Goal: Information Seeking & Learning: Learn about a topic

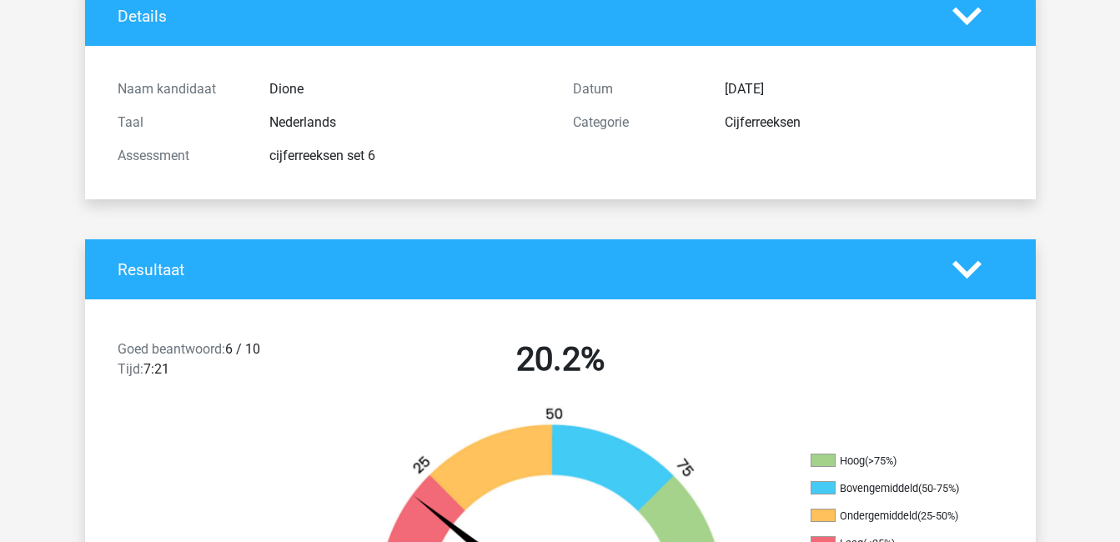
scroll to position [236, 0]
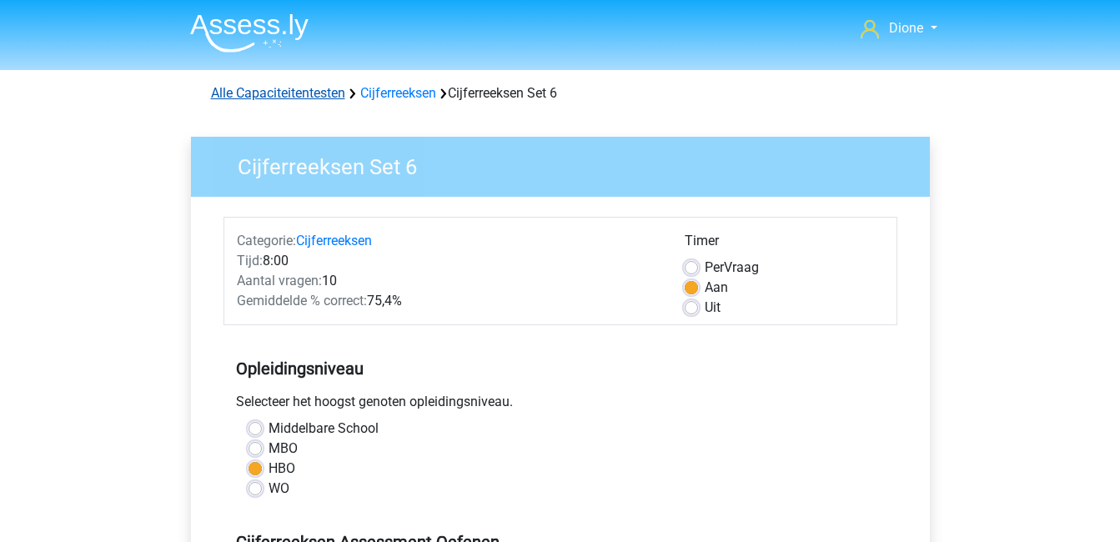
click at [295, 85] on link "Alle Capaciteitentesten" at bounding box center [278, 93] width 134 height 16
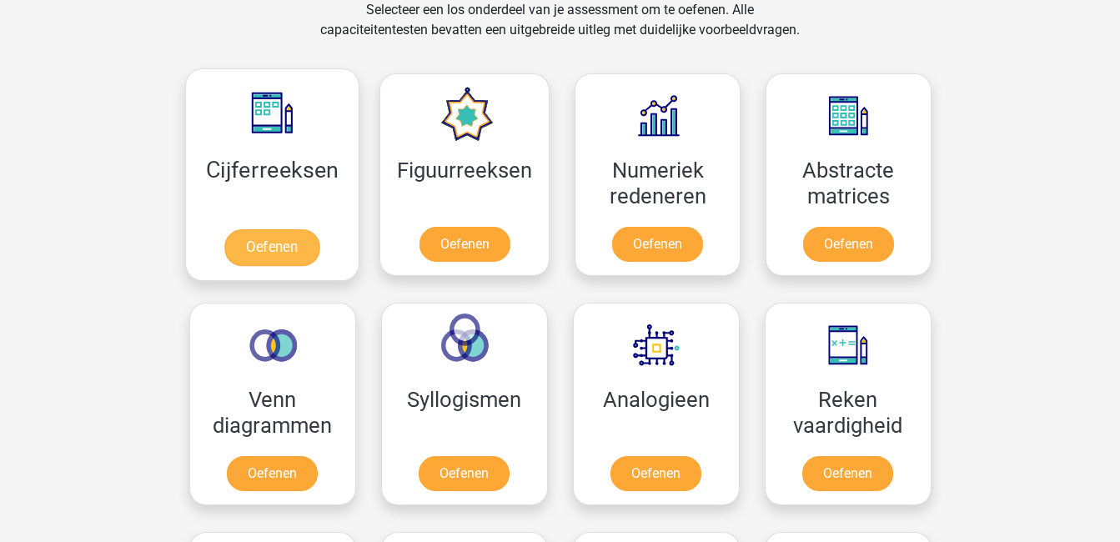
scroll to position [358, 0]
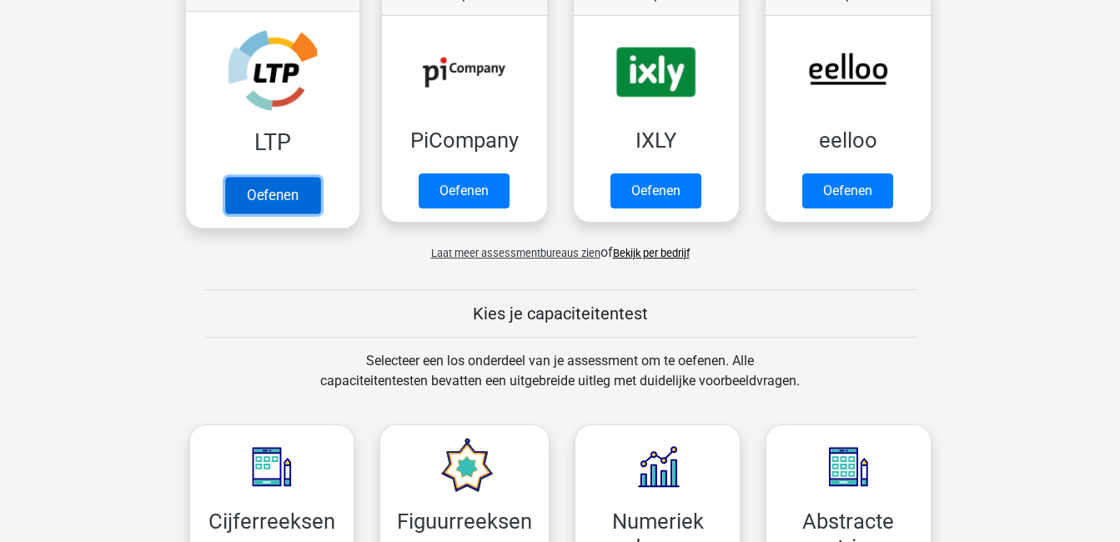
click at [288, 177] on link "Oefenen" at bounding box center [271, 195] width 95 height 37
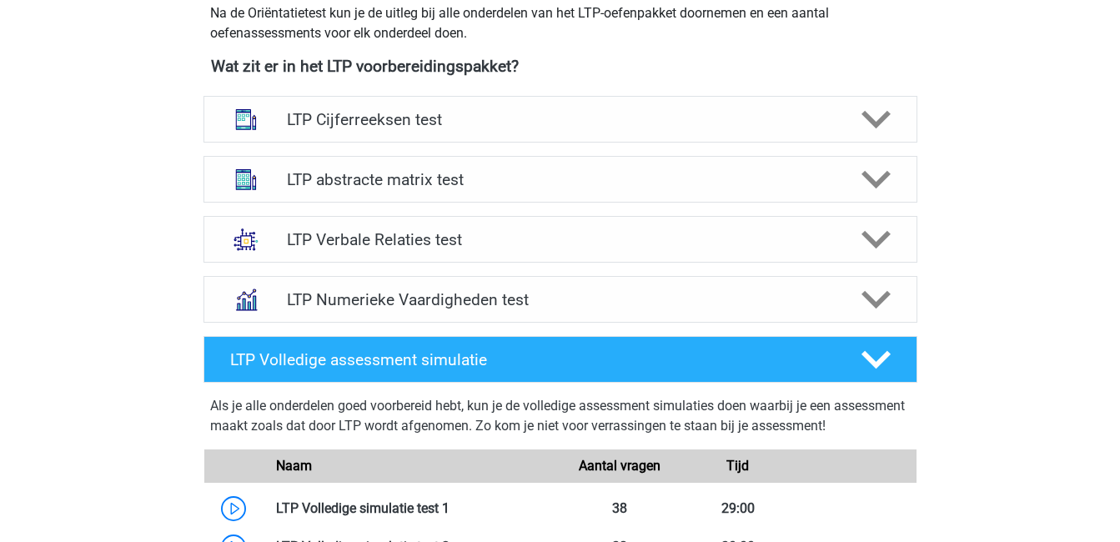
scroll to position [674, 0]
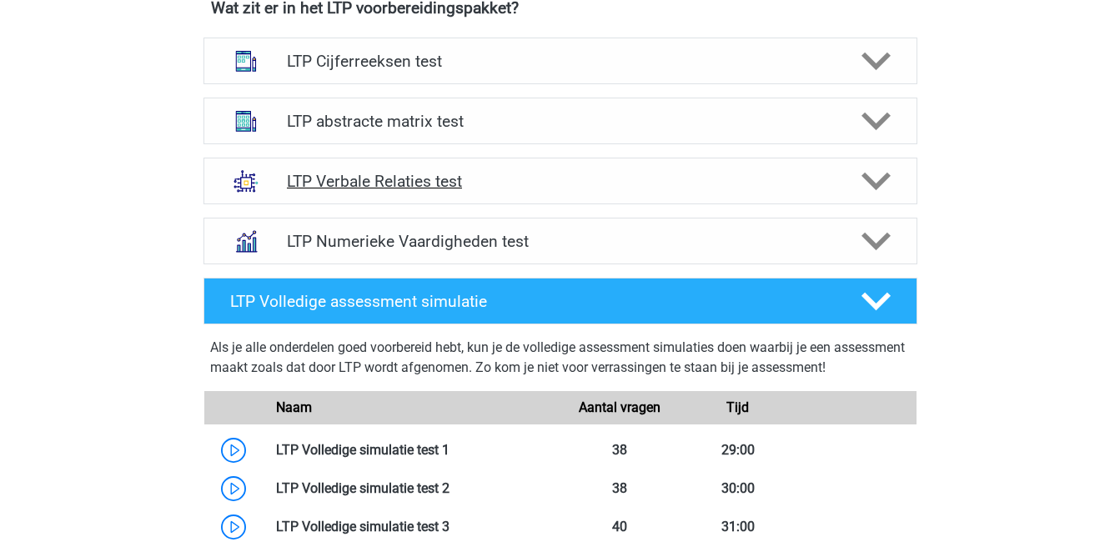
click at [364, 183] on h4 "LTP Verbale Relaties test" at bounding box center [560, 181] width 546 height 19
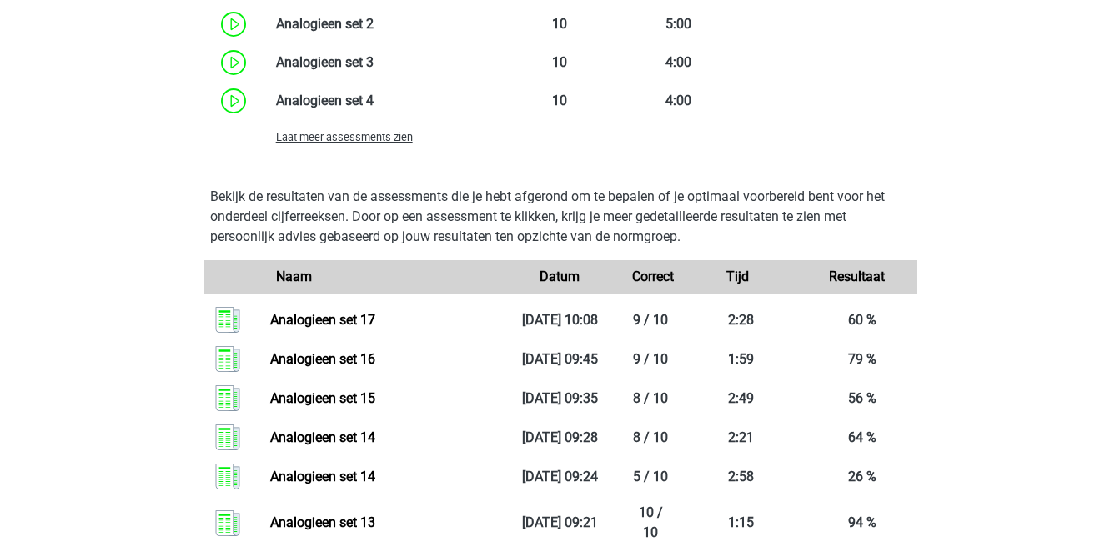
scroll to position [1696, 0]
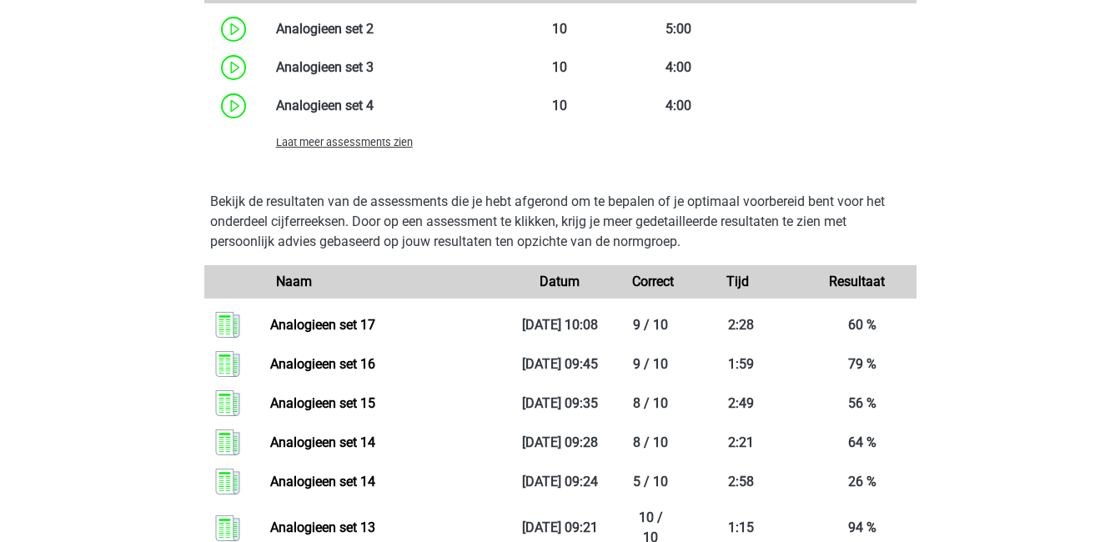
click at [348, 139] on span "Laat meer assessments zien" at bounding box center [344, 142] width 137 height 13
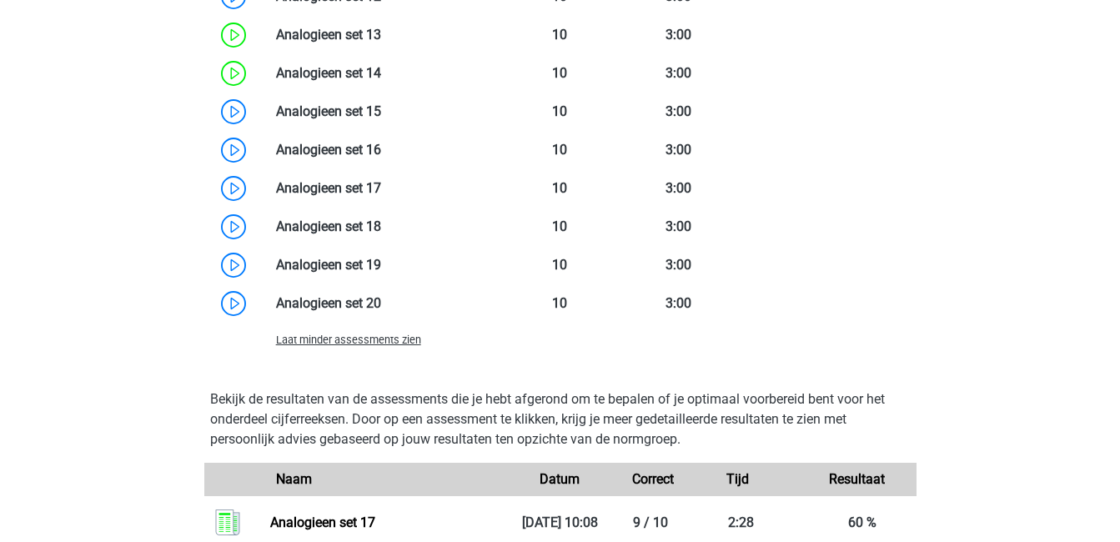
scroll to position [2106, 0]
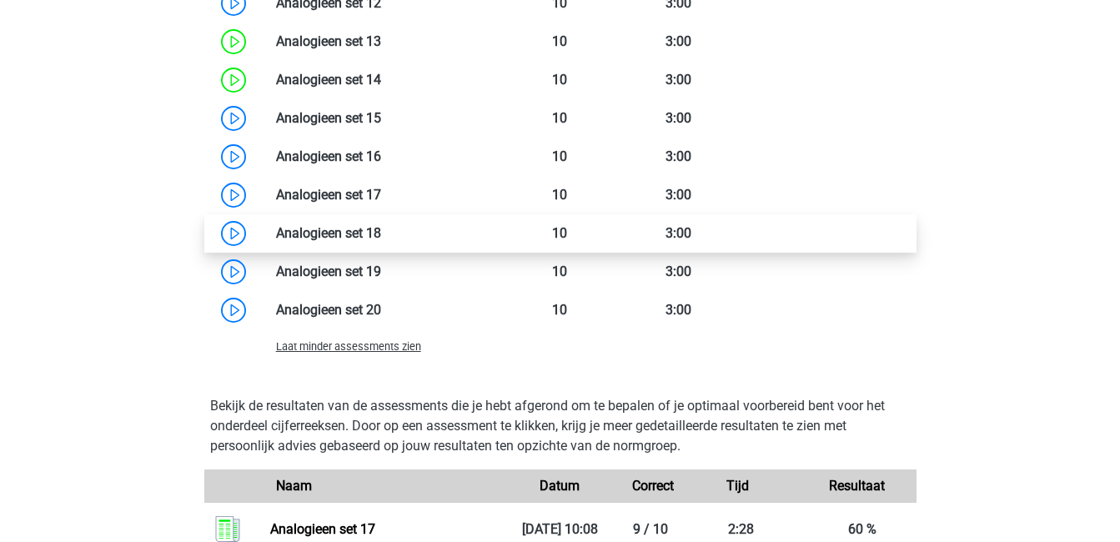
click at [381, 233] on link at bounding box center [381, 233] width 0 height 16
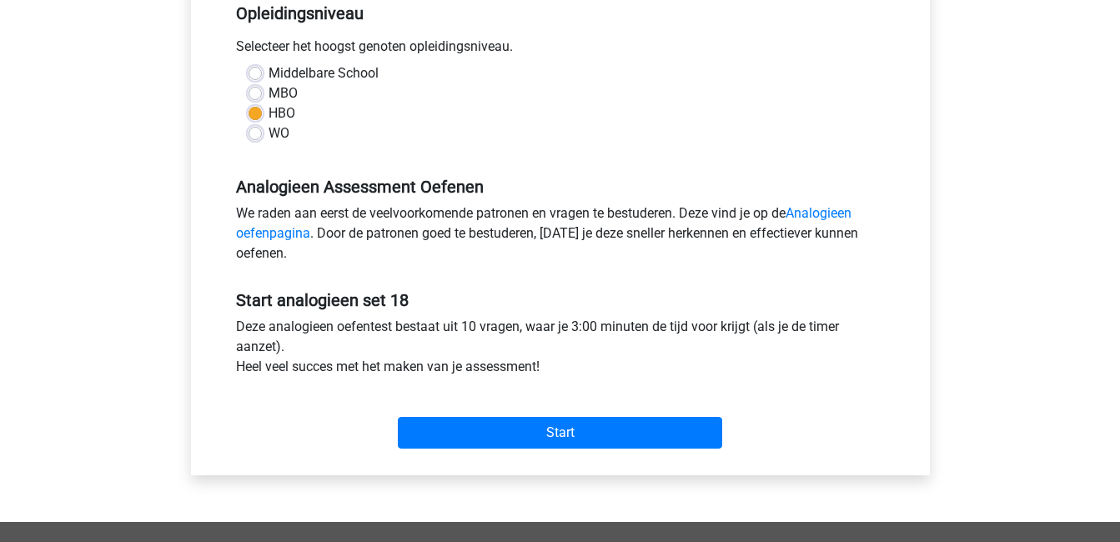
scroll to position [356, 0]
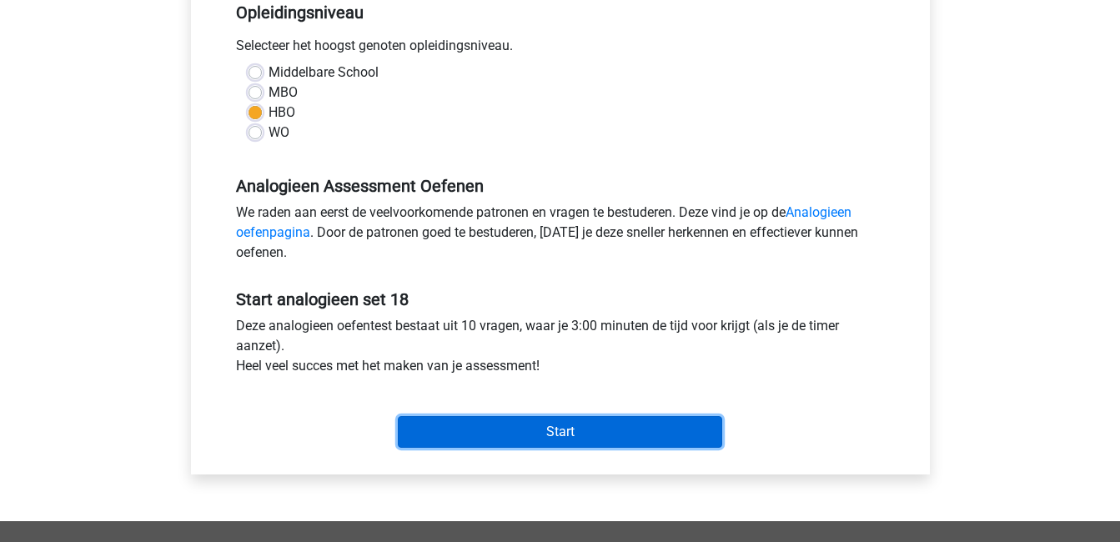
click at [536, 424] on input "Start" at bounding box center [560, 432] width 324 height 32
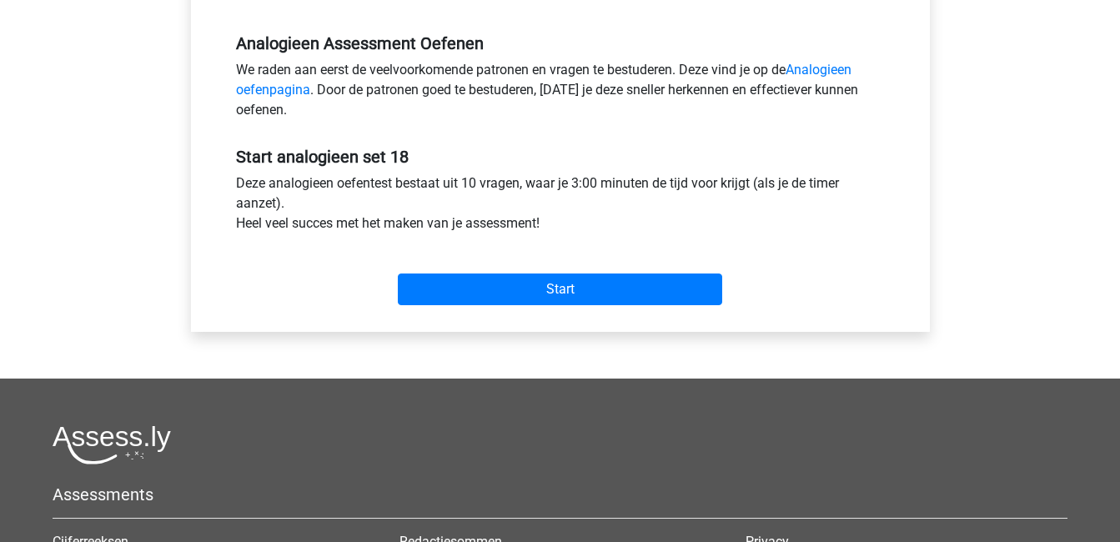
scroll to position [546, 0]
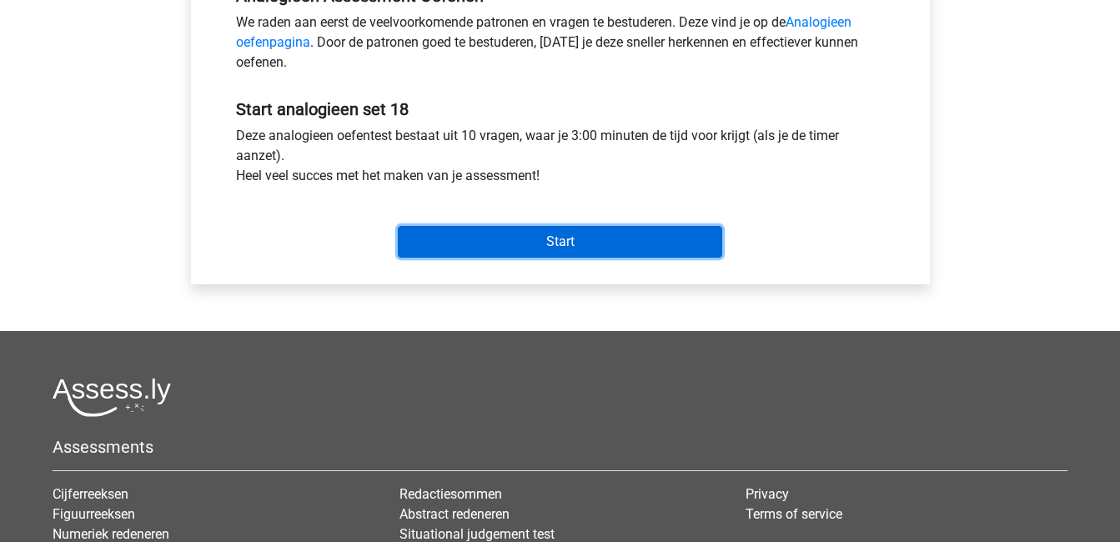
click at [563, 230] on input "Start" at bounding box center [560, 242] width 324 height 32
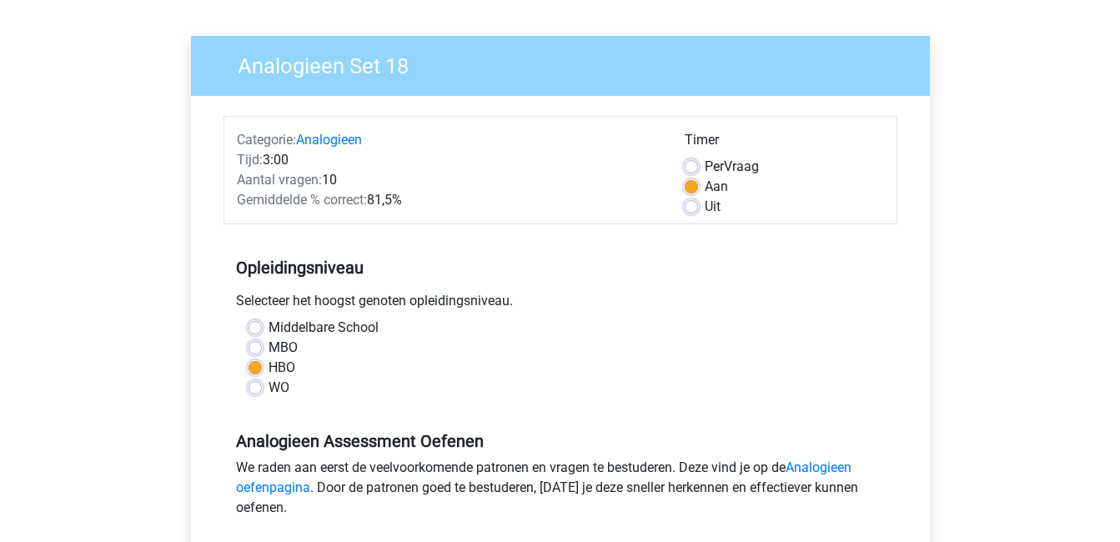
scroll to position [0, 0]
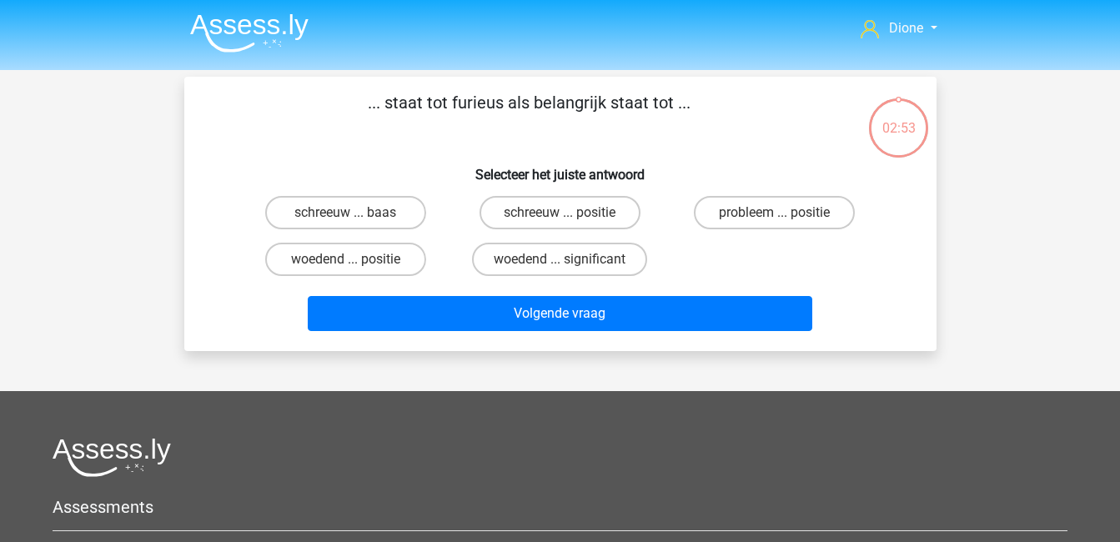
click at [575, 269] on label "woedend ... significant" at bounding box center [559, 259] width 175 height 33
click at [570, 269] on input "woedend ... significant" at bounding box center [564, 264] width 11 height 11
radio input "true"
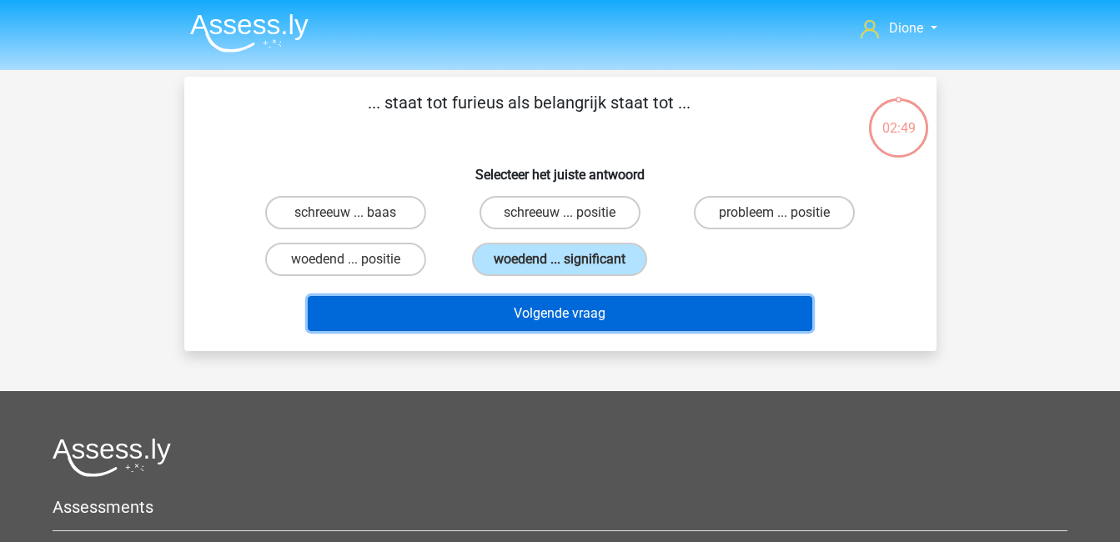
click at [609, 308] on button "Volgende vraag" at bounding box center [560, 313] width 504 height 35
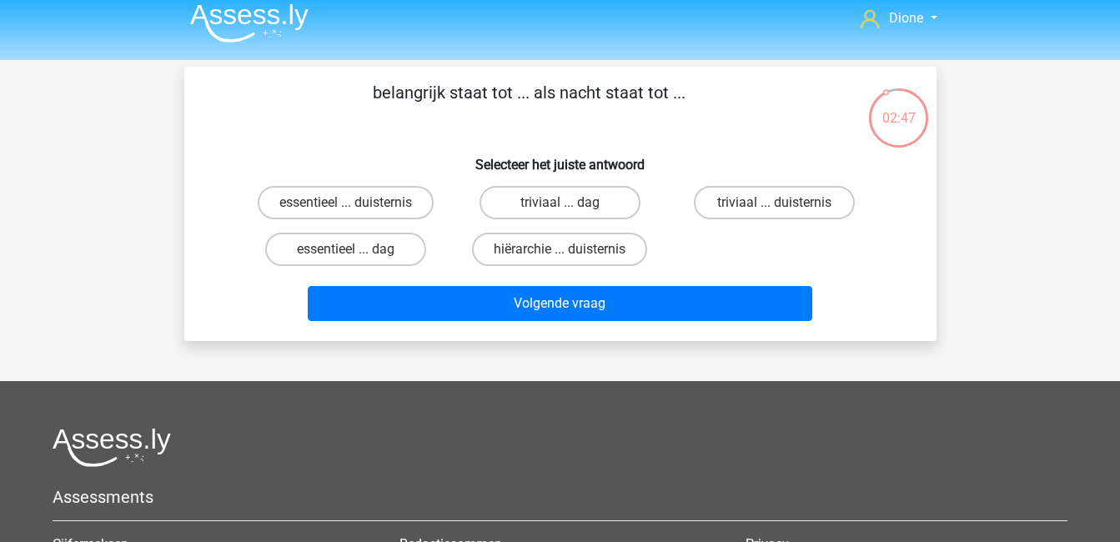
scroll to position [8, 0]
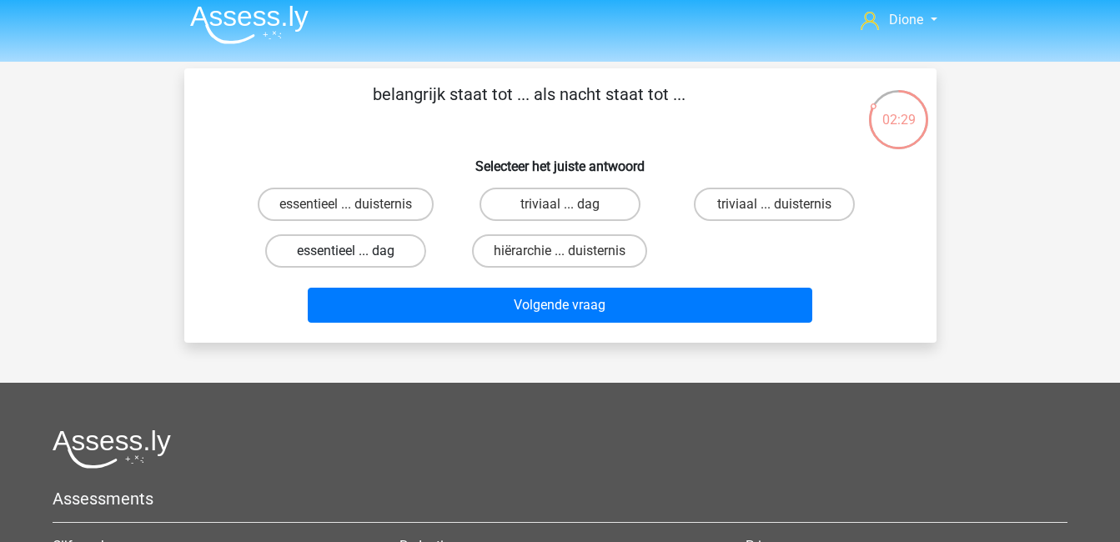
click at [370, 245] on label "essentieel ... dag" at bounding box center [345, 250] width 161 height 33
click at [356, 251] on input "essentieel ... dag" at bounding box center [350, 256] width 11 height 11
radio input "true"
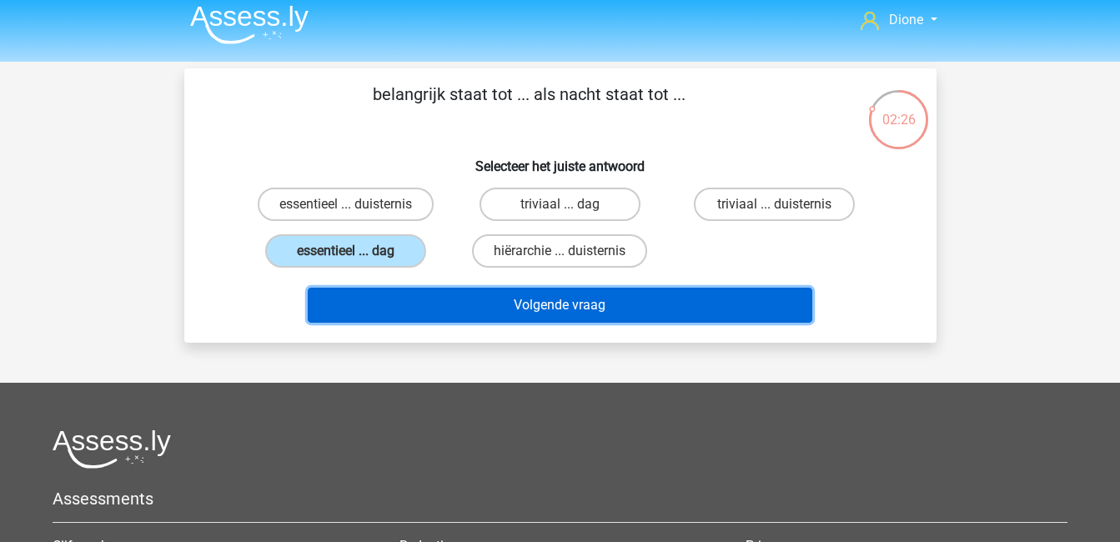
click at [586, 314] on button "Volgende vraag" at bounding box center [560, 305] width 504 height 35
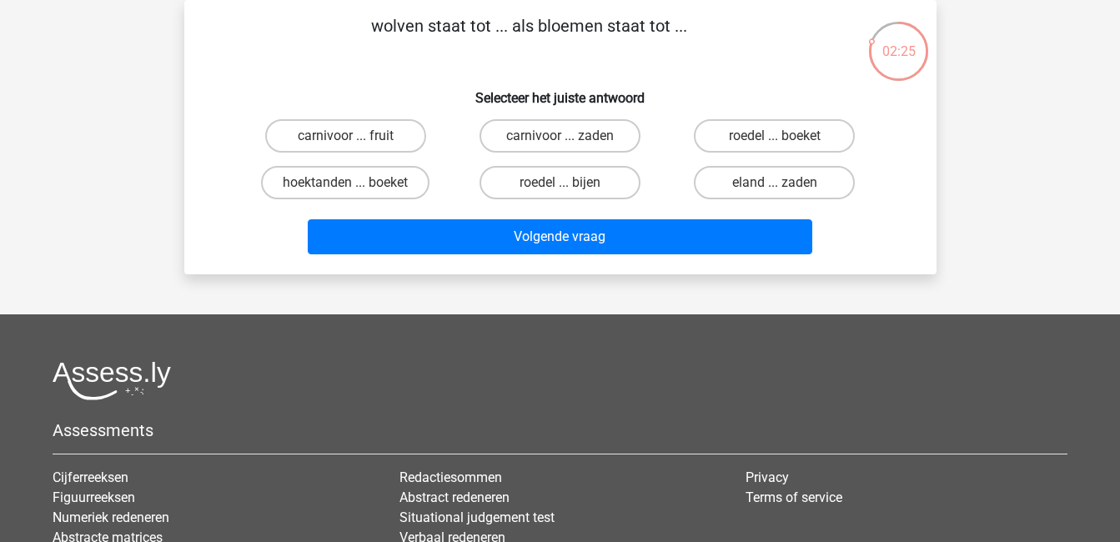
scroll to position [0, 0]
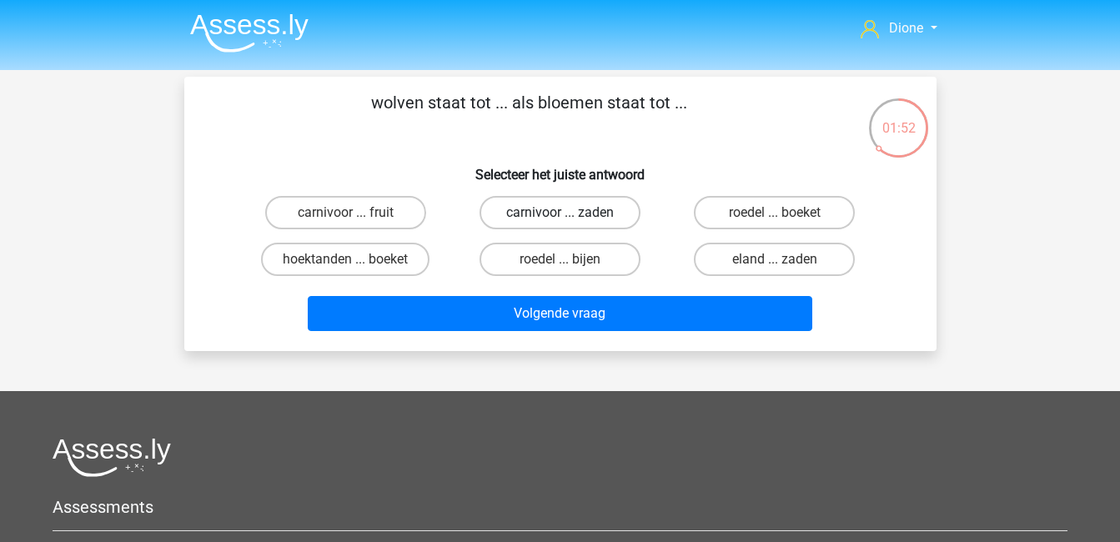
click at [550, 217] on label "carnivoor ... zaden" at bounding box center [559, 212] width 161 height 33
click at [559, 217] on input "carnivoor ... zaden" at bounding box center [564, 218] width 11 height 11
radio input "true"
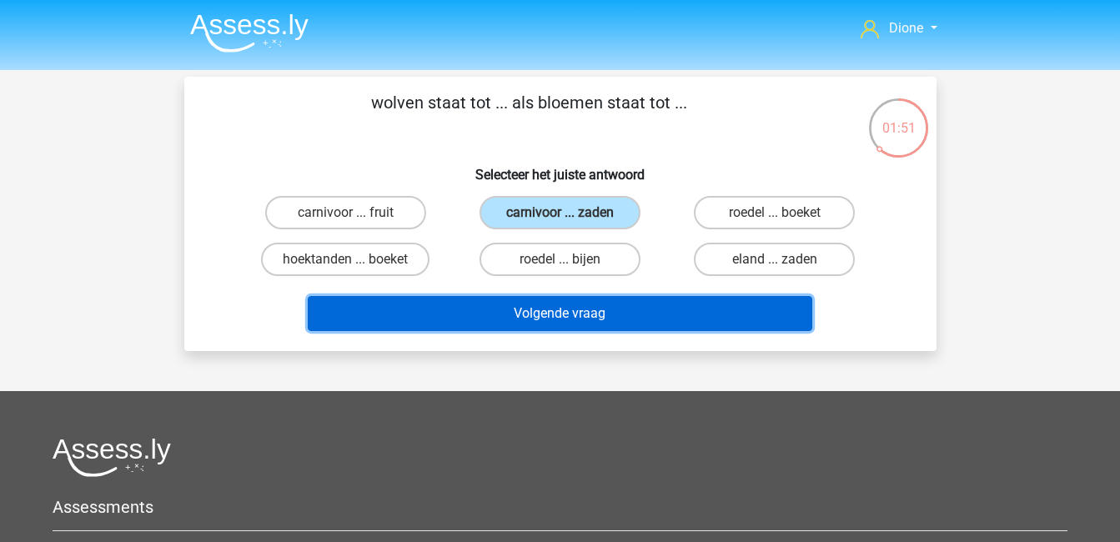
click at [583, 314] on button "Volgende vraag" at bounding box center [560, 313] width 504 height 35
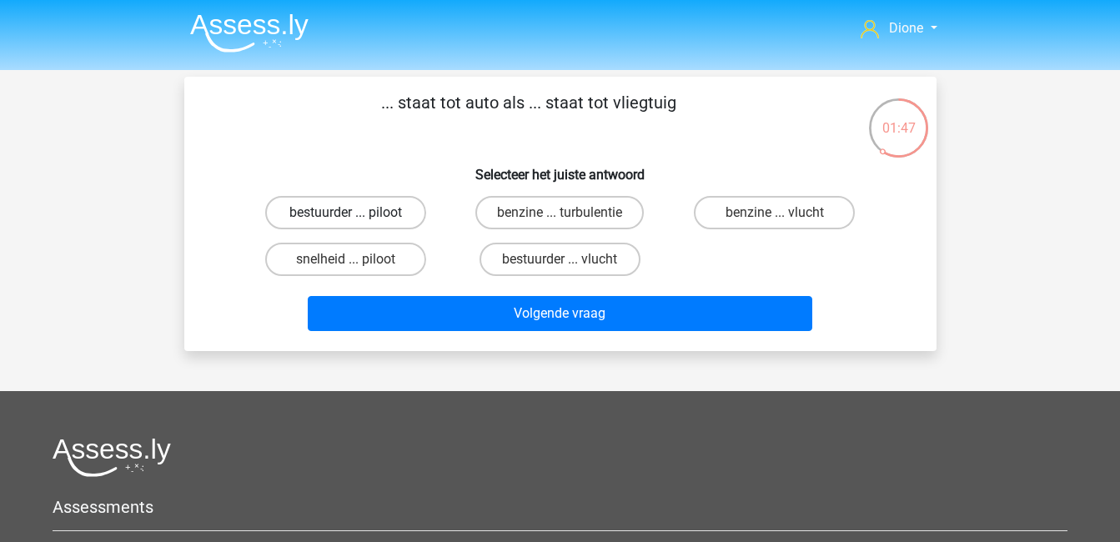
click at [317, 208] on label "bestuurder ... piloot" at bounding box center [345, 212] width 161 height 33
click at [345, 213] on input "bestuurder ... piloot" at bounding box center [350, 218] width 11 height 11
radio input "true"
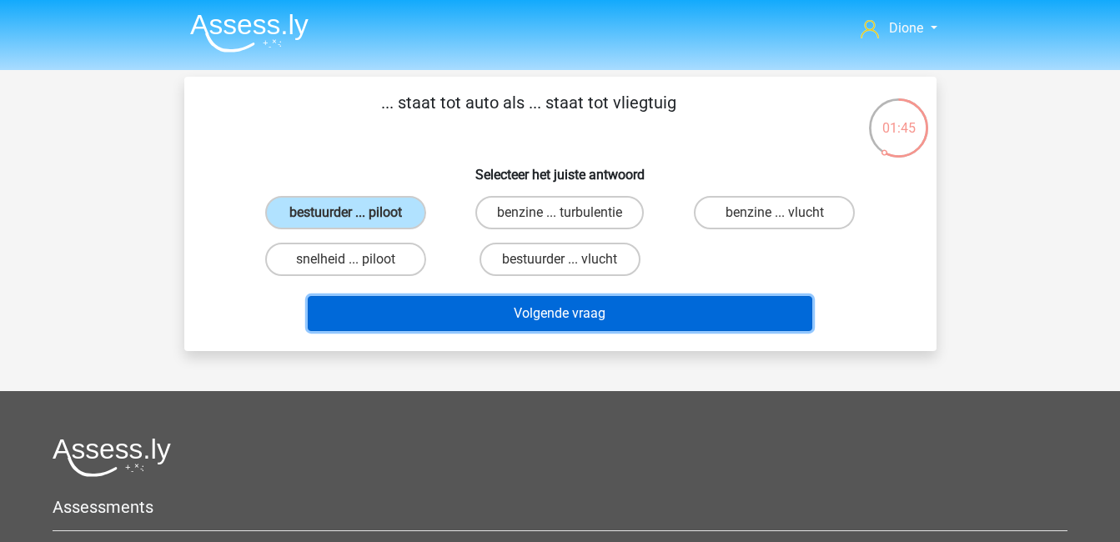
click at [492, 313] on button "Volgende vraag" at bounding box center [560, 313] width 504 height 35
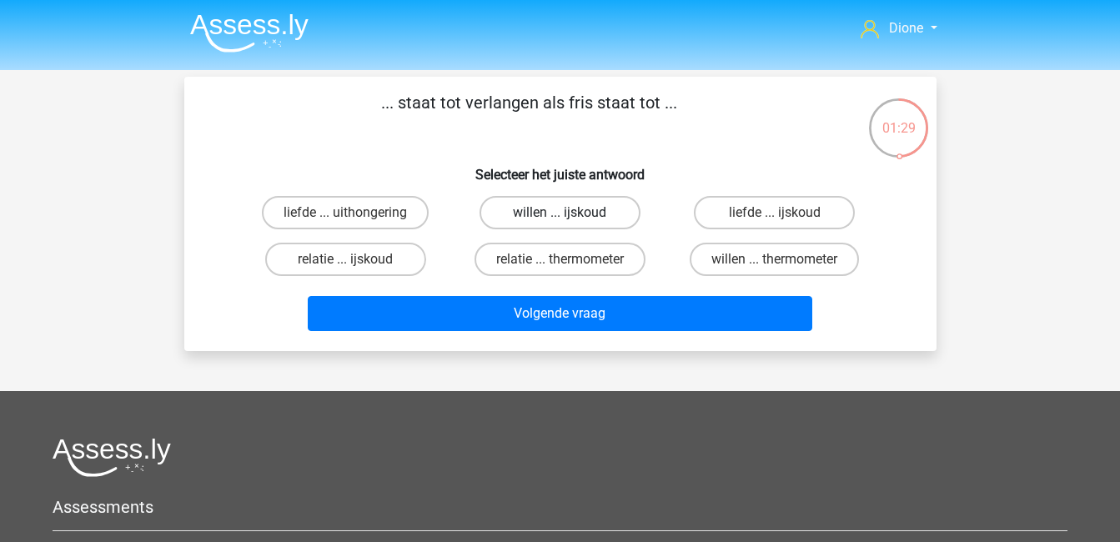
click at [564, 203] on label "willen ... ijskoud" at bounding box center [559, 212] width 161 height 33
click at [564, 213] on input "willen ... ijskoud" at bounding box center [564, 218] width 11 height 11
radio input "true"
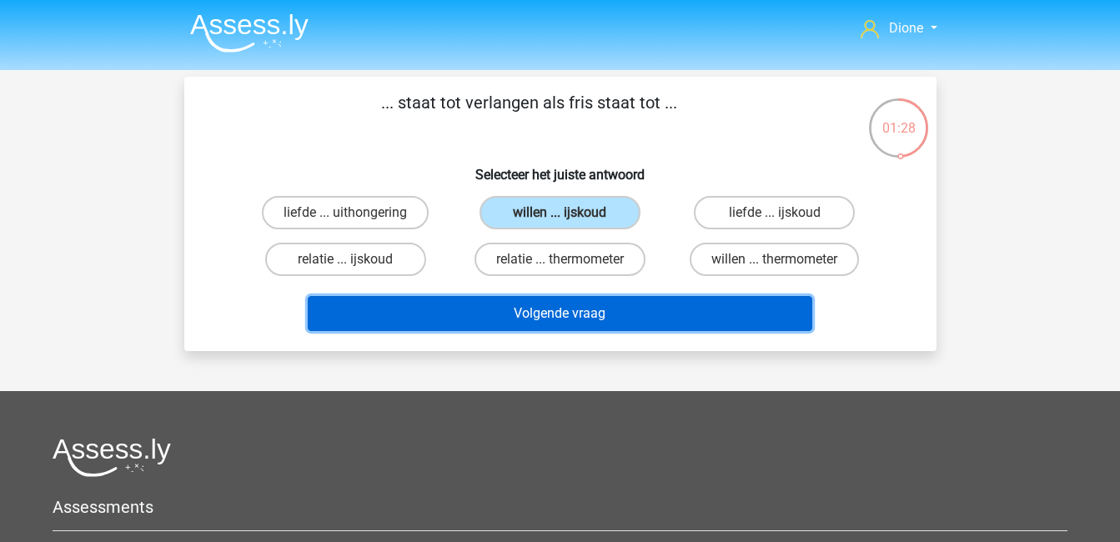
click at [594, 309] on button "Volgende vraag" at bounding box center [560, 313] width 504 height 35
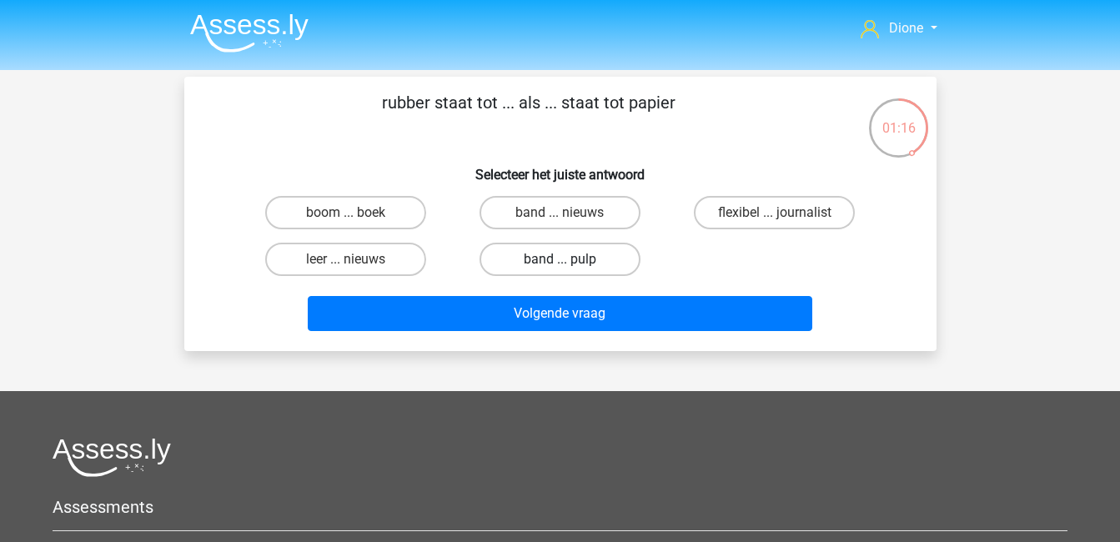
click at [583, 256] on label "band ... pulp" at bounding box center [559, 259] width 161 height 33
click at [570, 259] on input "band ... pulp" at bounding box center [564, 264] width 11 height 11
radio input "true"
click at [574, 204] on label "band ... nieuws" at bounding box center [559, 212] width 161 height 33
click at [570, 213] on input "band ... nieuws" at bounding box center [564, 218] width 11 height 11
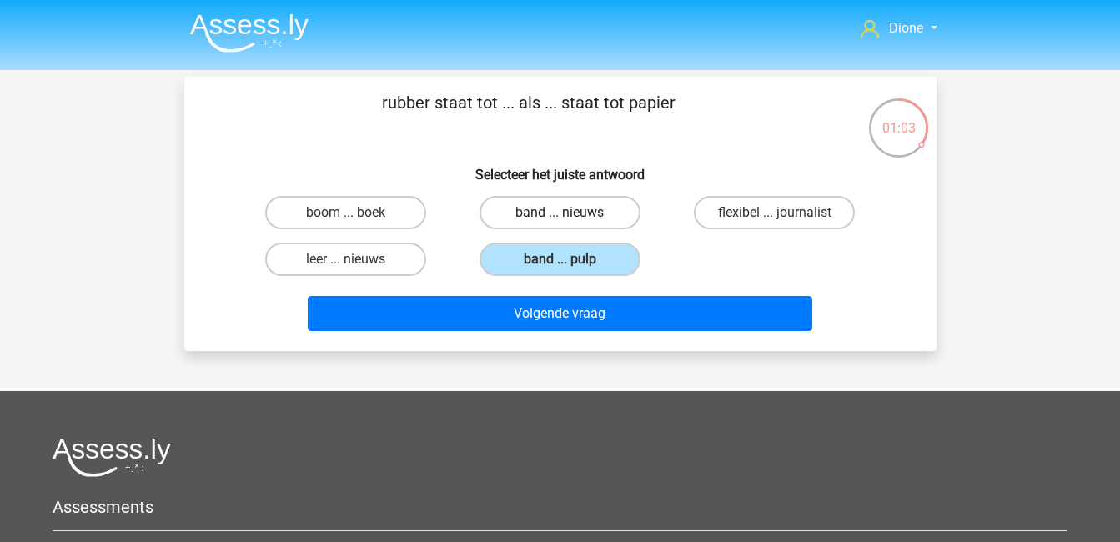
radio input "true"
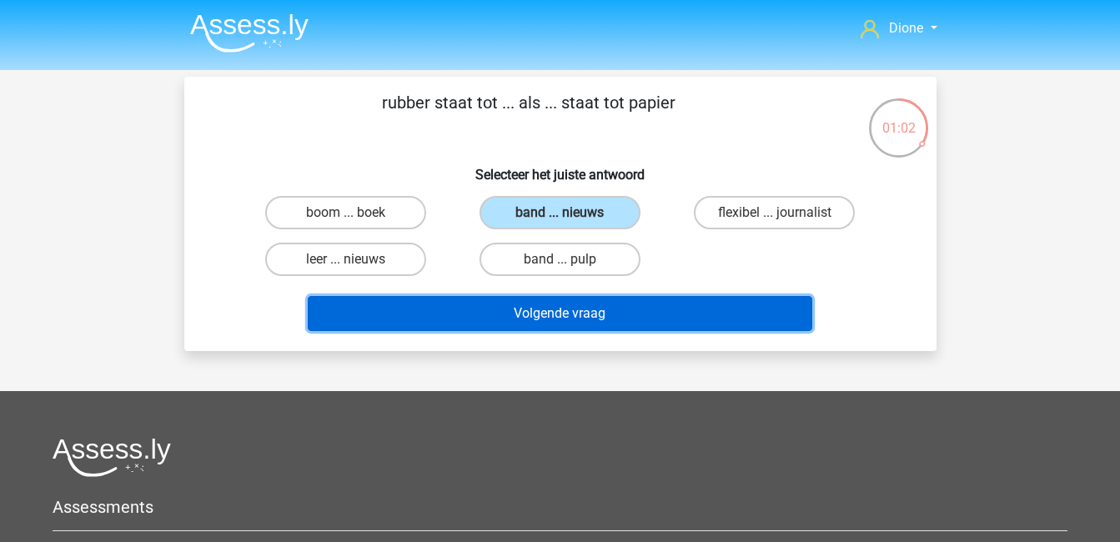
click at [615, 310] on button "Volgende vraag" at bounding box center [560, 313] width 504 height 35
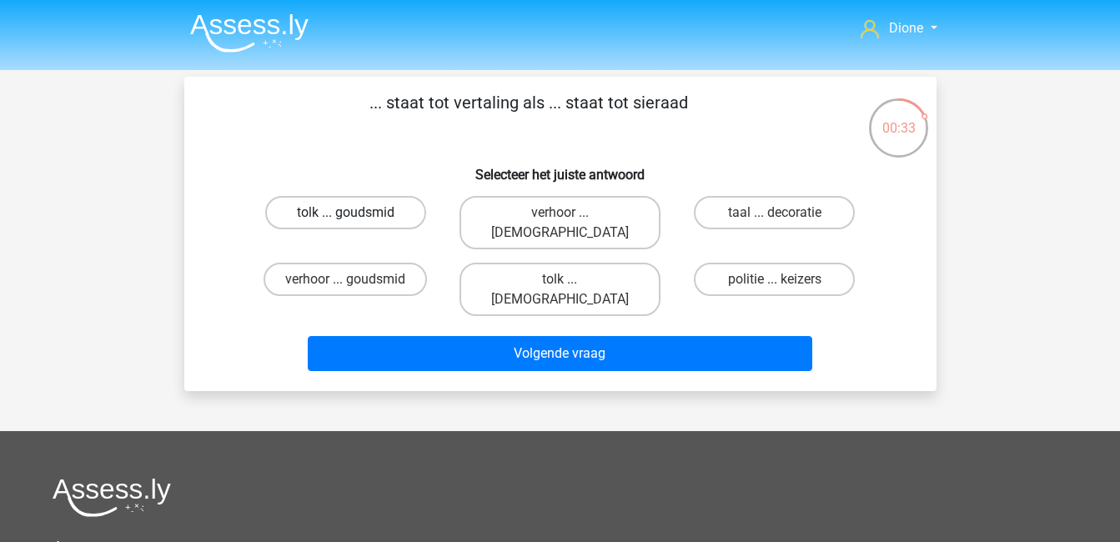
click at [375, 208] on label "tolk ... goudsmid" at bounding box center [345, 212] width 161 height 33
click at [356, 213] on input "tolk ... goudsmid" at bounding box center [350, 218] width 11 height 11
radio input "true"
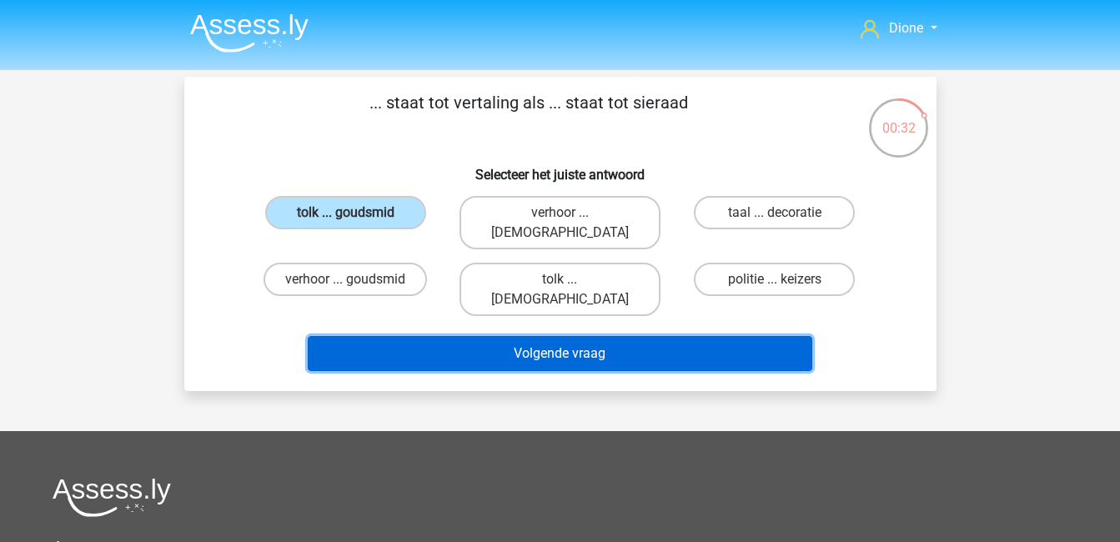
click at [494, 336] on button "Volgende vraag" at bounding box center [560, 353] width 504 height 35
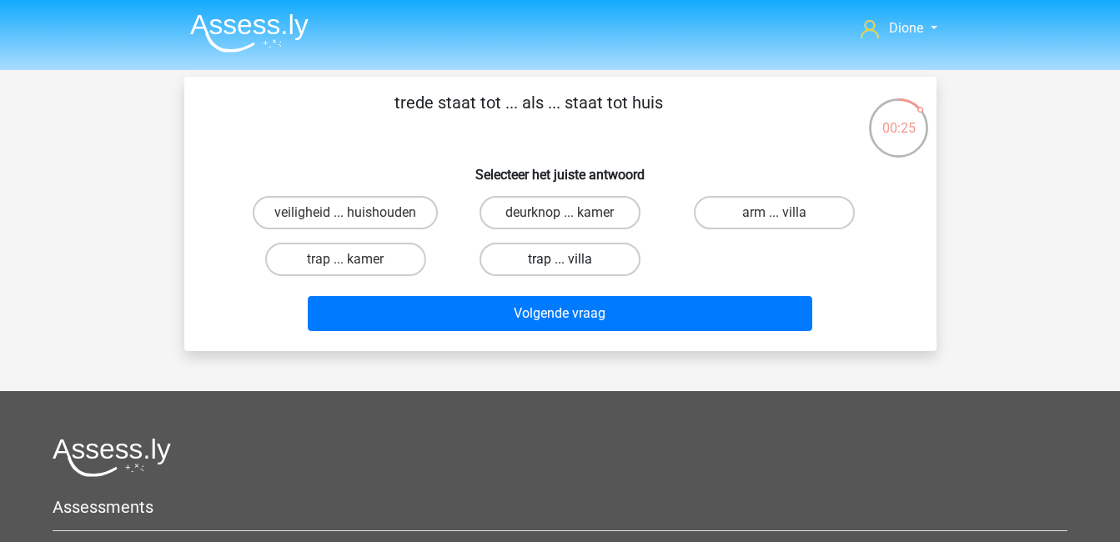
click at [588, 264] on label "trap ... villa" at bounding box center [559, 259] width 161 height 33
click at [570, 264] on input "trap ... villa" at bounding box center [564, 264] width 11 height 11
radio input "true"
click at [383, 261] on label "trap ... kamer" at bounding box center [345, 259] width 161 height 33
click at [356, 261] on input "trap ... kamer" at bounding box center [350, 264] width 11 height 11
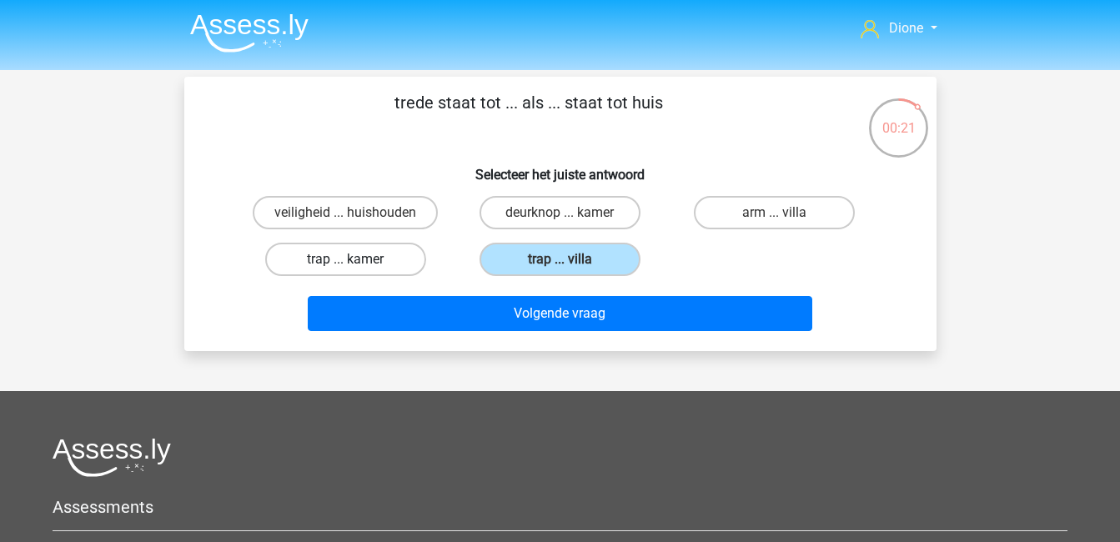
radio input "true"
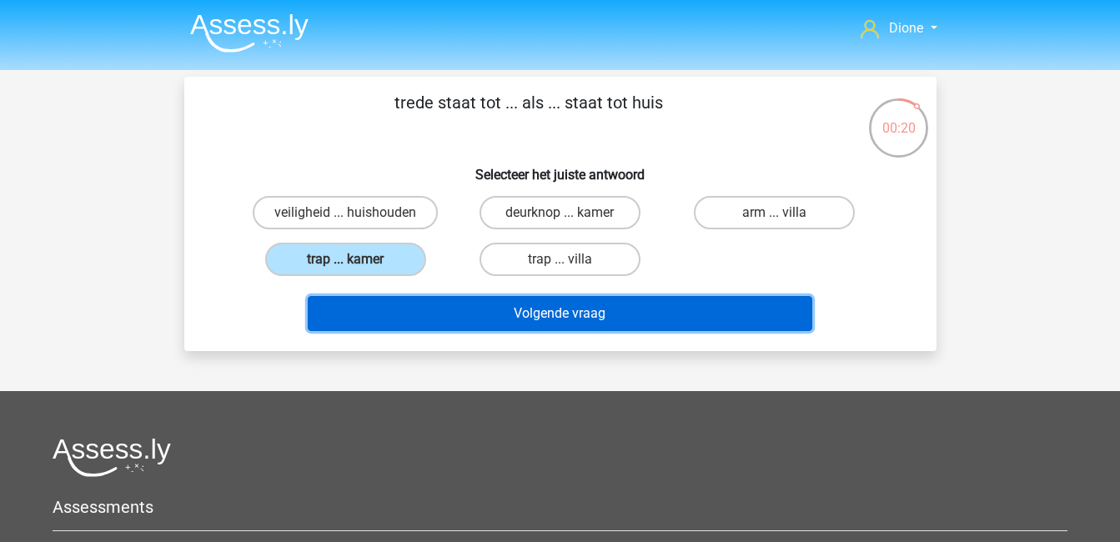
click at [460, 310] on button "Volgende vraag" at bounding box center [560, 313] width 504 height 35
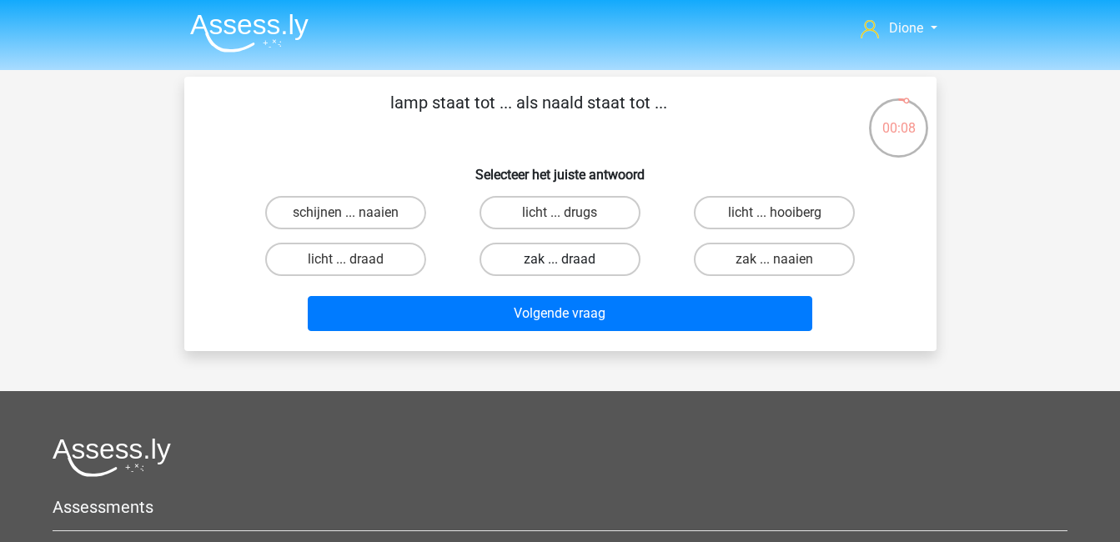
click at [591, 262] on label "zak ... draad" at bounding box center [559, 259] width 161 height 33
click at [570, 262] on input "zak ... draad" at bounding box center [564, 264] width 11 height 11
radio input "true"
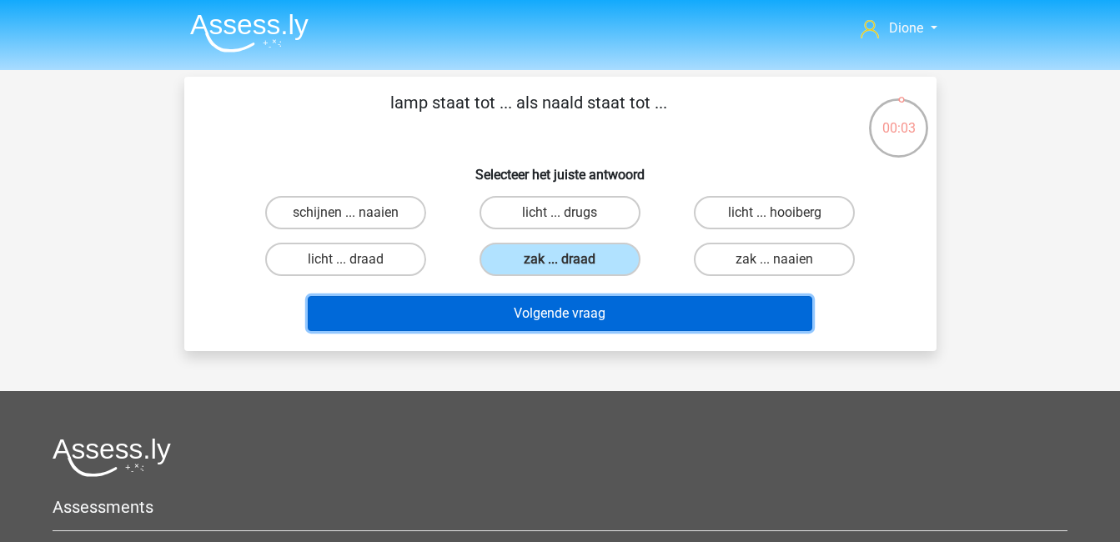
click at [629, 314] on button "Volgende vraag" at bounding box center [560, 313] width 504 height 35
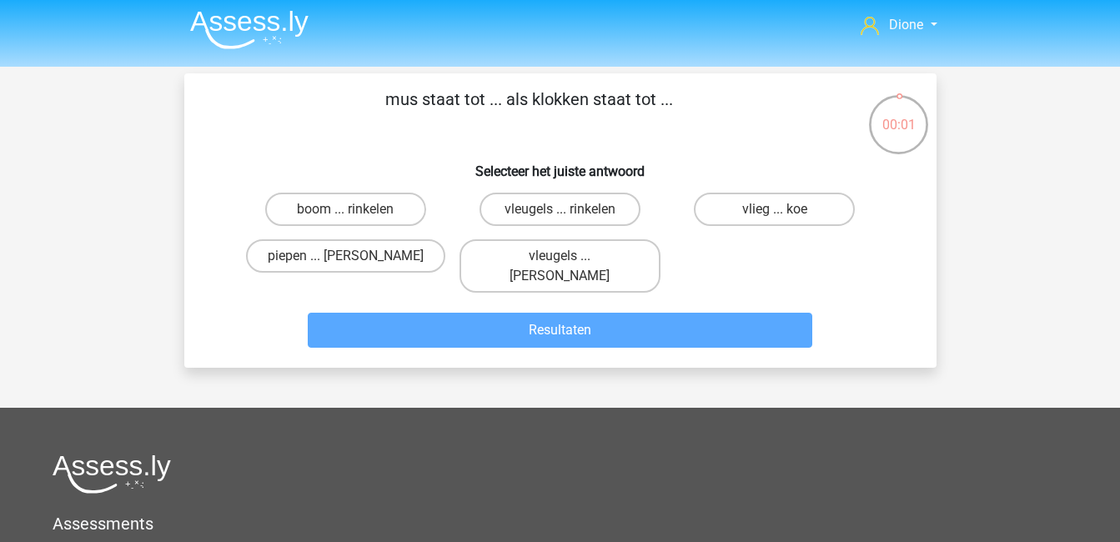
scroll to position [2, 0]
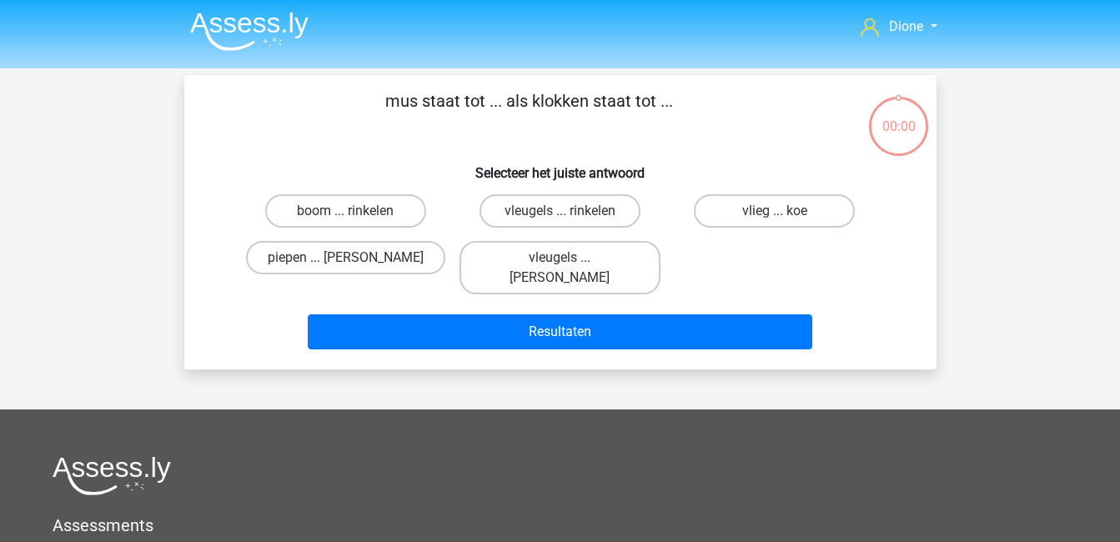
scroll to position [2, 0]
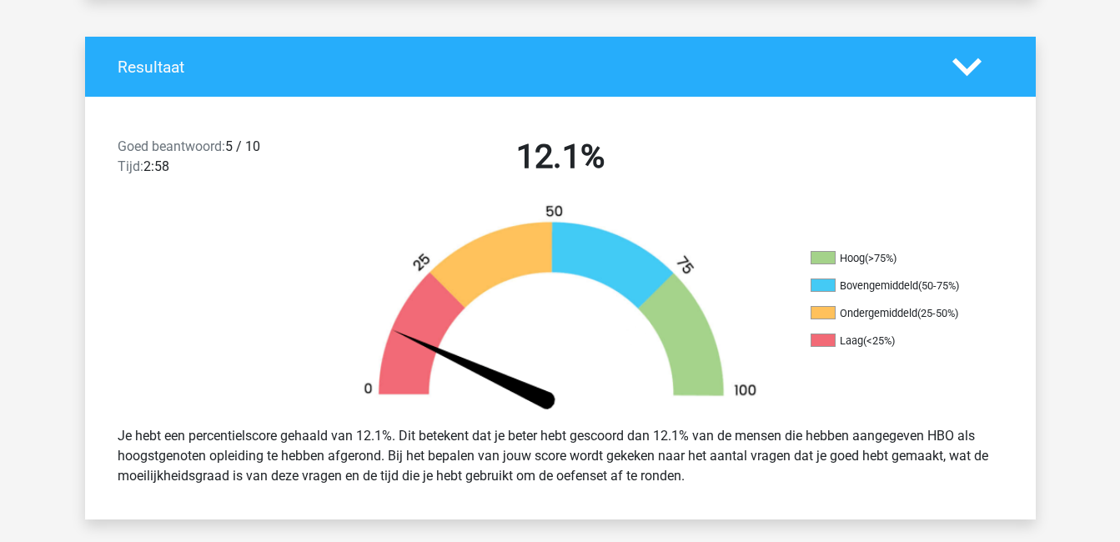
scroll to position [270, 0]
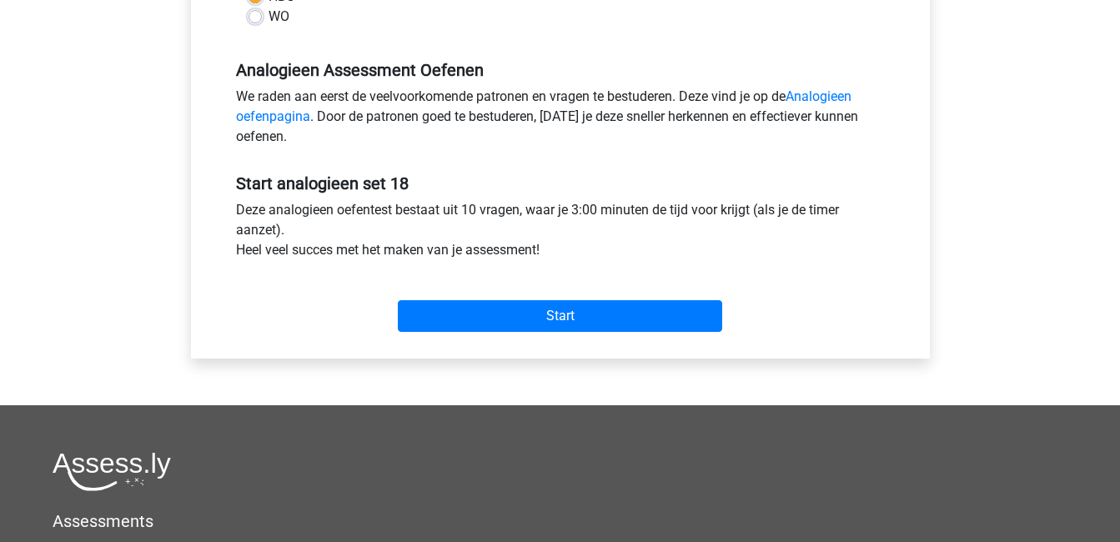
scroll to position [449, 0]
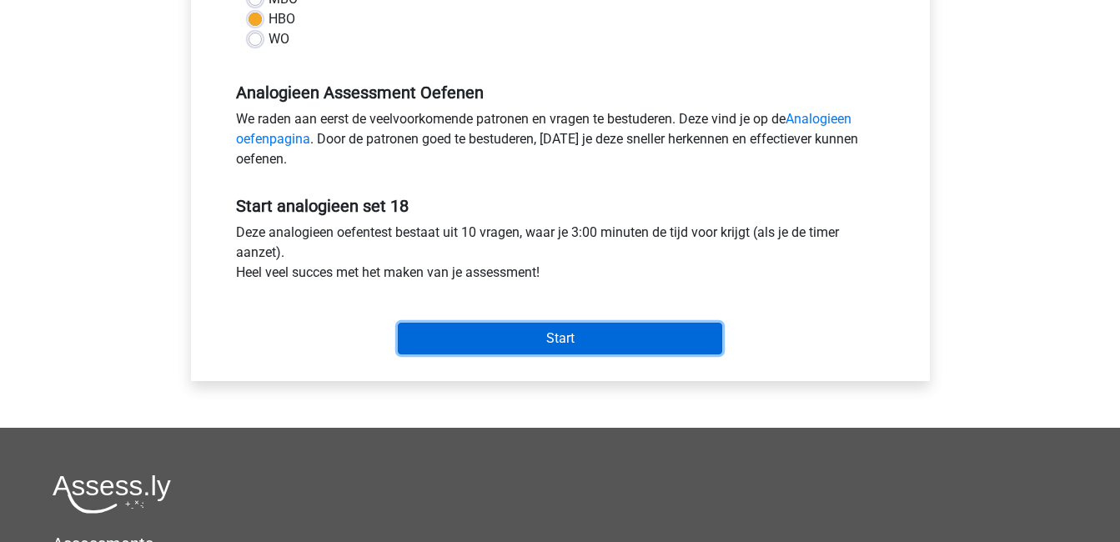
click at [652, 338] on input "Start" at bounding box center [560, 339] width 324 height 32
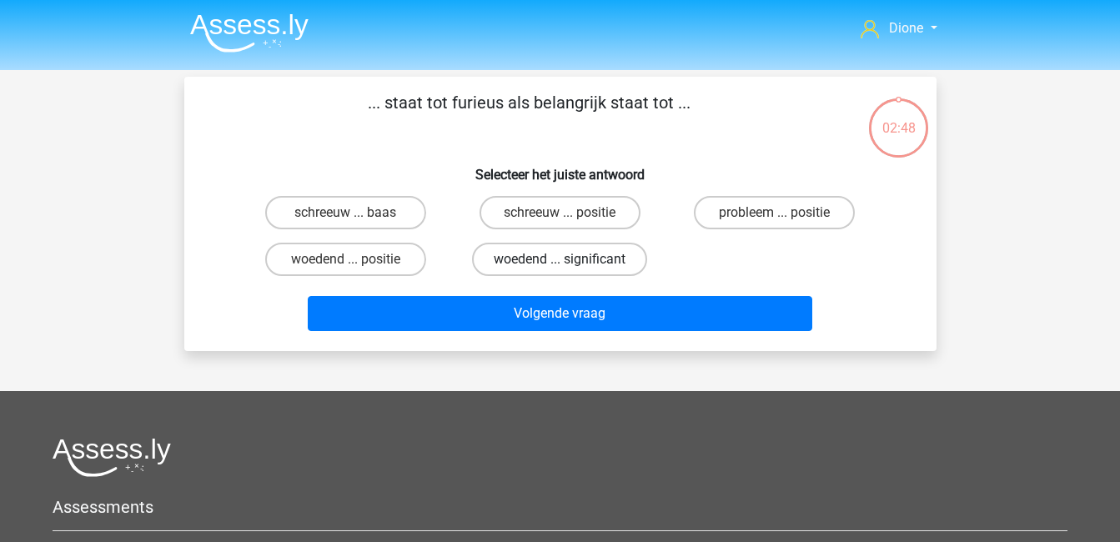
click at [556, 261] on label "woedend ... significant" at bounding box center [559, 259] width 175 height 33
click at [559, 261] on input "woedend ... significant" at bounding box center [564, 264] width 11 height 11
radio input "true"
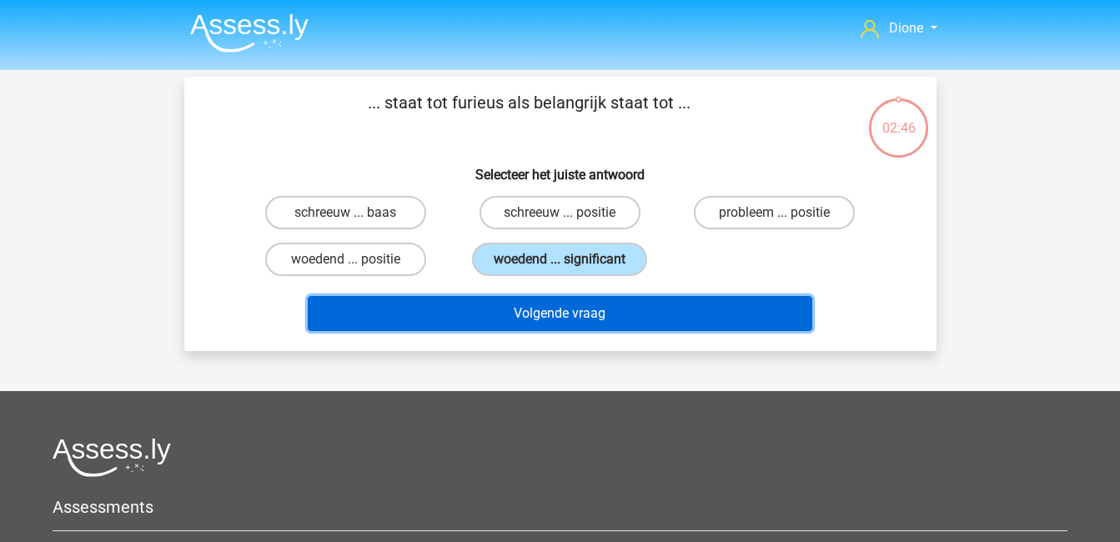
click at [589, 311] on button "Volgende vraag" at bounding box center [560, 313] width 504 height 35
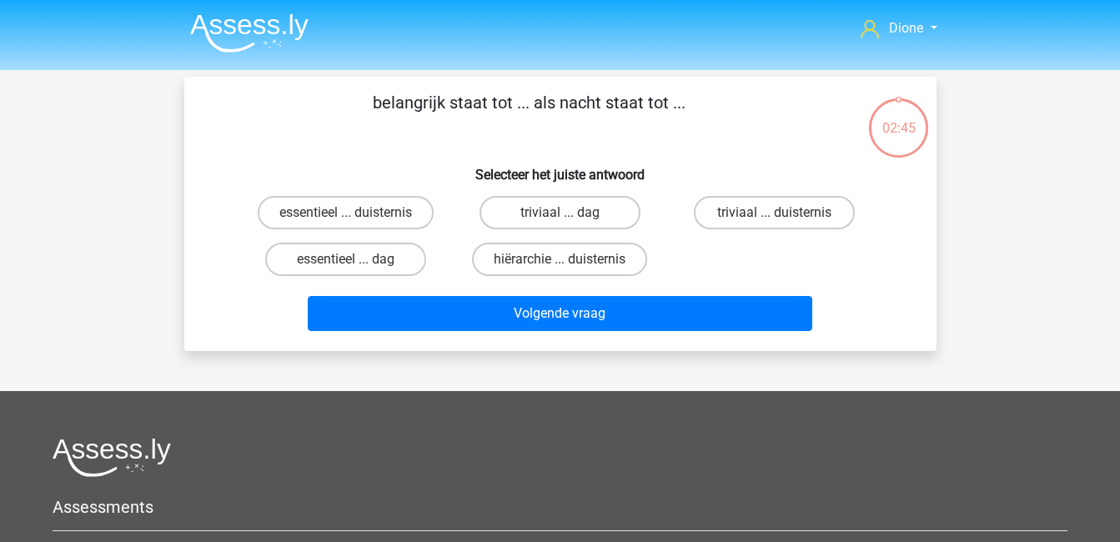
scroll to position [77, 0]
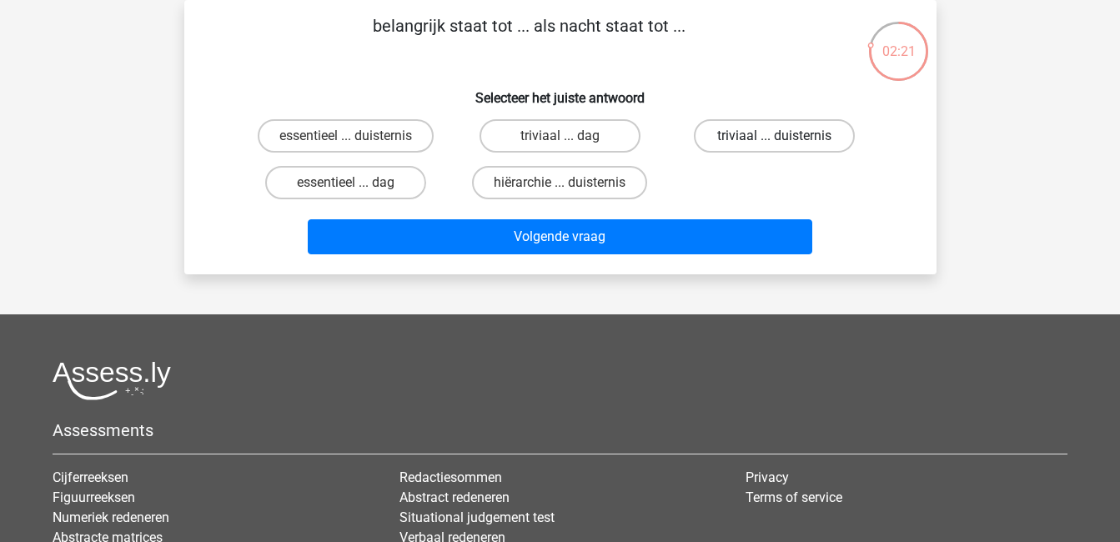
click at [734, 133] on label "triviaal ... duisternis" at bounding box center [774, 135] width 161 height 33
click at [774, 136] on input "triviaal ... duisternis" at bounding box center [779, 141] width 11 height 11
radio input "true"
click at [572, 132] on label "triviaal ... dag" at bounding box center [559, 135] width 161 height 33
click at [570, 136] on input "triviaal ... dag" at bounding box center [564, 141] width 11 height 11
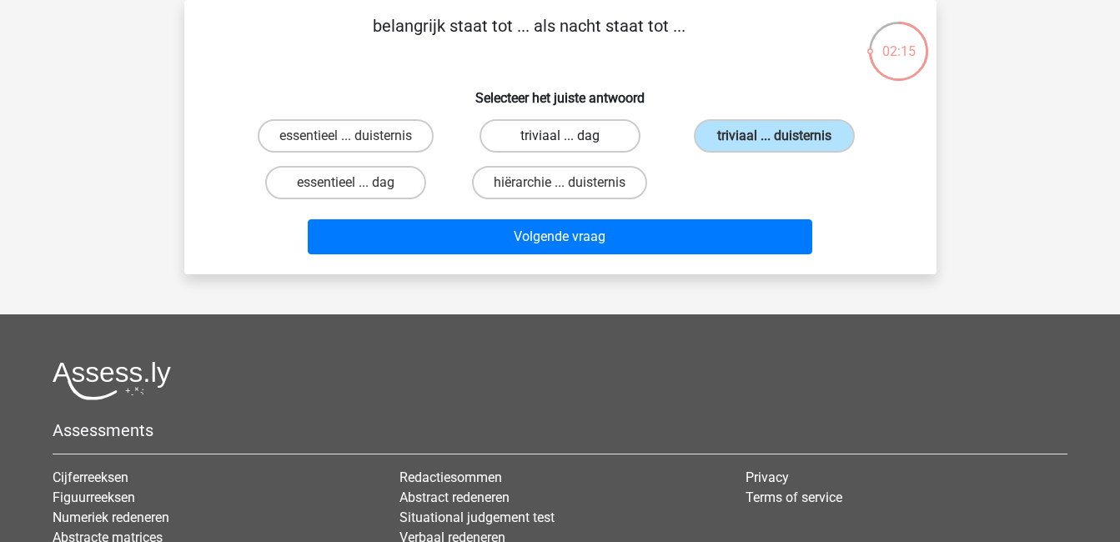
radio input "true"
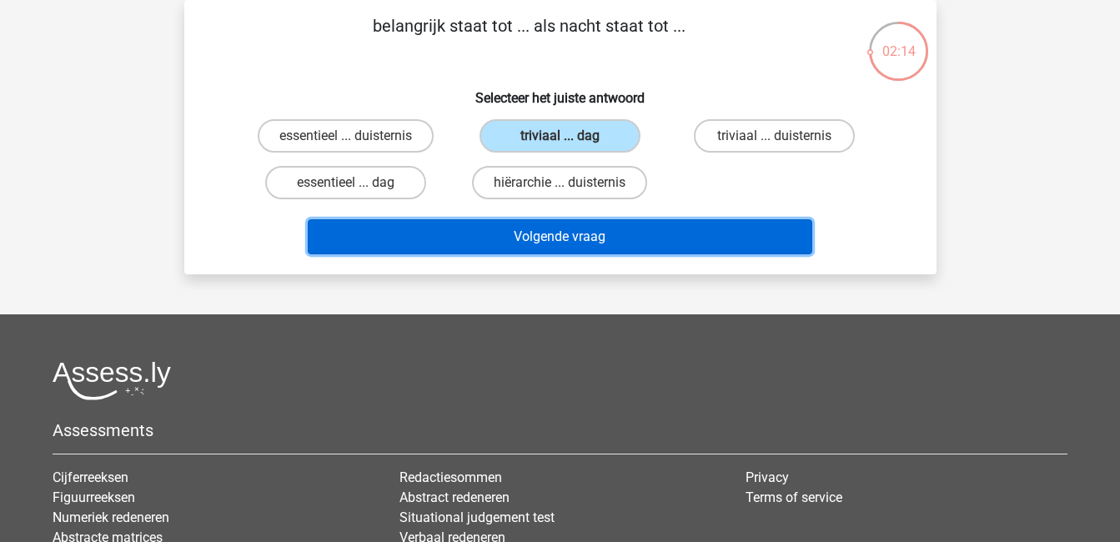
click at [624, 233] on button "Volgende vraag" at bounding box center [560, 236] width 504 height 35
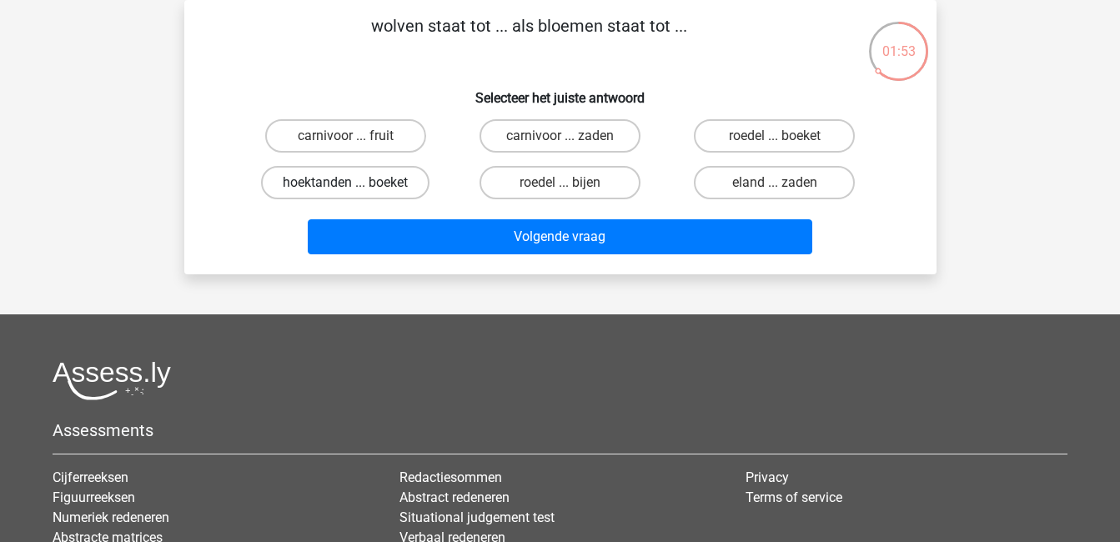
click at [390, 186] on label "hoektanden ... boeket" at bounding box center [345, 182] width 168 height 33
click at [356, 186] on input "hoektanden ... boeket" at bounding box center [350, 188] width 11 height 11
radio input "true"
click at [530, 183] on label "roedel ... bijen" at bounding box center [559, 182] width 161 height 33
click at [559, 183] on input "roedel ... bijen" at bounding box center [564, 188] width 11 height 11
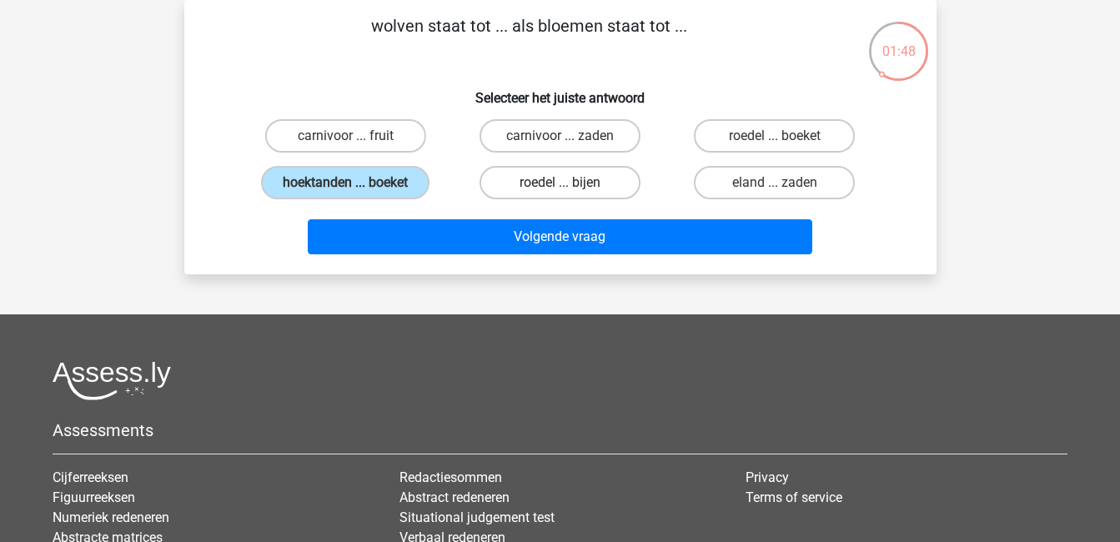
radio input "true"
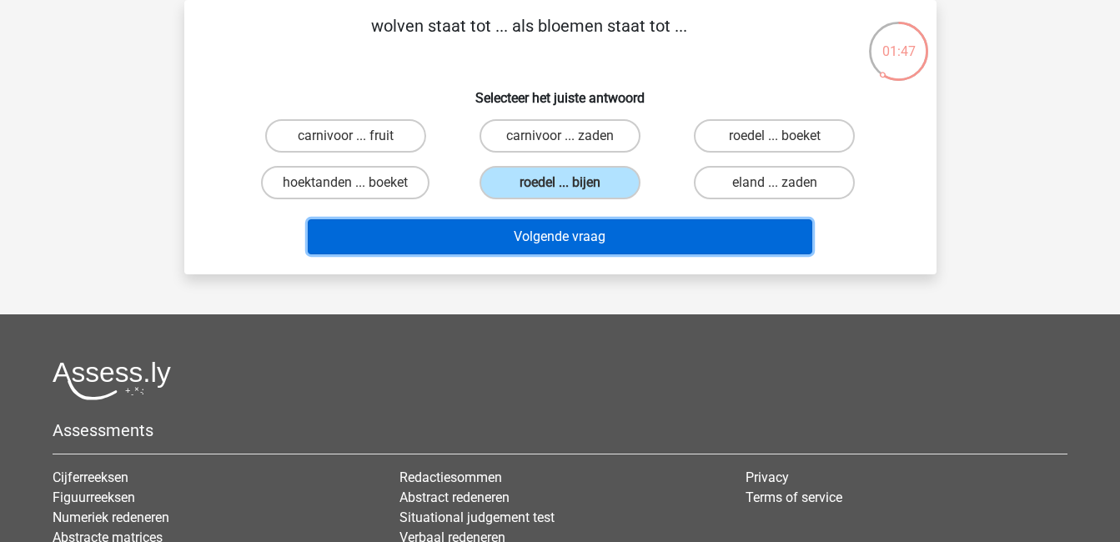
click at [573, 231] on button "Volgende vraag" at bounding box center [560, 236] width 504 height 35
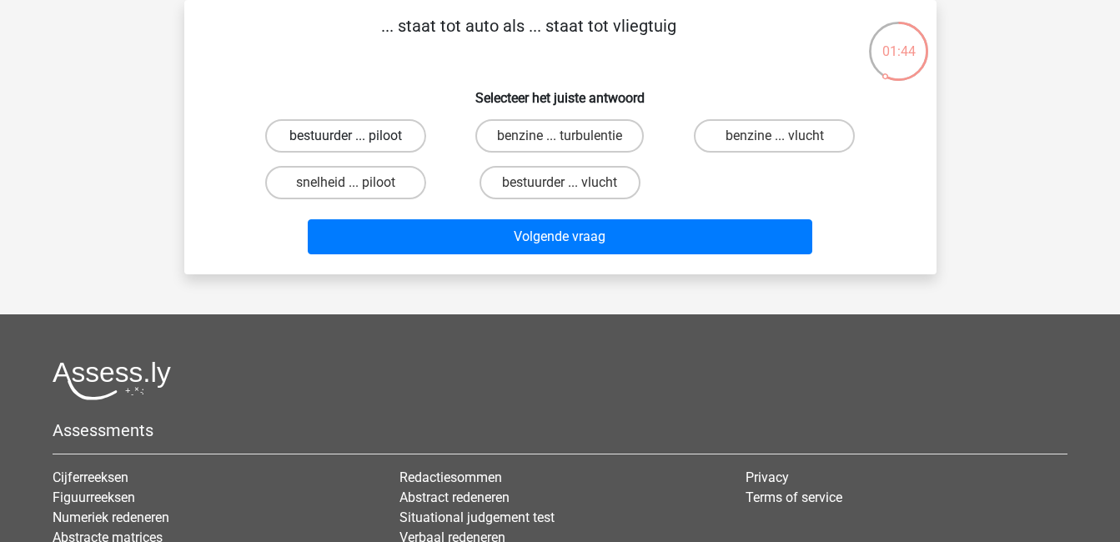
click at [369, 131] on label "bestuurder ... piloot" at bounding box center [345, 135] width 161 height 33
click at [356, 136] on input "bestuurder ... piloot" at bounding box center [350, 141] width 11 height 11
radio input "true"
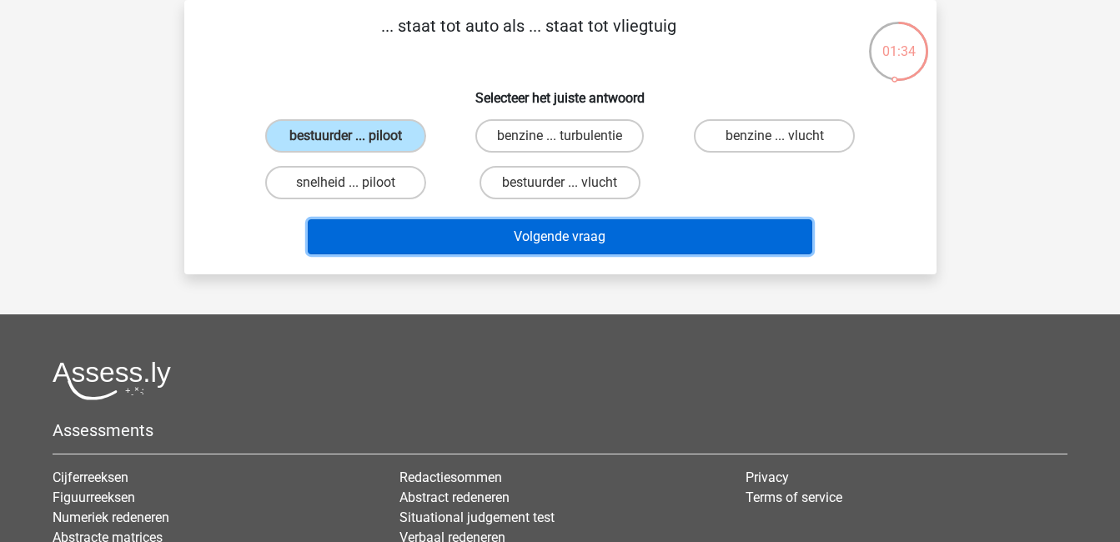
click at [549, 233] on button "Volgende vraag" at bounding box center [560, 236] width 504 height 35
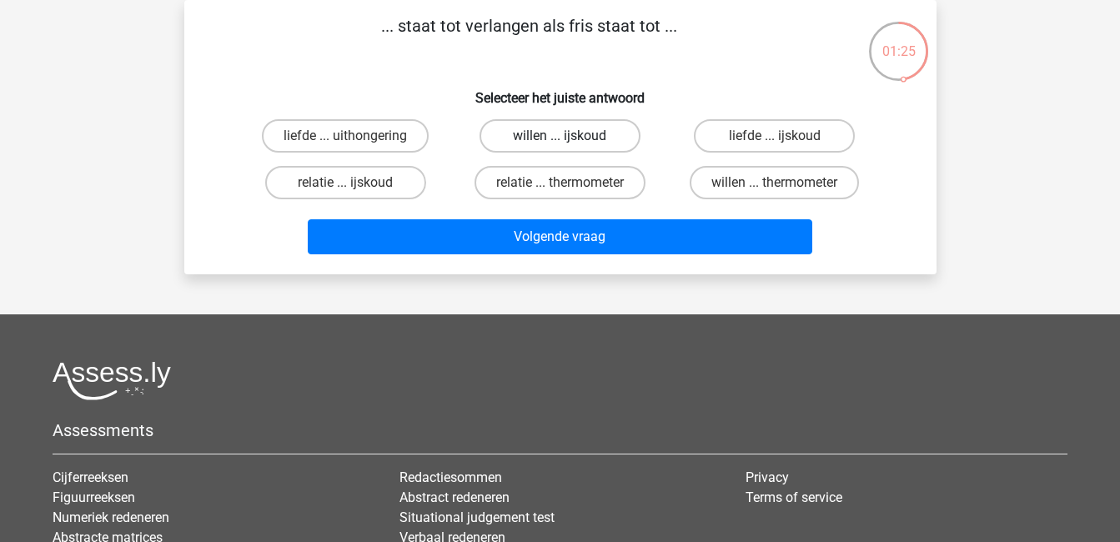
click at [544, 136] on label "willen ... ijskoud" at bounding box center [559, 135] width 161 height 33
click at [559, 136] on input "willen ... ijskoud" at bounding box center [564, 141] width 11 height 11
radio input "true"
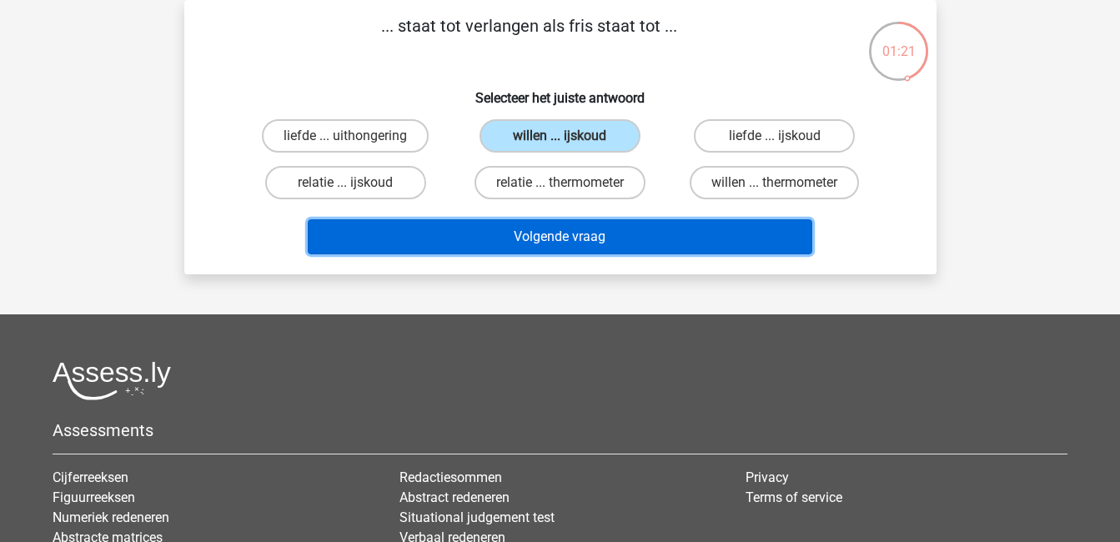
click at [582, 235] on button "Volgende vraag" at bounding box center [560, 236] width 504 height 35
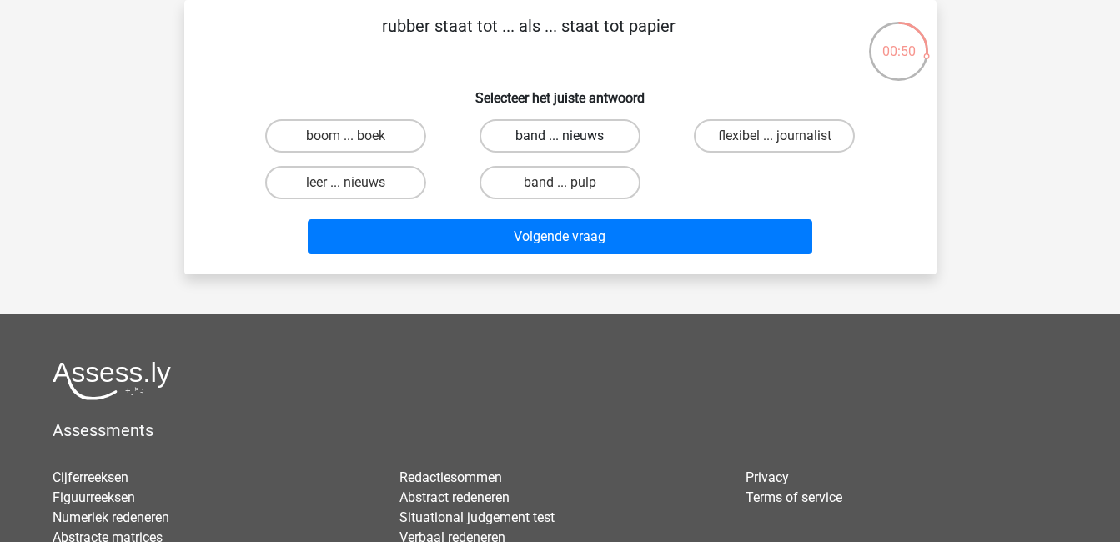
click at [599, 138] on label "band ... nieuws" at bounding box center [559, 135] width 161 height 33
click at [570, 138] on input "band ... nieuws" at bounding box center [564, 141] width 11 height 11
radio input "true"
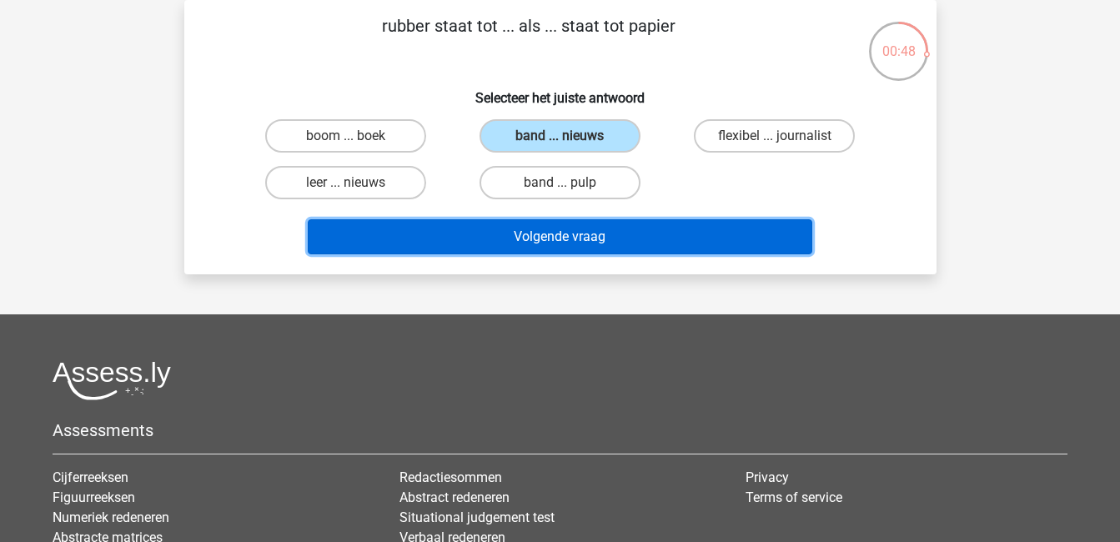
click at [667, 224] on button "Volgende vraag" at bounding box center [560, 236] width 504 height 35
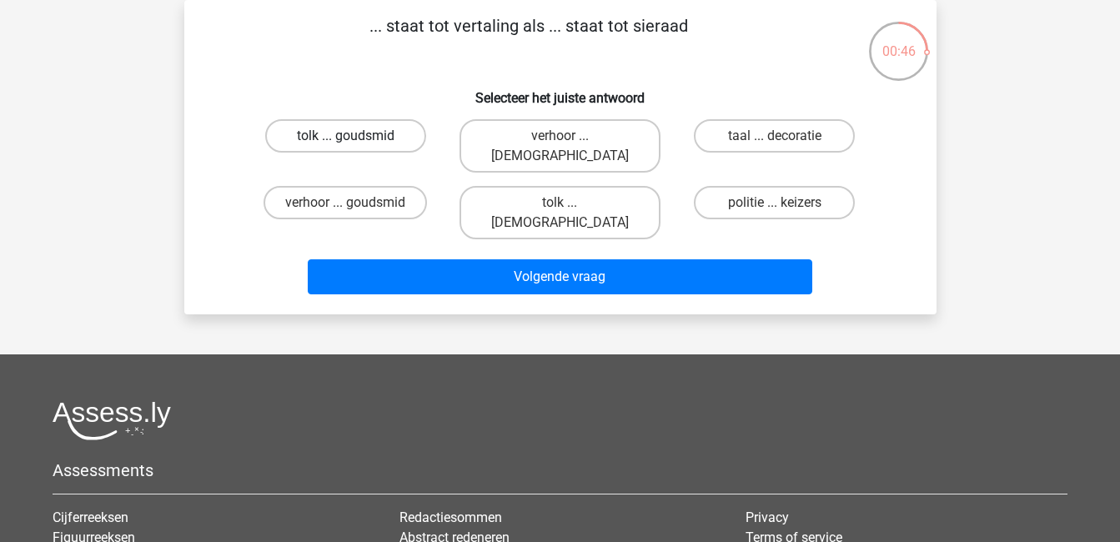
click at [388, 138] on label "tolk ... goudsmid" at bounding box center [345, 135] width 161 height 33
click at [356, 138] on input "tolk ... goudsmid" at bounding box center [350, 141] width 11 height 11
radio input "true"
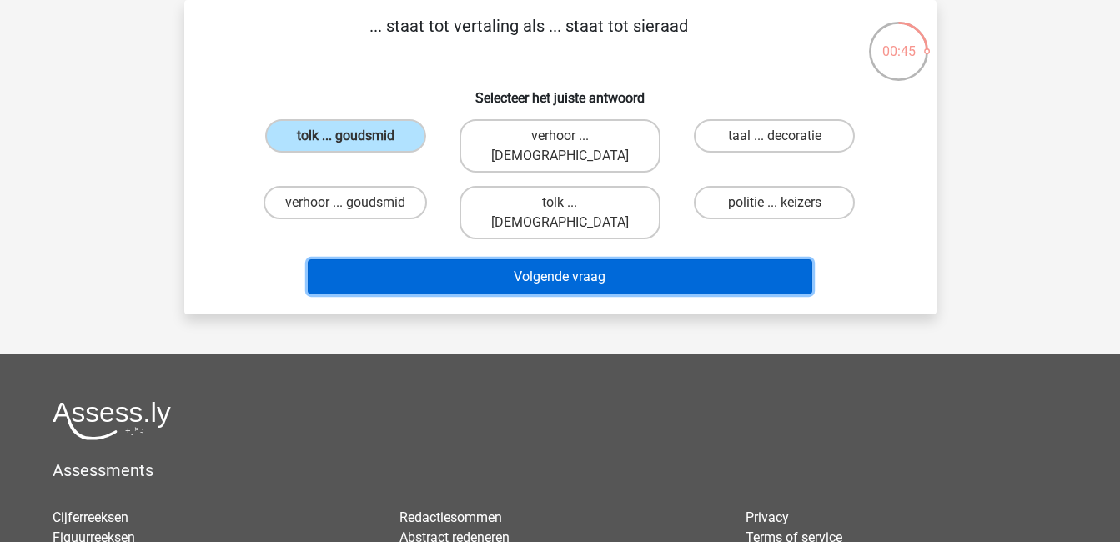
click at [509, 259] on button "Volgende vraag" at bounding box center [560, 276] width 504 height 35
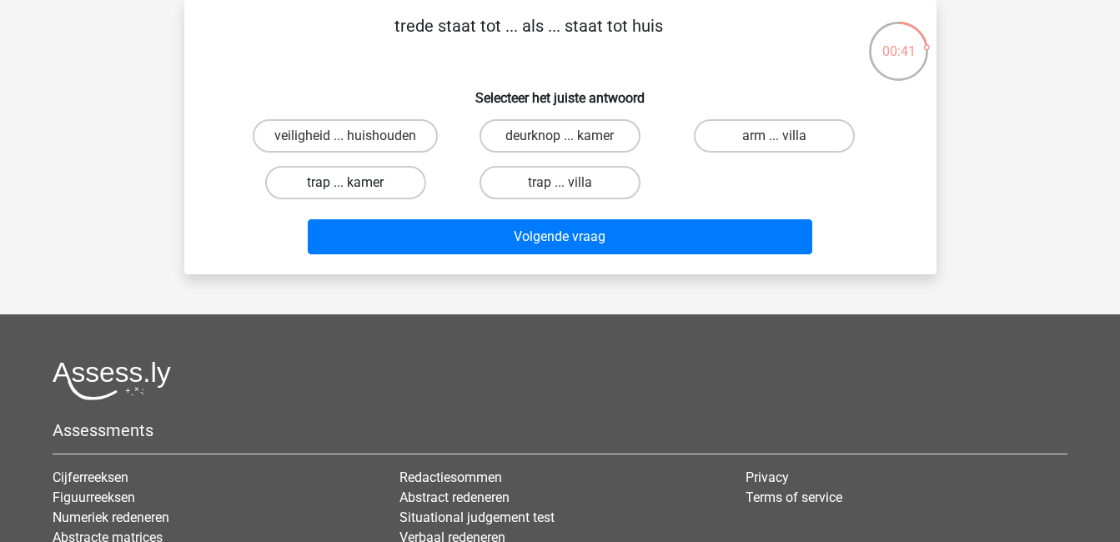
click at [338, 183] on label "trap ... kamer" at bounding box center [345, 182] width 161 height 33
click at [345, 183] on input "trap ... kamer" at bounding box center [350, 188] width 11 height 11
radio input "true"
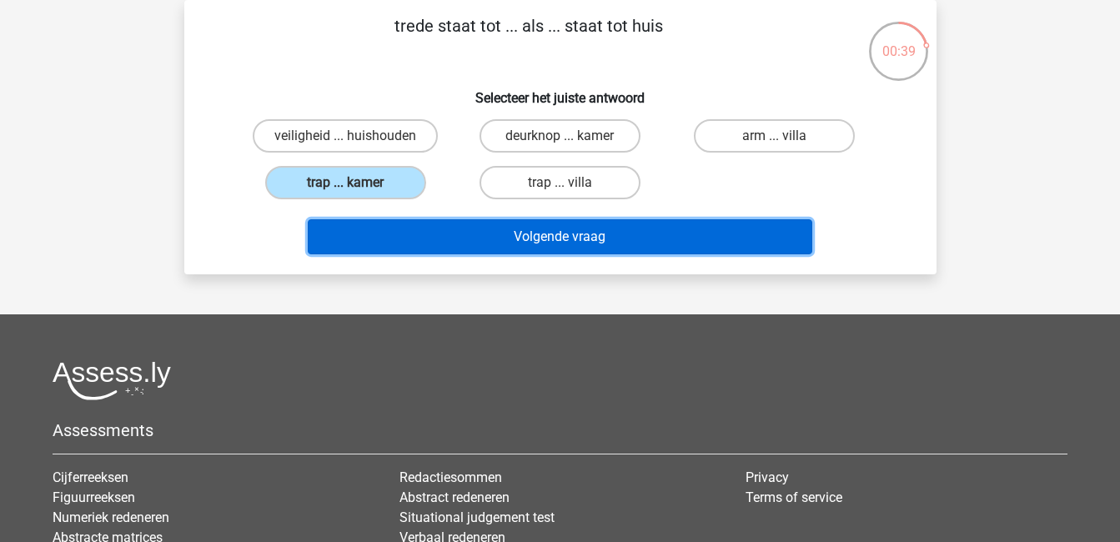
click at [465, 243] on button "Volgende vraag" at bounding box center [560, 236] width 504 height 35
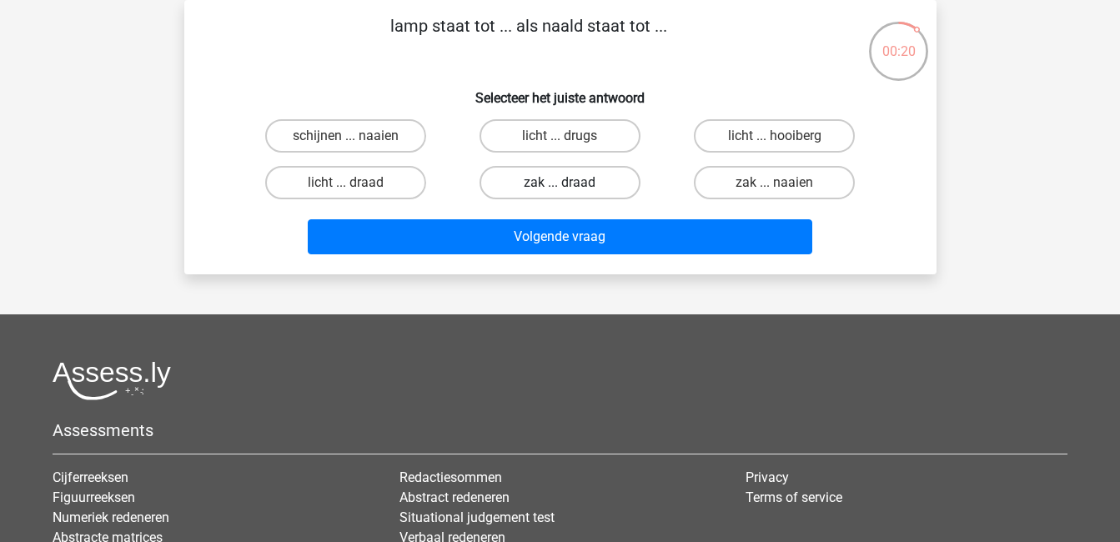
click at [564, 177] on label "zak ... draad" at bounding box center [559, 182] width 161 height 33
click at [564, 183] on input "zak ... draad" at bounding box center [564, 188] width 11 height 11
radio input "true"
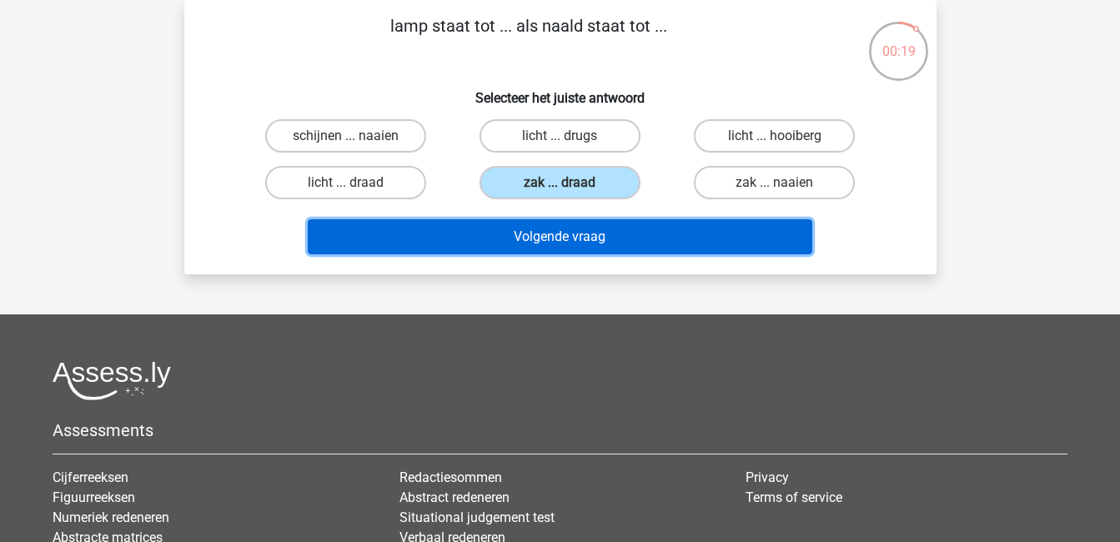
click at [602, 235] on button "Volgende vraag" at bounding box center [560, 236] width 504 height 35
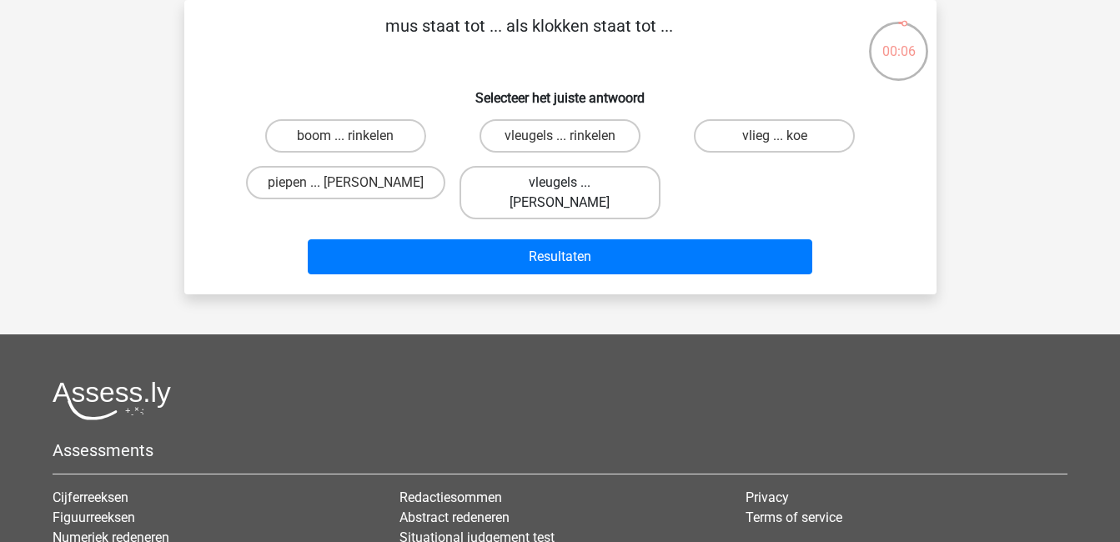
click at [585, 174] on label "vleugels ... luiden" at bounding box center [559, 192] width 201 height 53
click at [570, 183] on input "vleugels ... luiden" at bounding box center [564, 188] width 11 height 11
radio input "true"
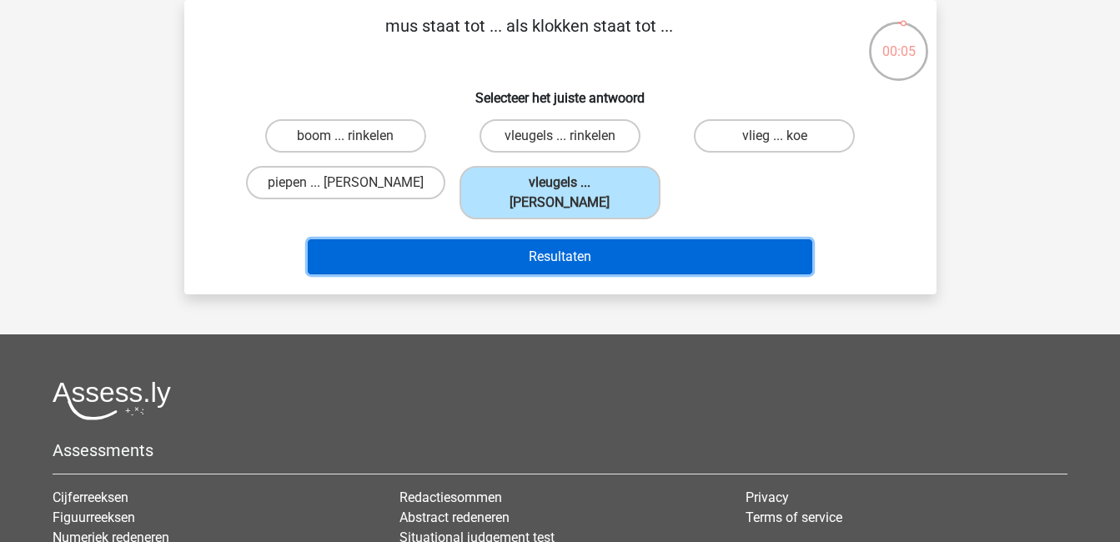
click at [647, 252] on button "Resultaten" at bounding box center [560, 256] width 504 height 35
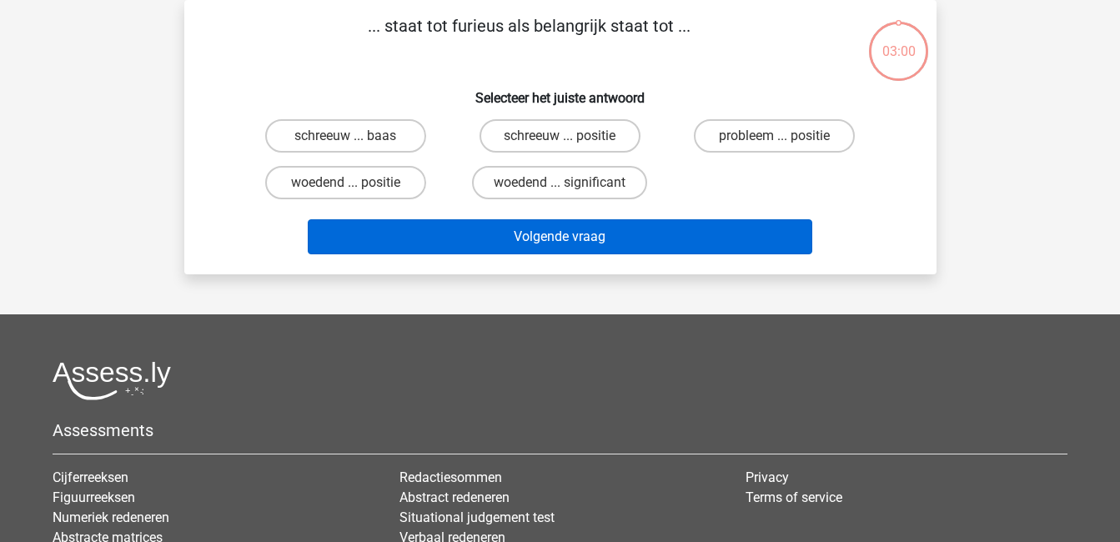
scroll to position [77, 0]
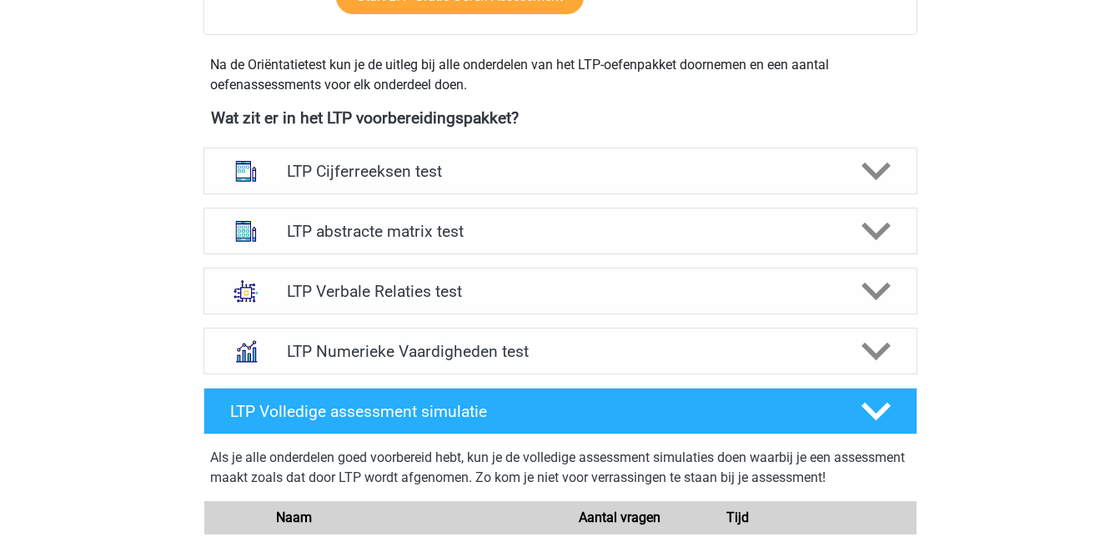
scroll to position [563, 0]
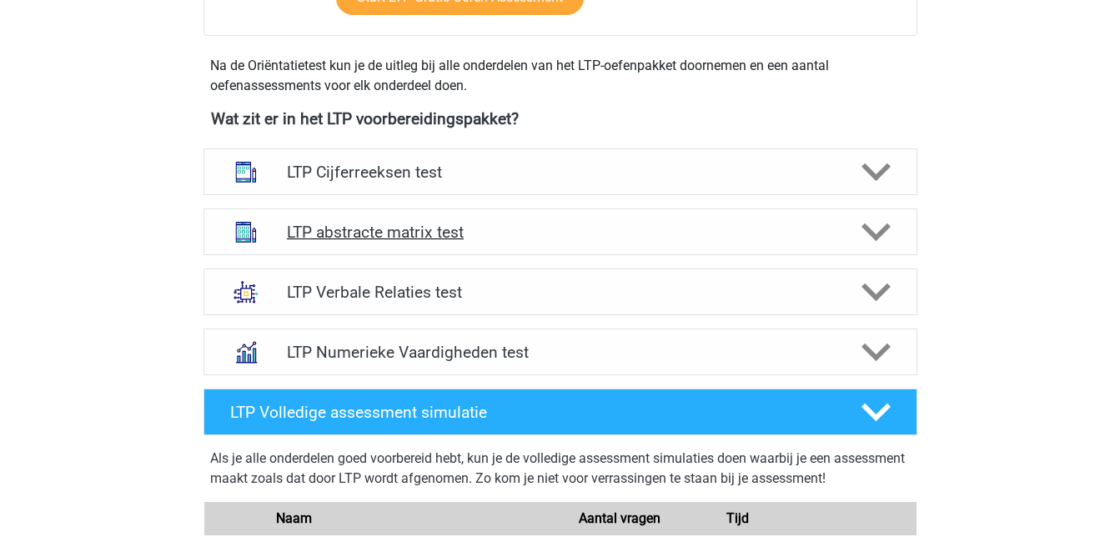
click at [424, 238] on h4 "LTP abstracte matrix test" at bounding box center [560, 232] width 546 height 19
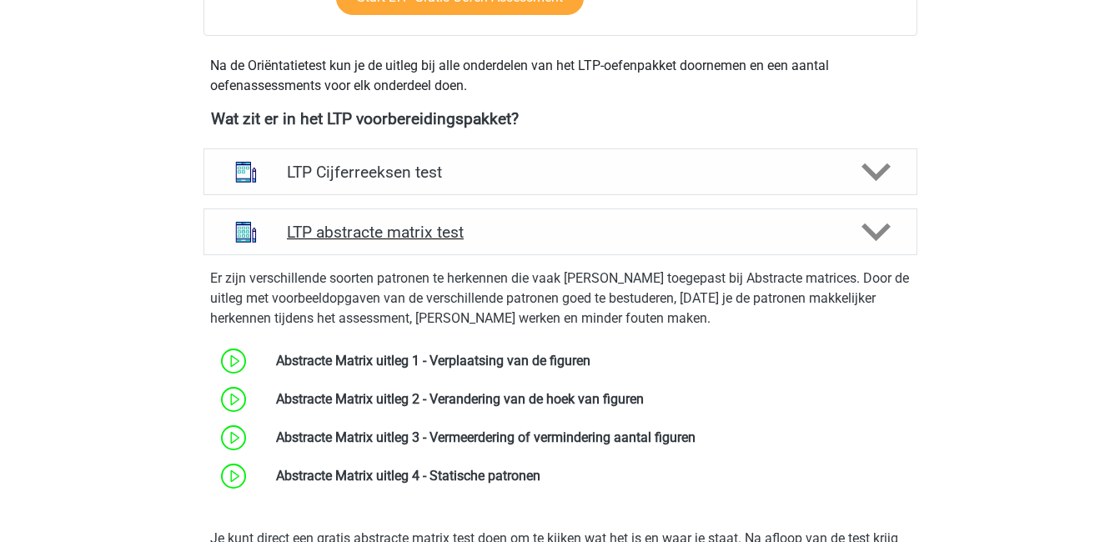
click at [424, 238] on h4 "LTP abstracte matrix test" at bounding box center [560, 232] width 546 height 19
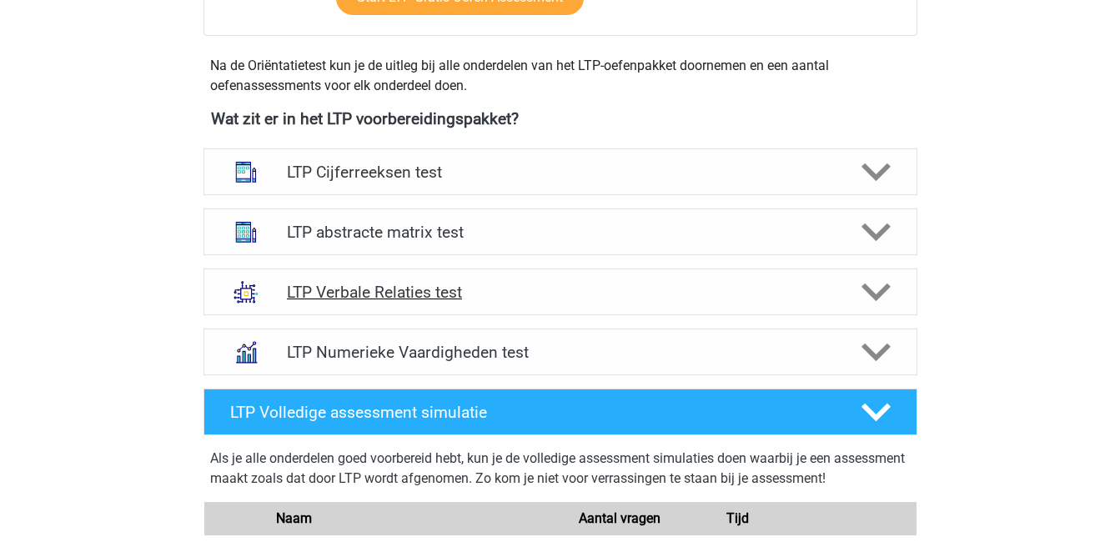
click at [459, 294] on h4 "LTP Verbale Relaties test" at bounding box center [560, 292] width 546 height 19
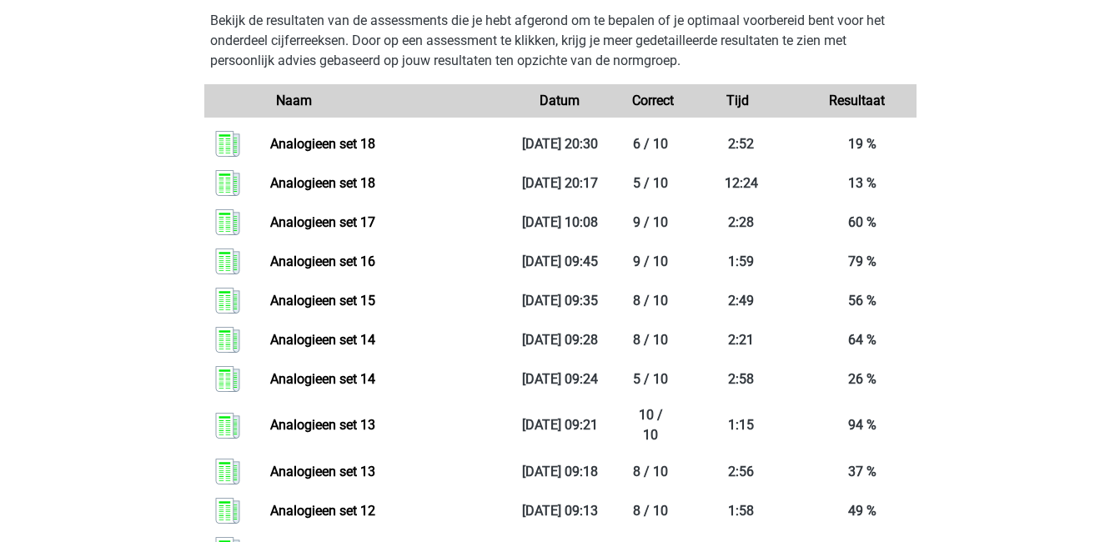
scroll to position [1844, 0]
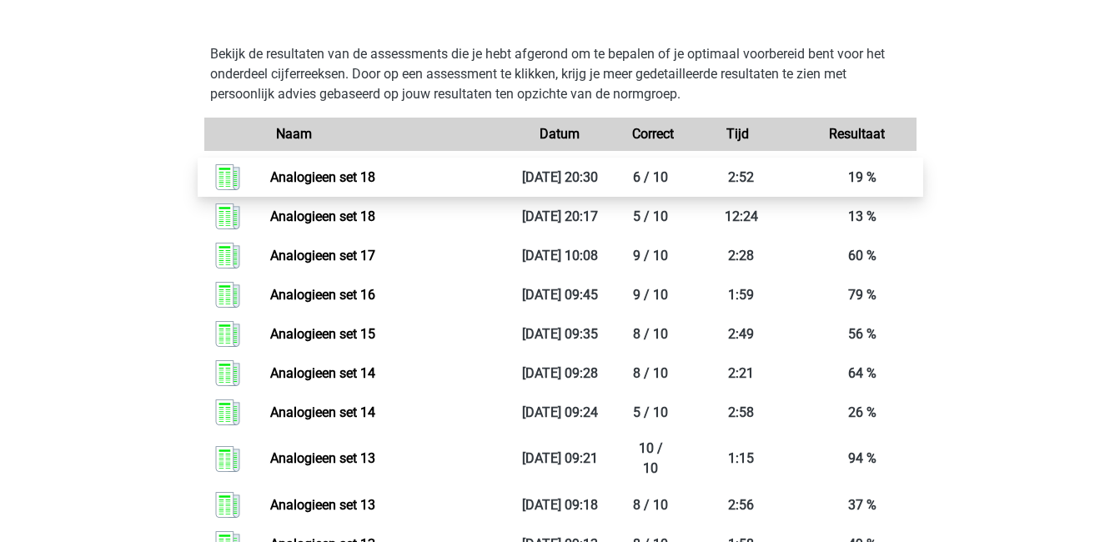
click at [375, 183] on link "Analogieen set 18" at bounding box center [322, 177] width 105 height 16
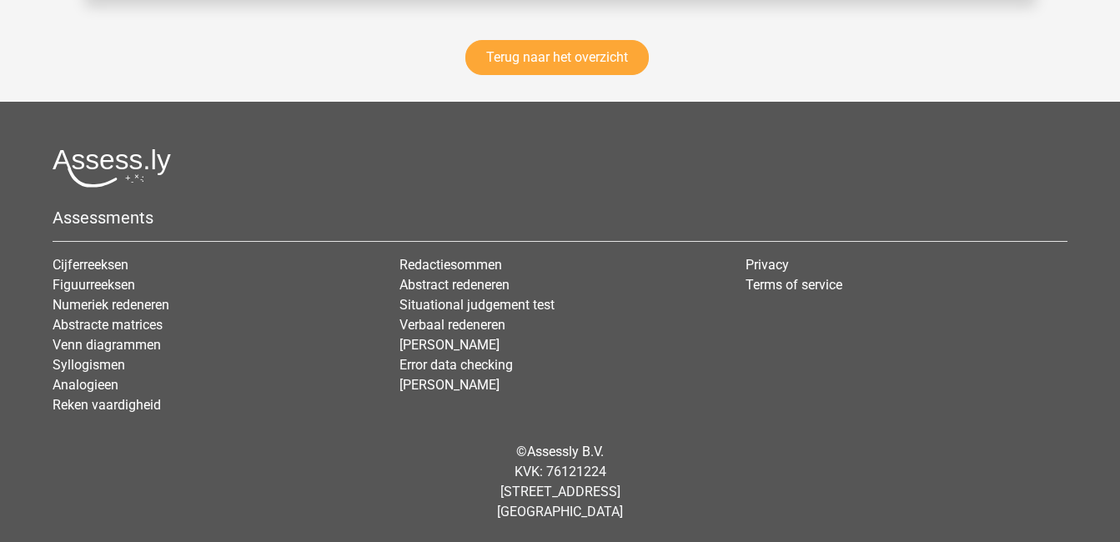
scroll to position [2393, 0]
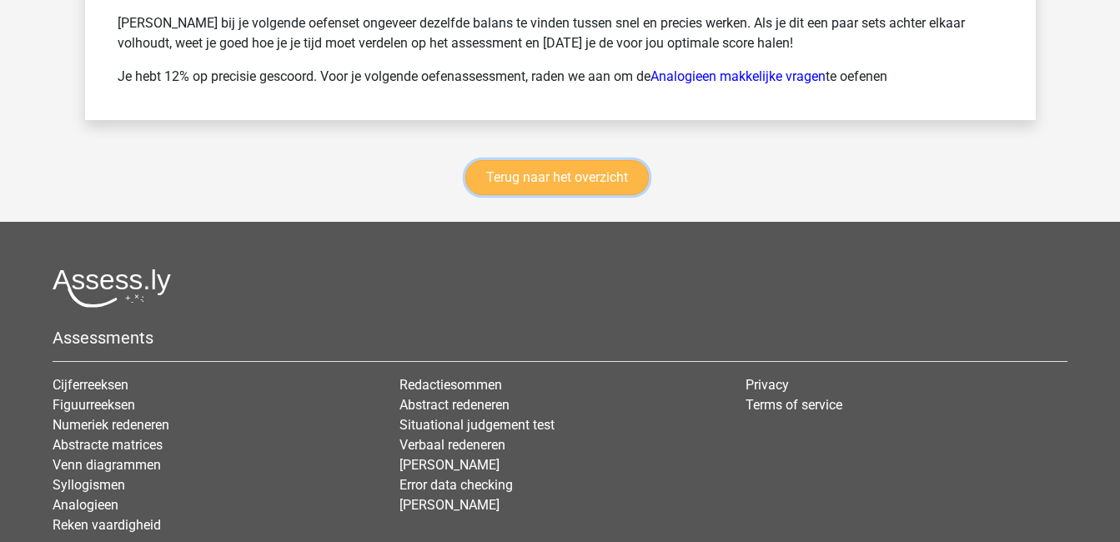
click at [527, 185] on link "Terug naar het overzicht" at bounding box center [556, 177] width 183 height 35
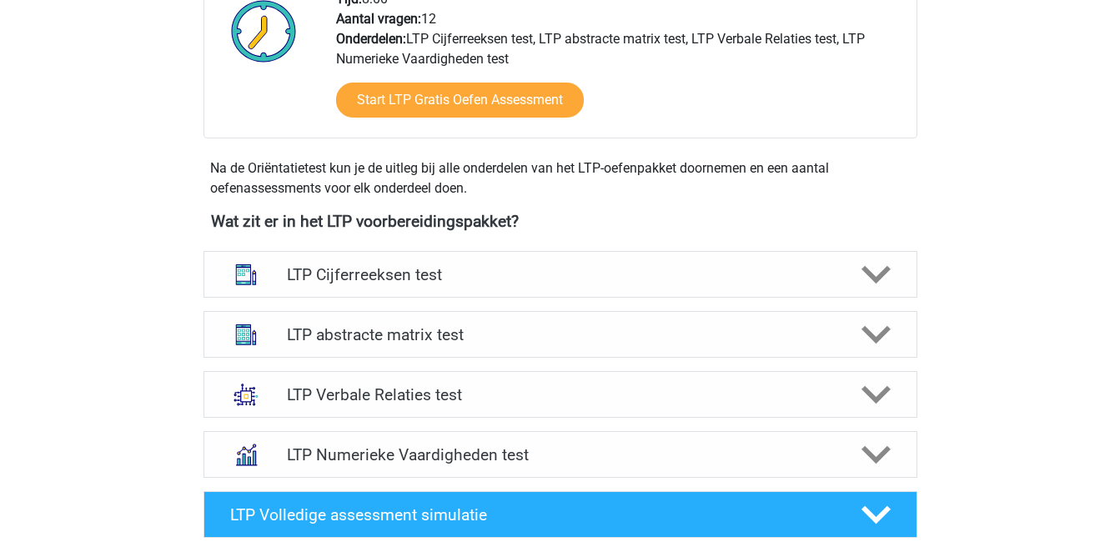
scroll to position [484, 0]
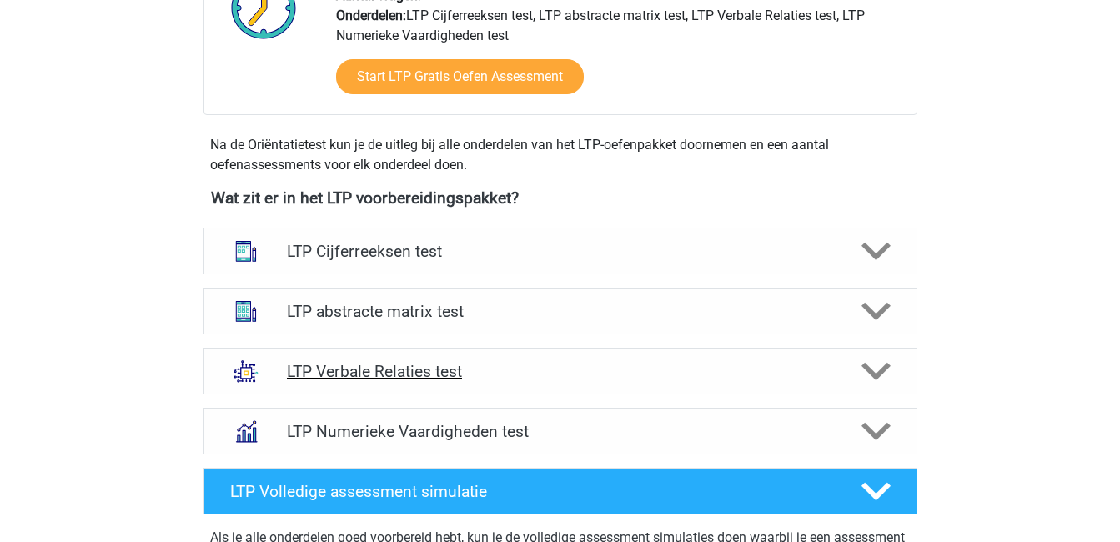
click at [395, 375] on h4 "LTP Verbale Relaties test" at bounding box center [560, 371] width 546 height 19
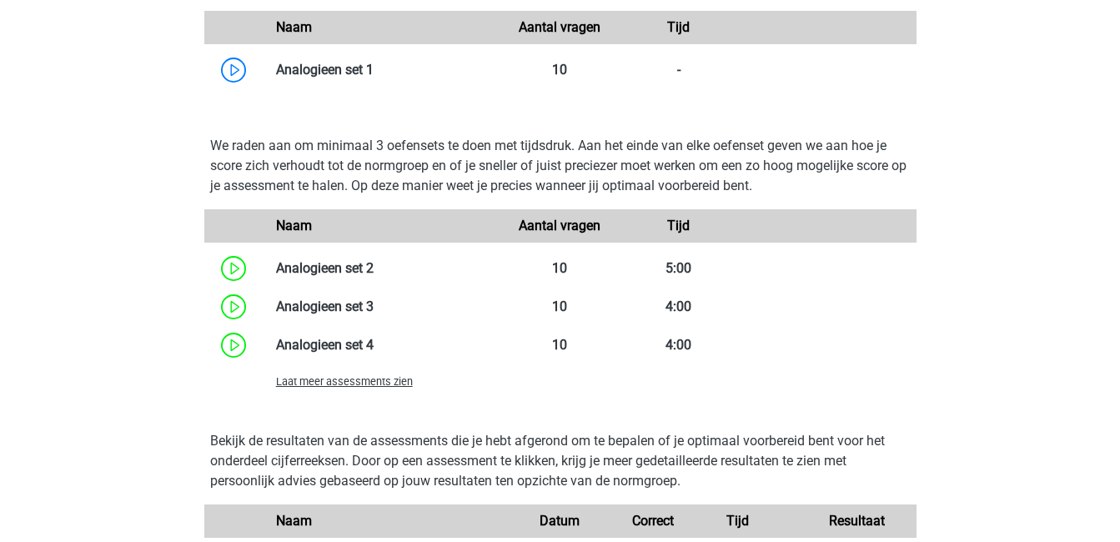
scroll to position [1512, 0]
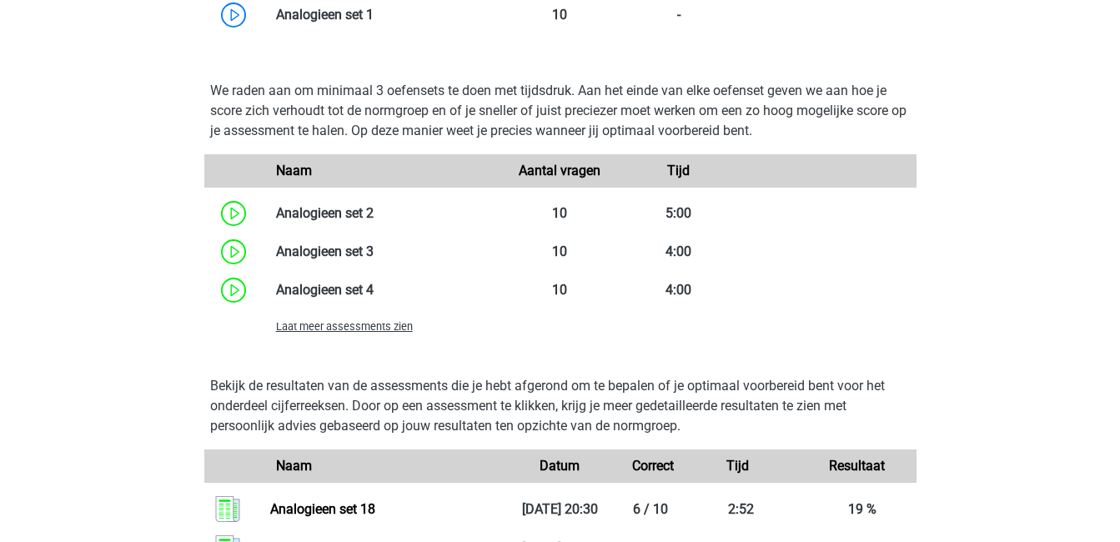
click at [388, 332] on span "Laat meer assessments zien" at bounding box center [344, 326] width 137 height 13
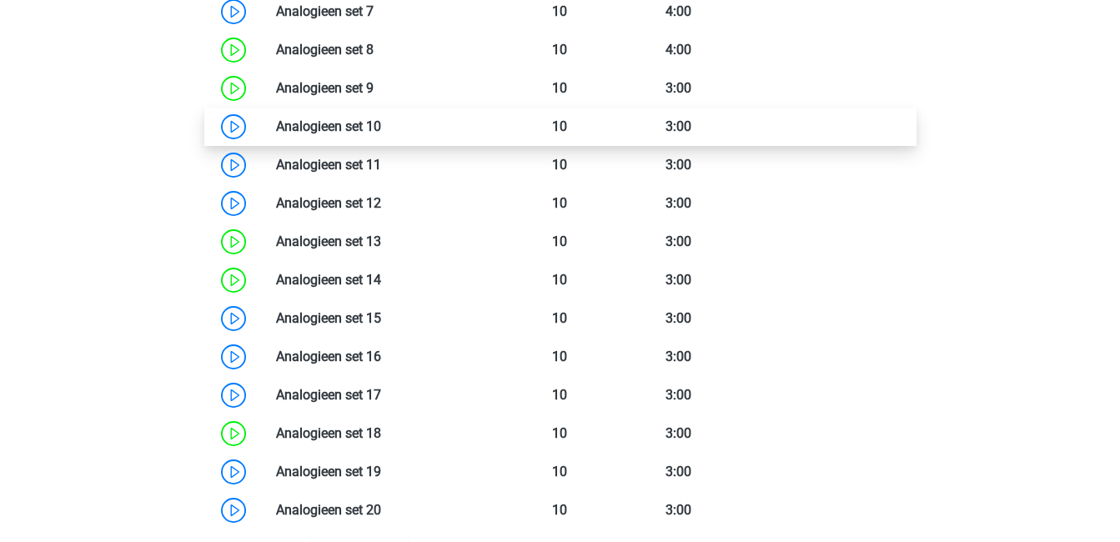
scroll to position [1908, 0]
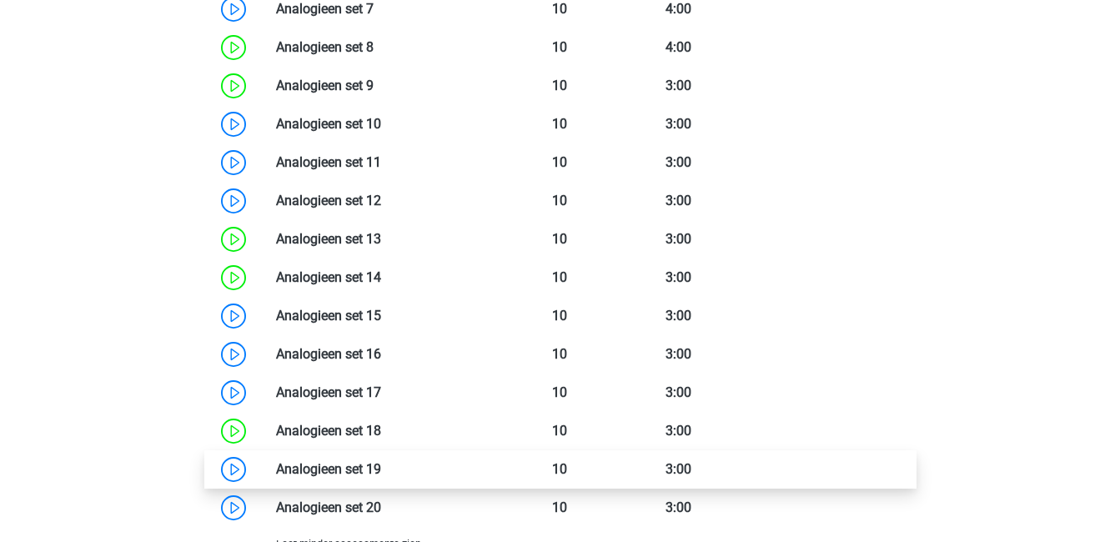
click at [381, 473] on link at bounding box center [381, 469] width 0 height 16
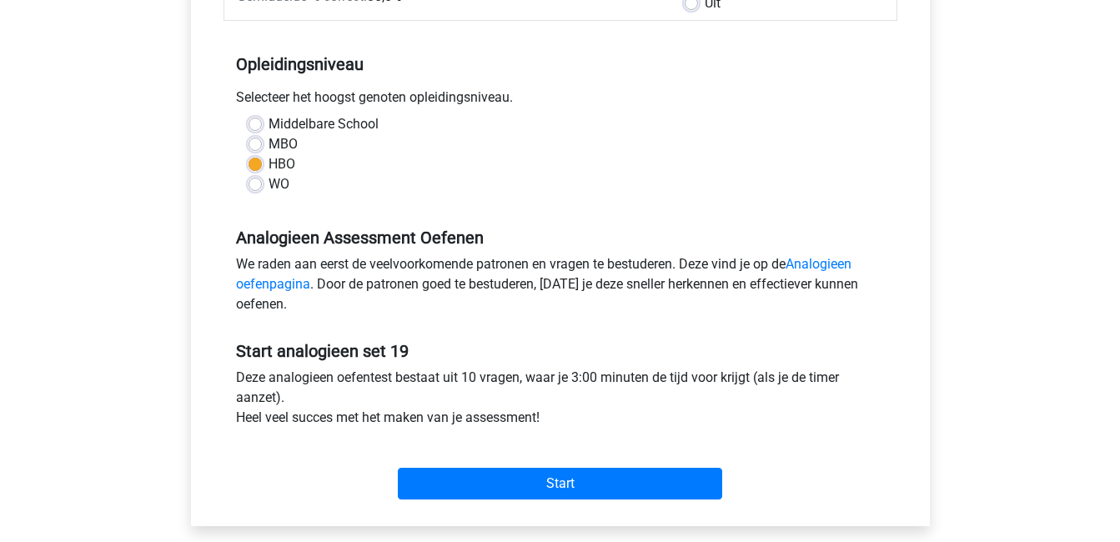
scroll to position [305, 0]
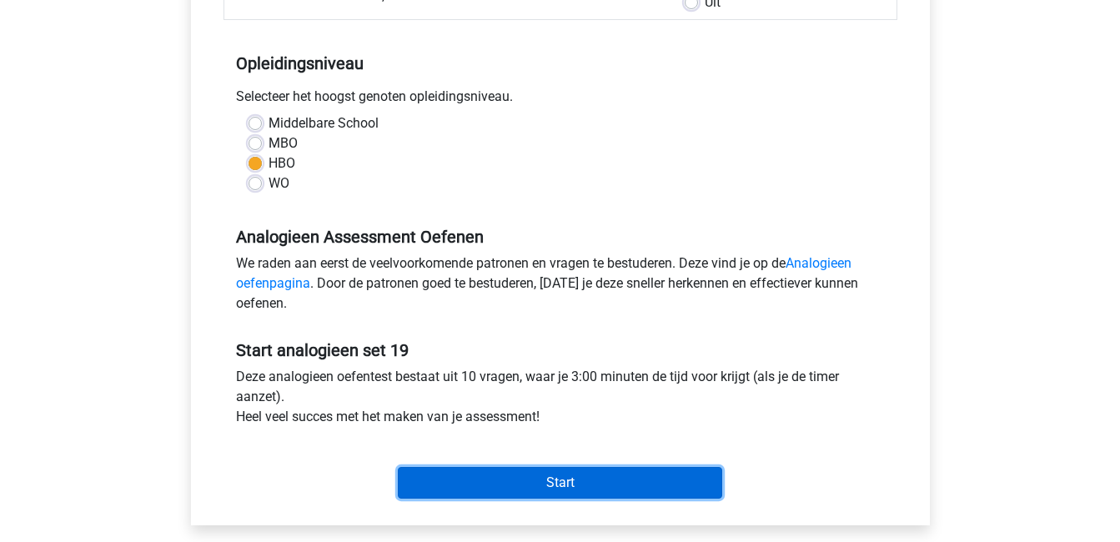
click at [418, 473] on input "Start" at bounding box center [560, 483] width 324 height 32
click at [647, 482] on input "Start" at bounding box center [560, 483] width 324 height 32
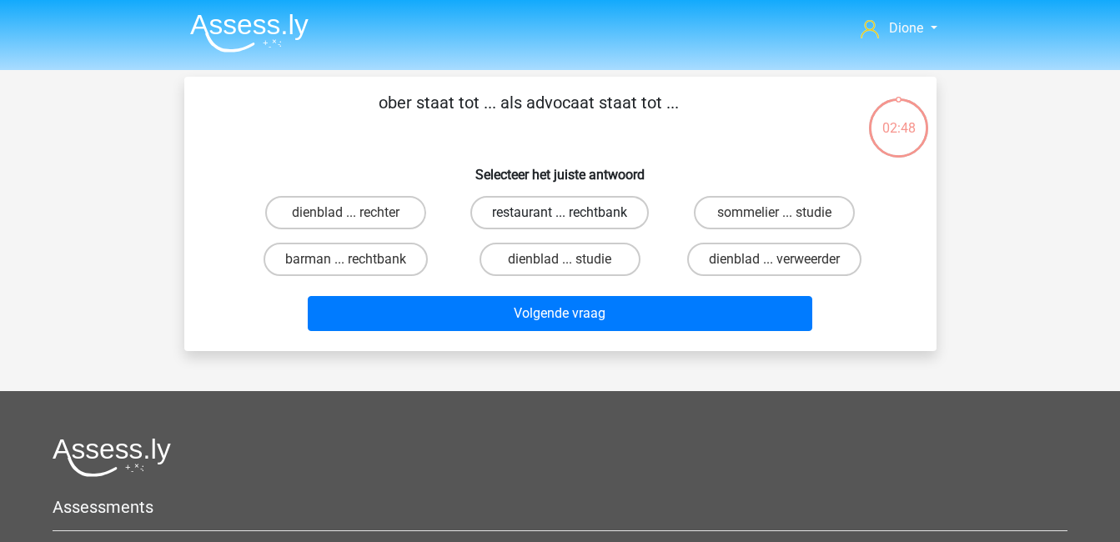
click at [542, 204] on label "restaurant ... rechtbank" at bounding box center [559, 212] width 178 height 33
click at [559, 213] on input "restaurant ... rechtbank" at bounding box center [564, 218] width 11 height 11
radio input "true"
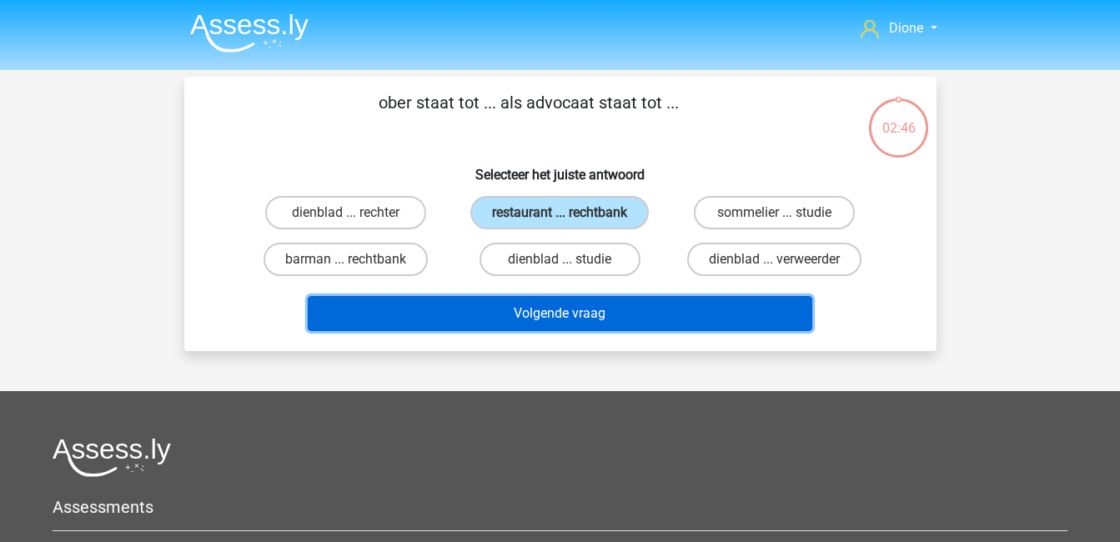
click at [634, 318] on button "Volgende vraag" at bounding box center [560, 313] width 504 height 35
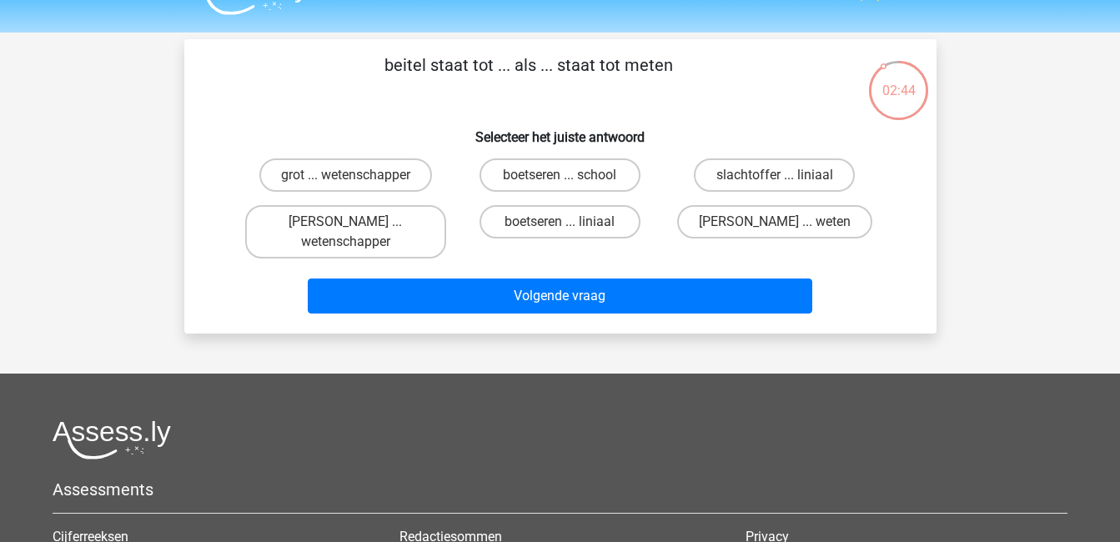
scroll to position [35, 0]
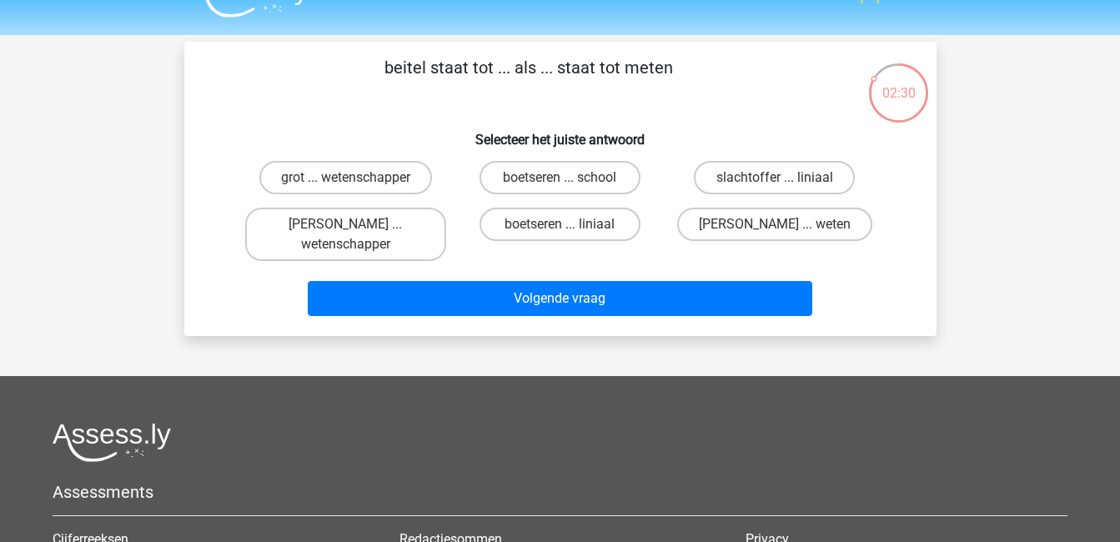
click at [354, 230] on input "michelangelo ... wetenschapper" at bounding box center [350, 229] width 11 height 11
radio input "true"
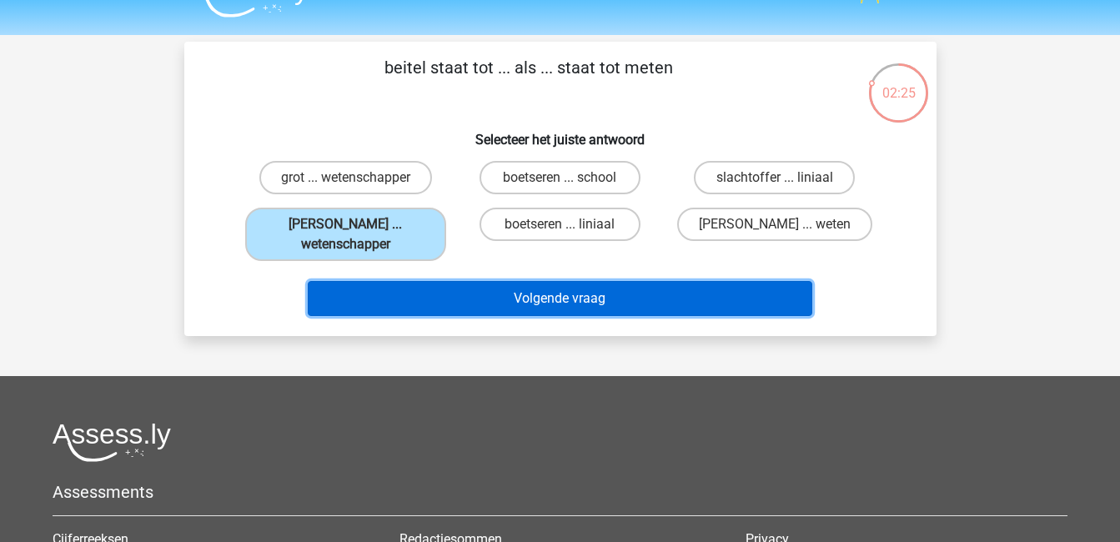
click at [567, 304] on button "Volgende vraag" at bounding box center [560, 298] width 504 height 35
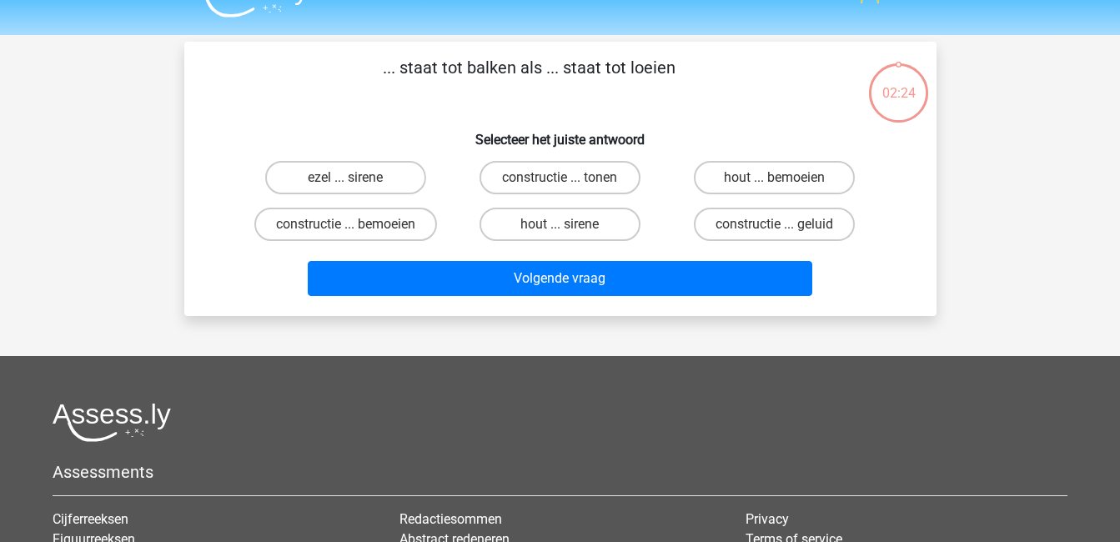
scroll to position [77, 0]
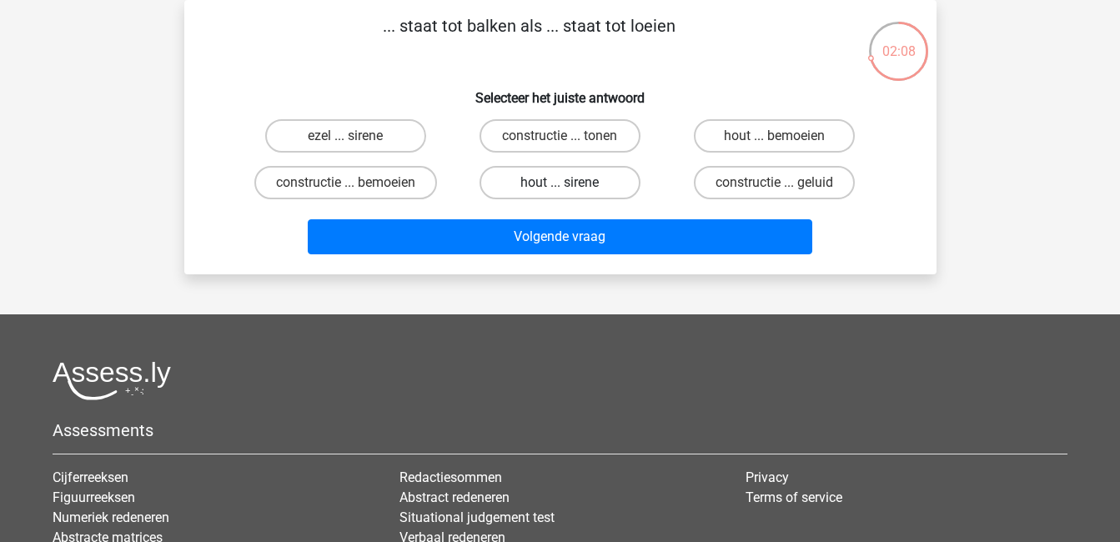
click at [554, 176] on label "hout ... sirene" at bounding box center [559, 182] width 161 height 33
click at [559, 183] on input "hout ... sirene" at bounding box center [564, 188] width 11 height 11
radio input "true"
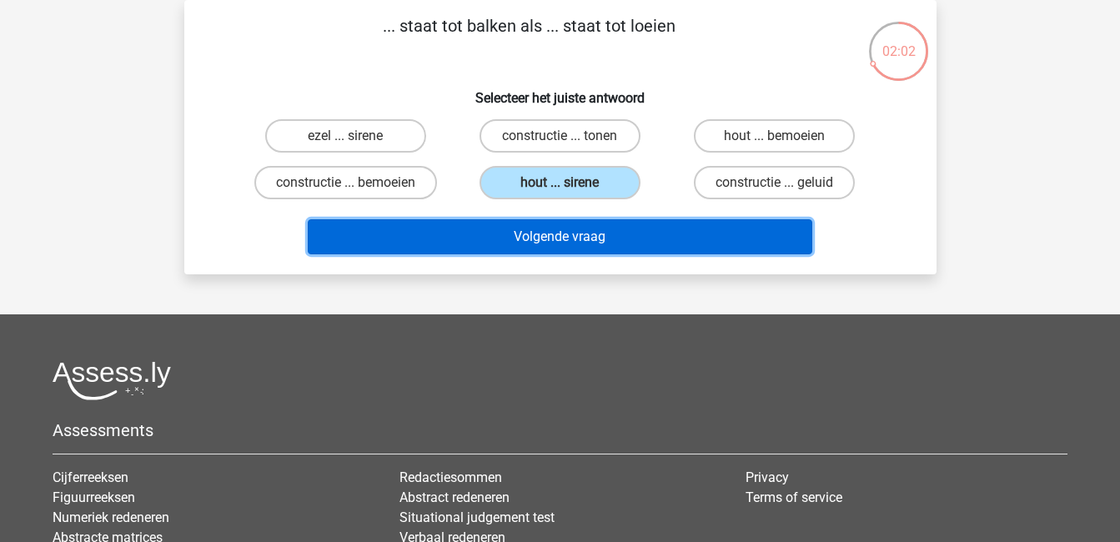
click at [606, 231] on button "Volgende vraag" at bounding box center [560, 236] width 504 height 35
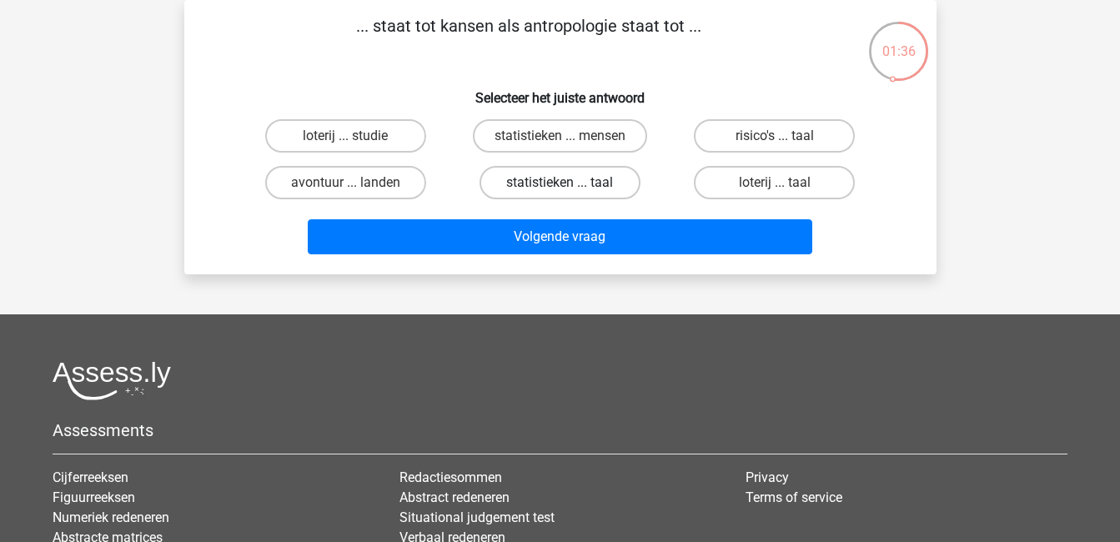
click at [586, 183] on label "statistieken ... taal" at bounding box center [559, 182] width 161 height 33
click at [570, 183] on input "statistieken ... taal" at bounding box center [564, 188] width 11 height 11
radio input "true"
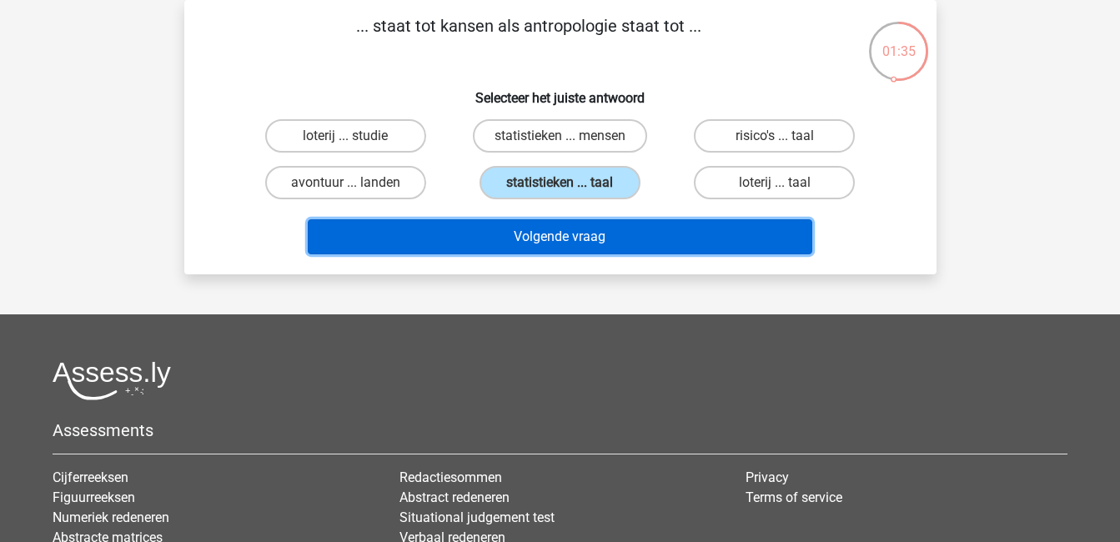
click at [631, 240] on button "Volgende vraag" at bounding box center [560, 236] width 504 height 35
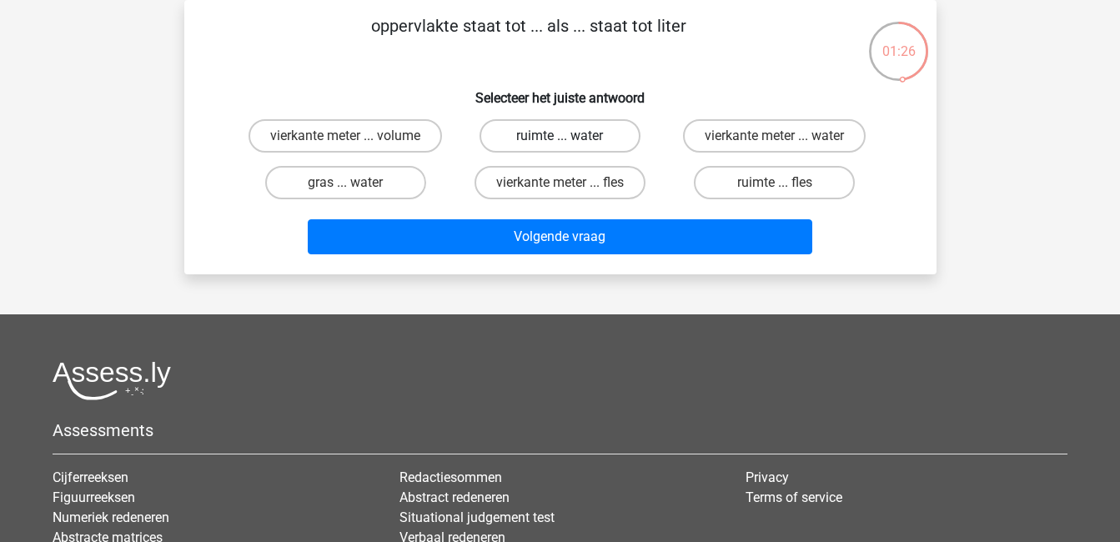
click at [578, 135] on label "ruimte ... water" at bounding box center [559, 135] width 161 height 33
click at [570, 136] on input "ruimte ... water" at bounding box center [564, 141] width 11 height 11
radio input "true"
click at [349, 126] on label "vierkante meter ... volume" at bounding box center [344, 135] width 193 height 33
click at [349, 136] on input "vierkante meter ... volume" at bounding box center [350, 141] width 11 height 11
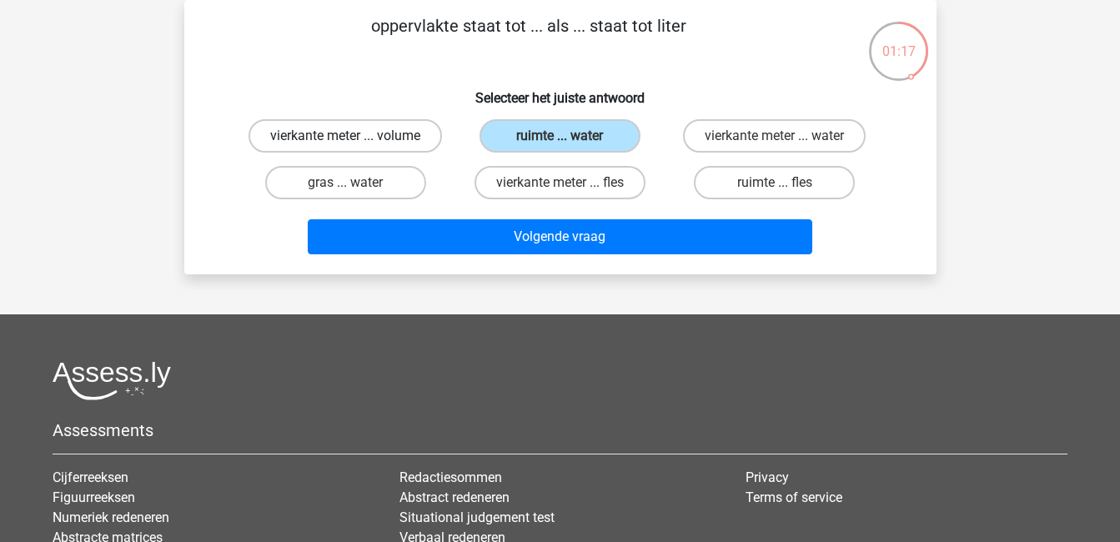
radio input "true"
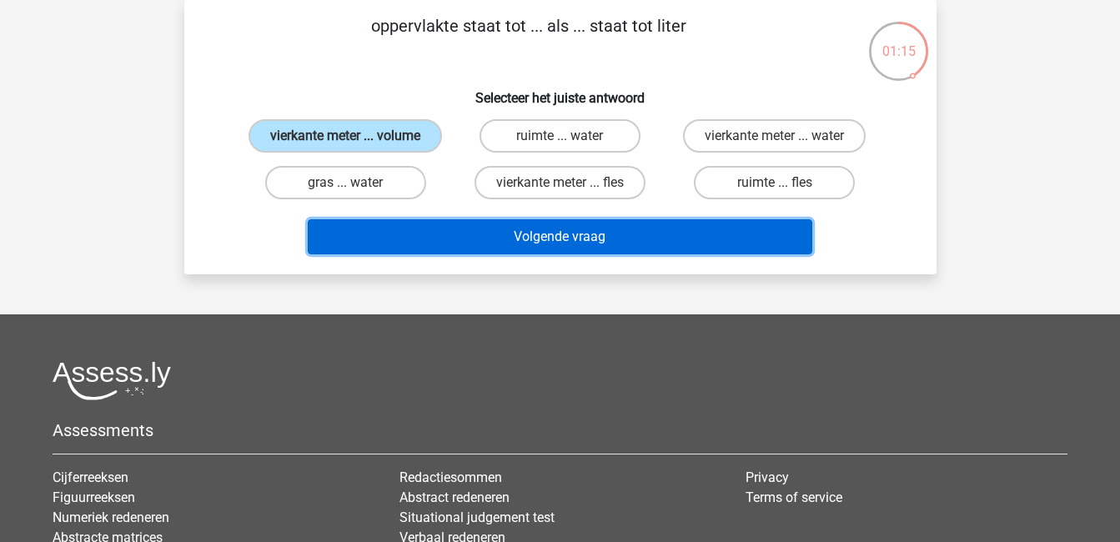
click at [519, 243] on button "Volgende vraag" at bounding box center [560, 236] width 504 height 35
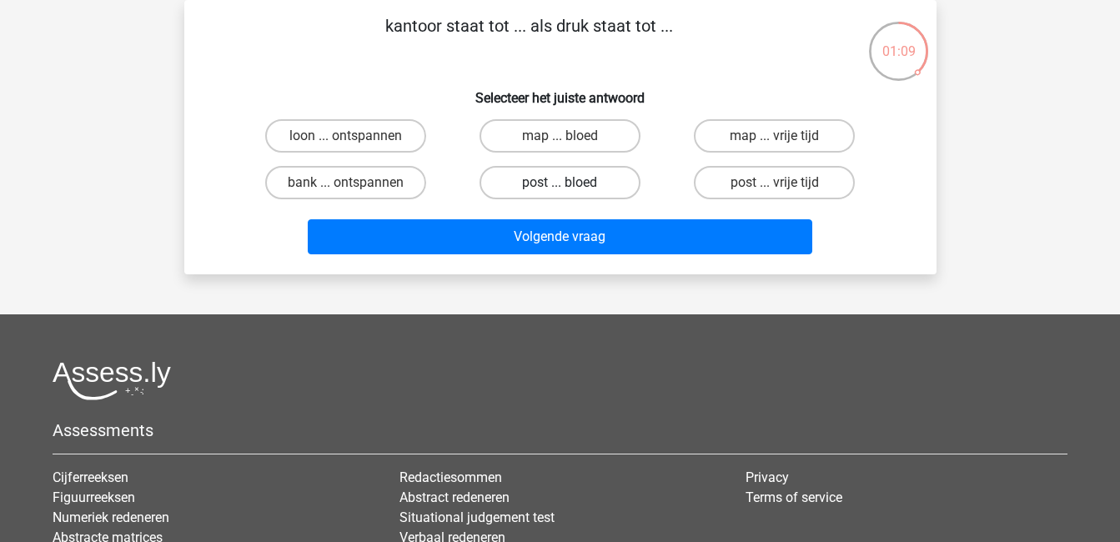
click at [542, 183] on label "post ... bloed" at bounding box center [559, 182] width 161 height 33
click at [559, 183] on input "post ... bloed" at bounding box center [564, 188] width 11 height 11
radio input "true"
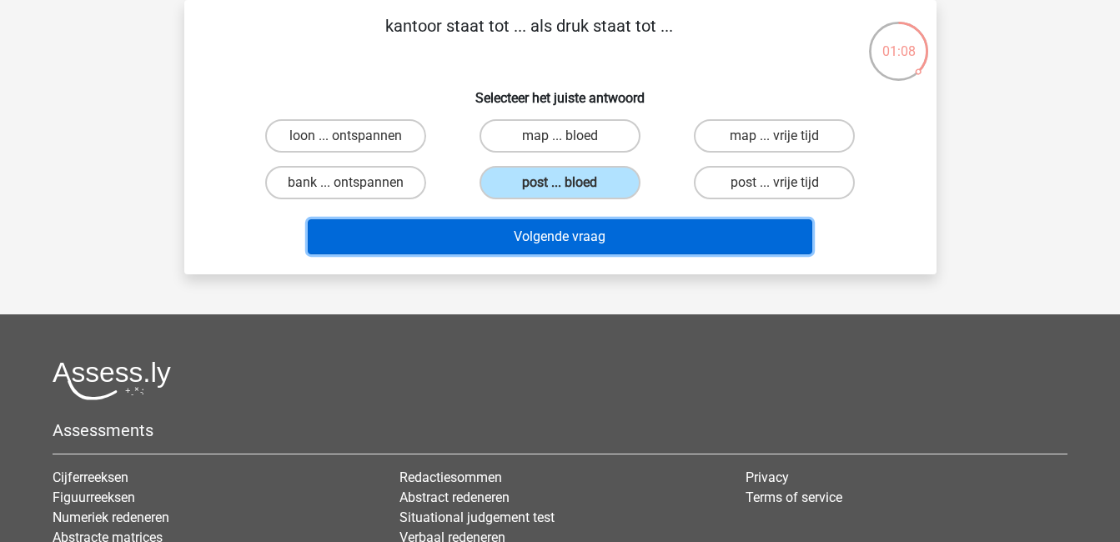
click at [599, 239] on button "Volgende vraag" at bounding box center [560, 236] width 504 height 35
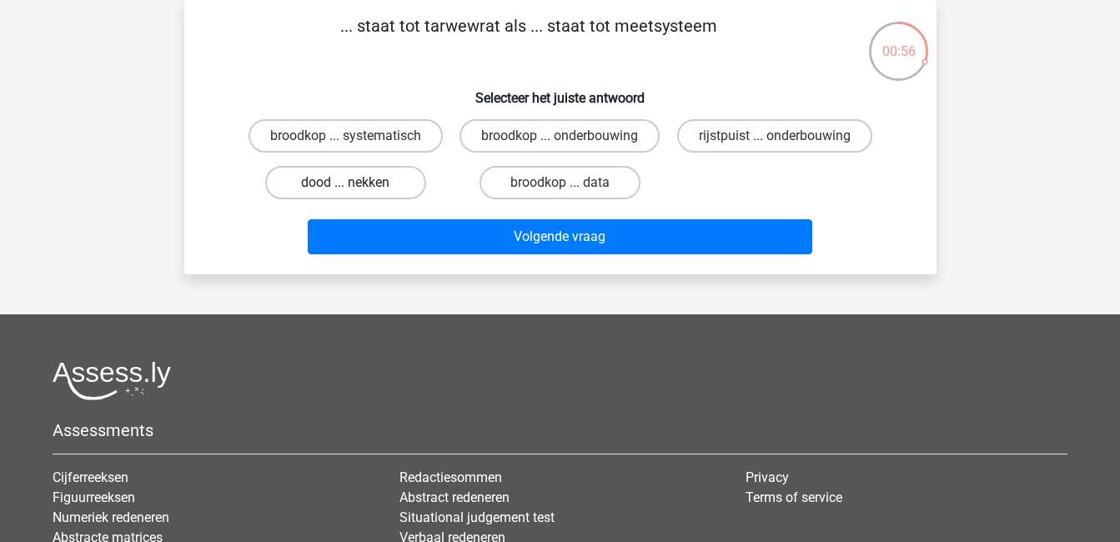
click at [351, 199] on label "dood ... nekken" at bounding box center [345, 182] width 161 height 33
click at [351, 193] on input "dood ... nekken" at bounding box center [350, 188] width 11 height 11
radio input "true"
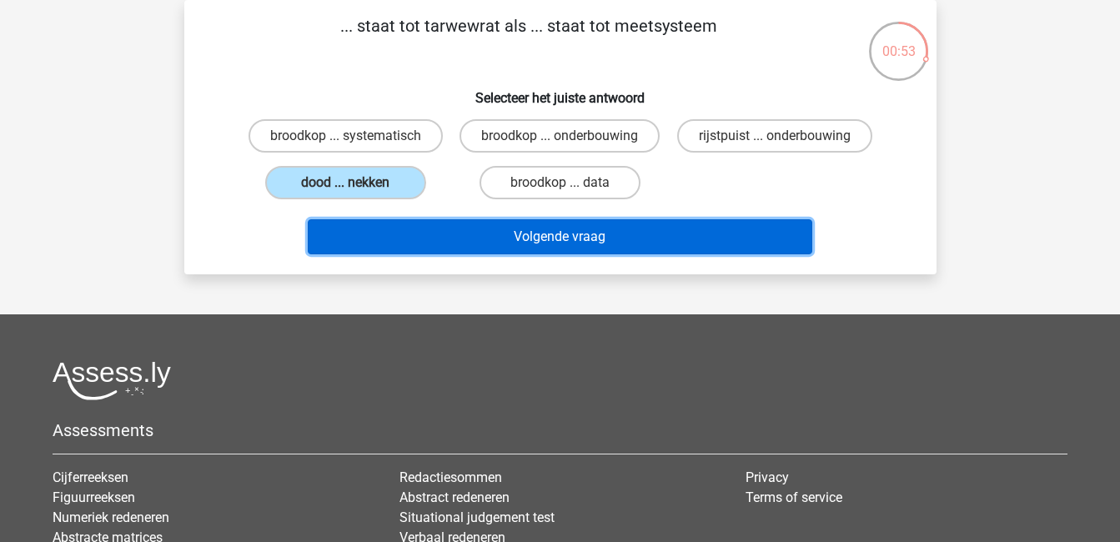
click at [455, 254] on button "Volgende vraag" at bounding box center [560, 236] width 504 height 35
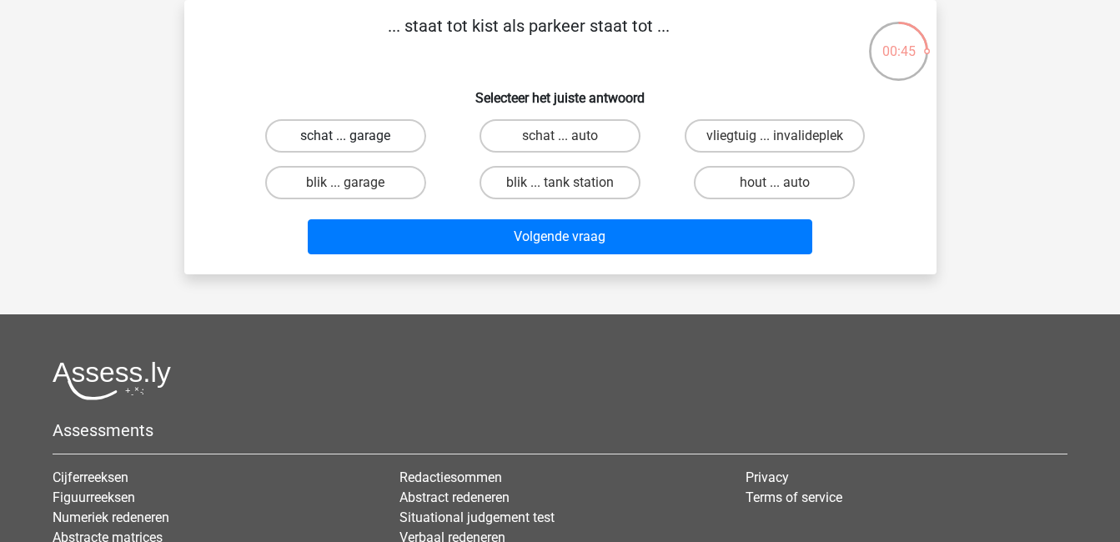
click at [394, 132] on label "schat ... garage" at bounding box center [345, 135] width 161 height 33
click at [356, 136] on input "schat ... garage" at bounding box center [350, 141] width 11 height 11
radio input "true"
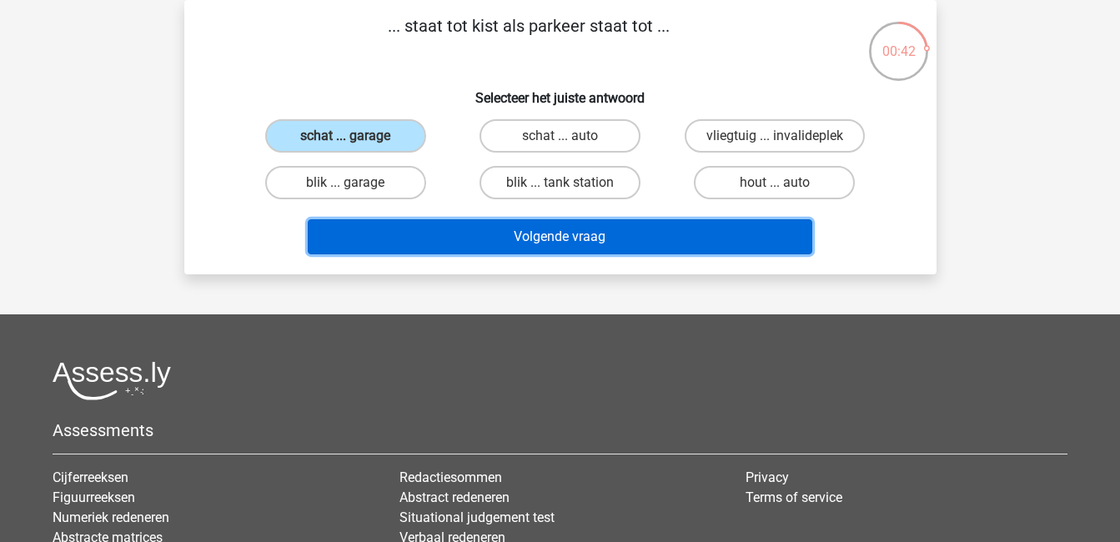
click at [558, 231] on button "Volgende vraag" at bounding box center [560, 236] width 504 height 35
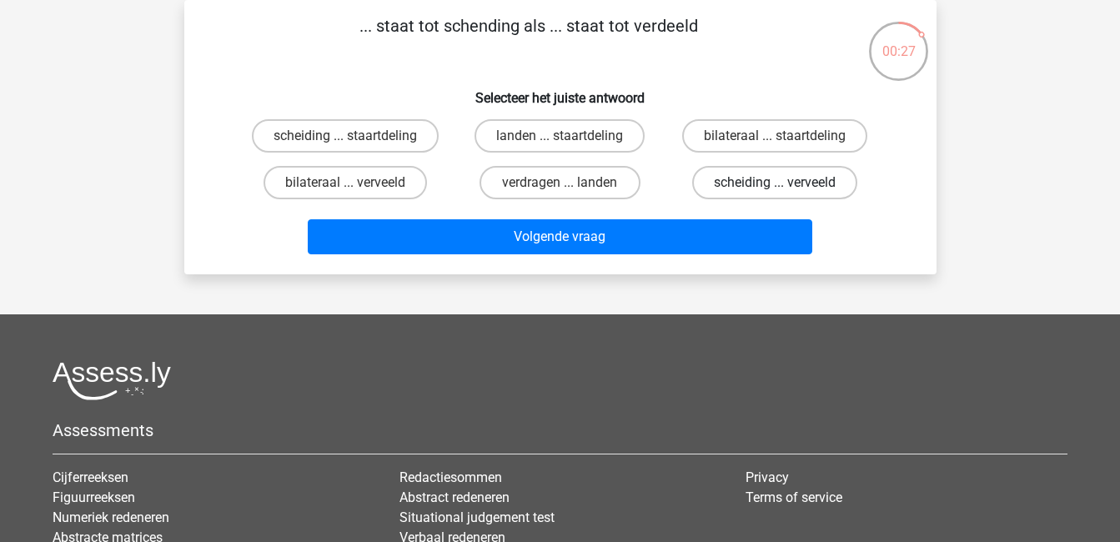
click at [814, 186] on label "scheiding ... verveeld" at bounding box center [774, 182] width 165 height 33
click at [785, 186] on input "scheiding ... verveeld" at bounding box center [779, 188] width 11 height 11
radio input "true"
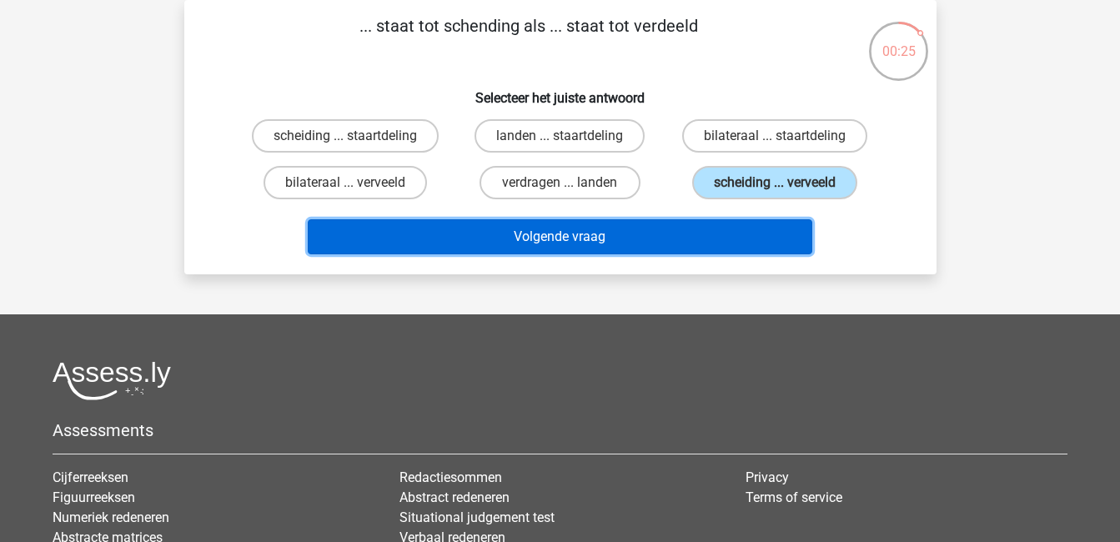
click at [740, 229] on button "Volgende vraag" at bounding box center [560, 236] width 504 height 35
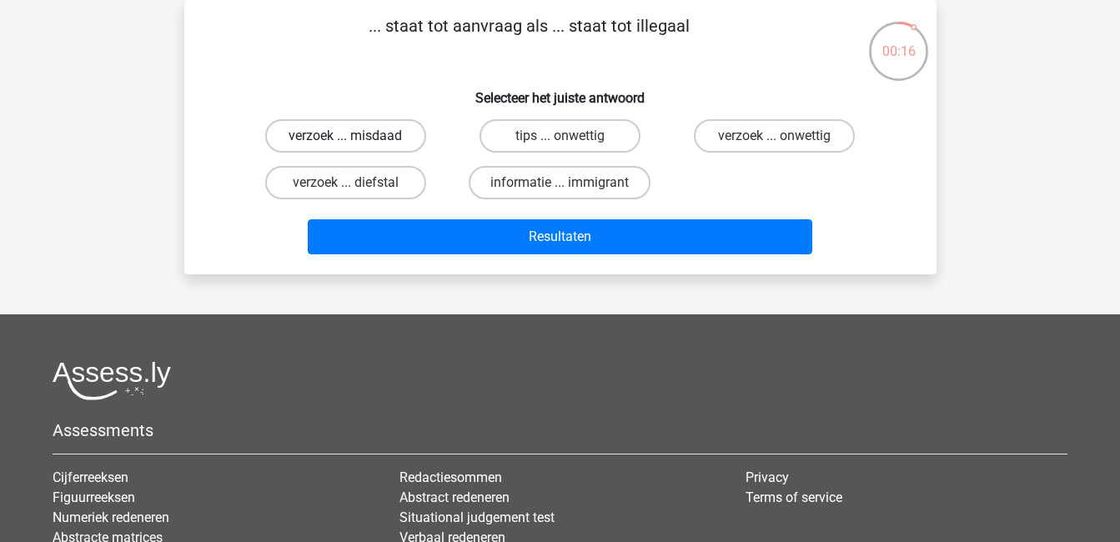
click at [366, 135] on label "verzoek ... misdaad" at bounding box center [345, 135] width 161 height 33
click at [356, 136] on input "verzoek ... misdaad" at bounding box center [350, 141] width 11 height 11
radio input "true"
click at [554, 175] on label "informatie ... immigrant" at bounding box center [560, 182] width 182 height 33
click at [559, 183] on input "informatie ... immigrant" at bounding box center [564, 188] width 11 height 11
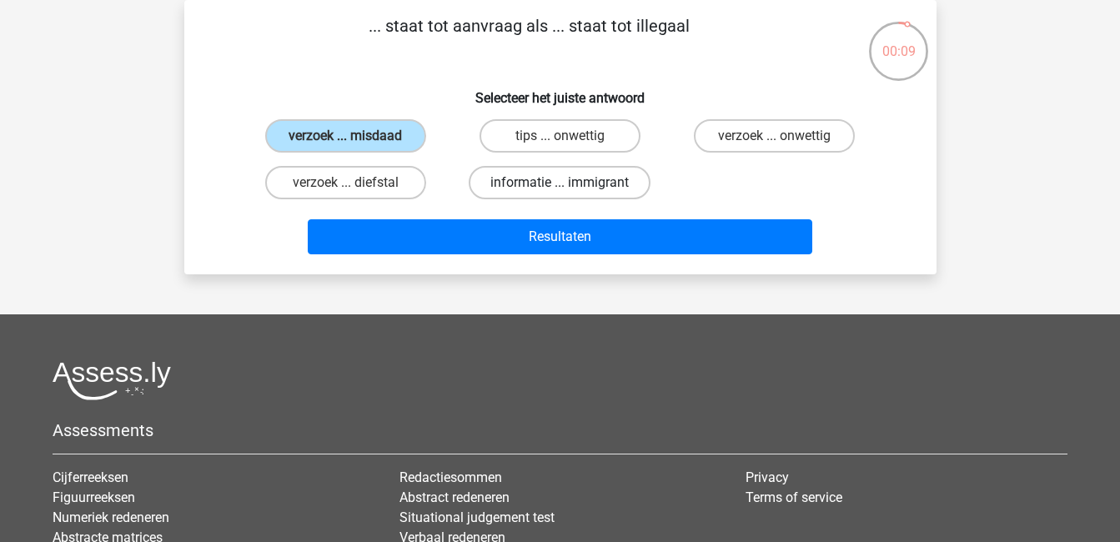
radio input "true"
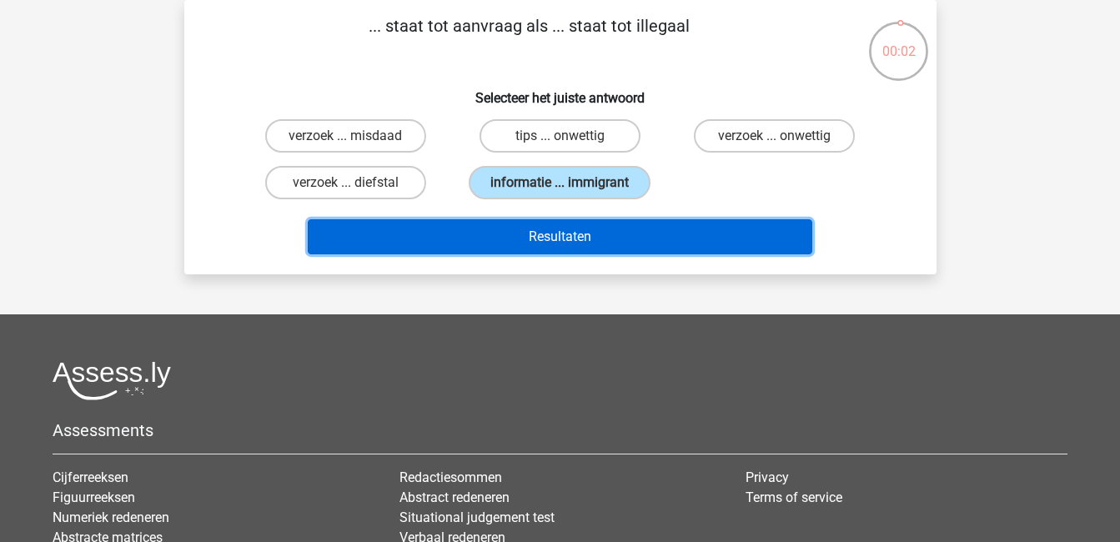
click at [615, 229] on button "Resultaten" at bounding box center [560, 236] width 504 height 35
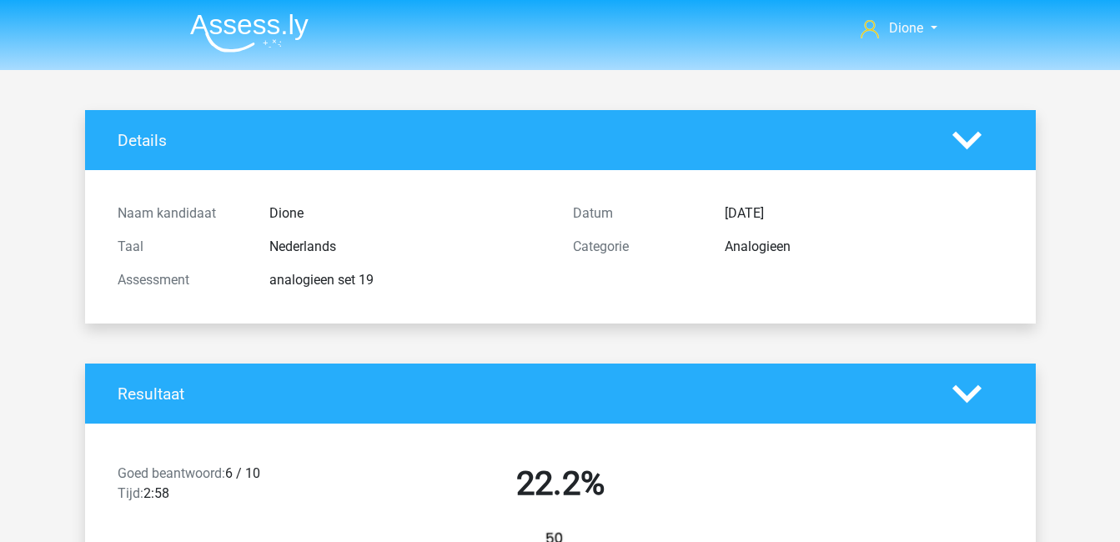
scroll to position [51, 0]
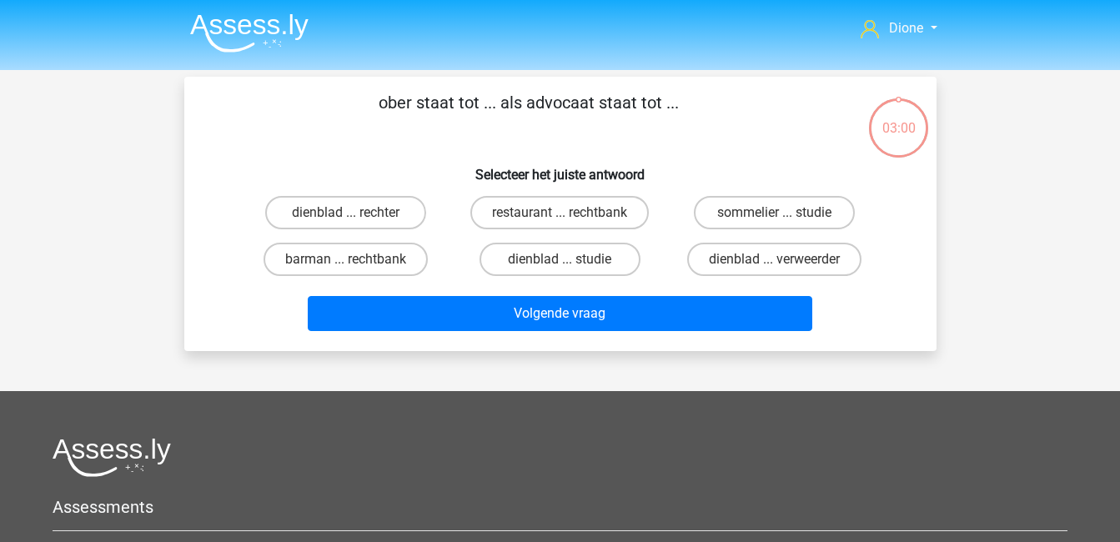
scroll to position [77, 0]
click at [508, 208] on label "restaurant ... rechtbank" at bounding box center [559, 212] width 178 height 33
click at [559, 213] on input "restaurant ... rechtbank" at bounding box center [564, 218] width 11 height 11
radio input "true"
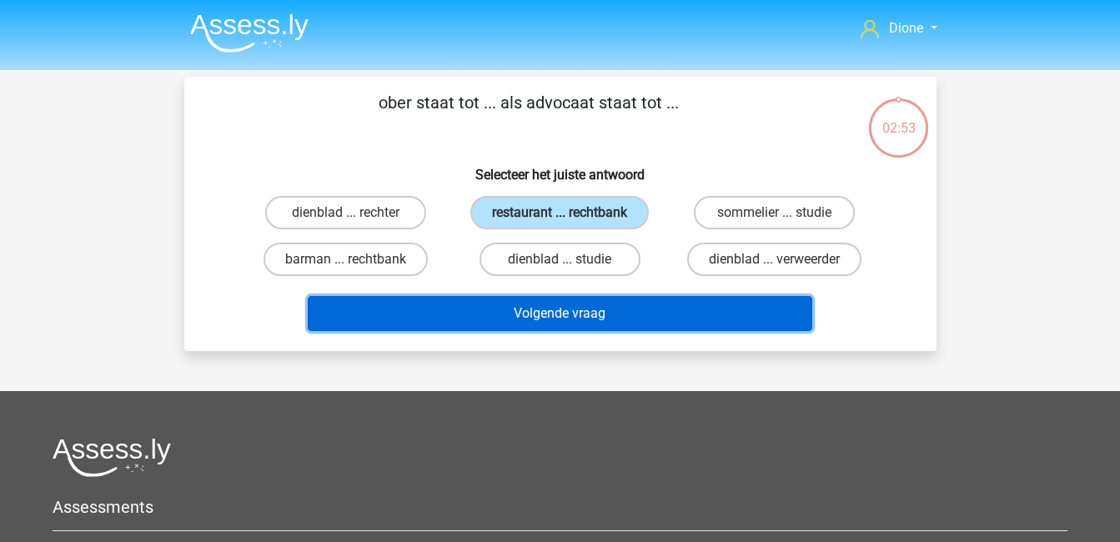
click at [574, 309] on button "Volgende vraag" at bounding box center [560, 313] width 504 height 35
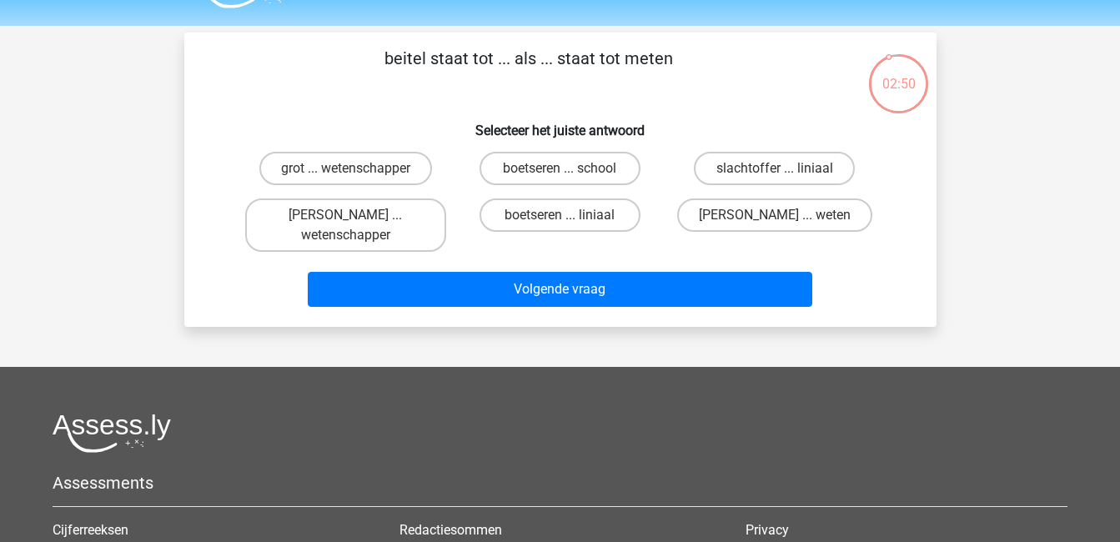
scroll to position [43, 0]
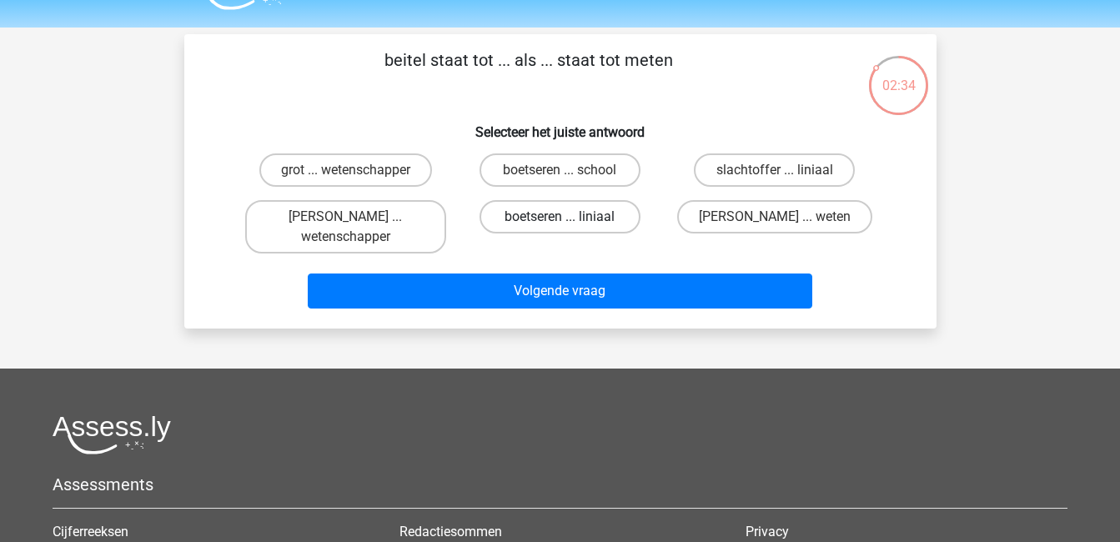
click at [535, 217] on label "boetseren ... liniaal" at bounding box center [559, 216] width 161 height 33
click at [559, 217] on input "boetseren ... liniaal" at bounding box center [564, 222] width 11 height 11
radio input "true"
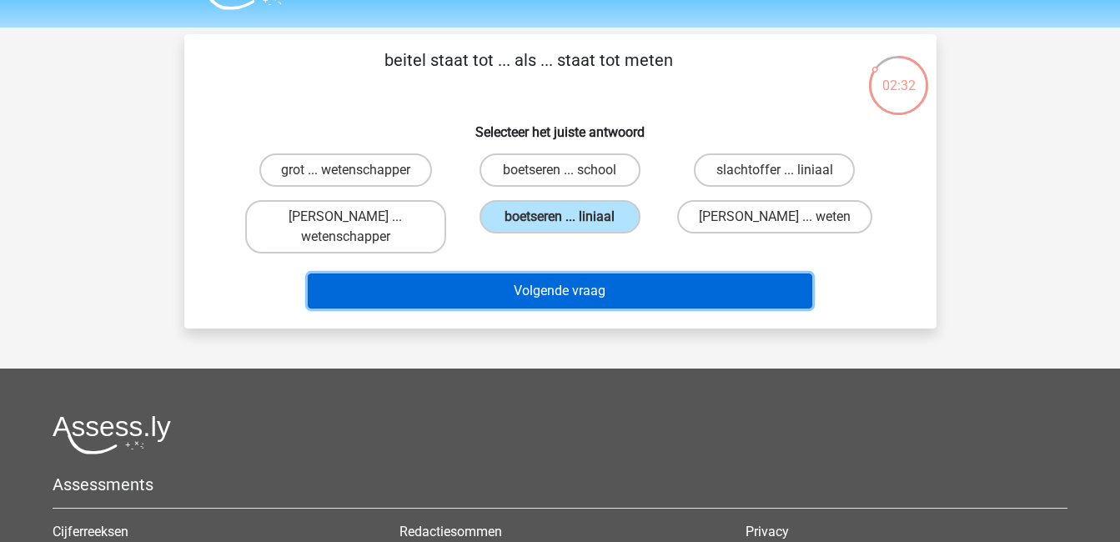
click at [621, 290] on button "Volgende vraag" at bounding box center [560, 290] width 504 height 35
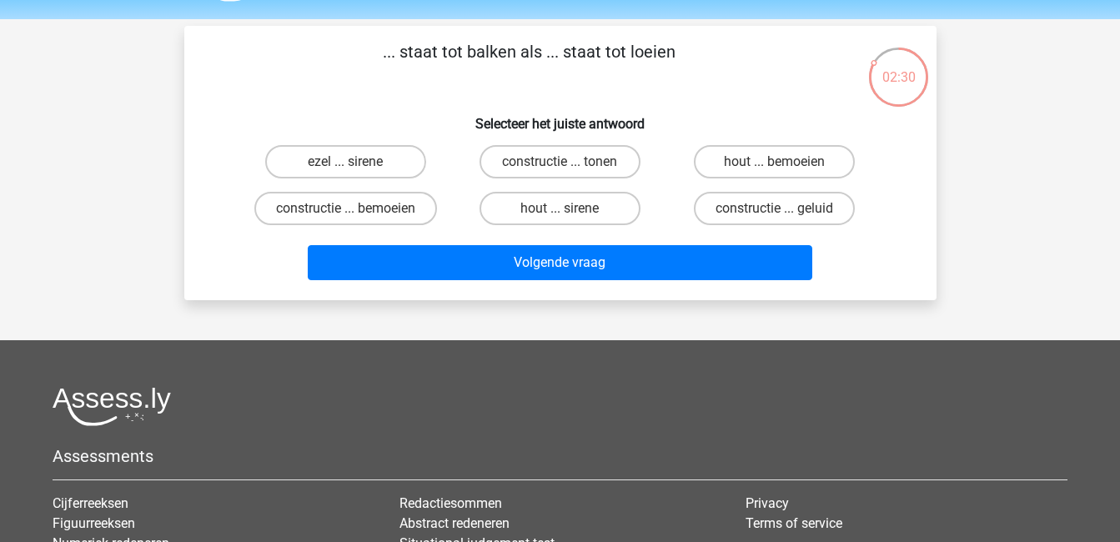
scroll to position [46, 0]
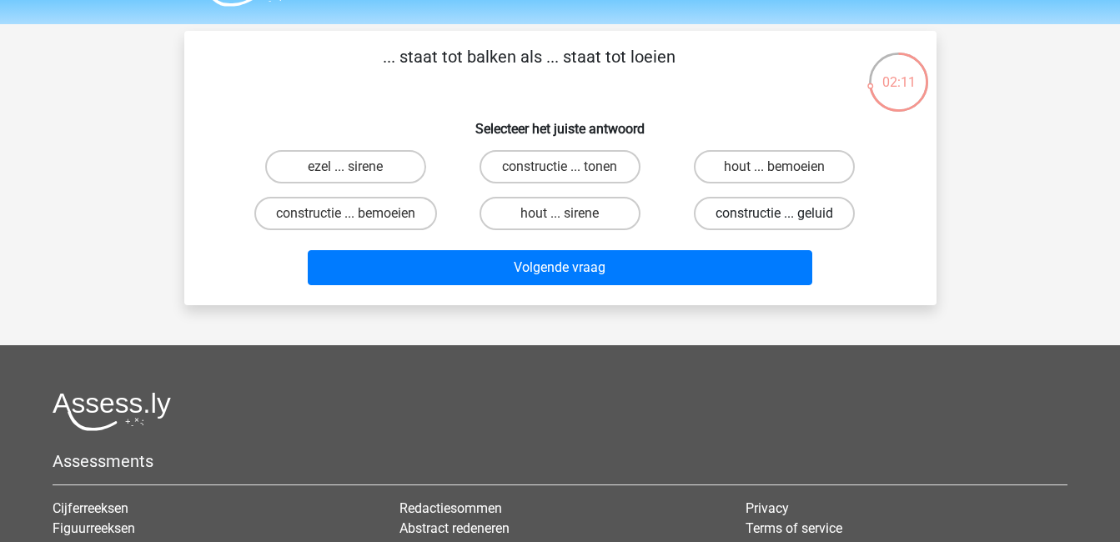
click at [772, 208] on label "constructie ... geluid" at bounding box center [774, 213] width 161 height 33
click at [774, 213] on input "constructie ... geluid" at bounding box center [779, 218] width 11 height 11
radio input "true"
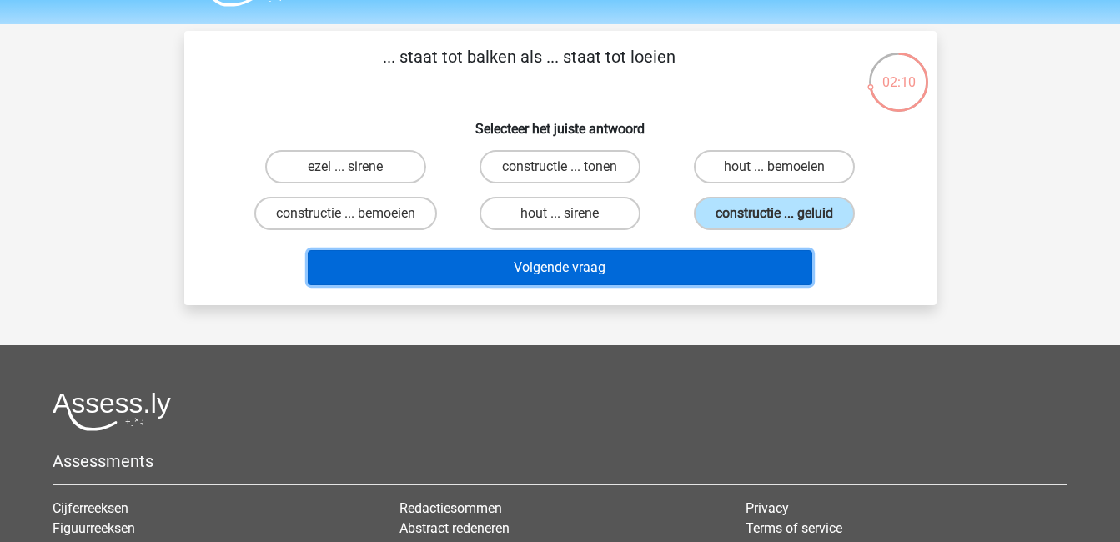
click at [729, 272] on button "Volgende vraag" at bounding box center [560, 267] width 504 height 35
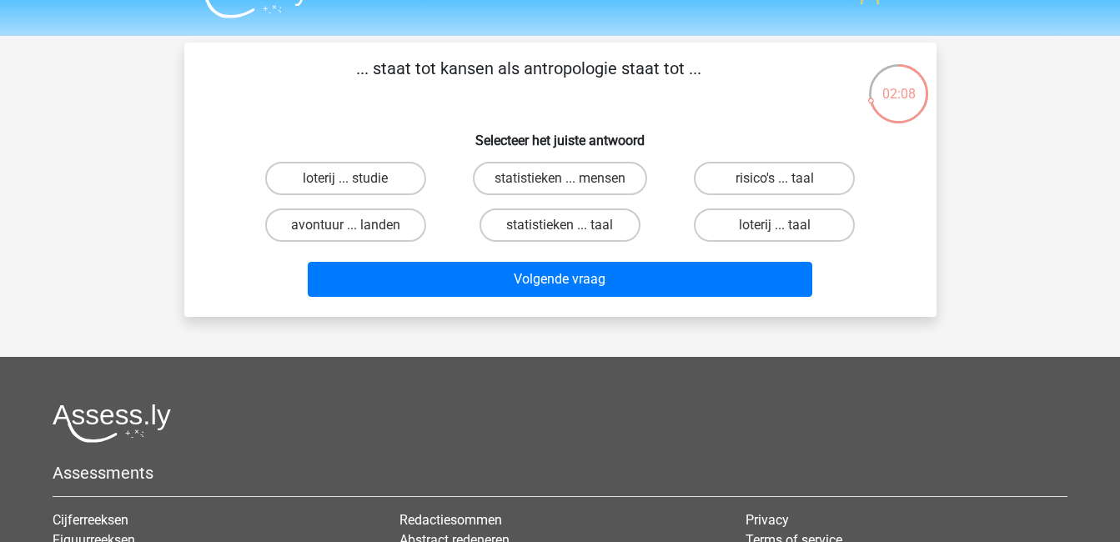
scroll to position [21, 0]
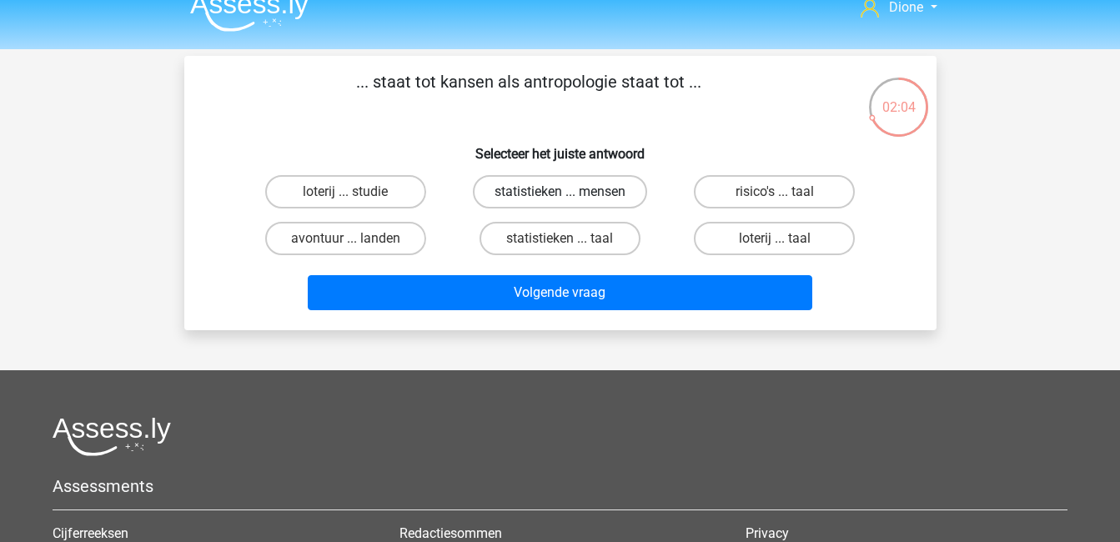
click at [570, 188] on label "statistieken ... mensen" at bounding box center [560, 191] width 174 height 33
click at [570, 192] on input "statistieken ... mensen" at bounding box center [564, 197] width 11 height 11
radio input "true"
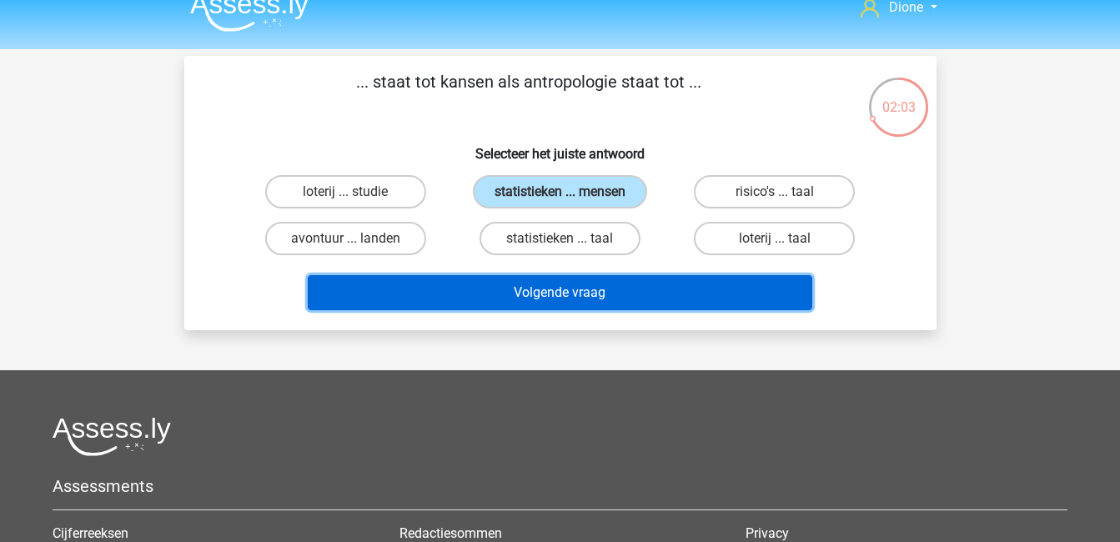
click at [629, 287] on button "Volgende vraag" at bounding box center [560, 292] width 504 height 35
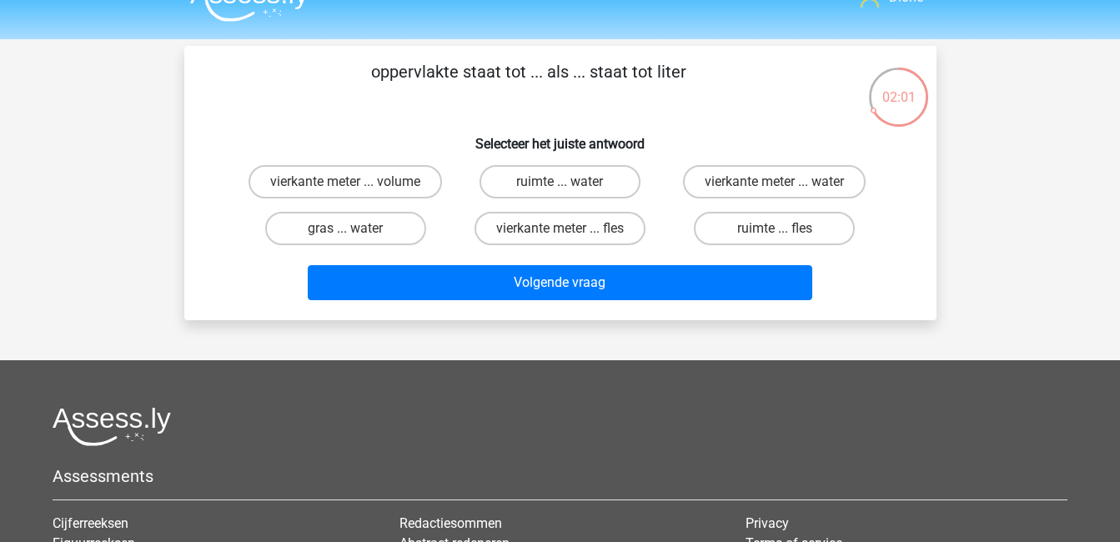
scroll to position [29, 0]
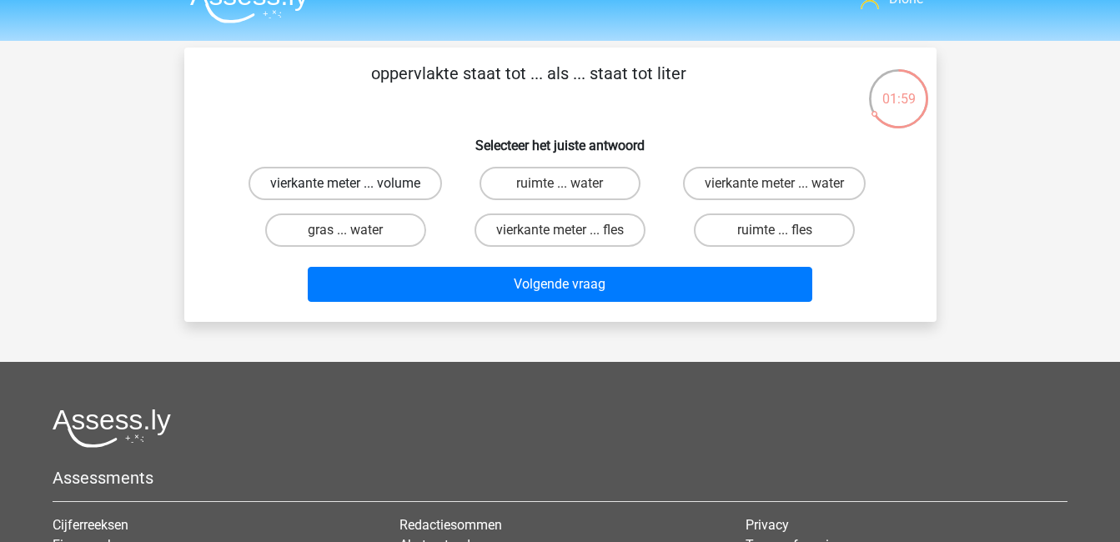
click at [380, 186] on label "vierkante meter ... volume" at bounding box center [344, 183] width 193 height 33
click at [356, 186] on input "vierkante meter ... volume" at bounding box center [350, 188] width 11 height 11
radio input "true"
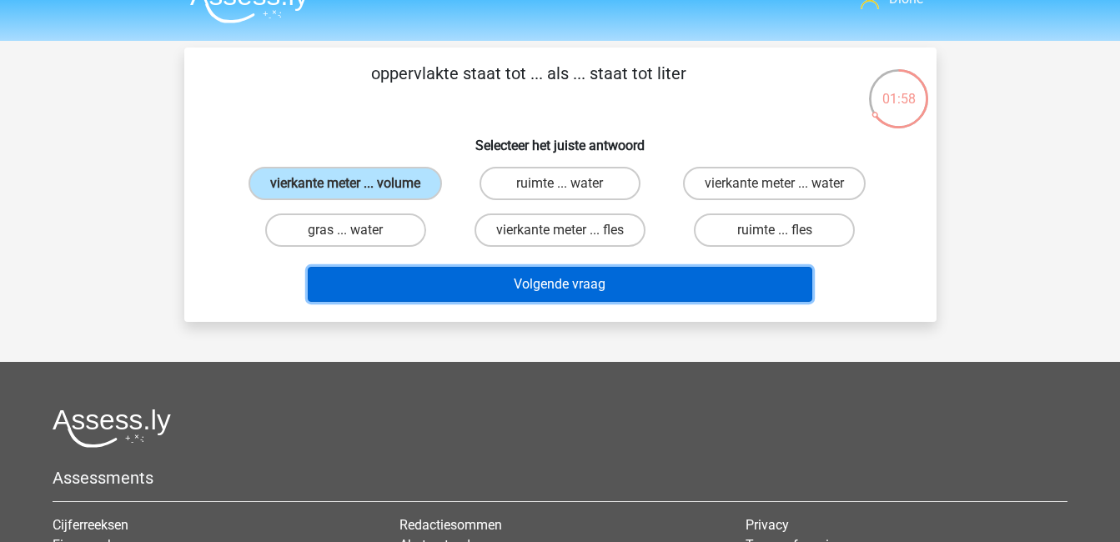
click at [519, 286] on button "Volgende vraag" at bounding box center [560, 284] width 504 height 35
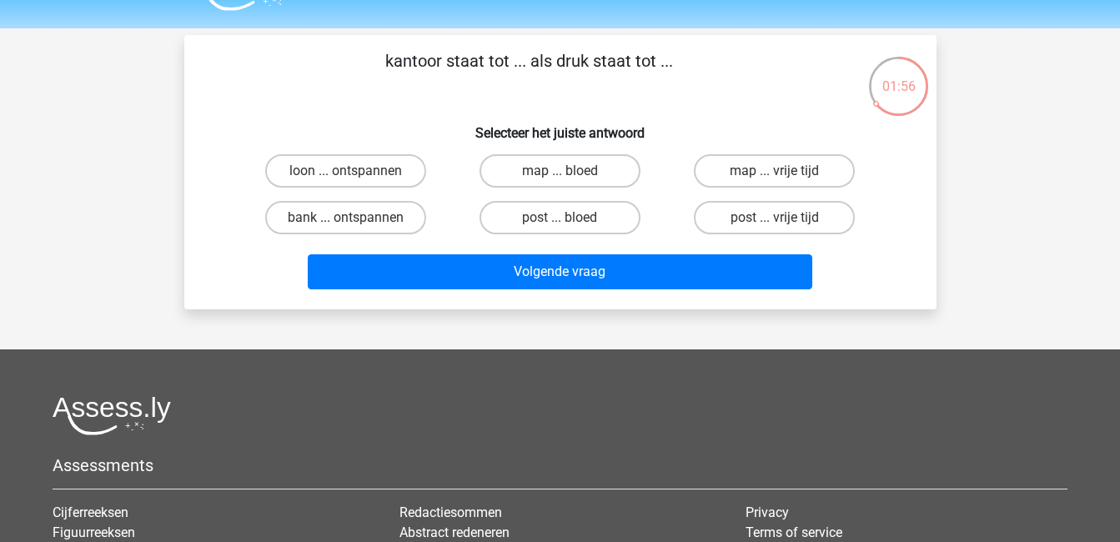
scroll to position [38, 0]
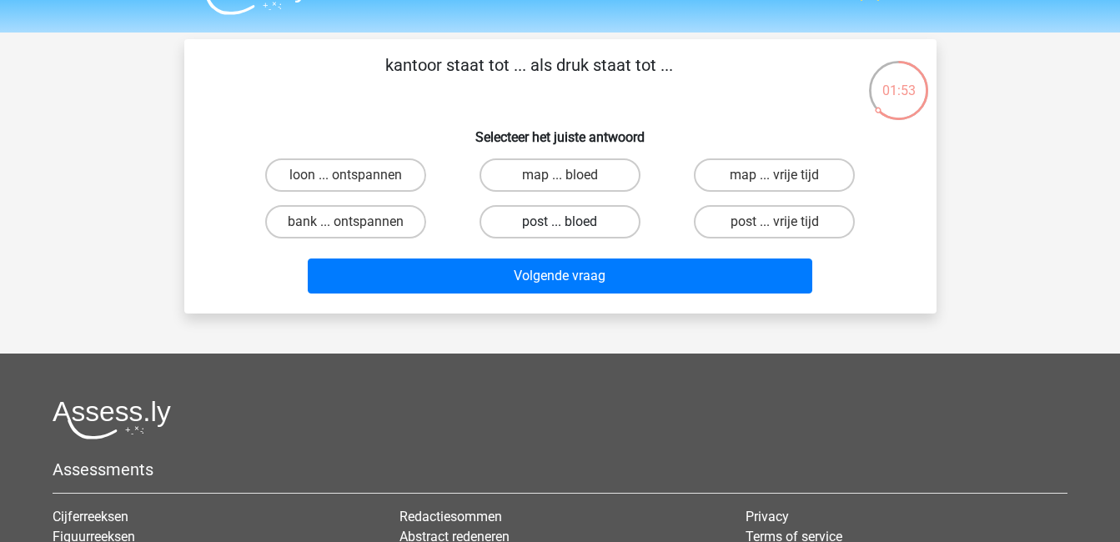
click at [604, 223] on label "post ... bloed" at bounding box center [559, 221] width 161 height 33
click at [570, 223] on input "post ... bloed" at bounding box center [564, 227] width 11 height 11
radio input "true"
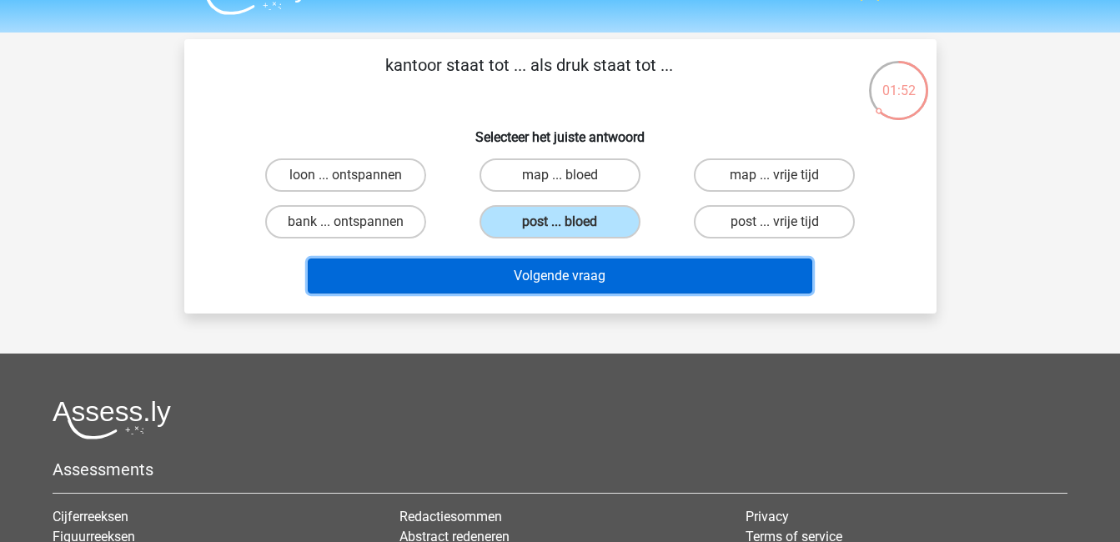
click at [613, 277] on button "Volgende vraag" at bounding box center [560, 275] width 504 height 35
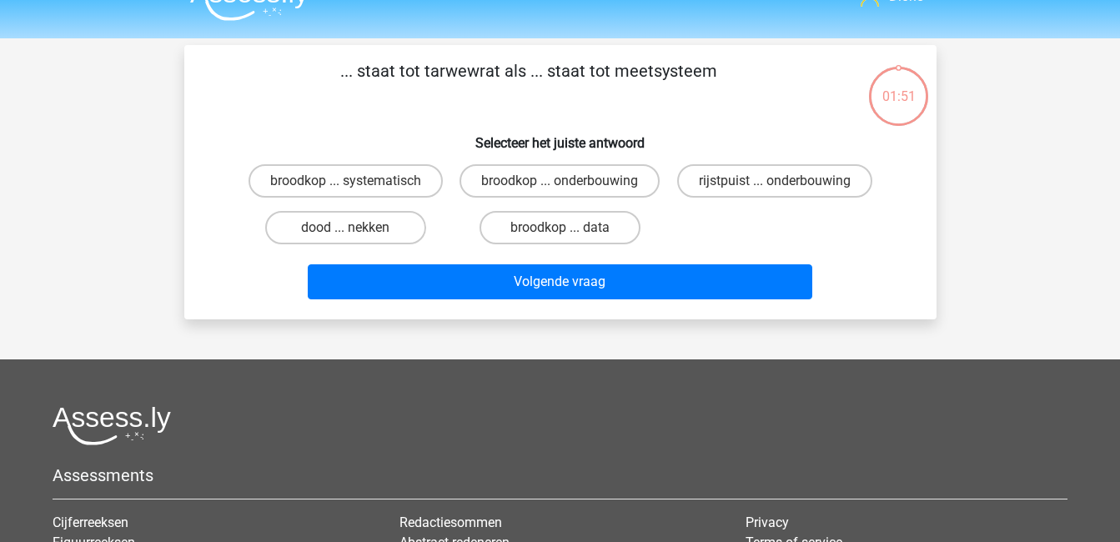
scroll to position [28, 0]
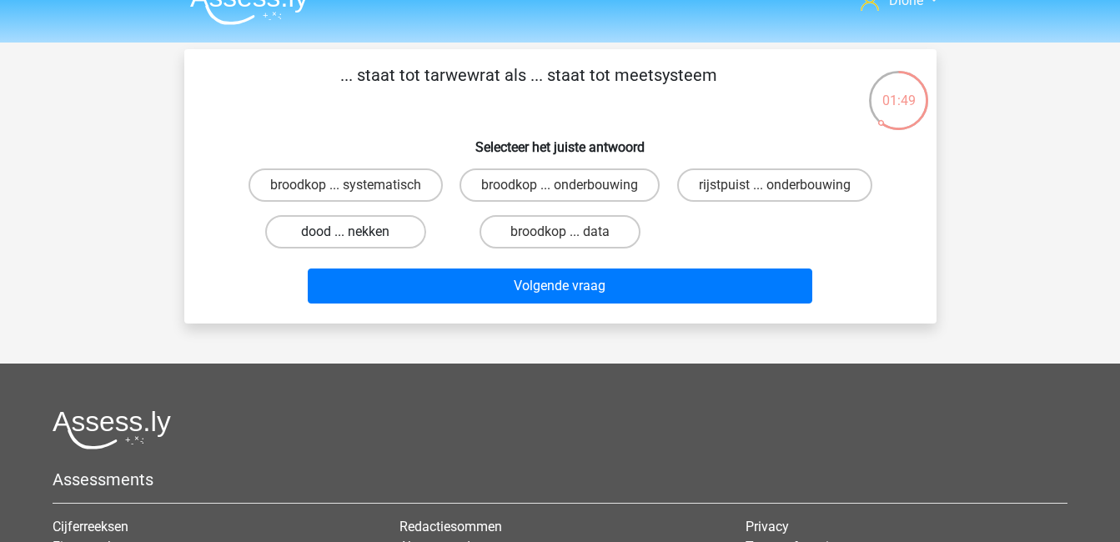
click at [323, 245] on label "dood ... nekken" at bounding box center [345, 231] width 161 height 33
click at [345, 243] on input "dood ... nekken" at bounding box center [350, 237] width 11 height 11
radio input "true"
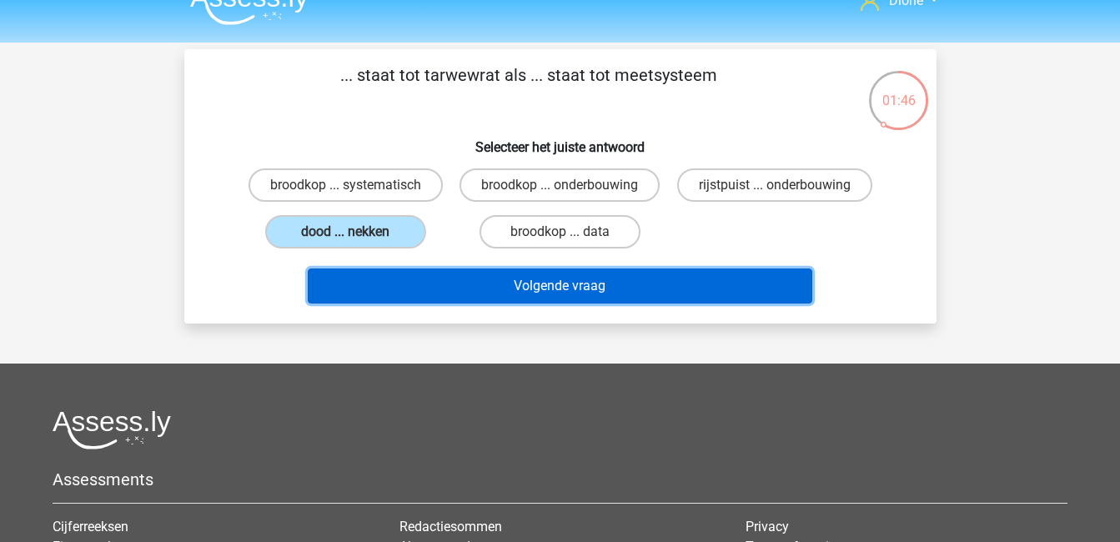
click at [509, 303] on button "Volgende vraag" at bounding box center [560, 285] width 504 height 35
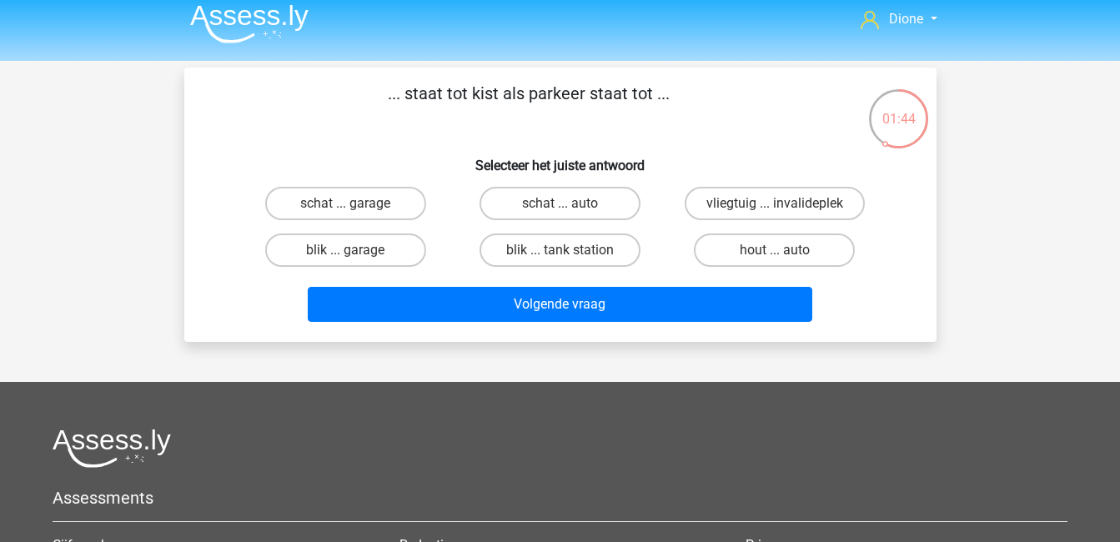
scroll to position [8, 0]
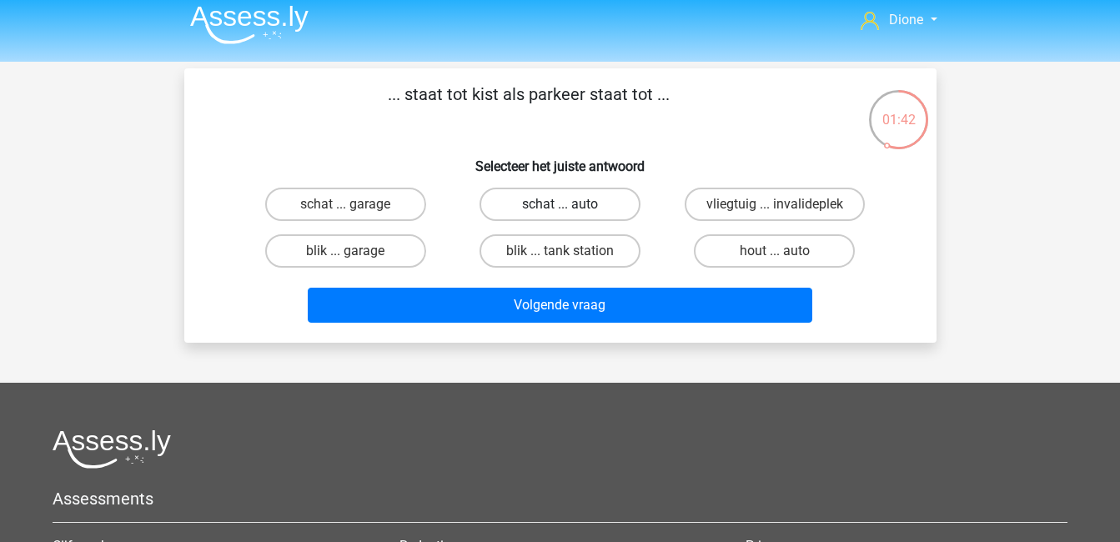
click at [584, 199] on label "schat ... auto" at bounding box center [559, 204] width 161 height 33
click at [570, 204] on input "schat ... auto" at bounding box center [564, 209] width 11 height 11
radio input "true"
click at [368, 205] on label "schat ... garage" at bounding box center [345, 204] width 161 height 33
click at [356, 205] on input "schat ... garage" at bounding box center [350, 209] width 11 height 11
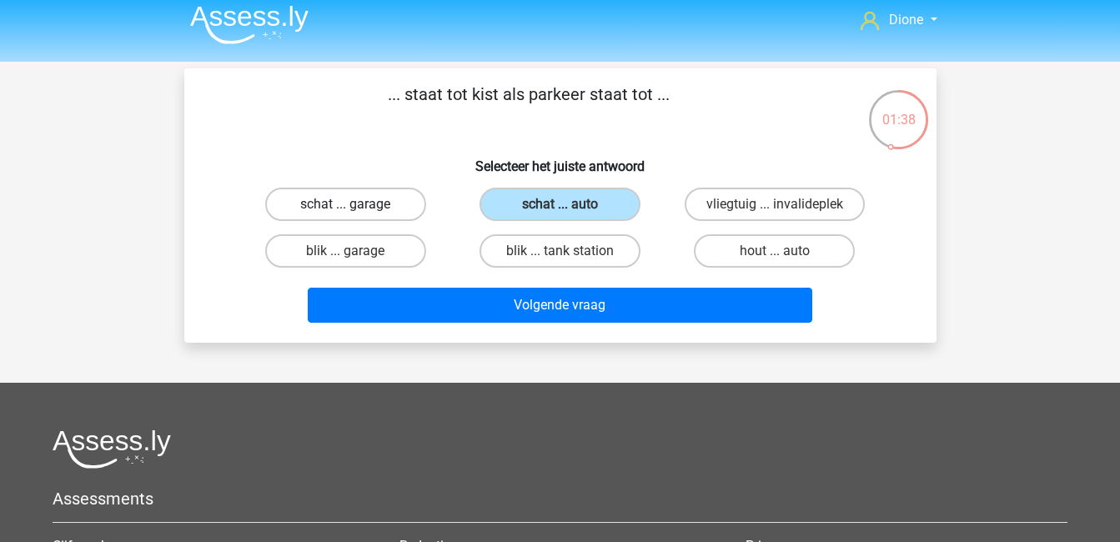
radio input "true"
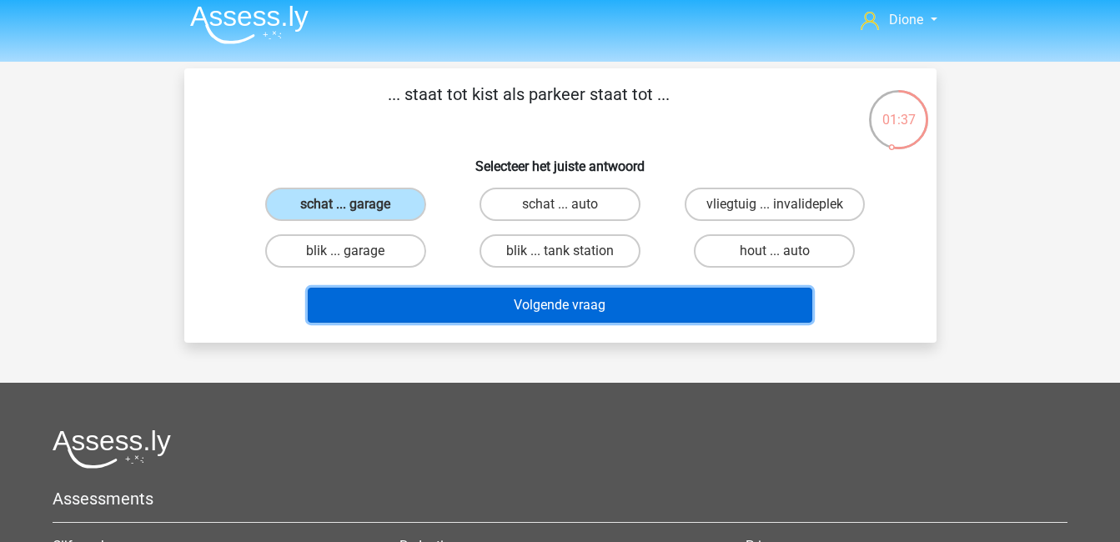
click at [538, 308] on button "Volgende vraag" at bounding box center [560, 305] width 504 height 35
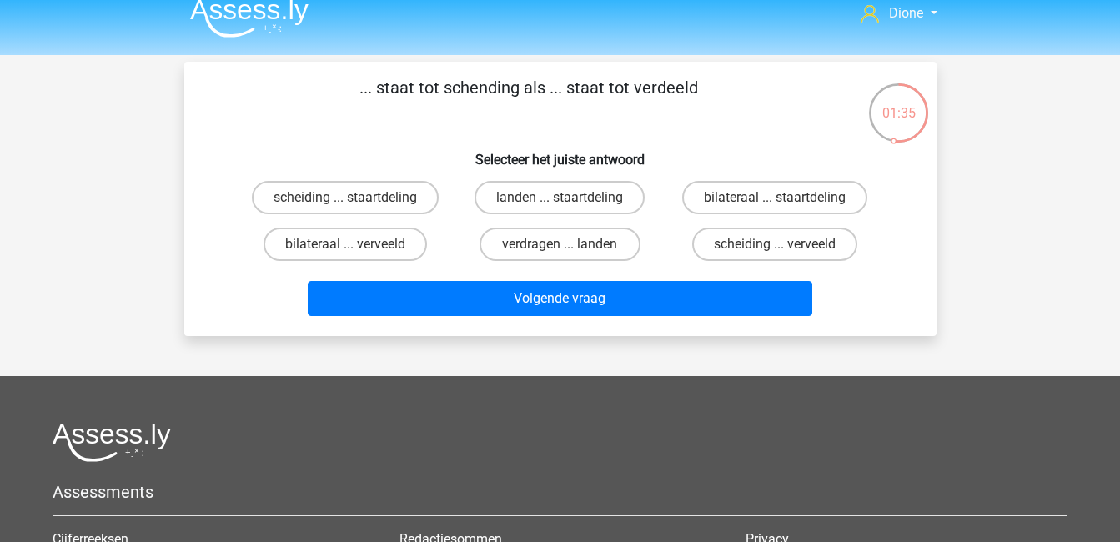
scroll to position [13, 0]
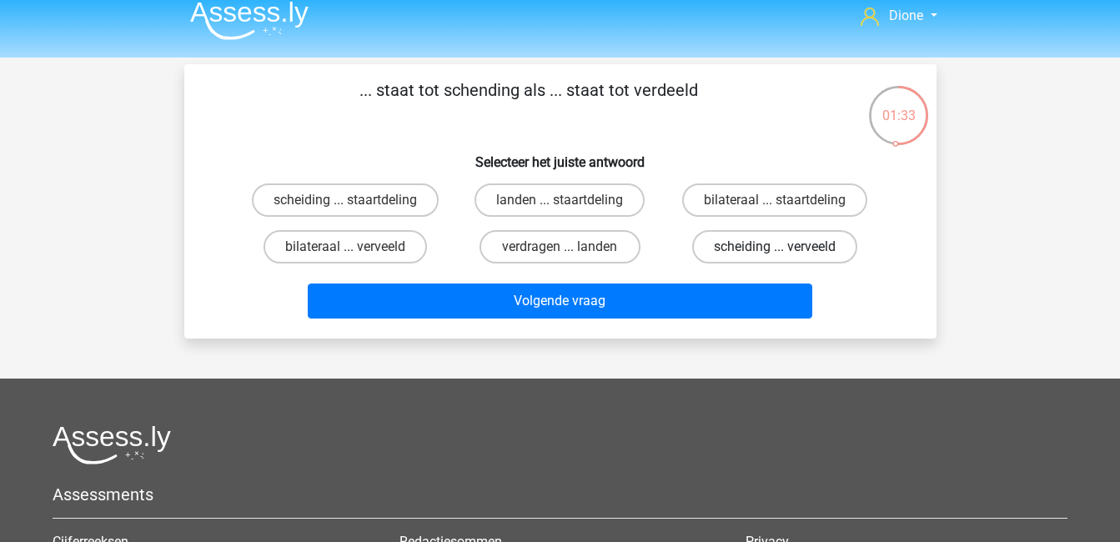
click at [808, 253] on label "scheiding ... verveeld" at bounding box center [774, 246] width 165 height 33
click at [785, 253] on input "scheiding ... verveeld" at bounding box center [779, 252] width 11 height 11
radio input "true"
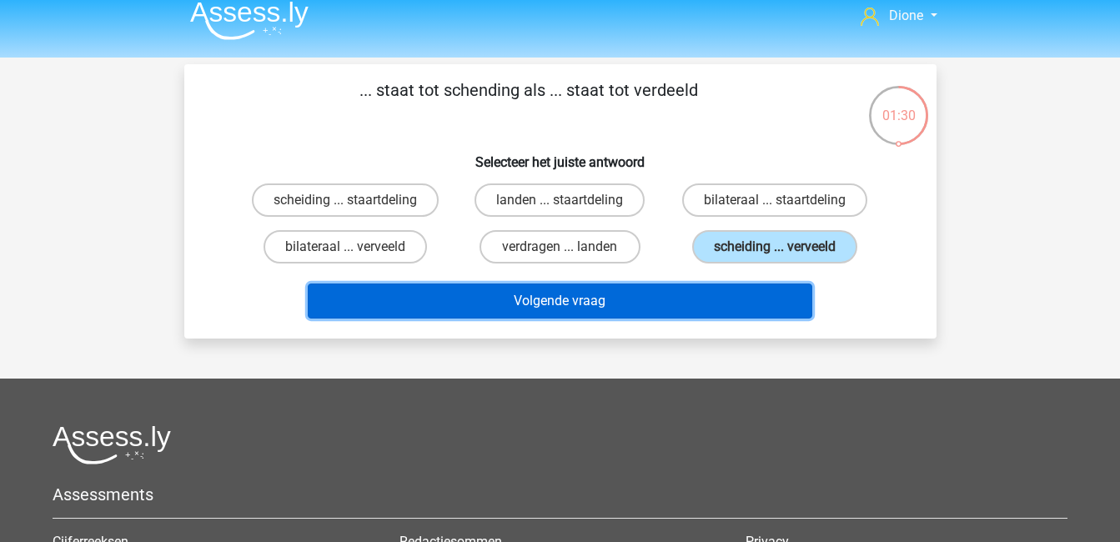
click at [772, 293] on button "Volgende vraag" at bounding box center [560, 300] width 504 height 35
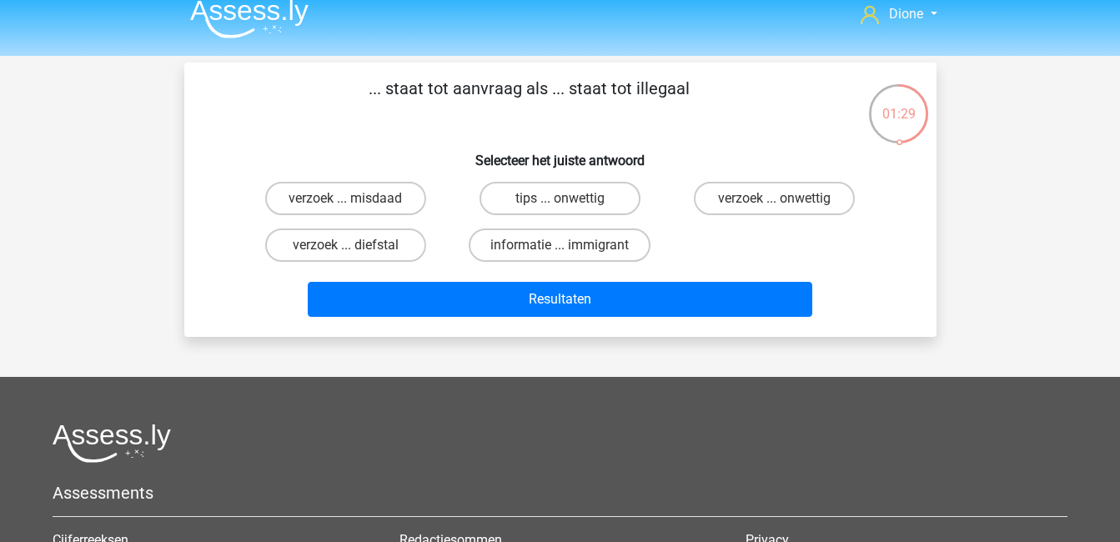
scroll to position [13, 0]
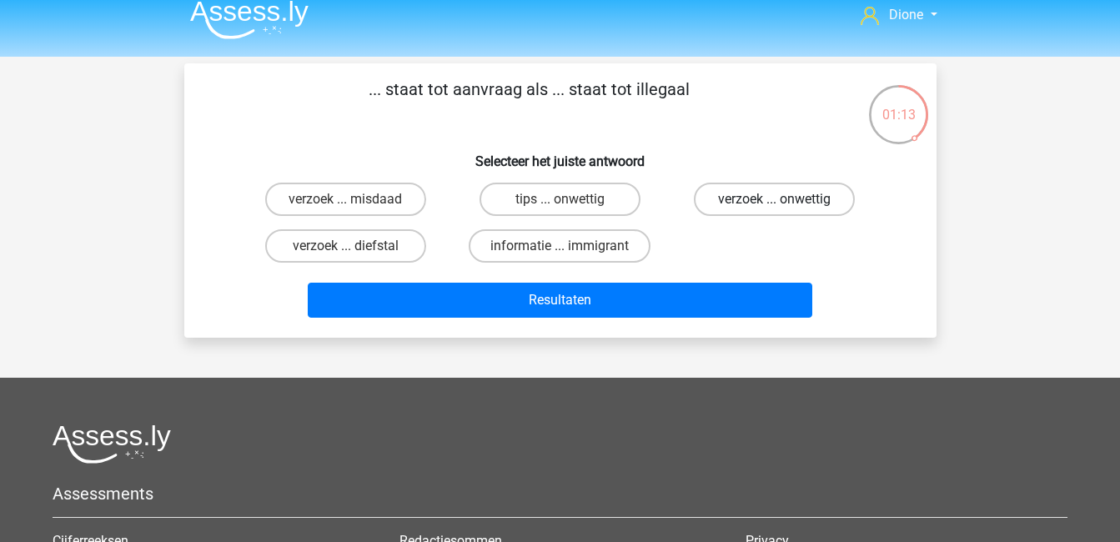
click at [744, 205] on label "verzoek ... onwettig" at bounding box center [774, 199] width 161 height 33
click at [774, 205] on input "verzoek ... onwettig" at bounding box center [779, 204] width 11 height 11
radio input "true"
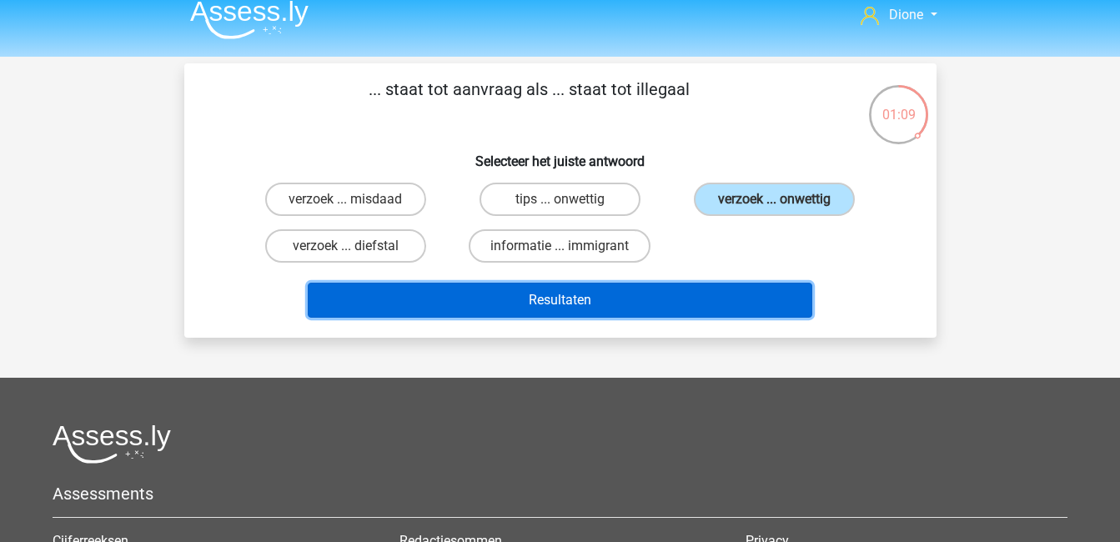
click at [733, 298] on button "Resultaten" at bounding box center [560, 300] width 504 height 35
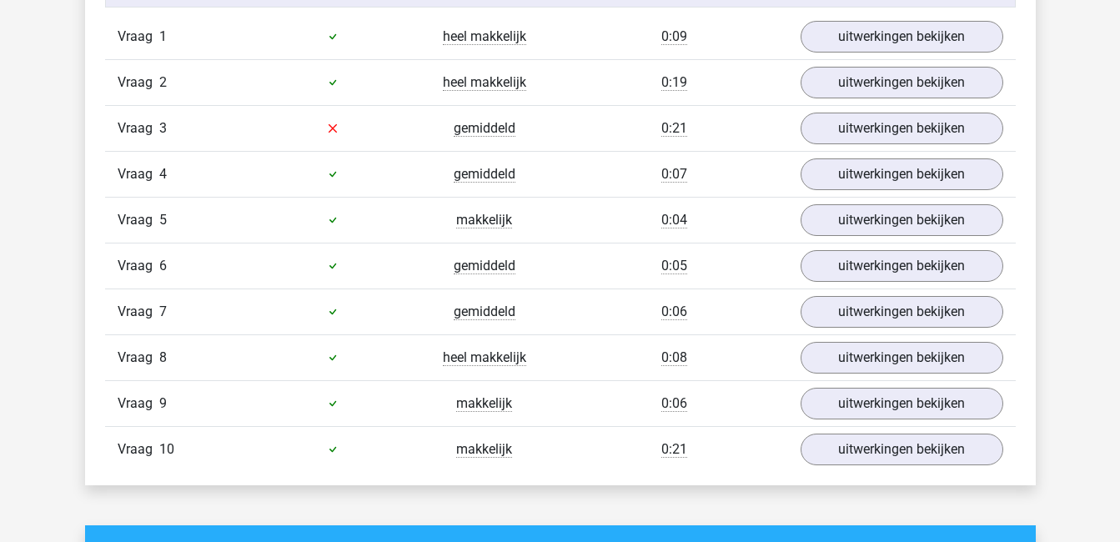
scroll to position [1090, 0]
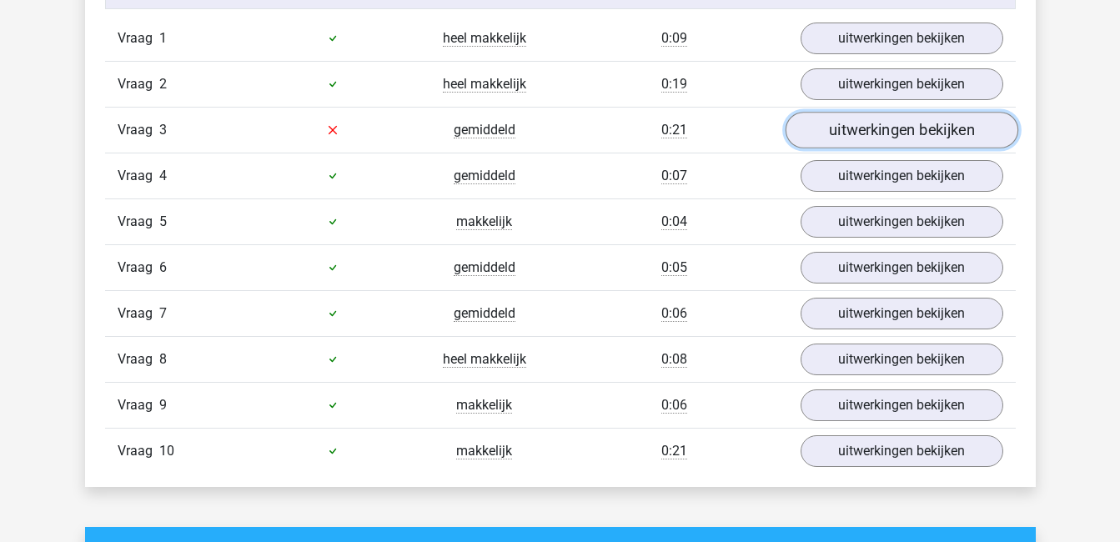
click at [909, 129] on link "uitwerkingen bekijken" at bounding box center [900, 130] width 233 height 37
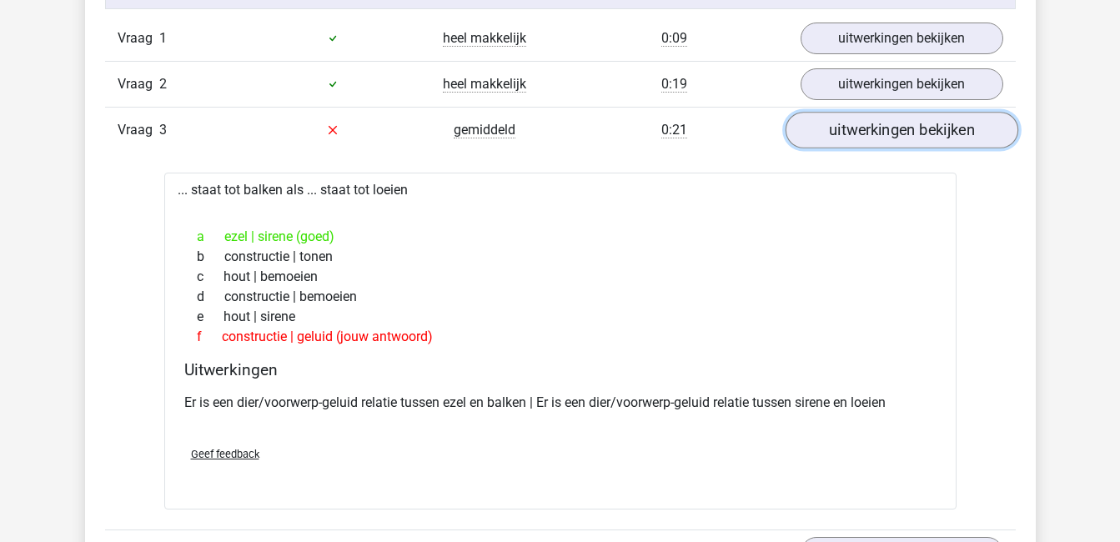
click at [909, 129] on link "uitwerkingen bekijken" at bounding box center [900, 130] width 233 height 37
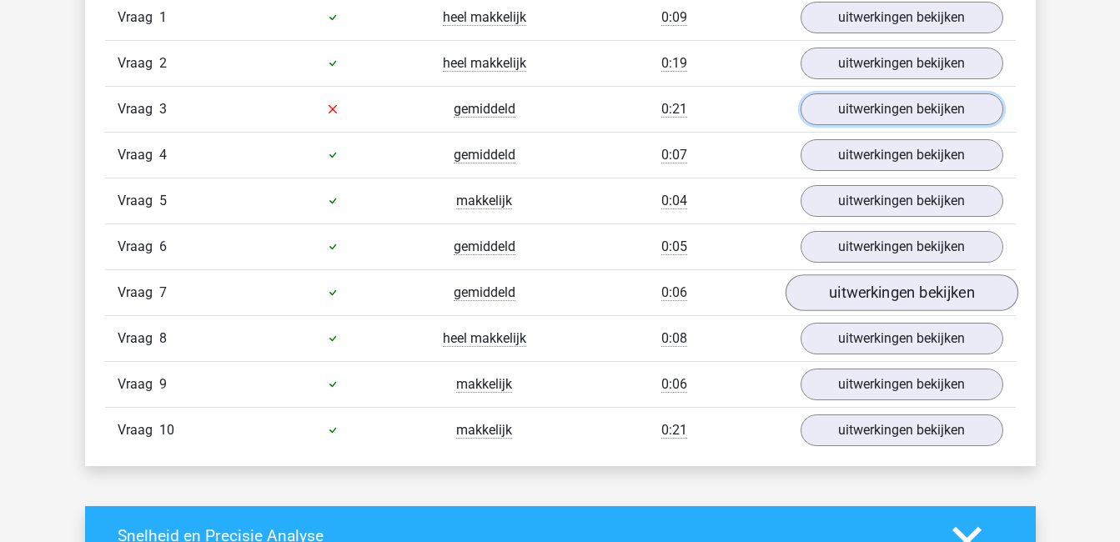
scroll to position [1115, 0]
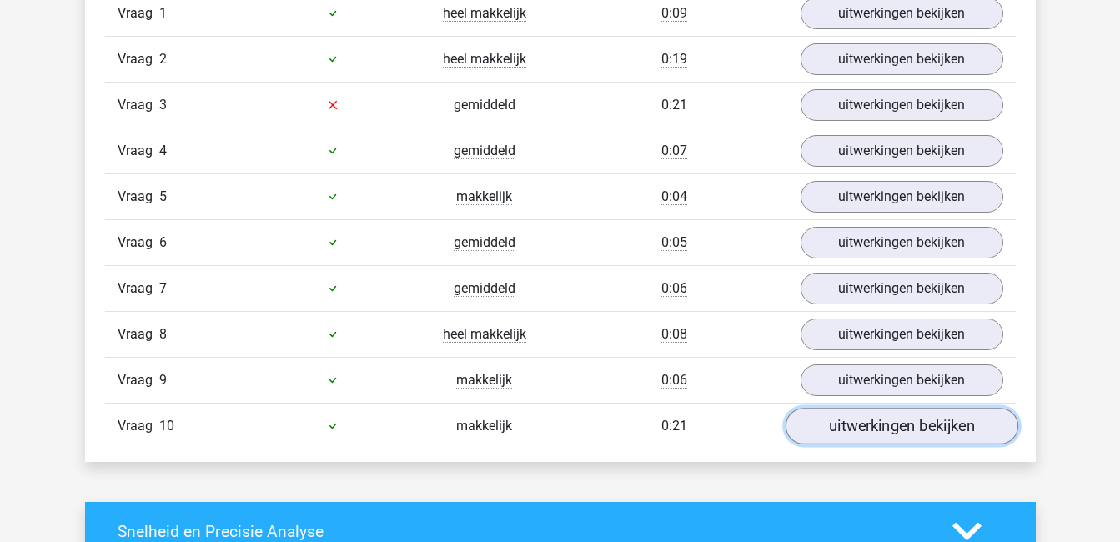
click at [917, 429] on link "uitwerkingen bekijken" at bounding box center [900, 426] width 233 height 37
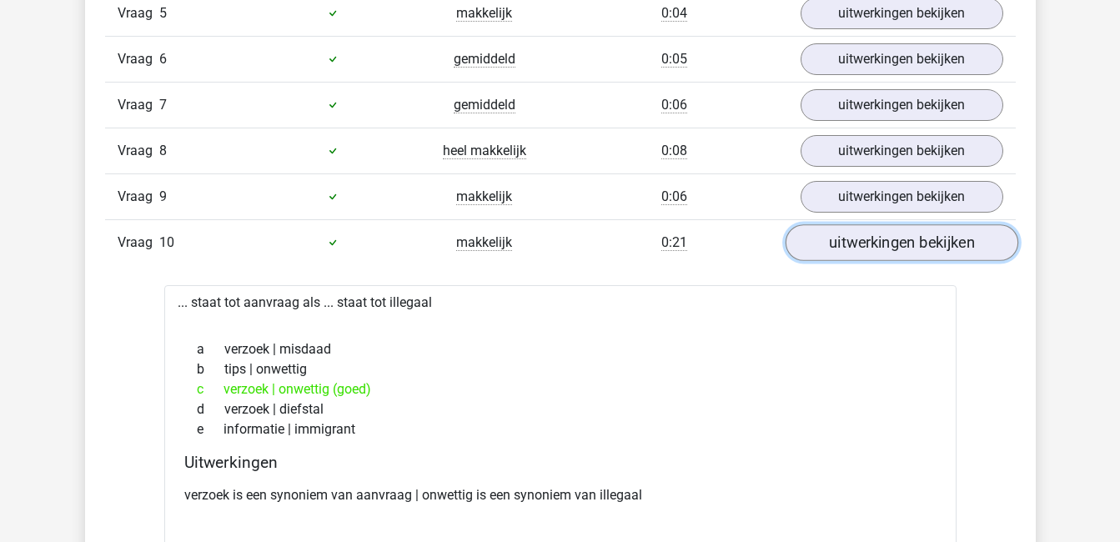
scroll to position [1297, 0]
click at [872, 246] on link "uitwerkingen bekijken" at bounding box center [900, 244] width 233 height 37
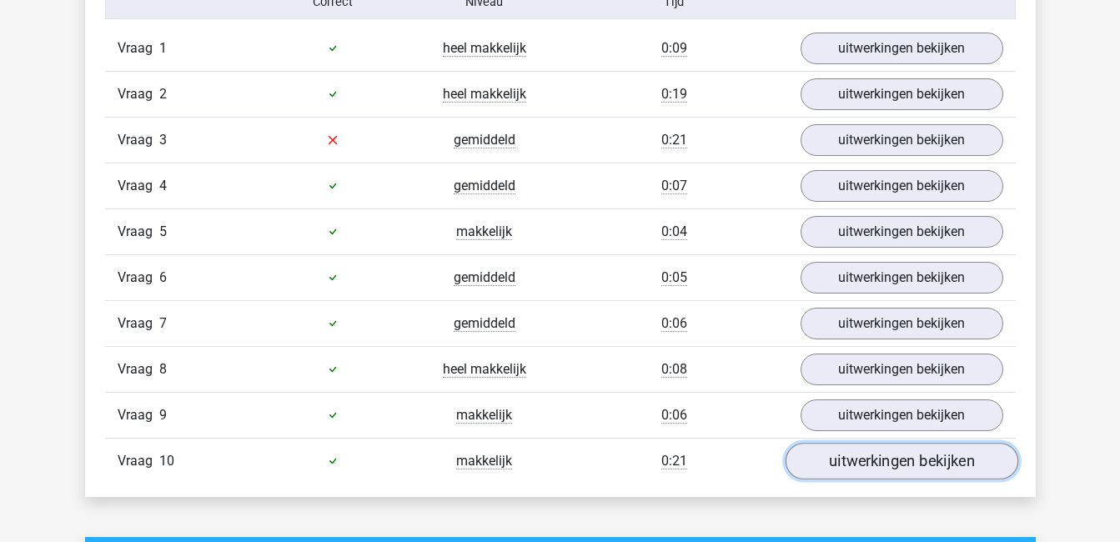
scroll to position [1023, 0]
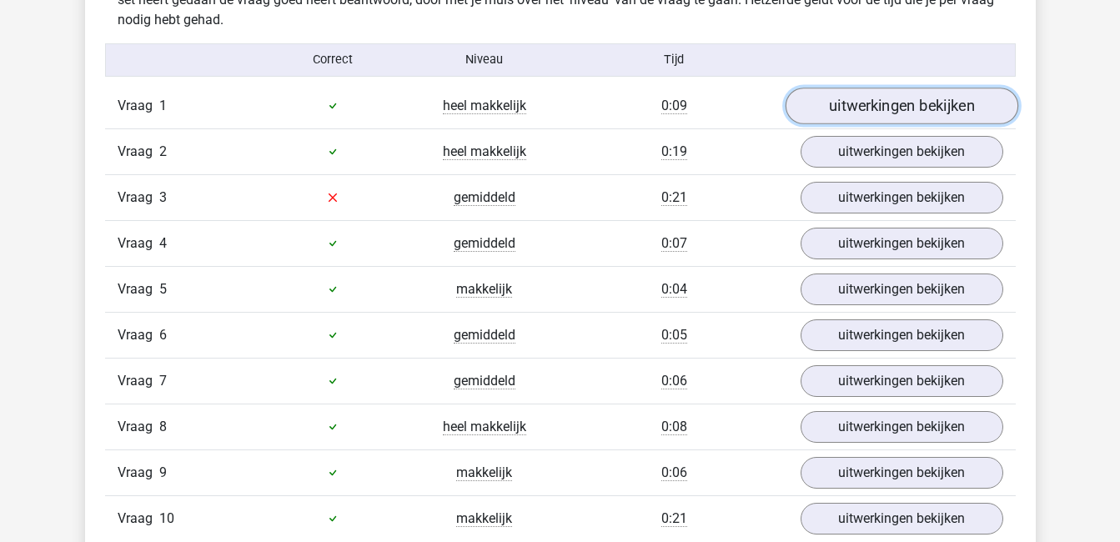
click at [875, 105] on link "uitwerkingen bekijken" at bounding box center [900, 106] width 233 height 37
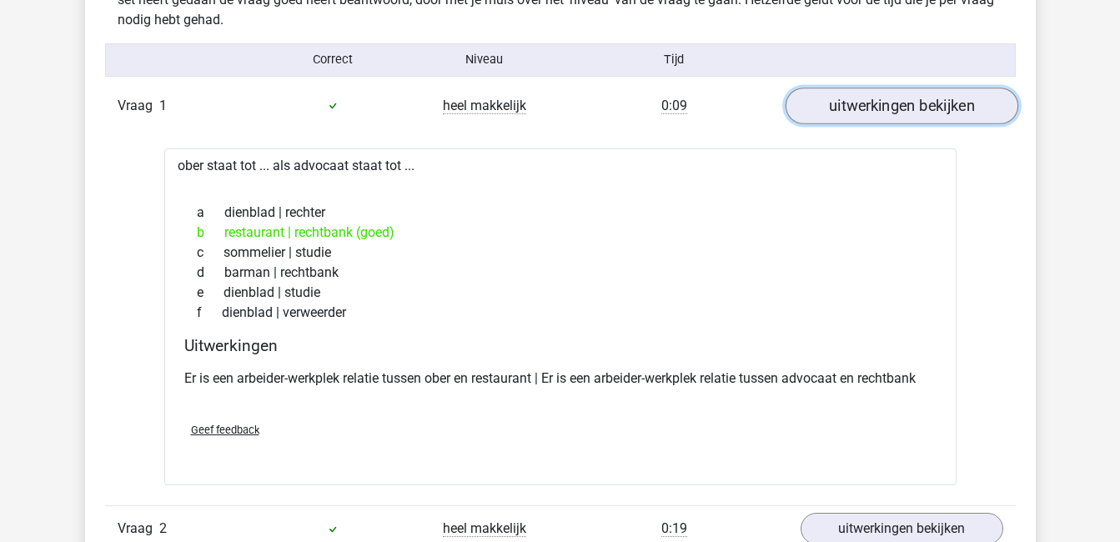
click at [875, 105] on link "uitwerkingen bekijken" at bounding box center [900, 106] width 233 height 37
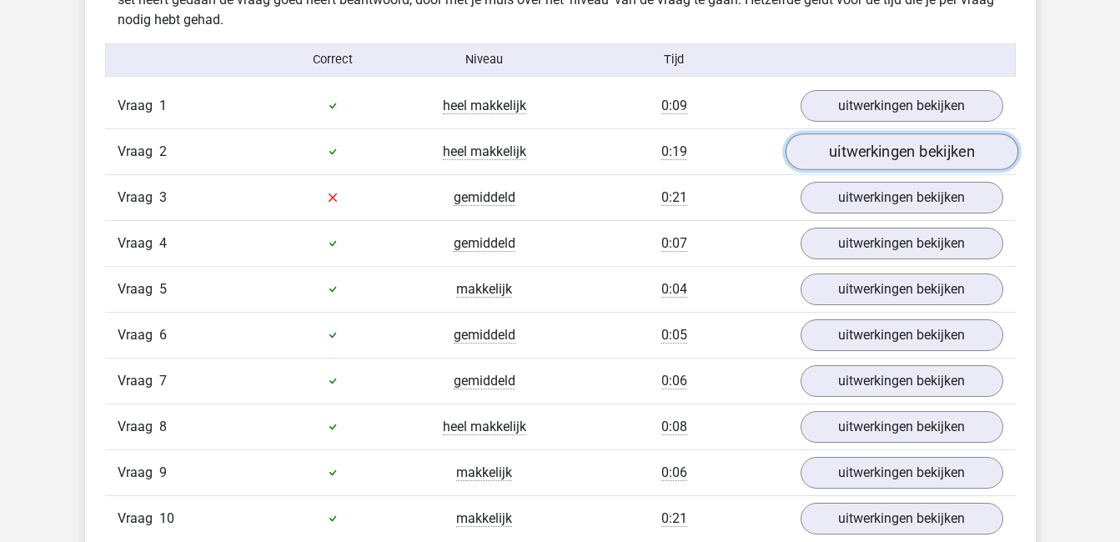
click at [894, 145] on link "uitwerkingen bekijken" at bounding box center [900, 151] width 233 height 37
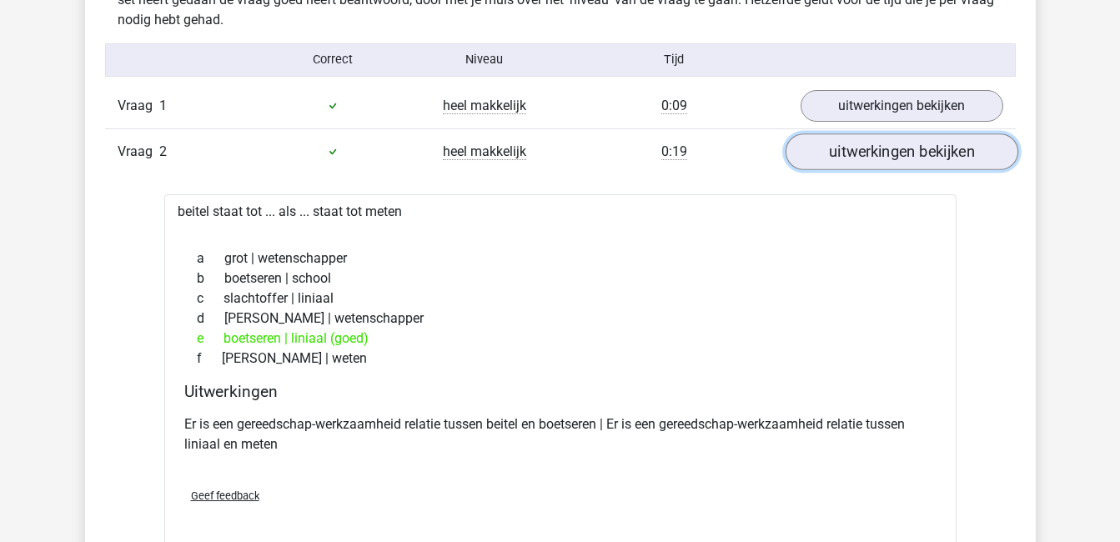
click at [894, 145] on link "uitwerkingen bekijken" at bounding box center [900, 151] width 233 height 37
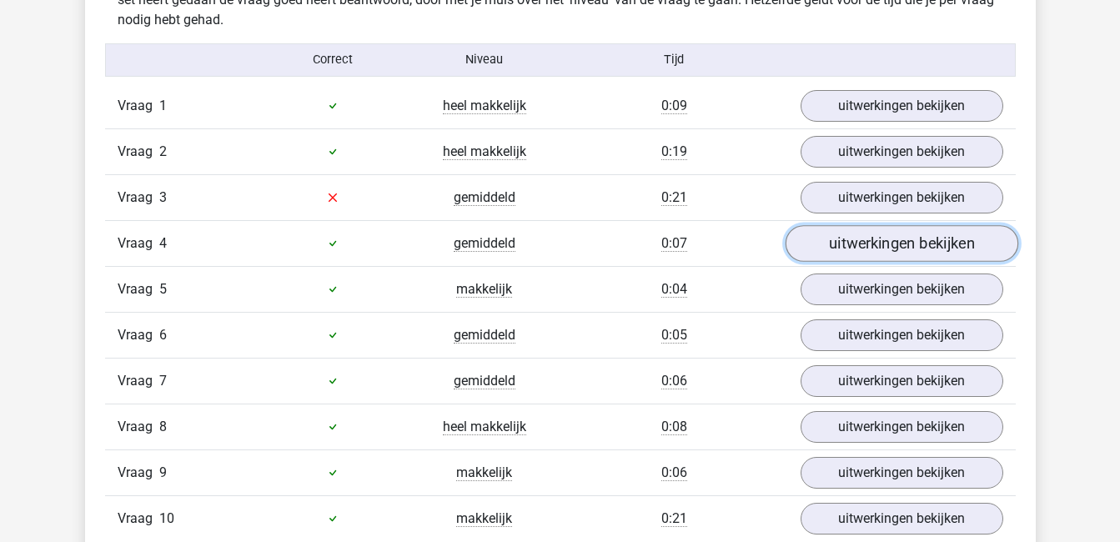
click at [900, 230] on link "uitwerkingen bekijken" at bounding box center [900, 243] width 233 height 37
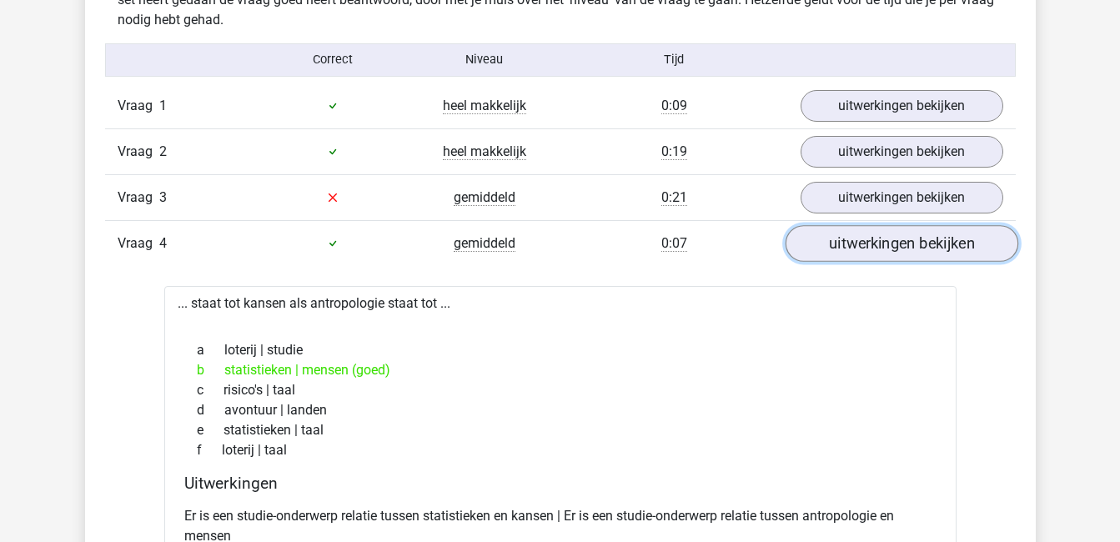
click at [900, 230] on link "uitwerkingen bekijken" at bounding box center [900, 243] width 233 height 37
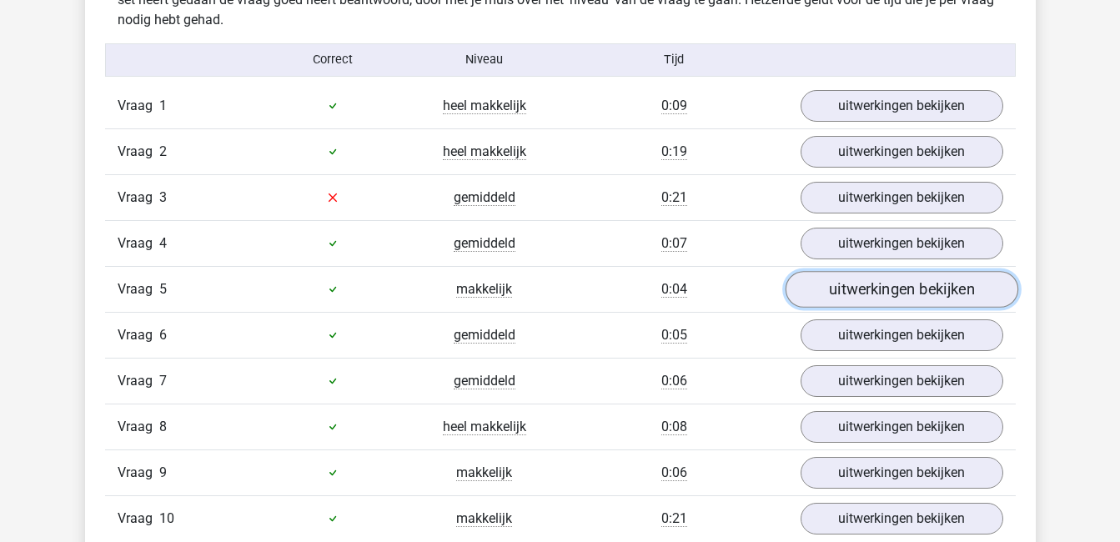
click at [912, 292] on link "uitwerkingen bekijken" at bounding box center [900, 289] width 233 height 37
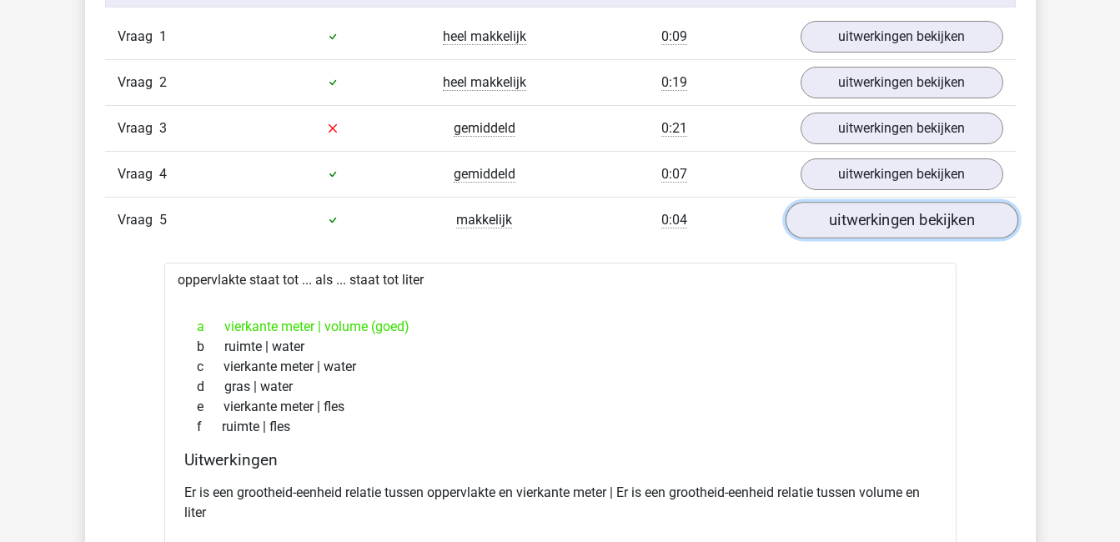
scroll to position [1093, 0]
click at [853, 215] on link "uitwerkingen bekijken" at bounding box center [900, 219] width 233 height 37
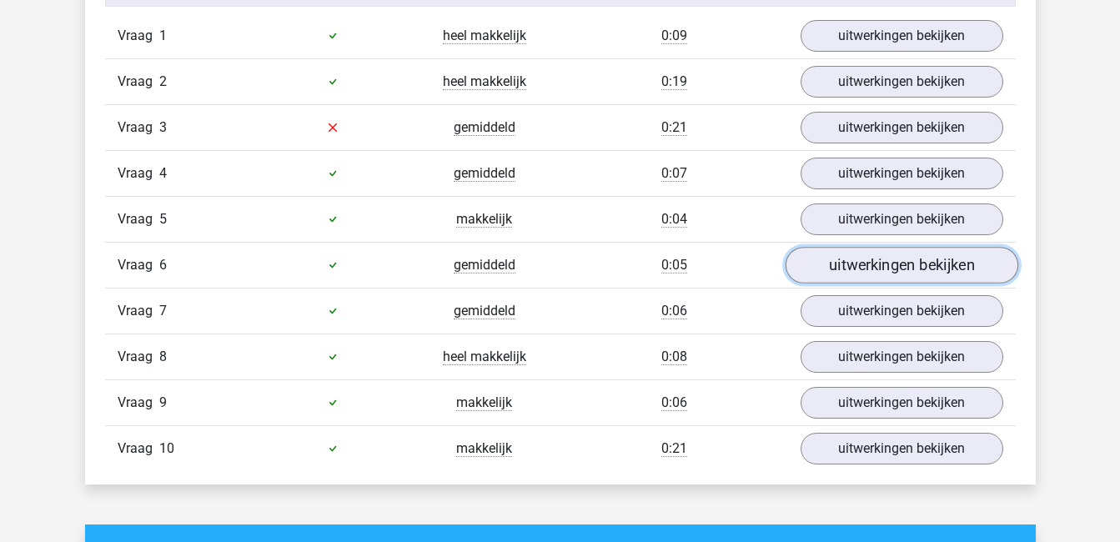
click at [878, 273] on link "uitwerkingen bekijken" at bounding box center [900, 265] width 233 height 37
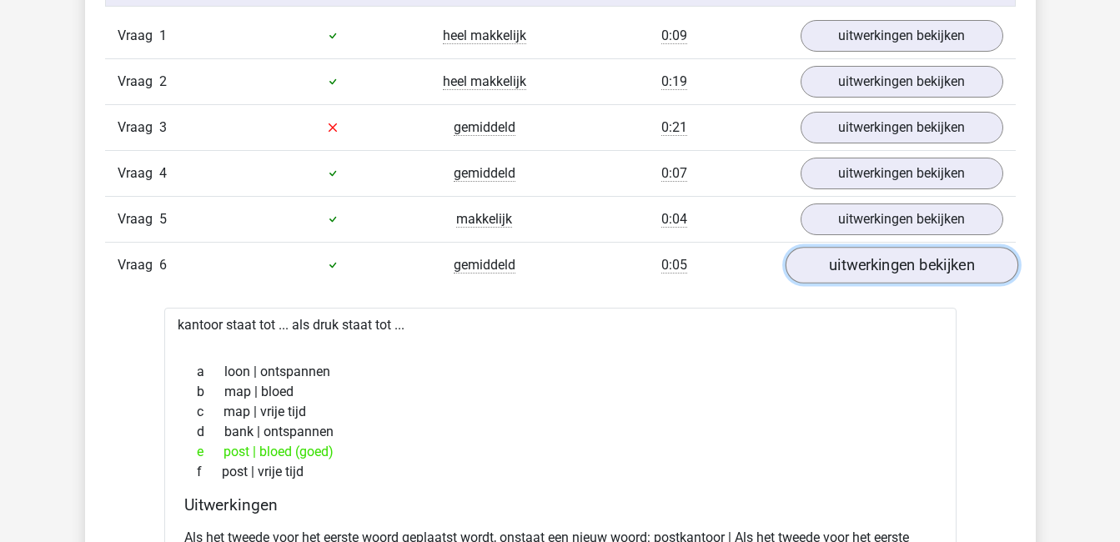
click at [878, 273] on link "uitwerkingen bekijken" at bounding box center [900, 265] width 233 height 37
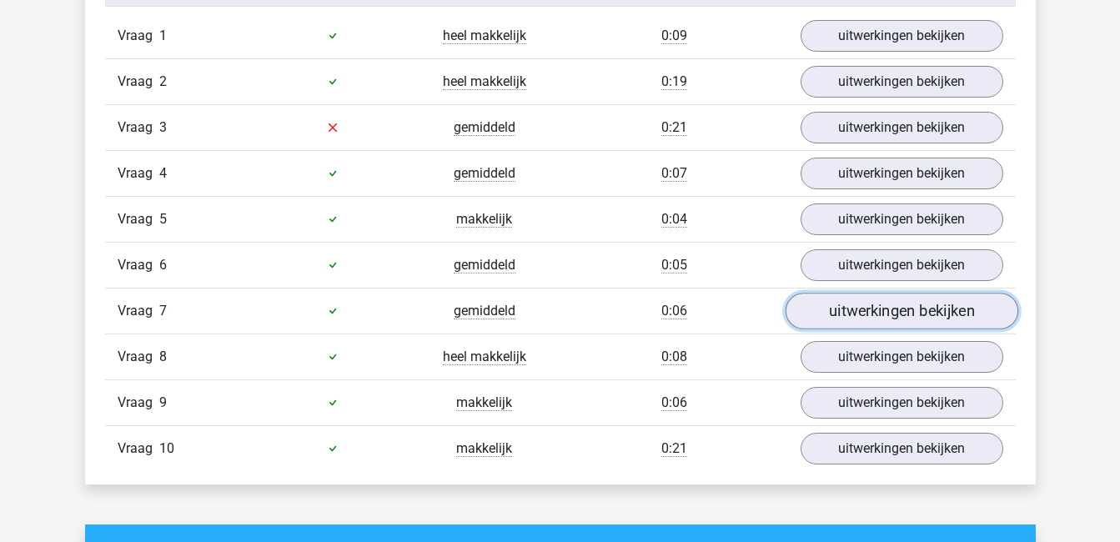
click at [897, 316] on link "uitwerkingen bekijken" at bounding box center [900, 311] width 233 height 37
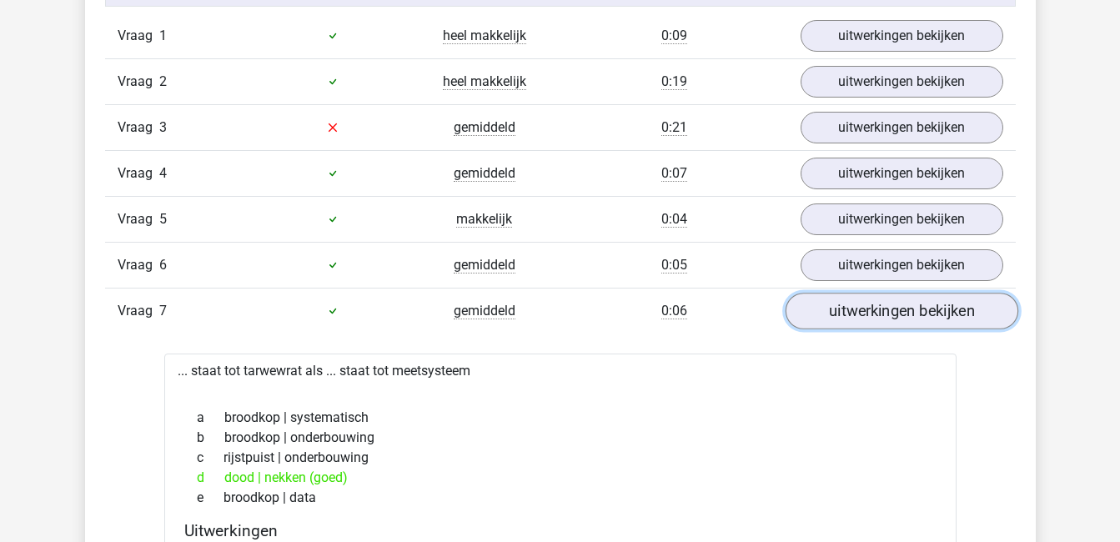
click at [897, 316] on link "uitwerkingen bekijken" at bounding box center [900, 311] width 233 height 37
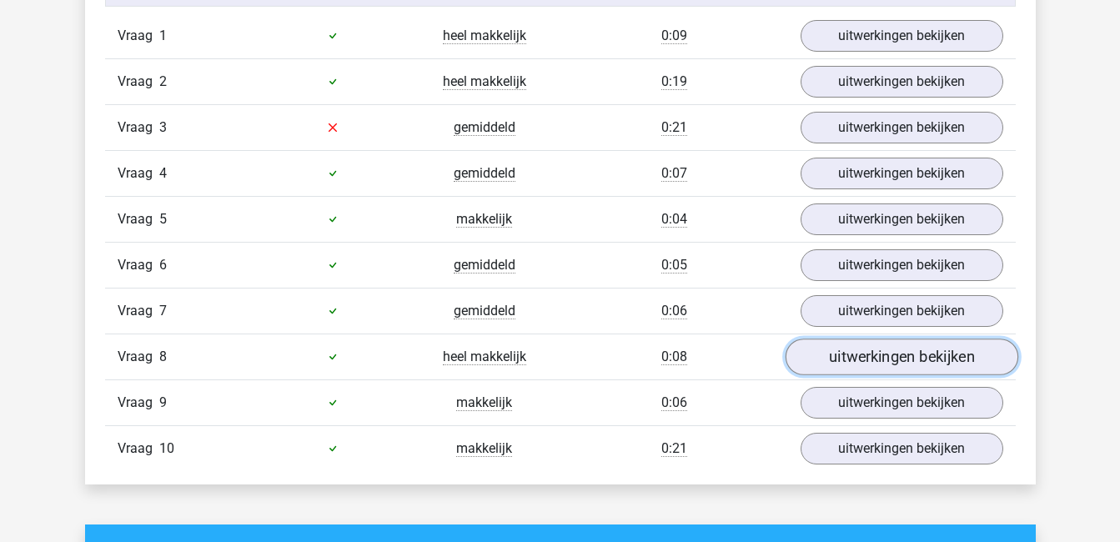
click at [905, 359] on link "uitwerkingen bekijken" at bounding box center [900, 356] width 233 height 37
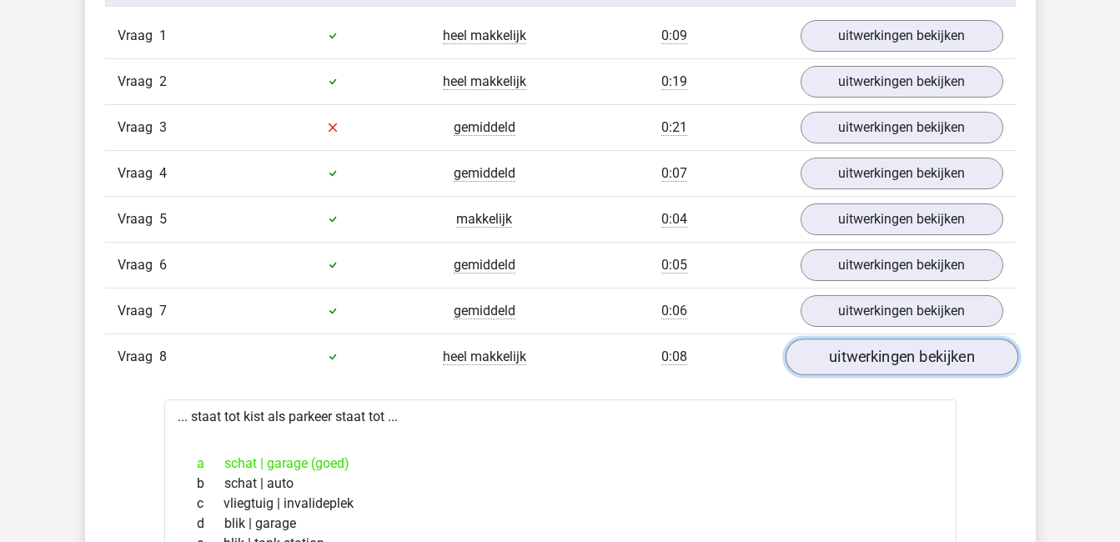
click at [895, 352] on link "uitwerkingen bekijken" at bounding box center [900, 356] width 233 height 37
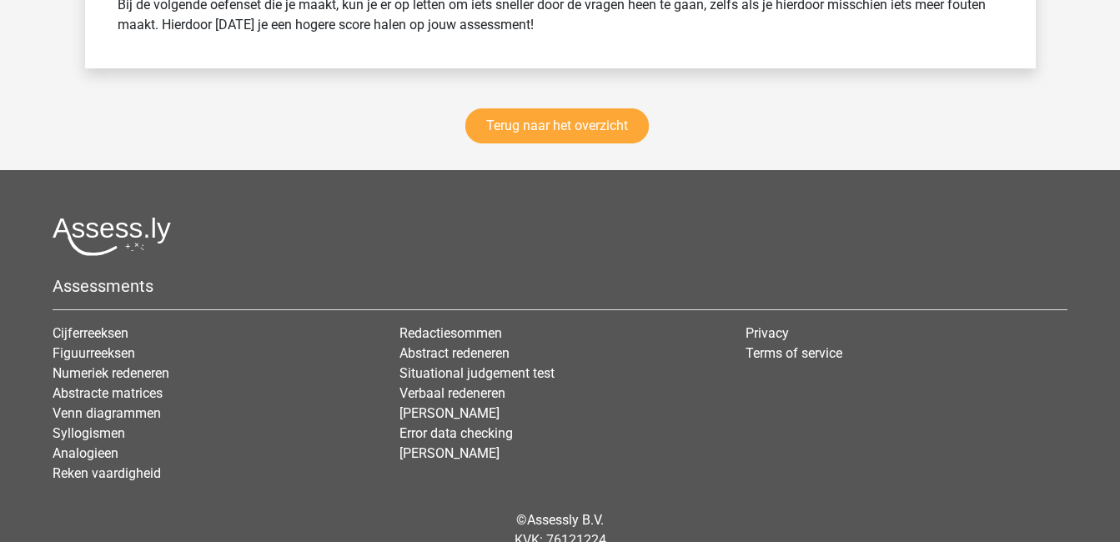
scroll to position [2450, 0]
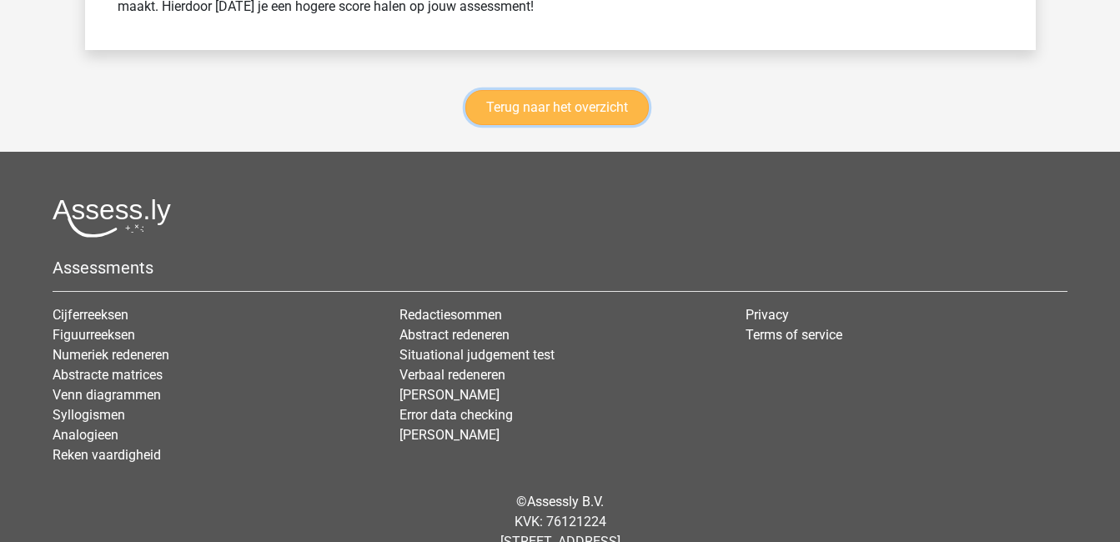
click at [604, 106] on link "Terug naar het overzicht" at bounding box center [556, 107] width 183 height 35
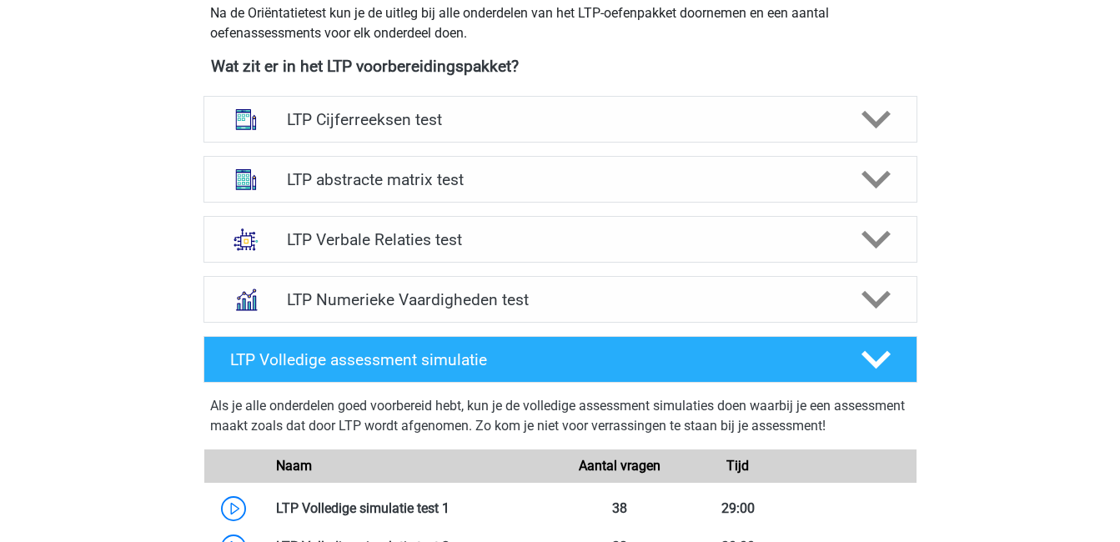
scroll to position [619, 0]
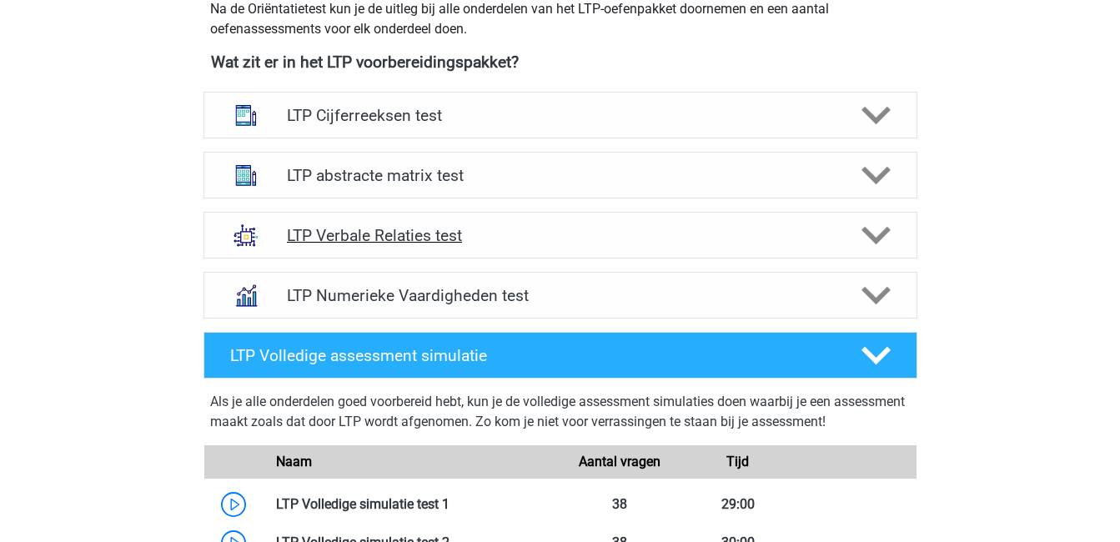
click at [460, 224] on div "LTP Verbale Relaties test" at bounding box center [560, 235] width 714 height 47
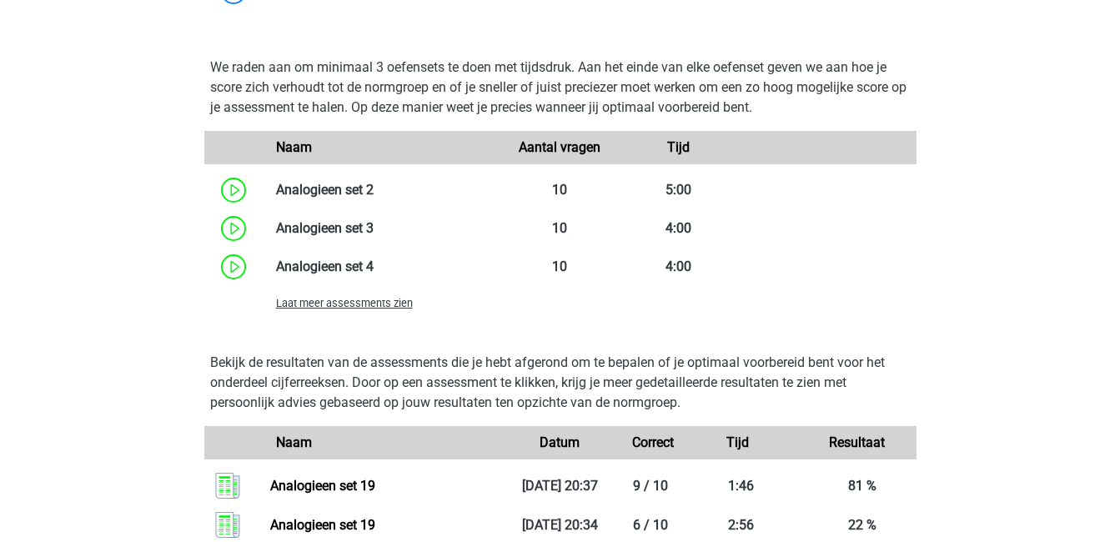
scroll to position [1536, 0]
click at [363, 303] on span "Laat meer assessments zien" at bounding box center [344, 302] width 137 height 13
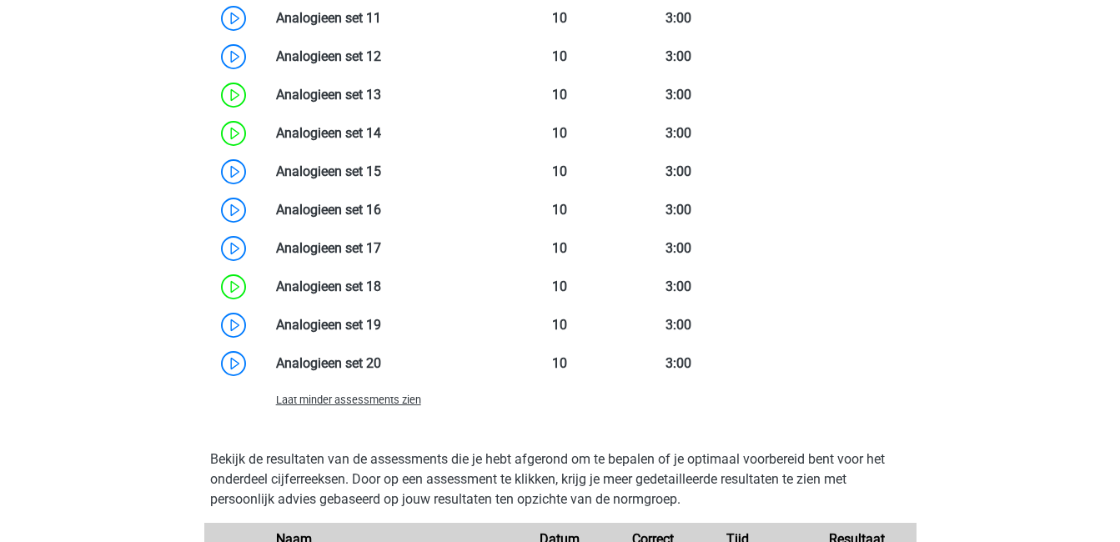
scroll to position [2056, 0]
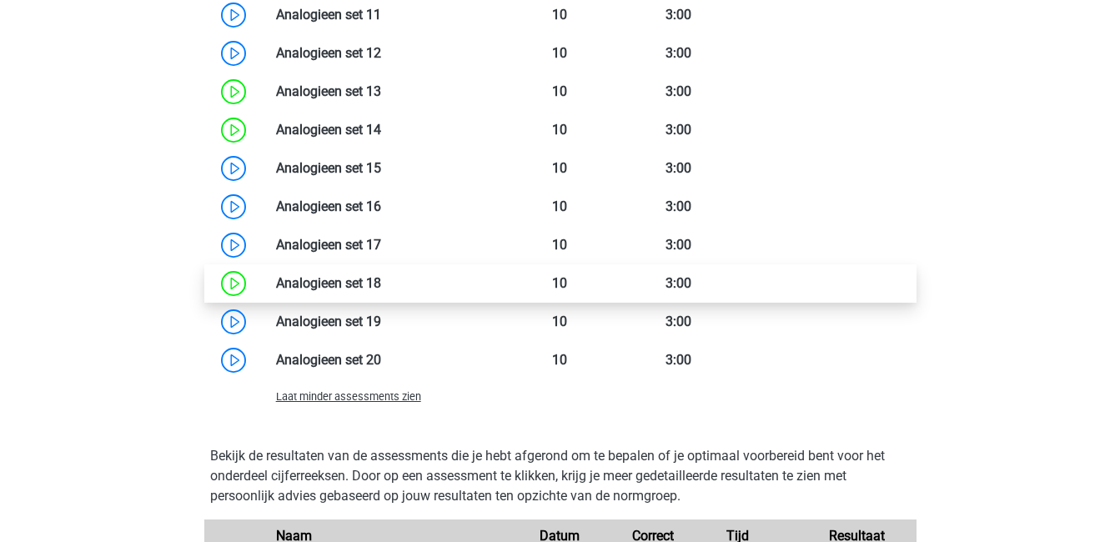
click at [381, 275] on link at bounding box center [381, 283] width 0 height 16
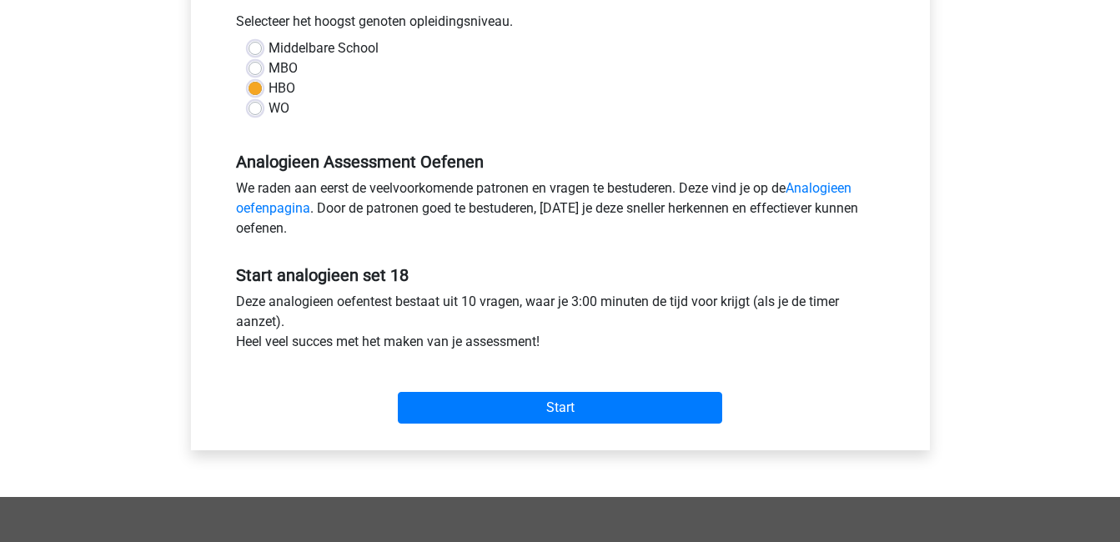
scroll to position [412, 0]
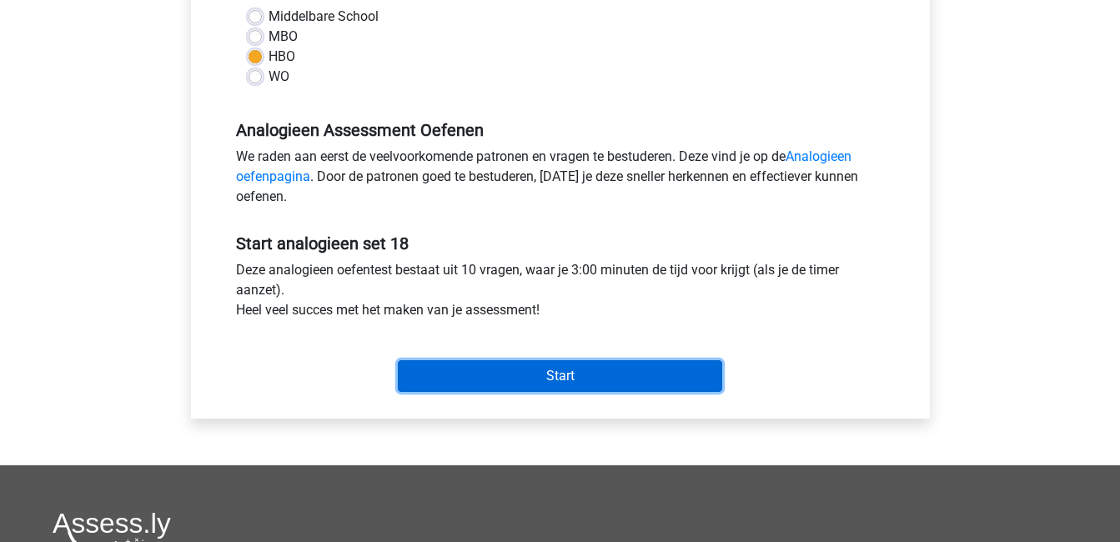
click at [545, 377] on input "Start" at bounding box center [560, 376] width 324 height 32
click at [591, 378] on input "Start" at bounding box center [560, 376] width 324 height 32
click at [619, 378] on input "Start" at bounding box center [560, 376] width 324 height 32
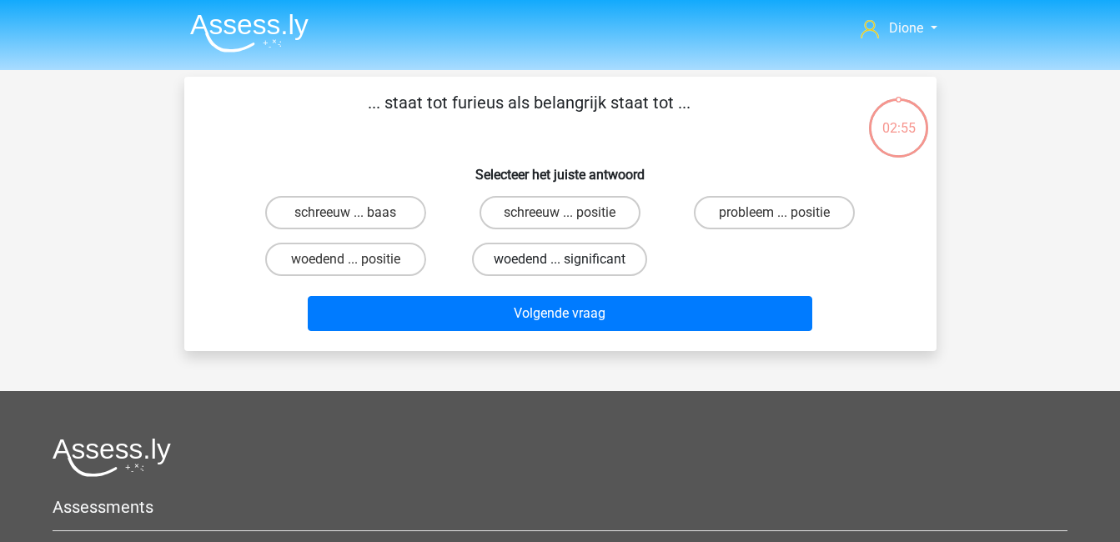
click at [546, 266] on label "woedend ... significant" at bounding box center [559, 259] width 175 height 33
click at [559, 266] on input "woedend ... significant" at bounding box center [564, 264] width 11 height 11
radio input "true"
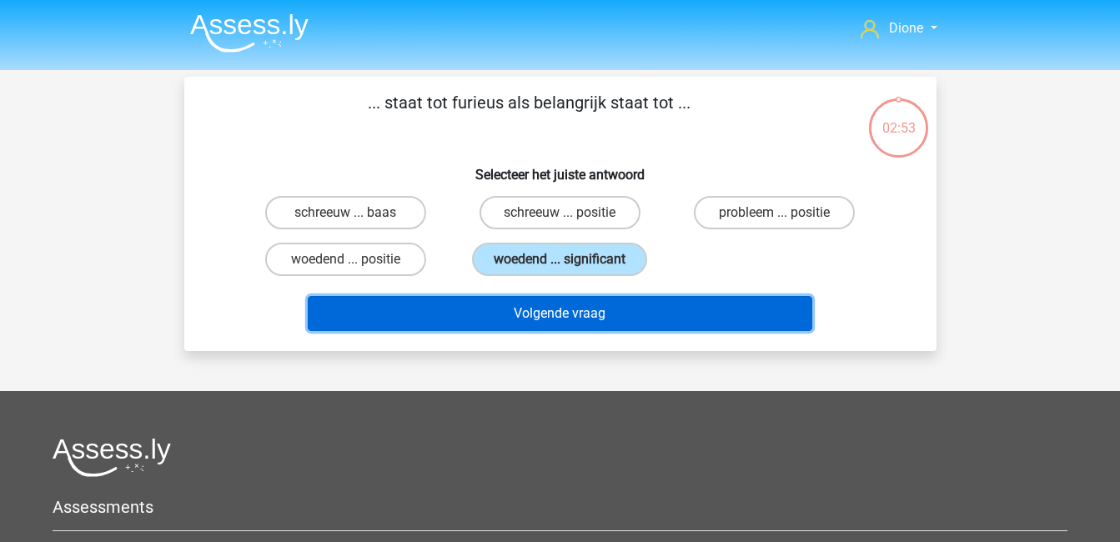
click at [562, 315] on button "Volgende vraag" at bounding box center [560, 313] width 504 height 35
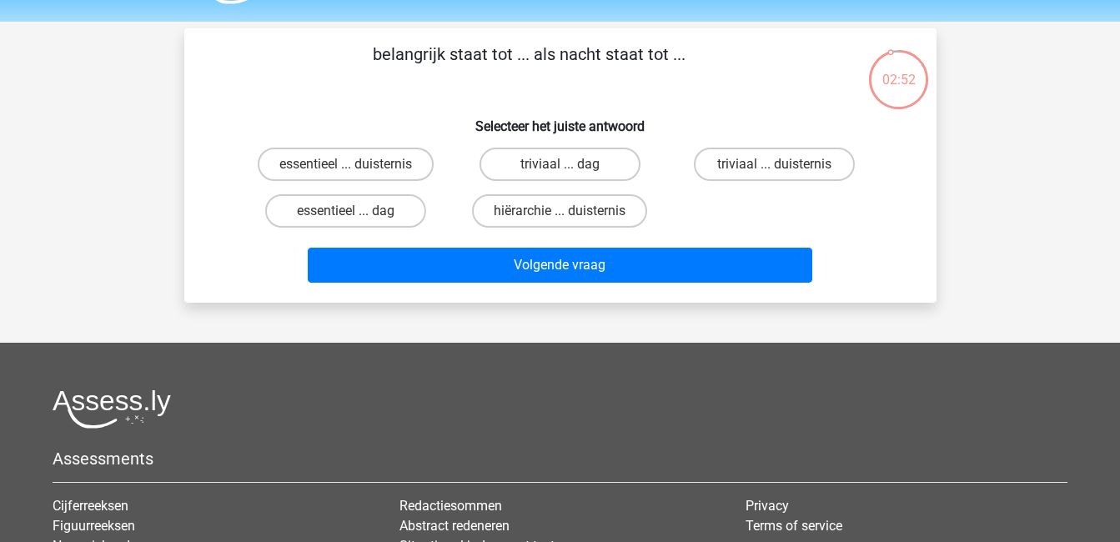
scroll to position [45, 0]
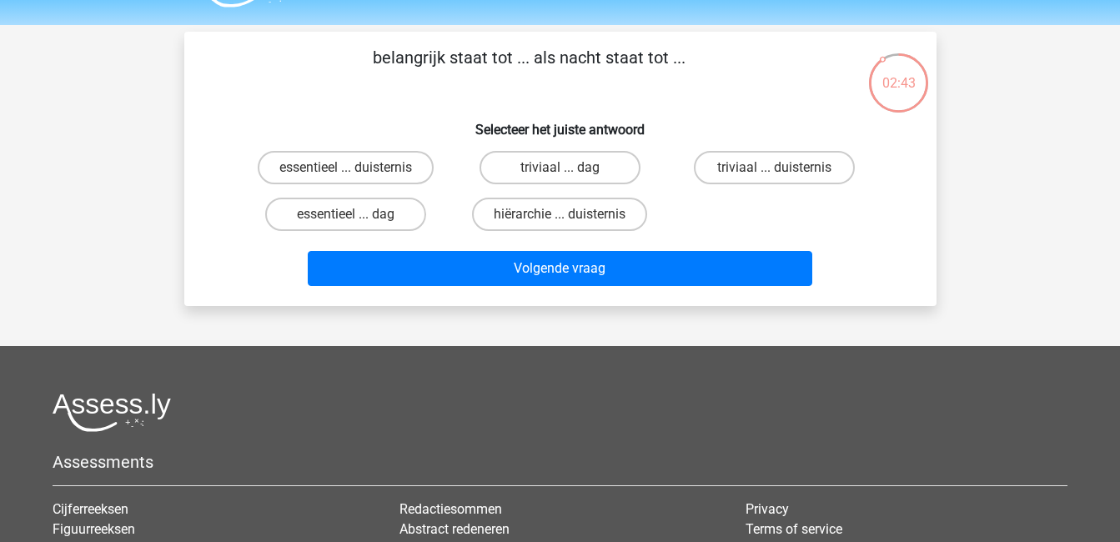
click at [350, 217] on input "essentieel ... dag" at bounding box center [350, 219] width 11 height 11
radio input "true"
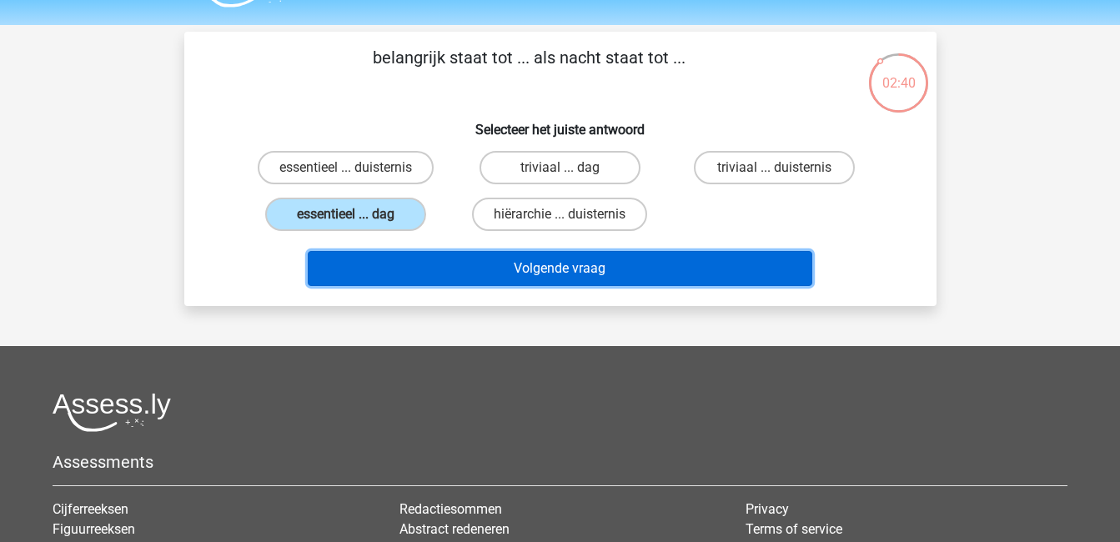
click at [497, 274] on button "Volgende vraag" at bounding box center [560, 268] width 504 height 35
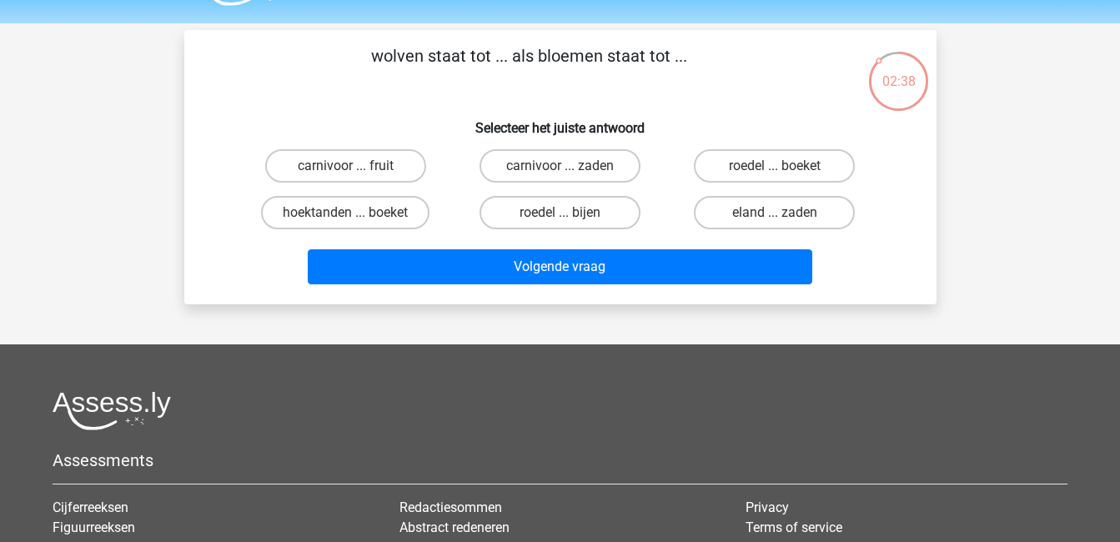
scroll to position [46, 0]
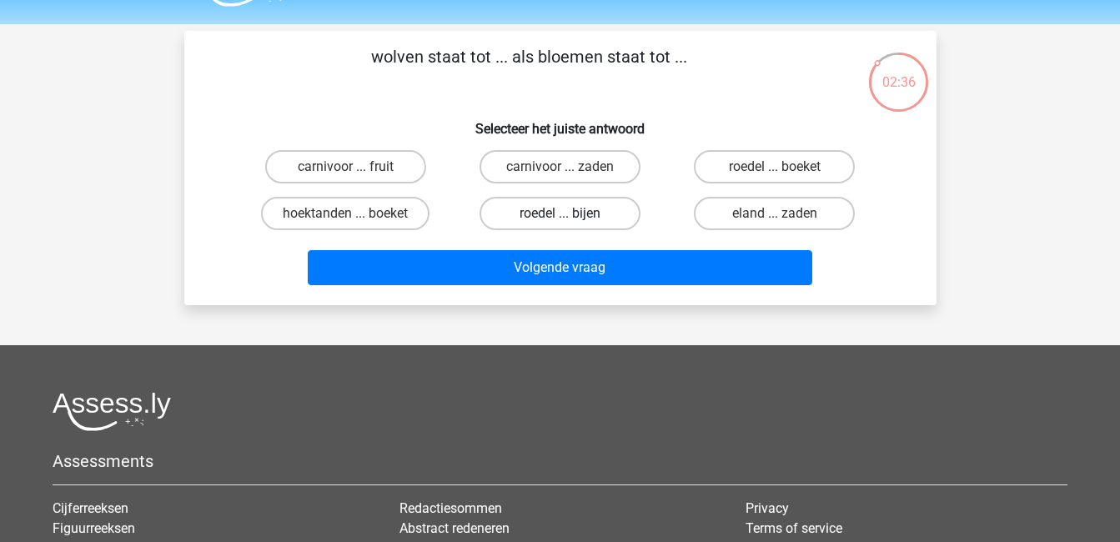
click at [564, 208] on label "roedel ... bijen" at bounding box center [559, 213] width 161 height 33
click at [564, 213] on input "roedel ... bijen" at bounding box center [564, 218] width 11 height 11
radio input "true"
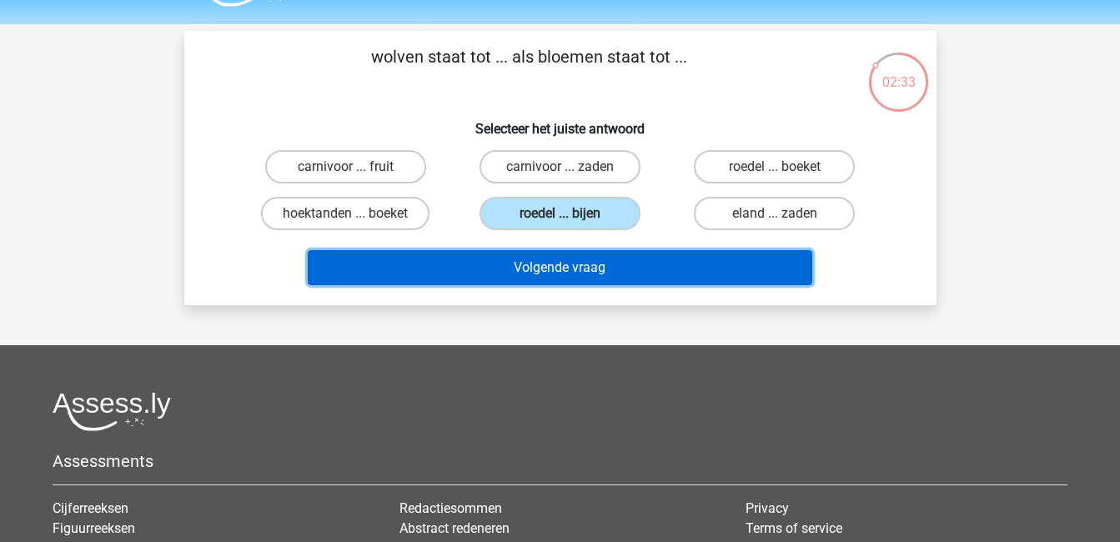
click at [614, 266] on button "Volgende vraag" at bounding box center [560, 267] width 504 height 35
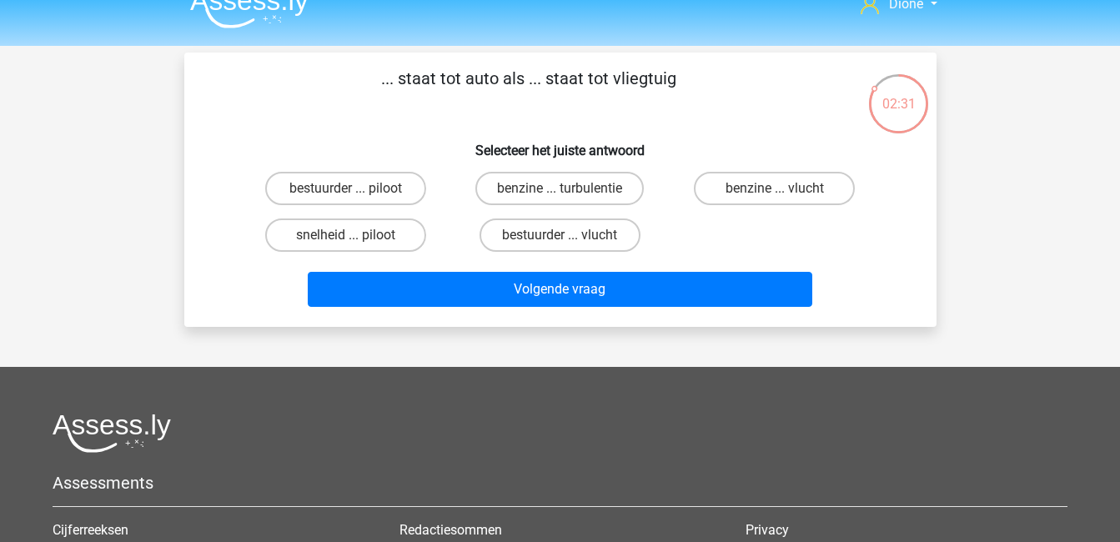
scroll to position [21, 0]
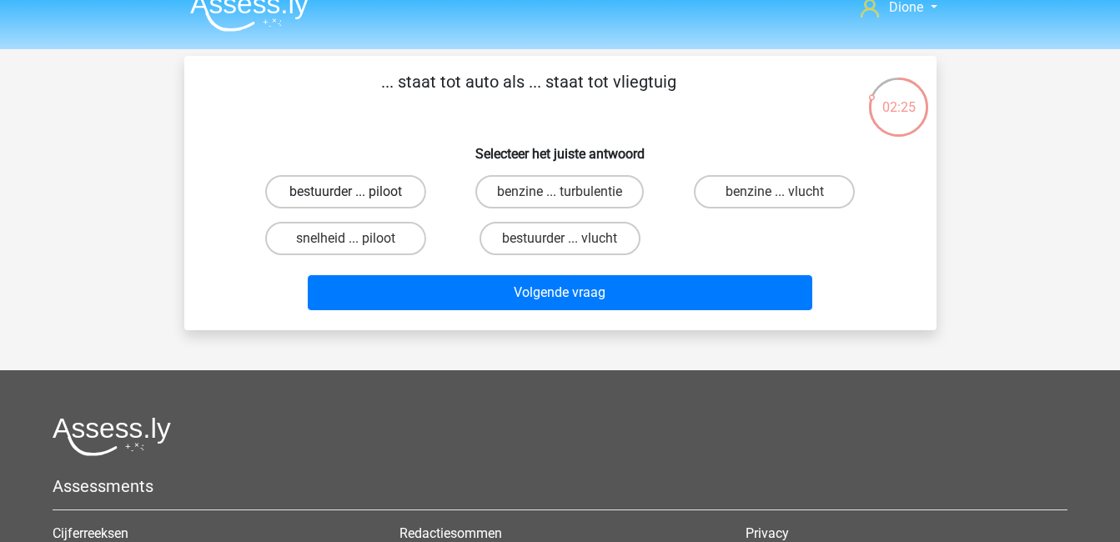
click at [336, 188] on label "bestuurder ... piloot" at bounding box center [345, 191] width 161 height 33
click at [345, 192] on input "bestuurder ... piloot" at bounding box center [350, 197] width 11 height 11
radio input "true"
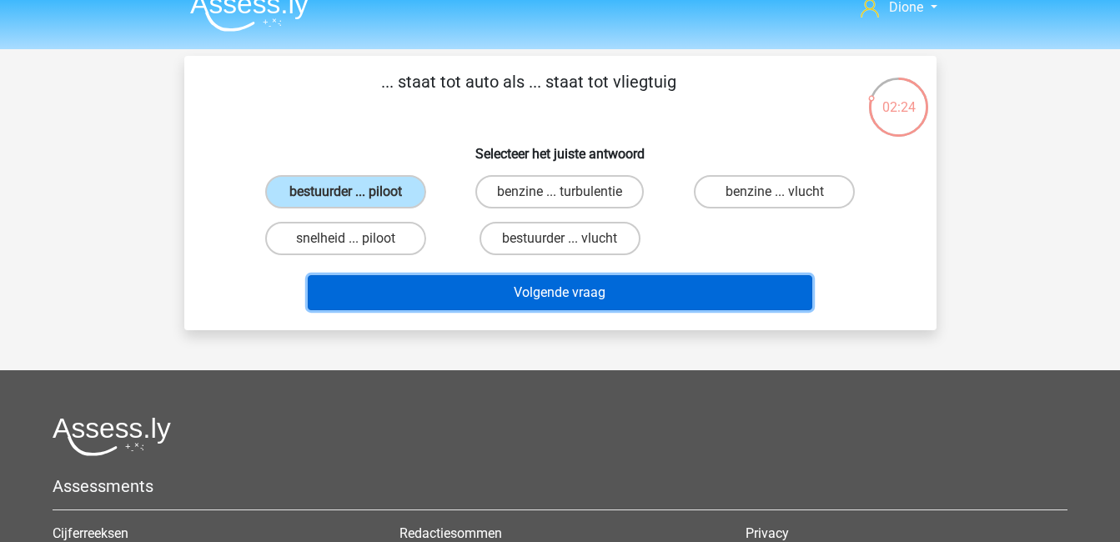
click at [564, 290] on button "Volgende vraag" at bounding box center [560, 292] width 504 height 35
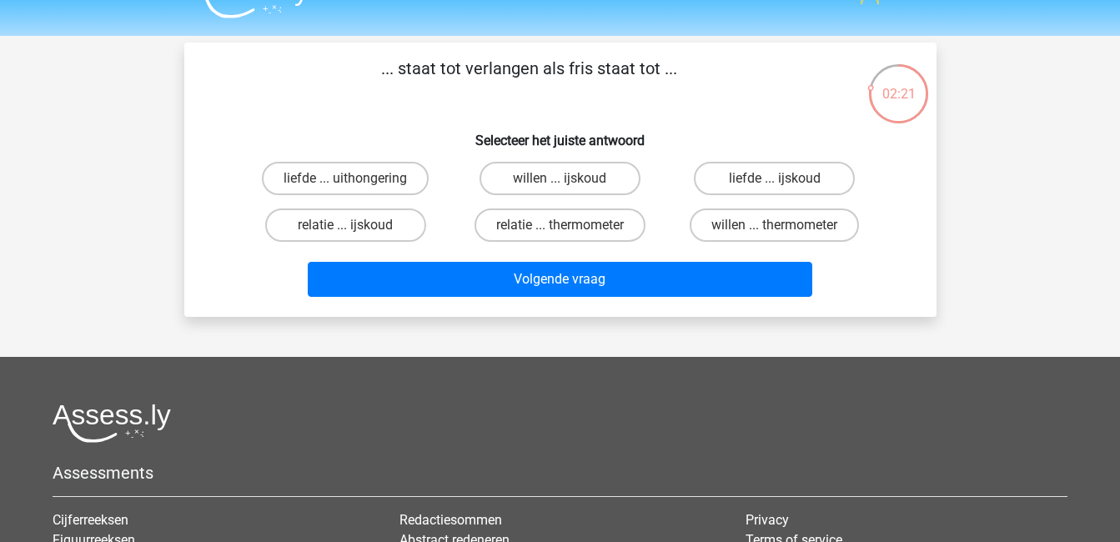
scroll to position [26, 0]
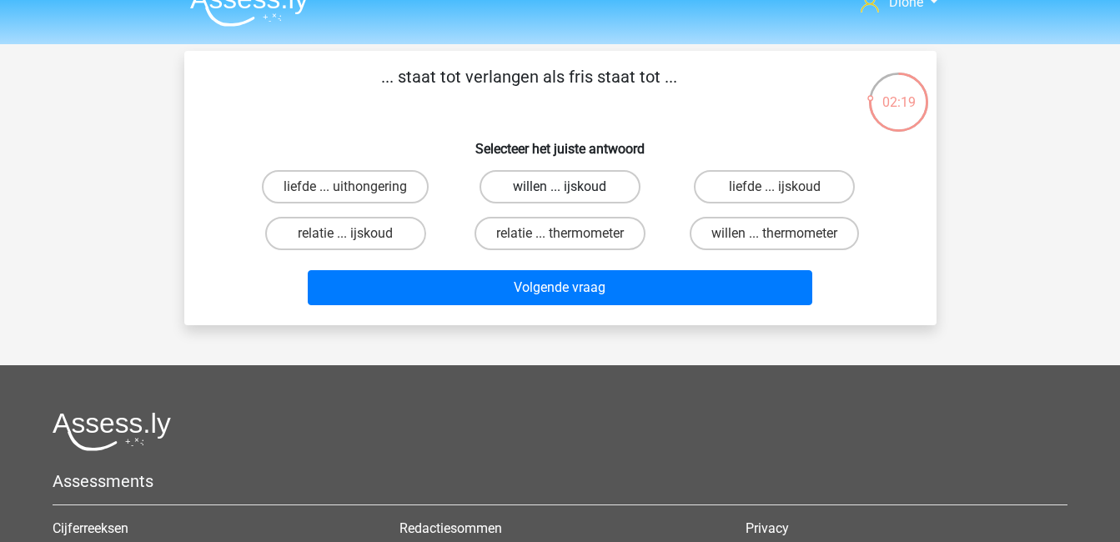
click at [559, 189] on label "willen ... ijskoud" at bounding box center [559, 186] width 161 height 33
click at [559, 189] on input "willen ... ijskoud" at bounding box center [564, 192] width 11 height 11
radio input "true"
click at [795, 200] on label "liefde ... ijskoud" at bounding box center [774, 186] width 161 height 33
click at [785, 198] on input "liefde ... ijskoud" at bounding box center [779, 192] width 11 height 11
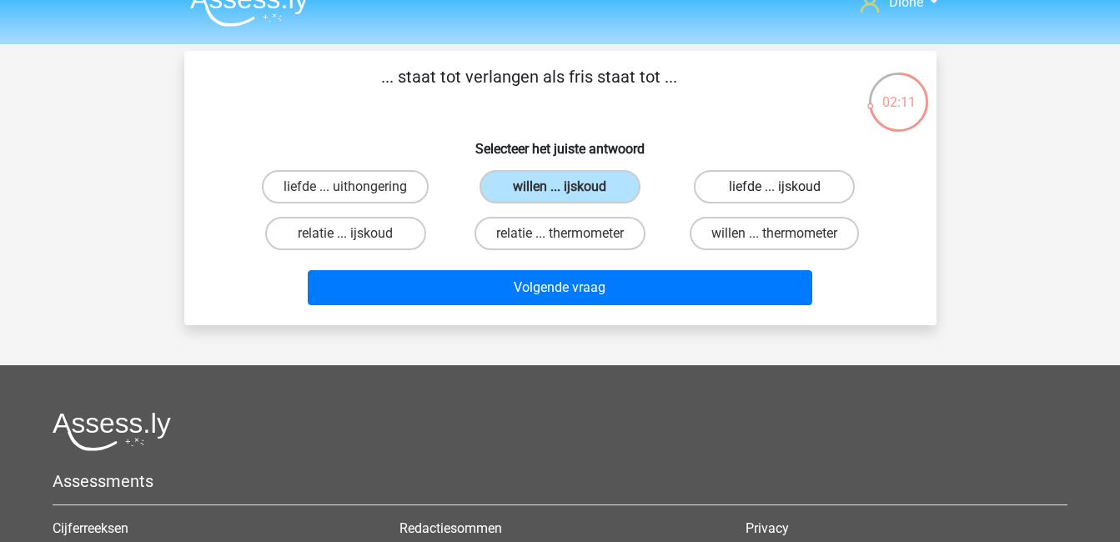
radio input "true"
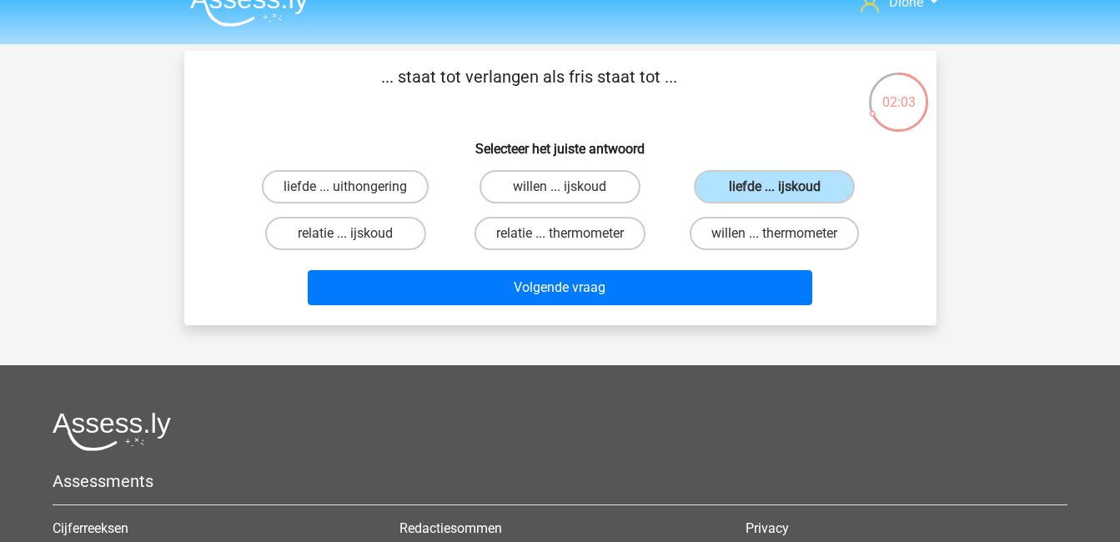
click at [560, 191] on input "willen ... ijskoud" at bounding box center [564, 192] width 11 height 11
radio input "true"
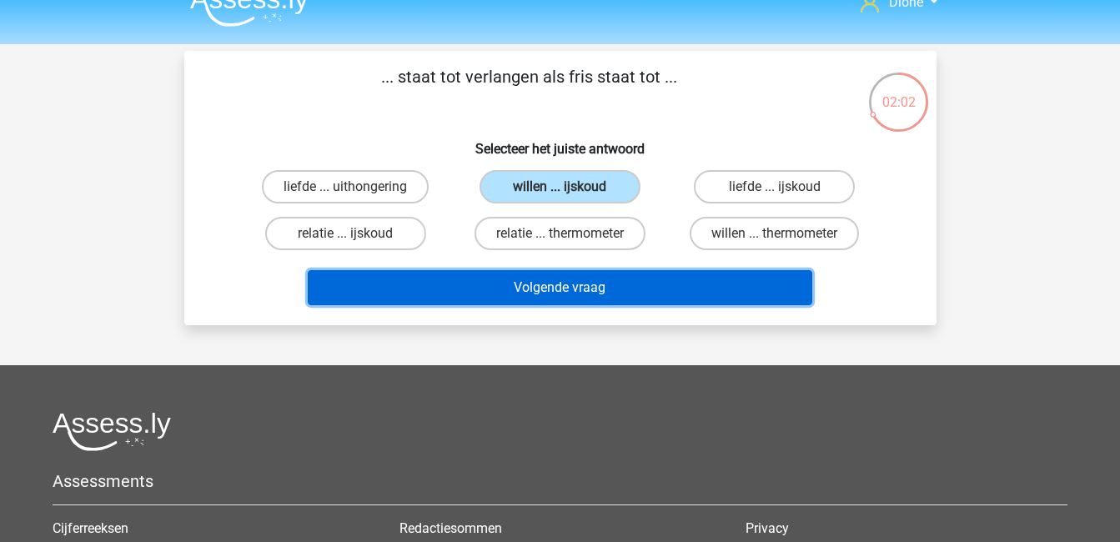
click at [602, 296] on button "Volgende vraag" at bounding box center [560, 287] width 504 height 35
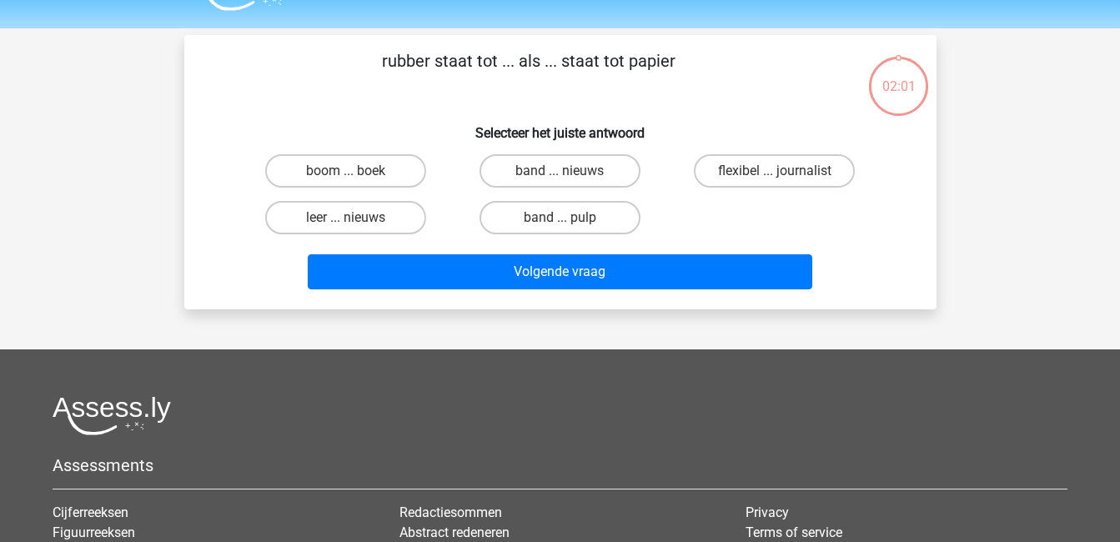
scroll to position [35, 0]
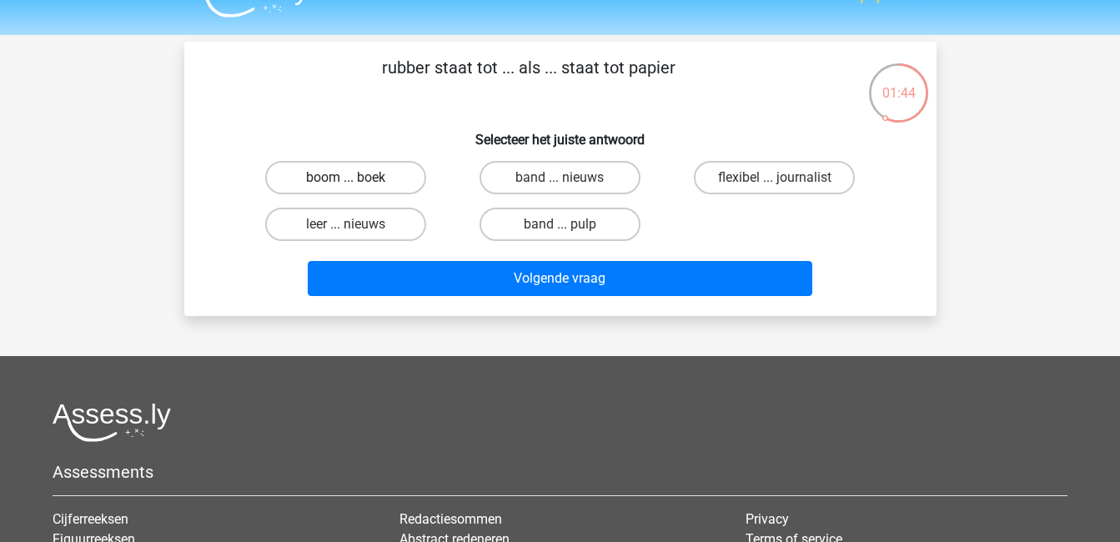
click at [348, 175] on label "boom ... boek" at bounding box center [345, 177] width 161 height 33
click at [348, 178] on input "boom ... boek" at bounding box center [350, 183] width 11 height 11
radio input "true"
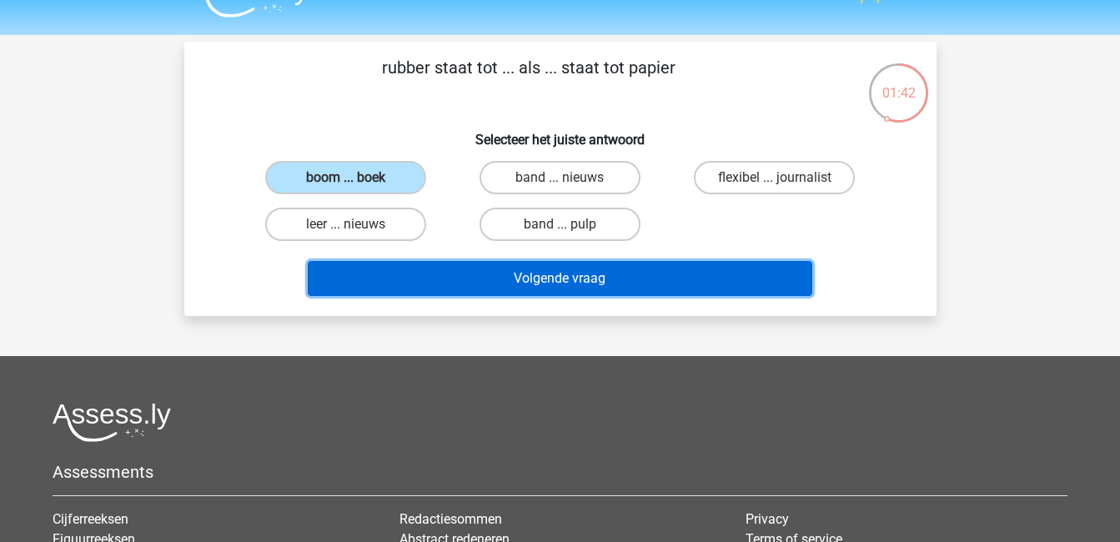
click at [539, 278] on button "Volgende vraag" at bounding box center [560, 278] width 504 height 35
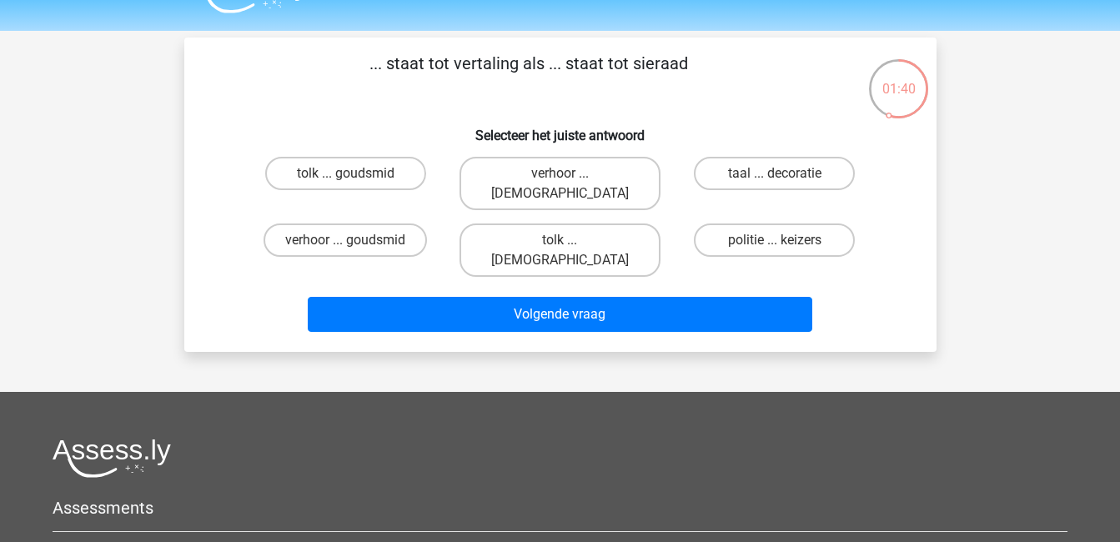
scroll to position [38, 0]
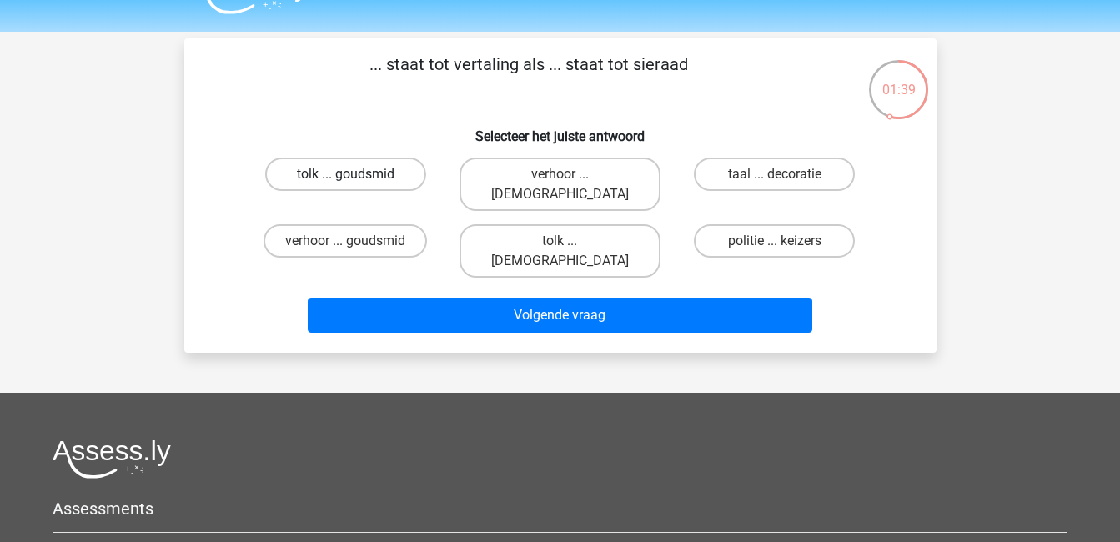
click at [372, 173] on label "tolk ... goudsmid" at bounding box center [345, 174] width 161 height 33
click at [356, 174] on input "tolk ... goudsmid" at bounding box center [350, 179] width 11 height 11
radio input "true"
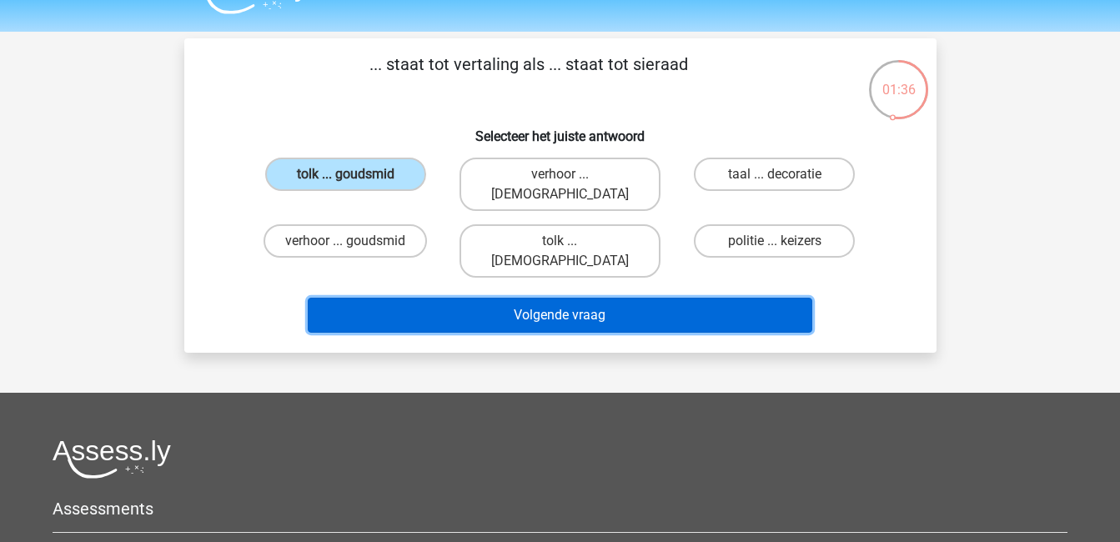
click at [550, 298] on button "Volgende vraag" at bounding box center [560, 315] width 504 height 35
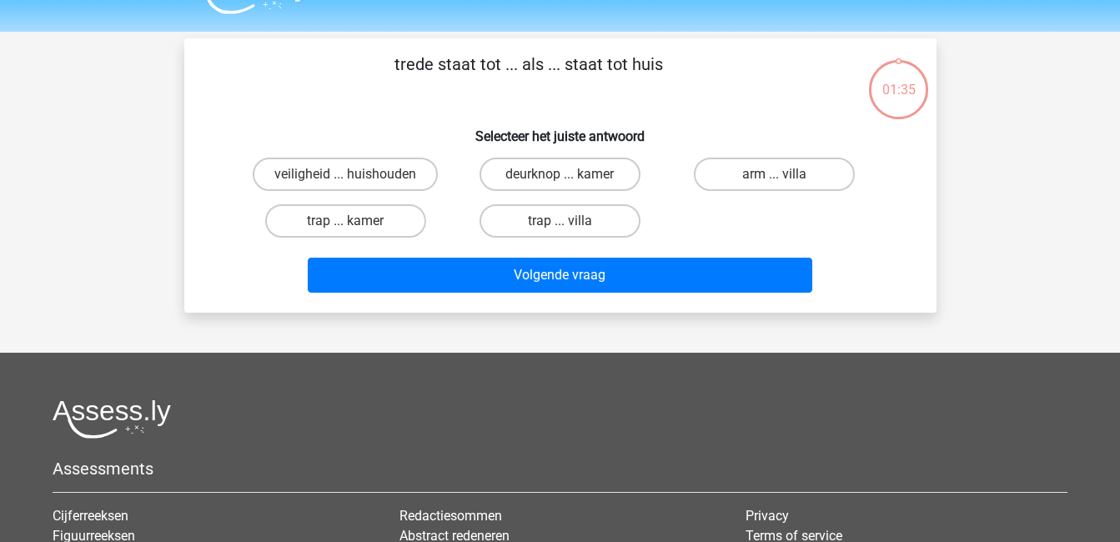
scroll to position [77, 0]
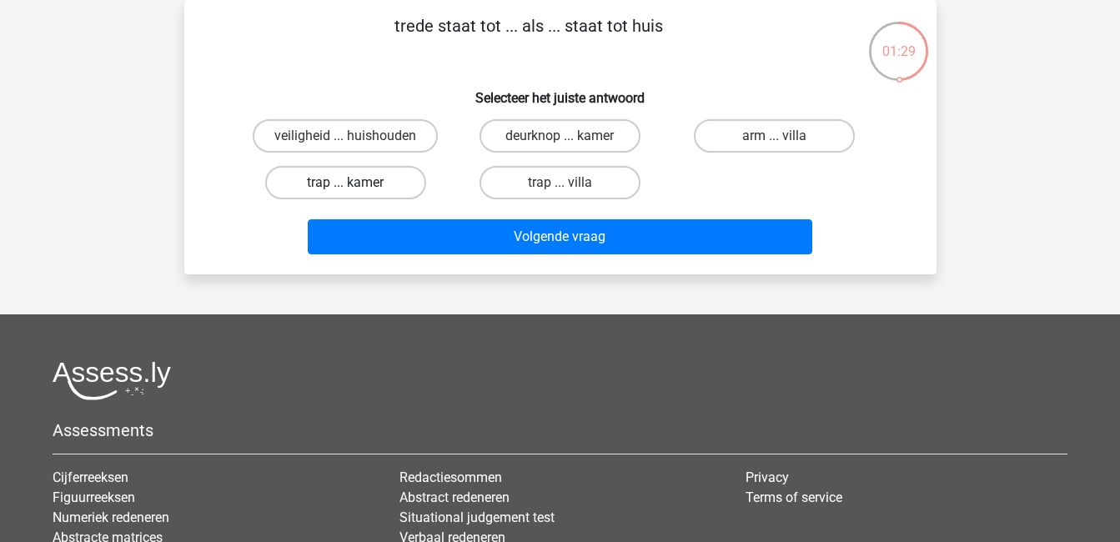
click at [377, 190] on label "trap ... kamer" at bounding box center [345, 182] width 161 height 33
click at [356, 190] on input "trap ... kamer" at bounding box center [350, 188] width 11 height 11
radio input "true"
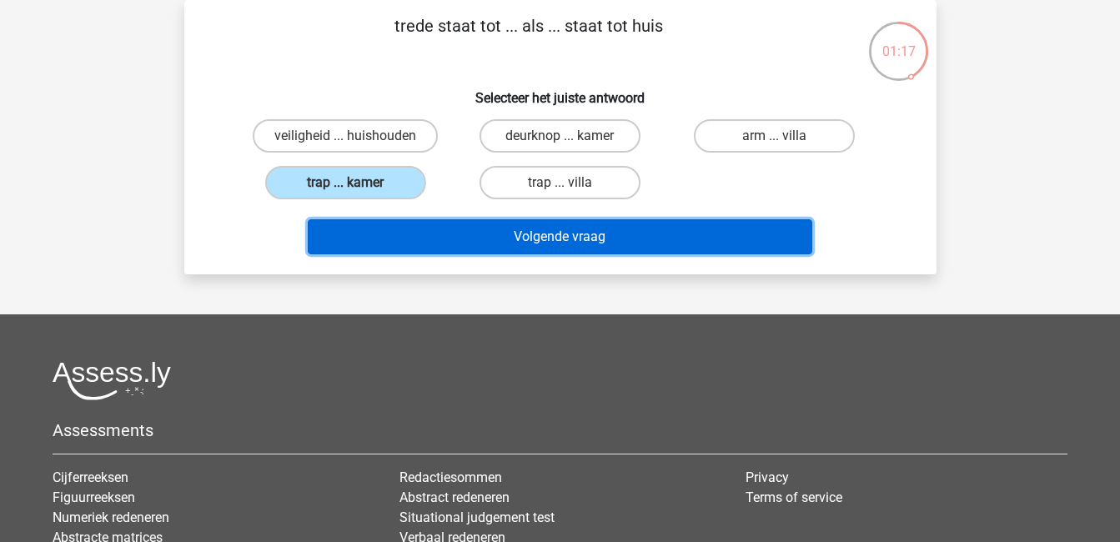
click at [555, 230] on button "Volgende vraag" at bounding box center [560, 236] width 504 height 35
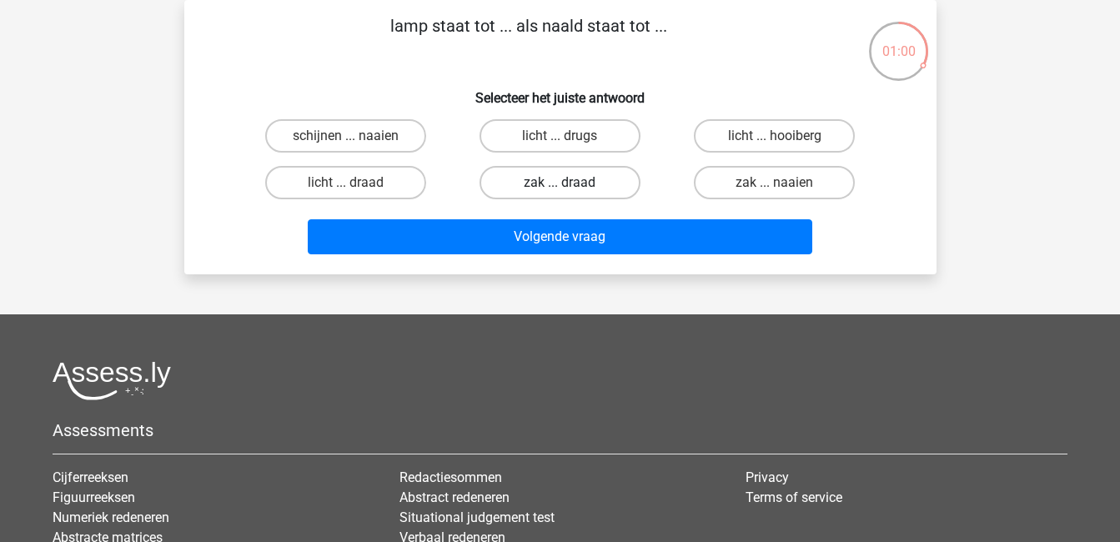
click at [574, 193] on label "zak ... draad" at bounding box center [559, 182] width 161 height 33
click at [570, 193] on input "zak ... draad" at bounding box center [564, 188] width 11 height 11
radio input "true"
click at [333, 133] on label "schijnen ... naaien" at bounding box center [345, 135] width 161 height 33
click at [345, 136] on input "schijnen ... naaien" at bounding box center [350, 141] width 11 height 11
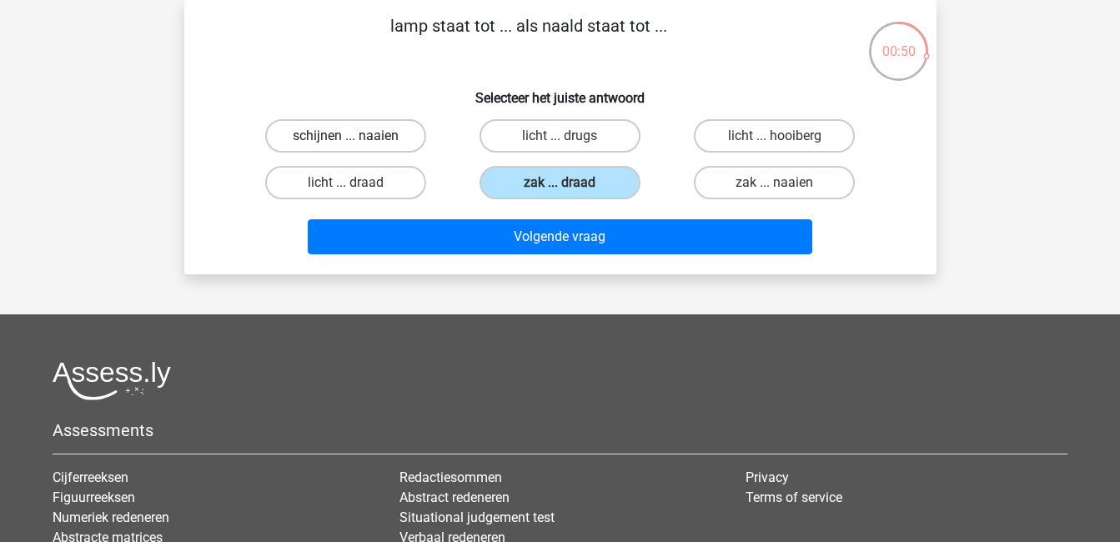
radio input "true"
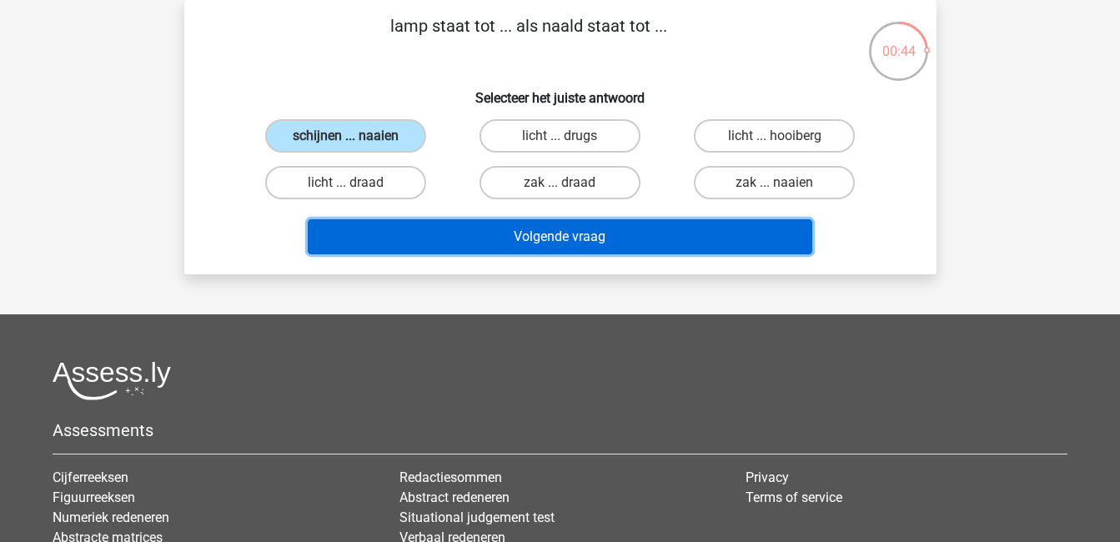
click at [540, 236] on button "Volgende vraag" at bounding box center [560, 236] width 504 height 35
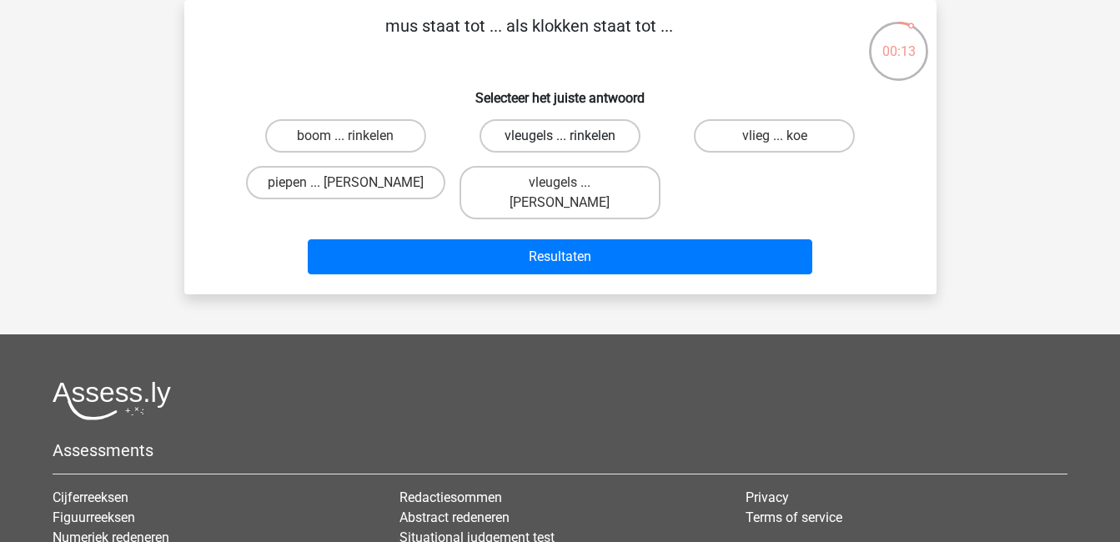
click at [557, 142] on label "vleugels ... rinkelen" at bounding box center [559, 135] width 161 height 33
click at [559, 142] on input "vleugels ... rinkelen" at bounding box center [564, 141] width 11 height 11
radio input "true"
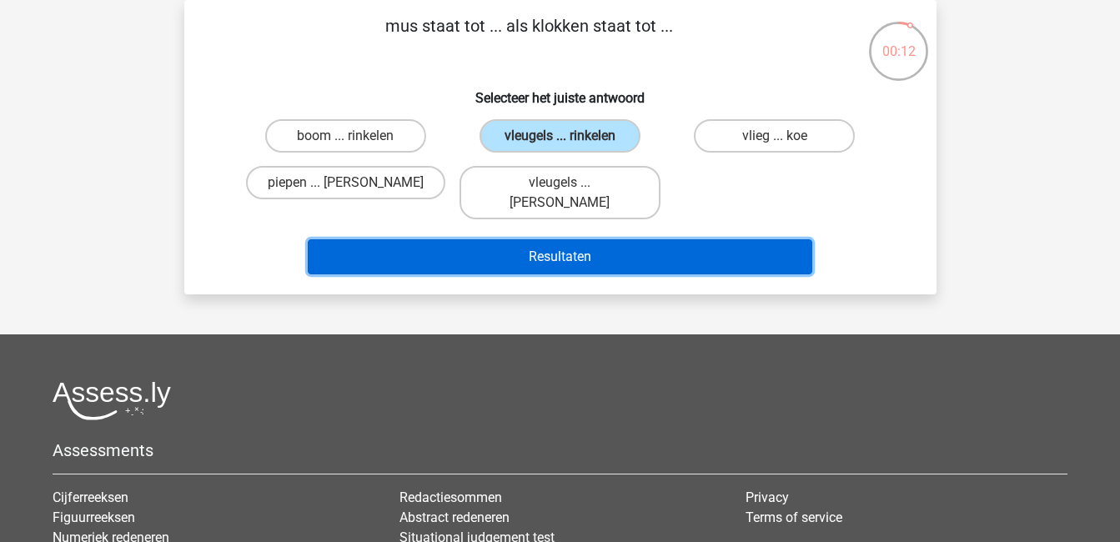
click at [617, 239] on button "Resultaten" at bounding box center [560, 256] width 504 height 35
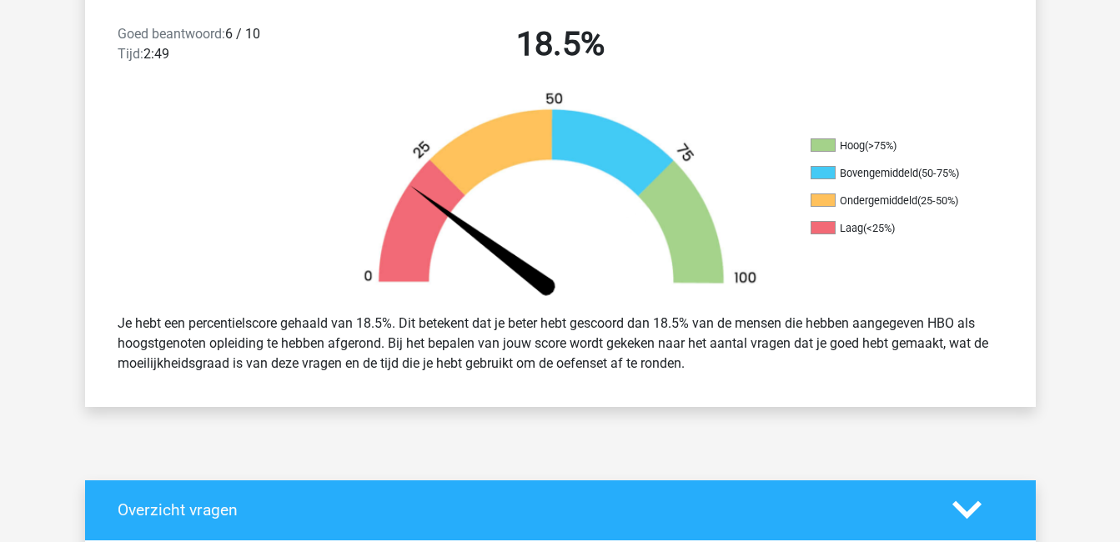
scroll to position [429, 0]
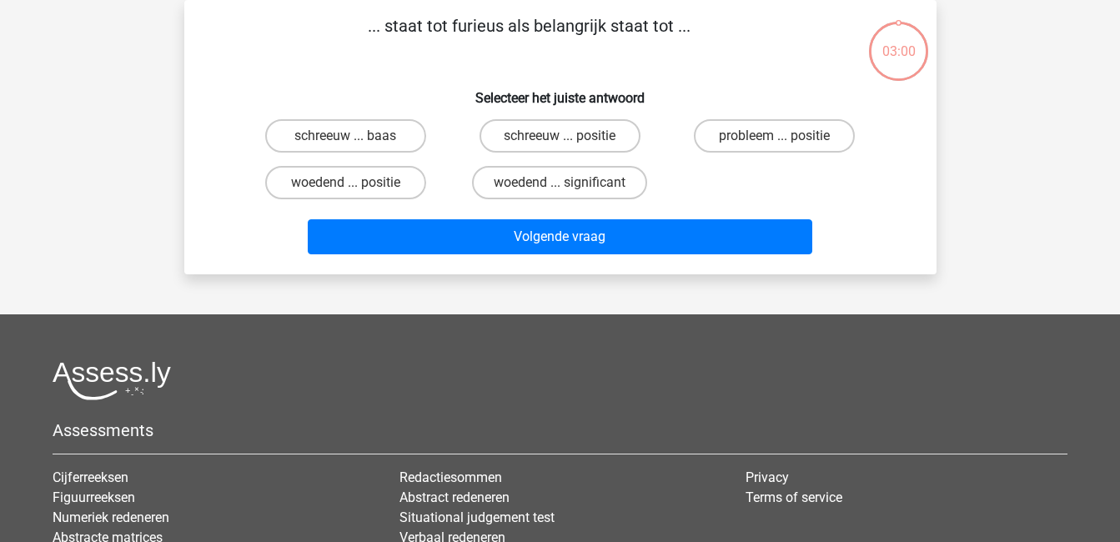
scroll to position [77, 0]
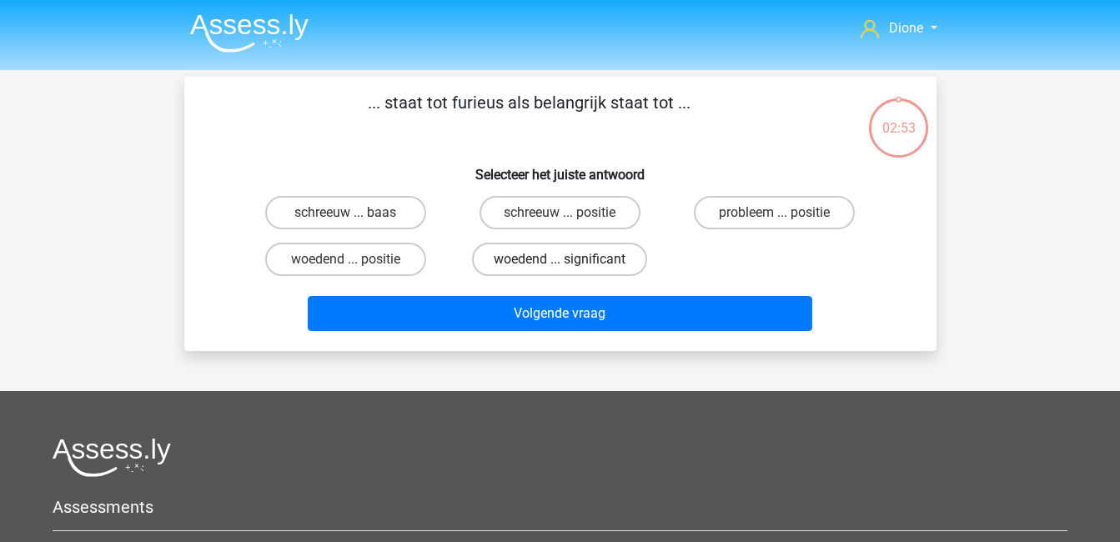
click at [564, 256] on label "woedend ... significant" at bounding box center [559, 259] width 175 height 33
click at [564, 259] on input "woedend ... significant" at bounding box center [564, 264] width 11 height 11
radio input "true"
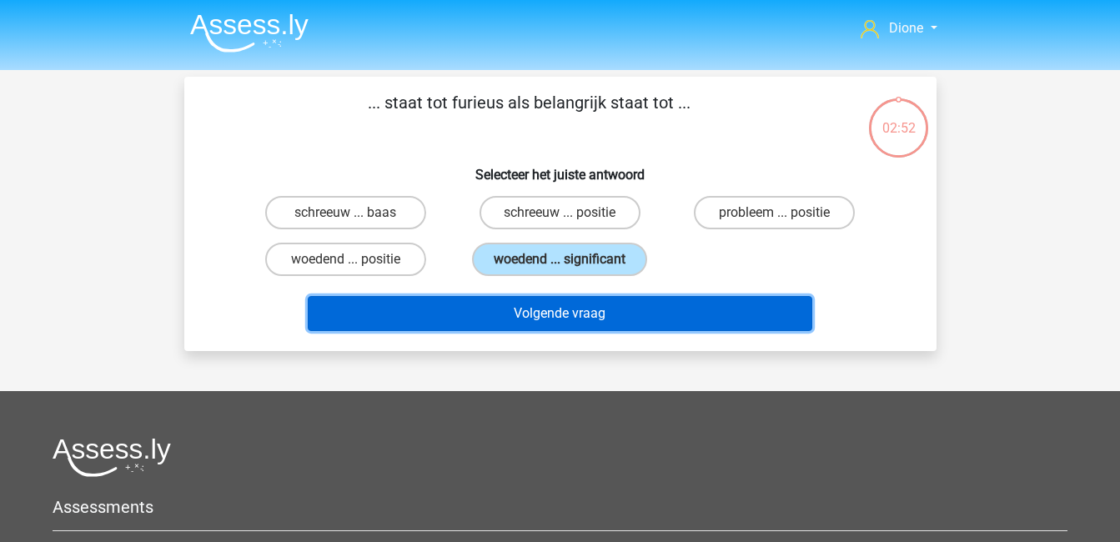
click at [562, 318] on button "Volgende vraag" at bounding box center [560, 313] width 504 height 35
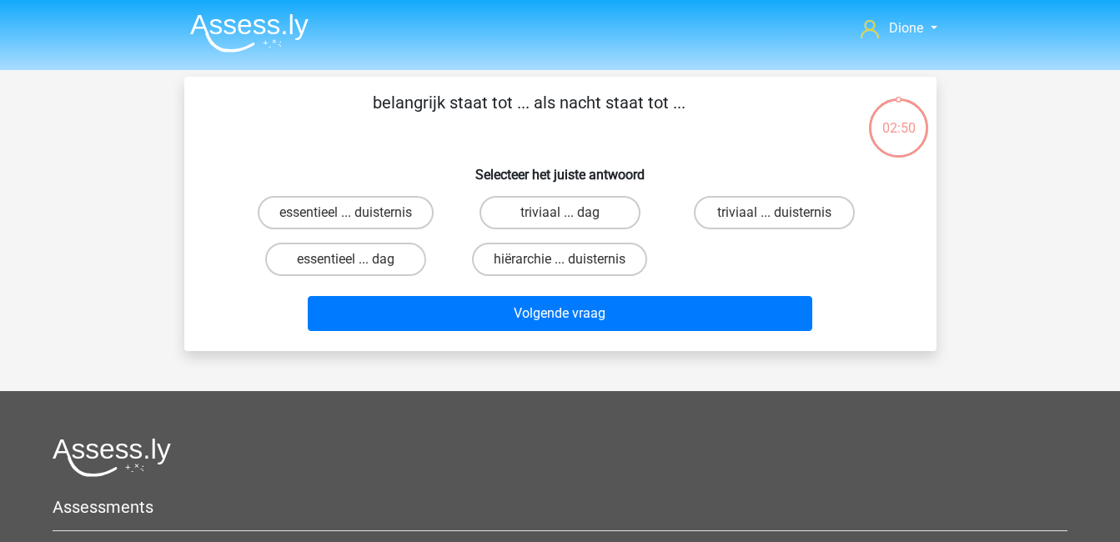
scroll to position [77, 0]
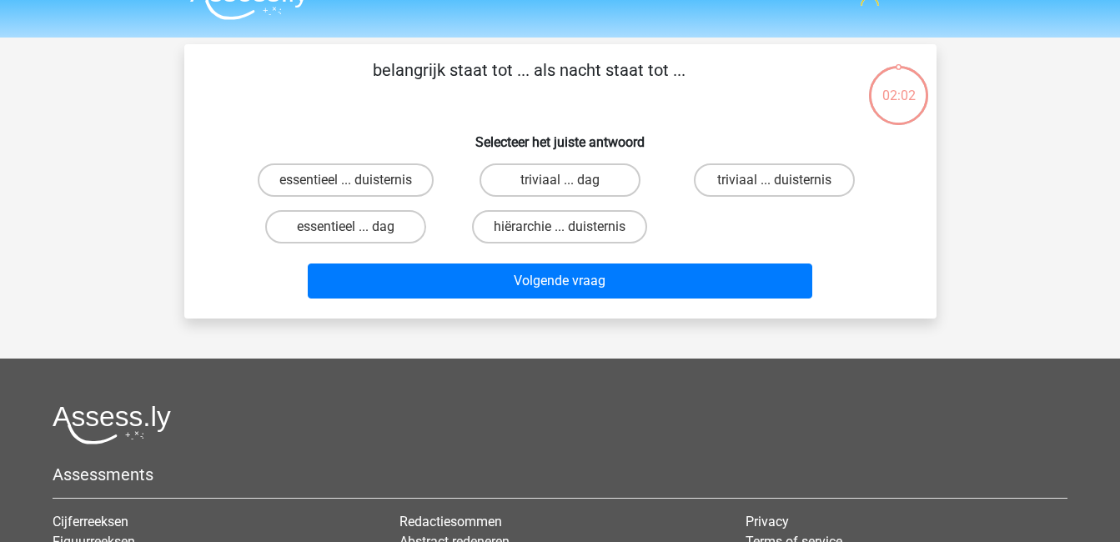
scroll to position [35, 0]
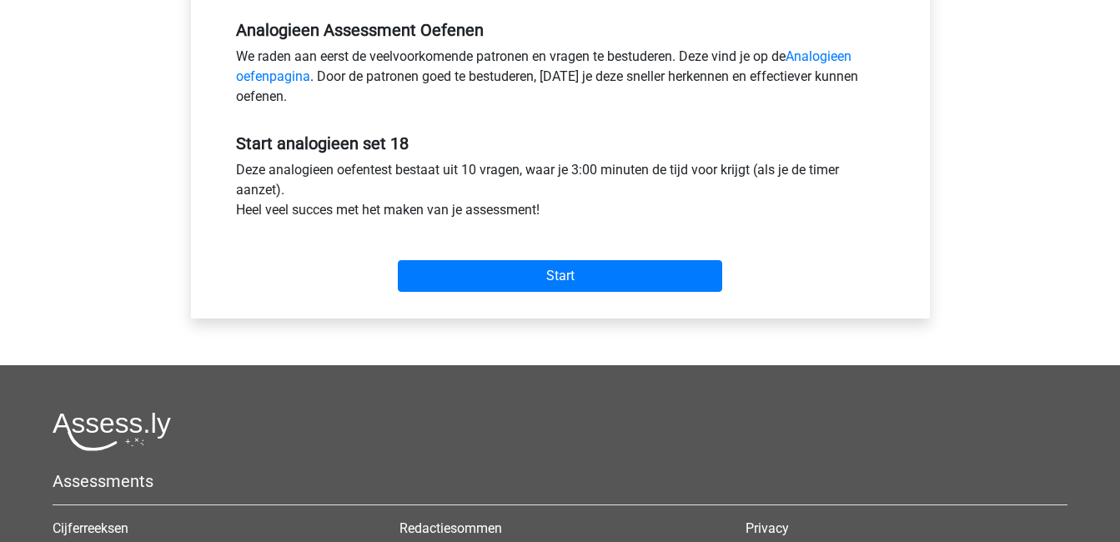
scroll to position [527, 0]
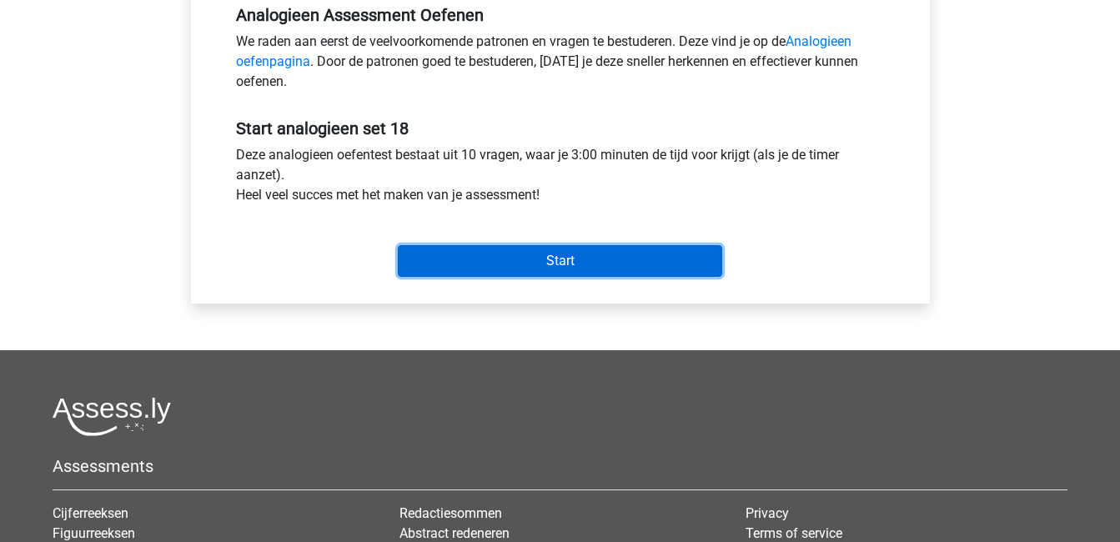
click at [550, 258] on input "Start" at bounding box center [560, 261] width 324 height 32
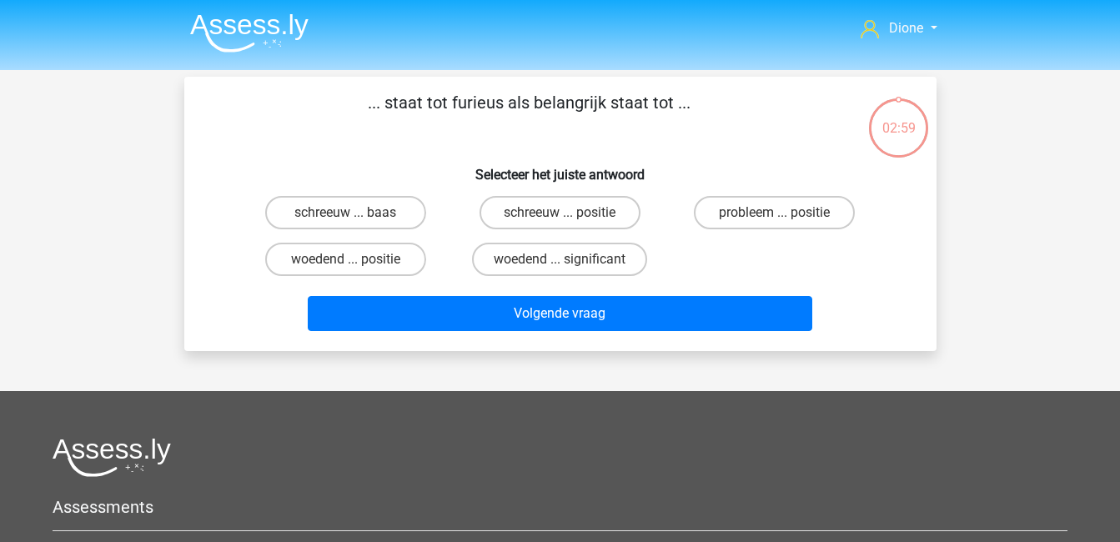
click at [550, 258] on label "woedend ... significant" at bounding box center [559, 259] width 175 height 33
click at [559, 259] on input "woedend ... significant" at bounding box center [564, 264] width 11 height 11
radio input "true"
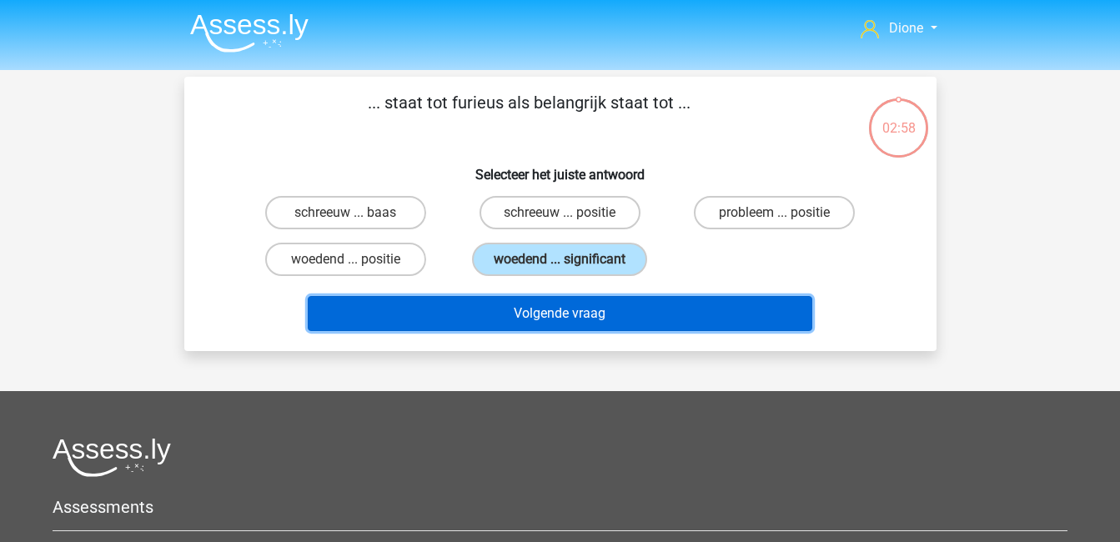
click at [579, 310] on button "Volgende vraag" at bounding box center [560, 313] width 504 height 35
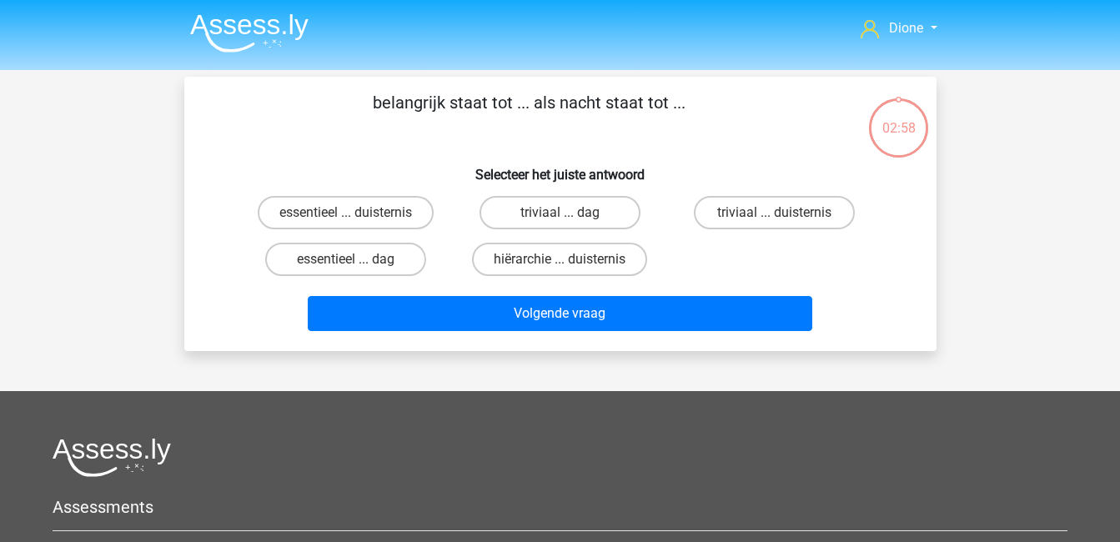
scroll to position [77, 0]
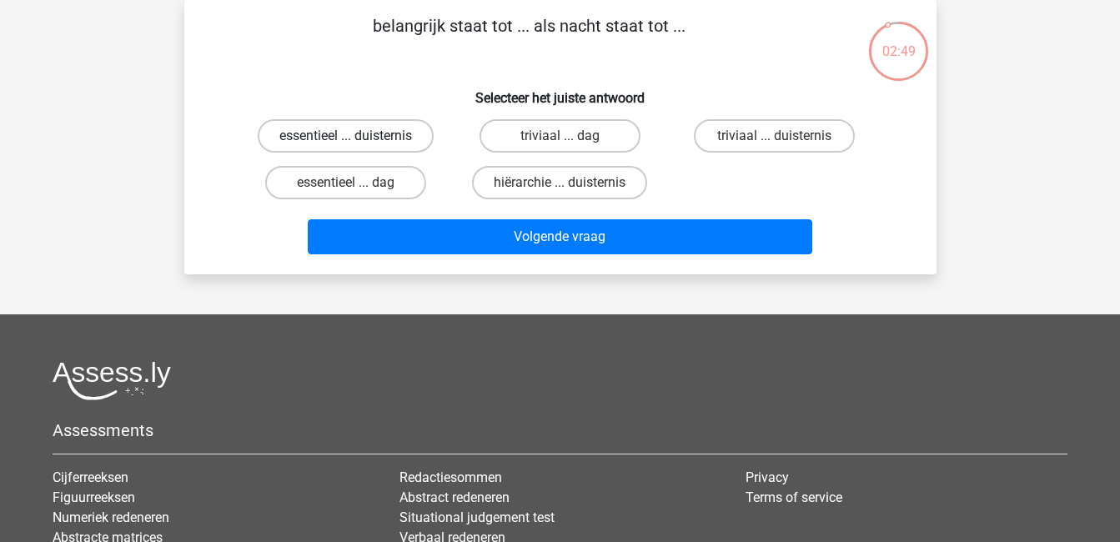
click at [374, 141] on label "essentieel ... duisternis" at bounding box center [346, 135] width 176 height 33
click at [356, 141] on input "essentieel ... duisternis" at bounding box center [350, 141] width 11 height 11
radio input "true"
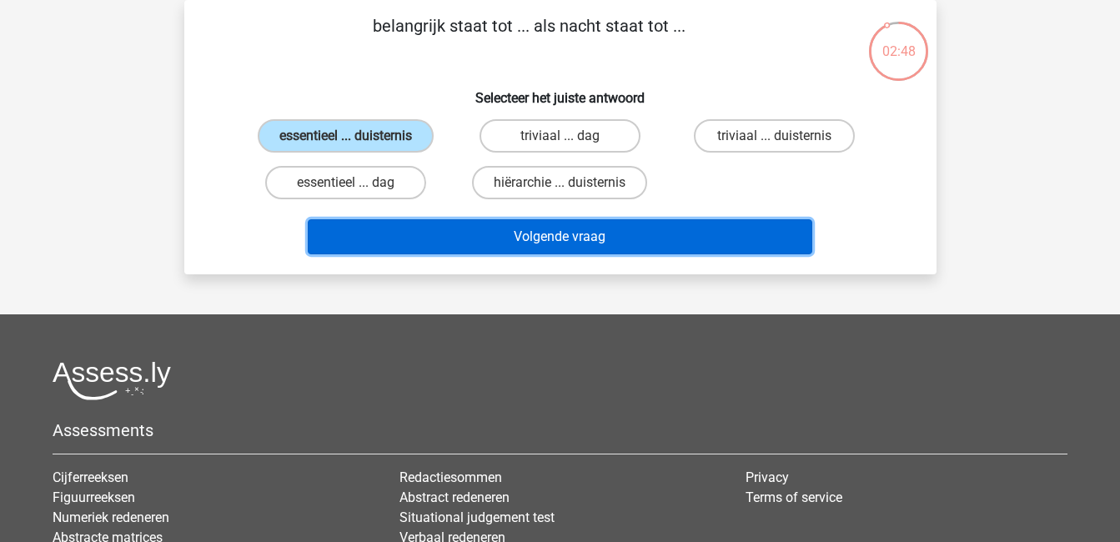
click at [586, 238] on button "Volgende vraag" at bounding box center [560, 236] width 504 height 35
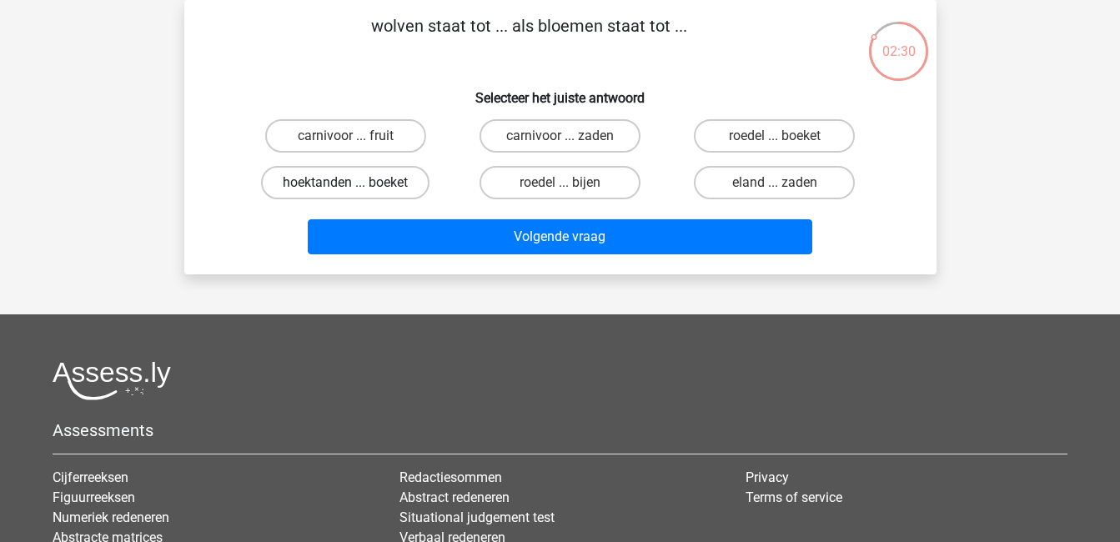
click at [368, 180] on label "hoektanden ... boeket" at bounding box center [345, 182] width 168 height 33
click at [356, 183] on input "hoektanden ... boeket" at bounding box center [350, 188] width 11 height 11
radio input "true"
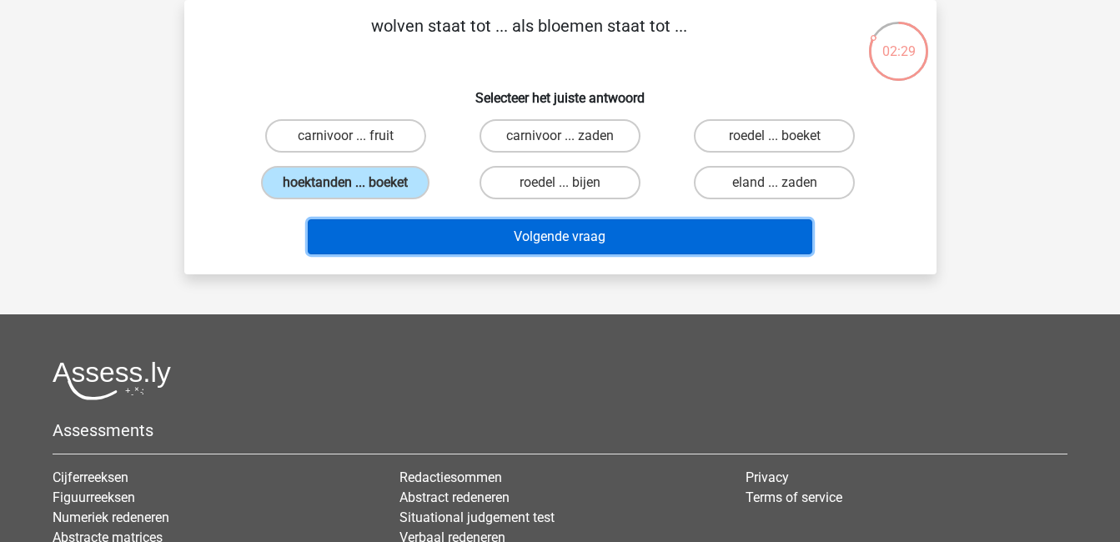
click at [482, 235] on button "Volgende vraag" at bounding box center [560, 236] width 504 height 35
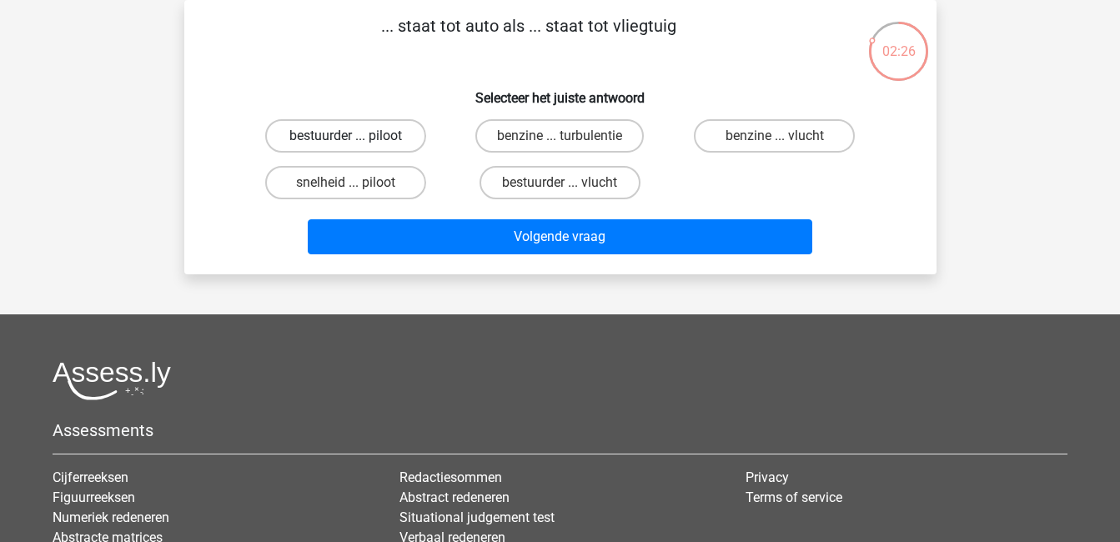
click at [387, 135] on label "bestuurder ... piloot" at bounding box center [345, 135] width 161 height 33
click at [356, 136] on input "bestuurder ... piloot" at bounding box center [350, 141] width 11 height 11
radio input "true"
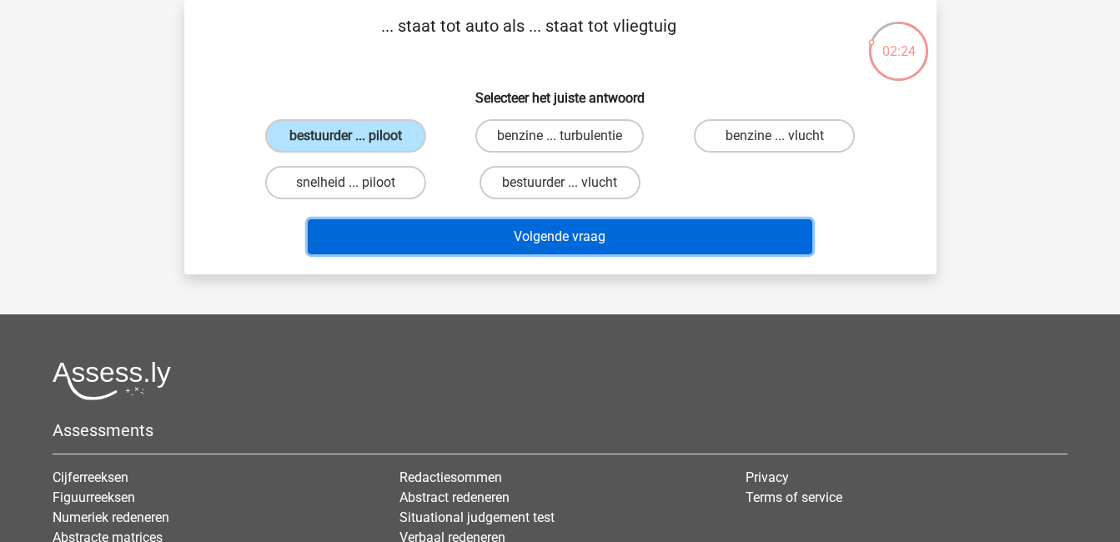
click at [529, 247] on button "Volgende vraag" at bounding box center [560, 236] width 504 height 35
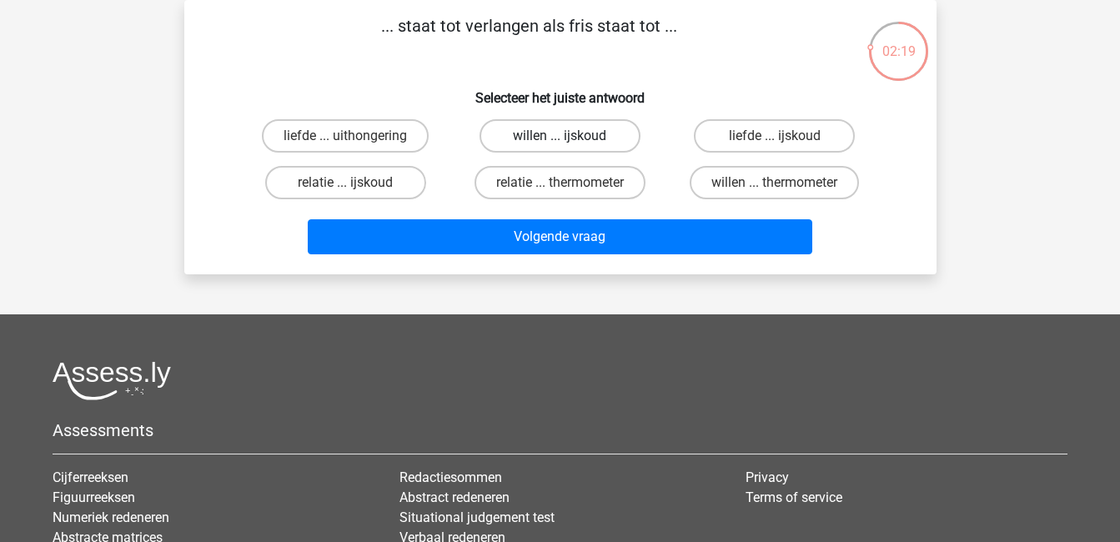
click at [590, 127] on label "willen ... ijskoud" at bounding box center [559, 135] width 161 height 33
click at [570, 136] on input "willen ... ijskoud" at bounding box center [564, 141] width 11 height 11
radio input "true"
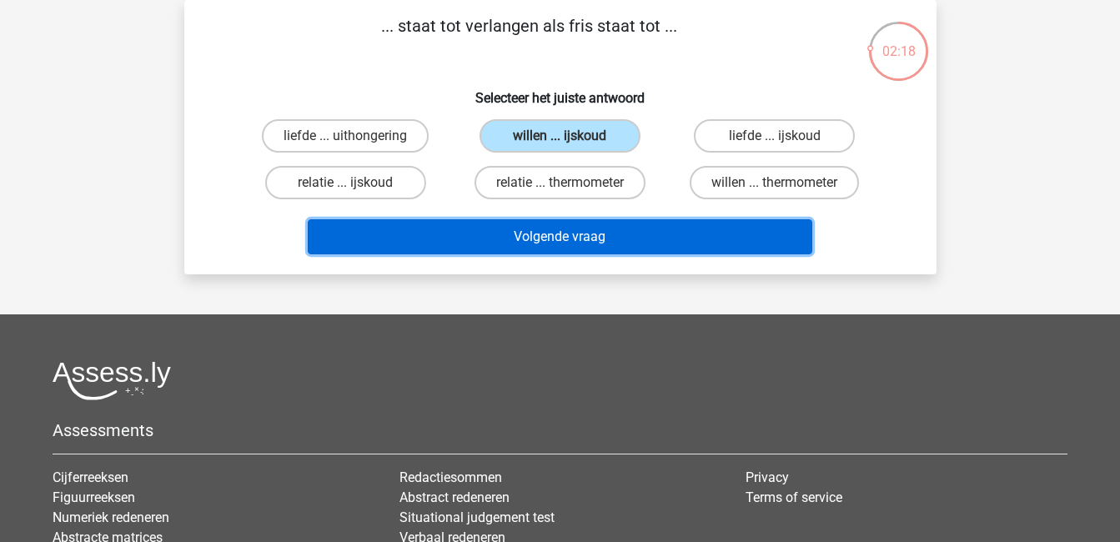
click at [602, 236] on button "Volgende vraag" at bounding box center [560, 236] width 504 height 35
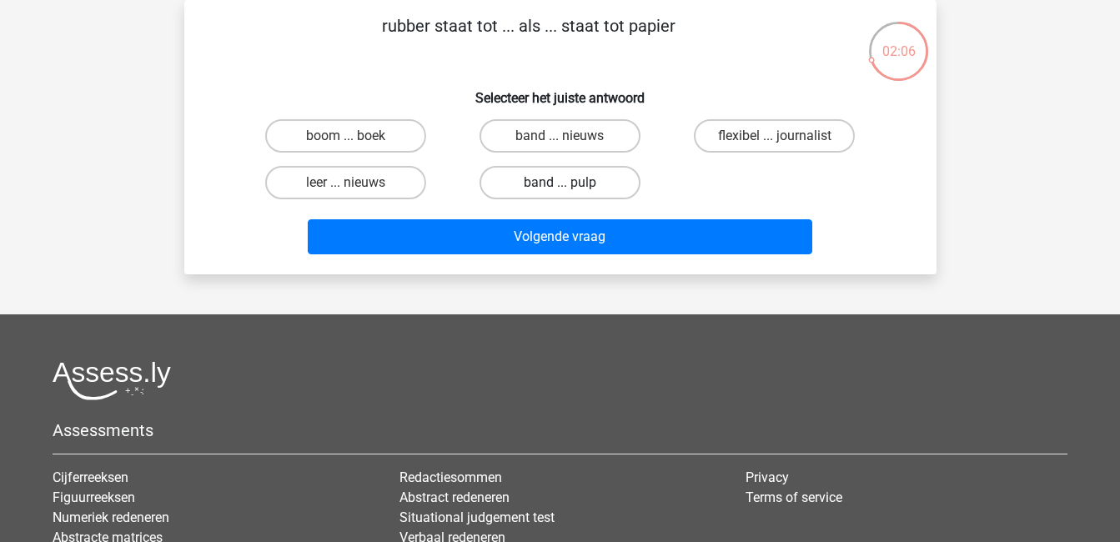
click at [575, 179] on label "band ... pulp" at bounding box center [559, 182] width 161 height 33
click at [570, 183] on input "band ... pulp" at bounding box center [564, 188] width 11 height 11
radio input "true"
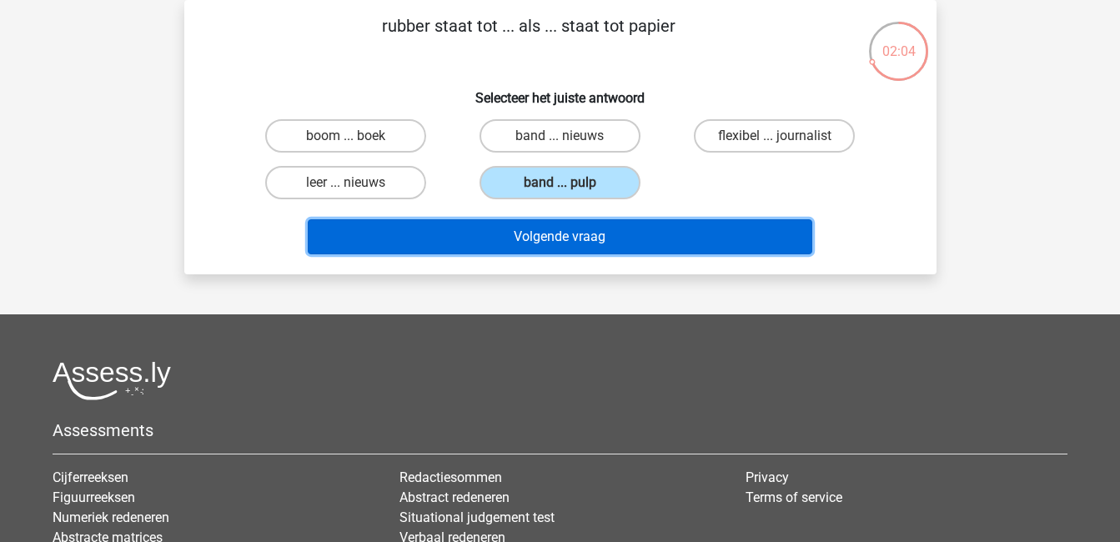
click at [641, 236] on button "Volgende vraag" at bounding box center [560, 236] width 504 height 35
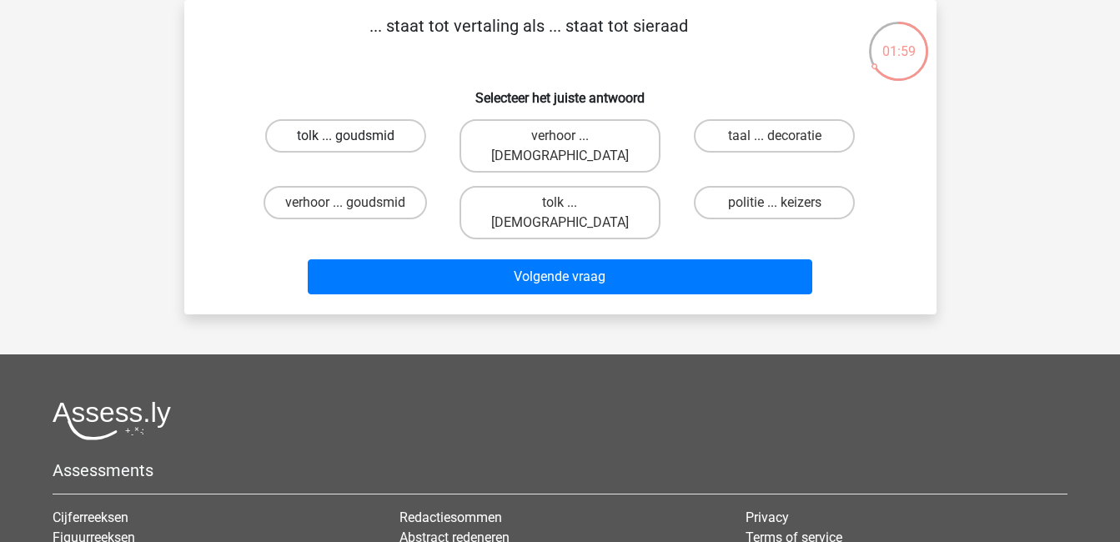
click at [326, 133] on label "tolk ... goudsmid" at bounding box center [345, 135] width 161 height 33
click at [345, 136] on input "tolk ... goudsmid" at bounding box center [350, 141] width 11 height 11
radio input "true"
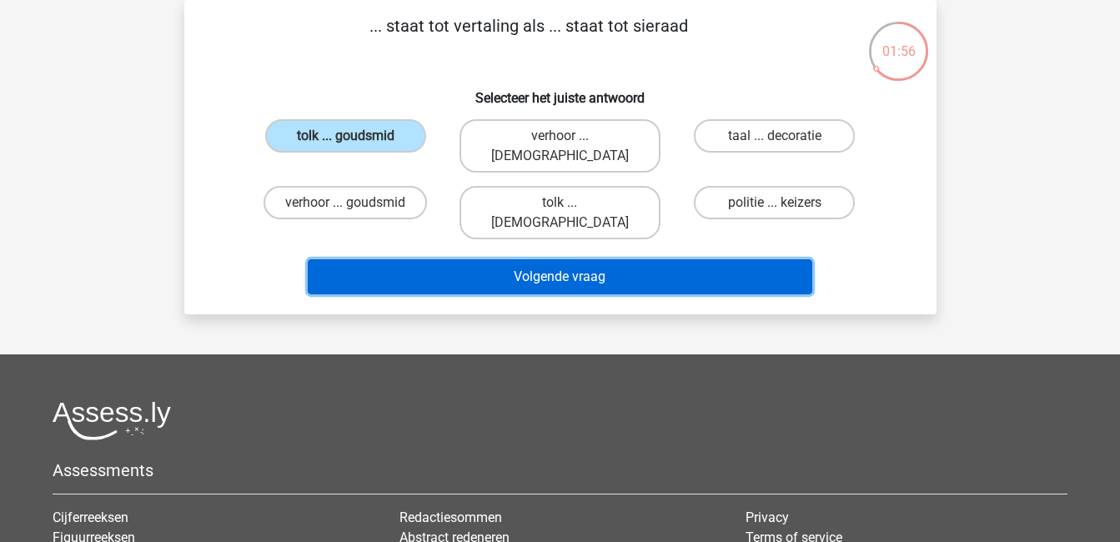
click at [486, 259] on button "Volgende vraag" at bounding box center [560, 276] width 504 height 35
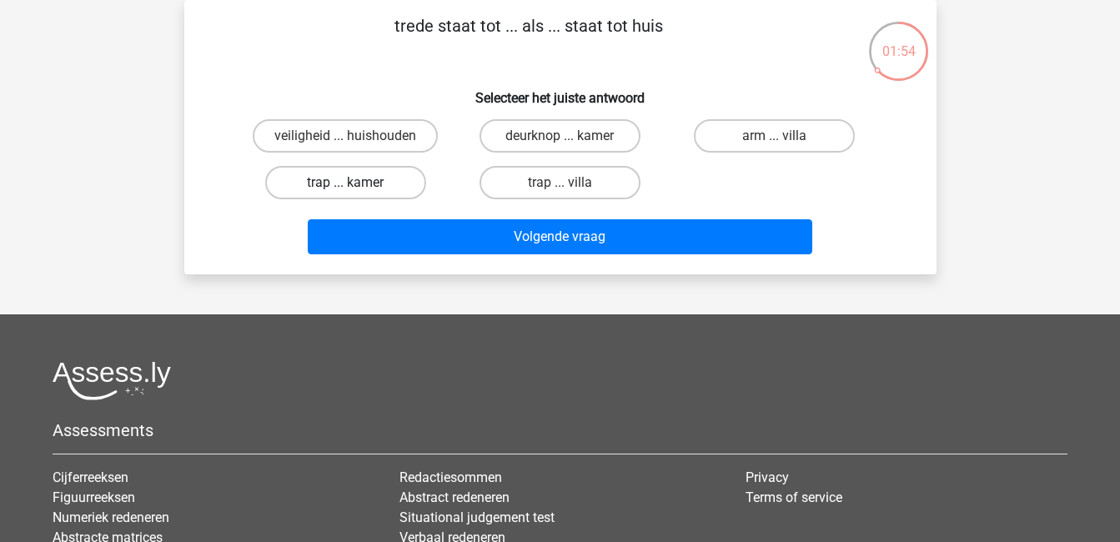
click at [377, 183] on label "trap ... kamer" at bounding box center [345, 182] width 161 height 33
click at [356, 183] on input "trap ... kamer" at bounding box center [350, 188] width 11 height 11
radio input "true"
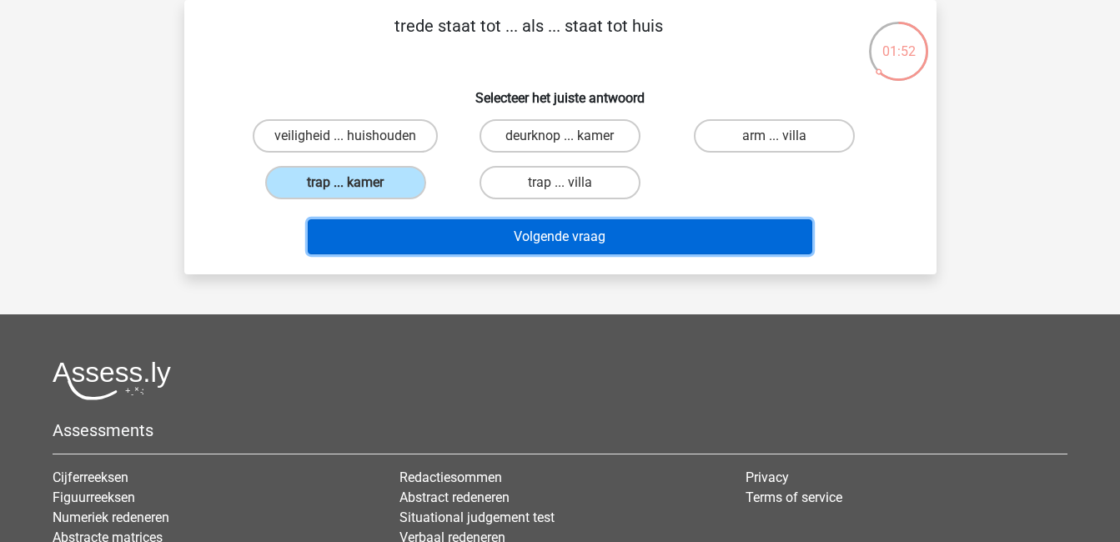
click at [481, 238] on button "Volgende vraag" at bounding box center [560, 236] width 504 height 35
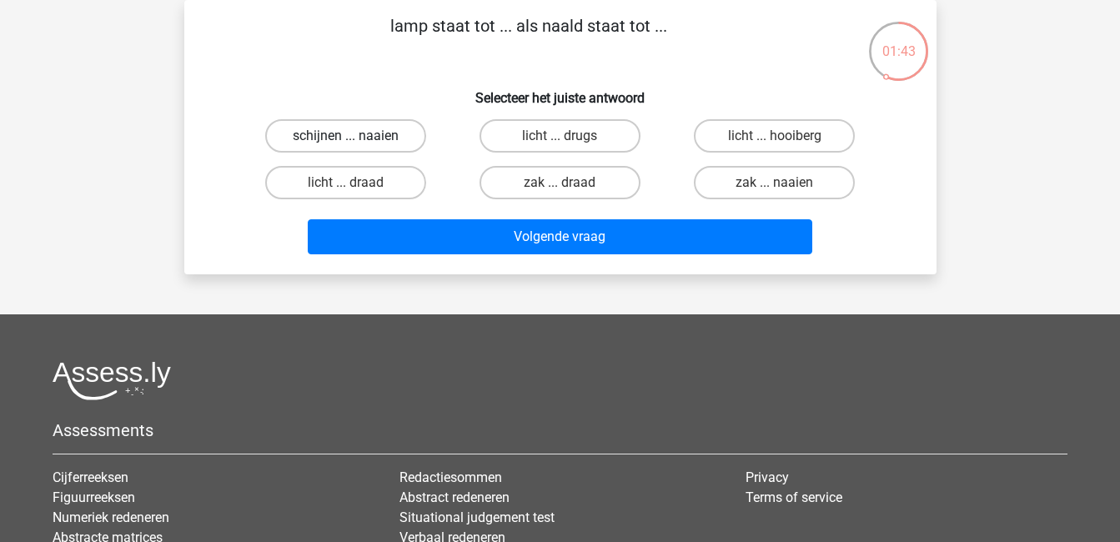
click at [312, 133] on label "schijnen ... naaien" at bounding box center [345, 135] width 161 height 33
click at [345, 136] on input "schijnen ... naaien" at bounding box center [350, 141] width 11 height 11
radio input "true"
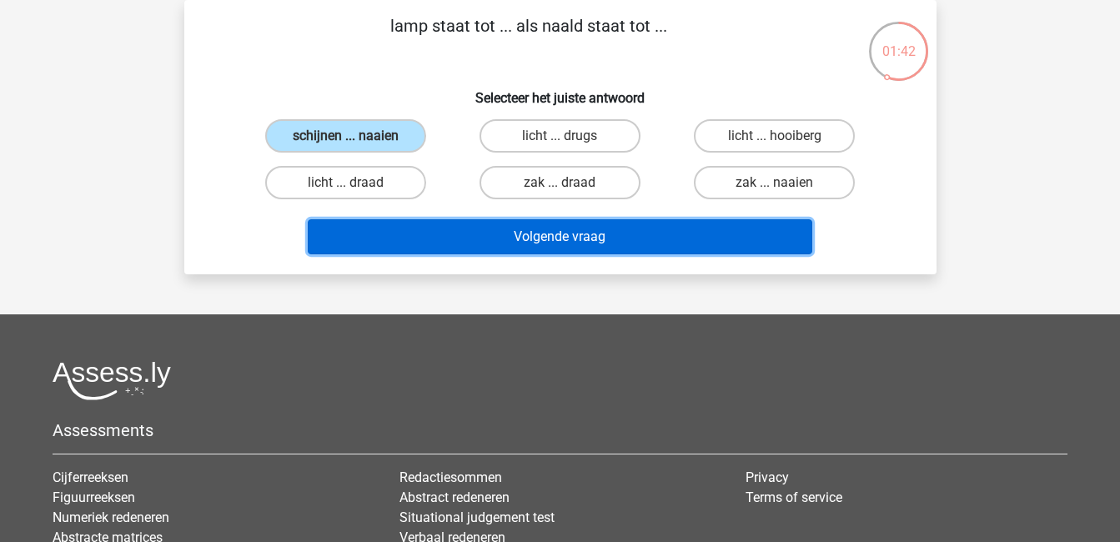
click at [526, 232] on button "Volgende vraag" at bounding box center [560, 236] width 504 height 35
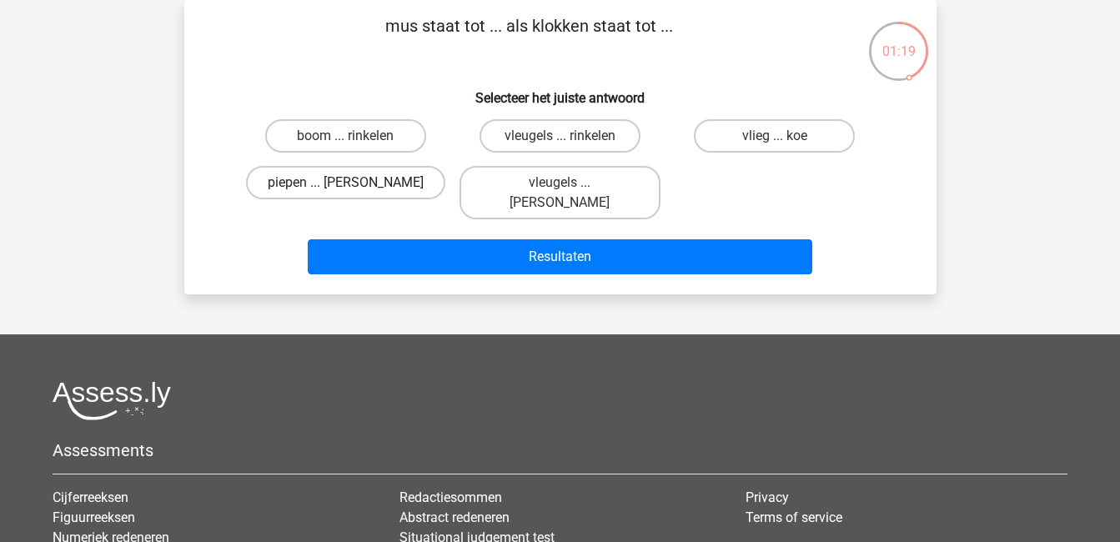
click at [409, 186] on label "piepen ... luiden" at bounding box center [345, 182] width 199 height 33
click at [356, 186] on input "piepen ... luiden" at bounding box center [350, 188] width 11 height 11
radio input "true"
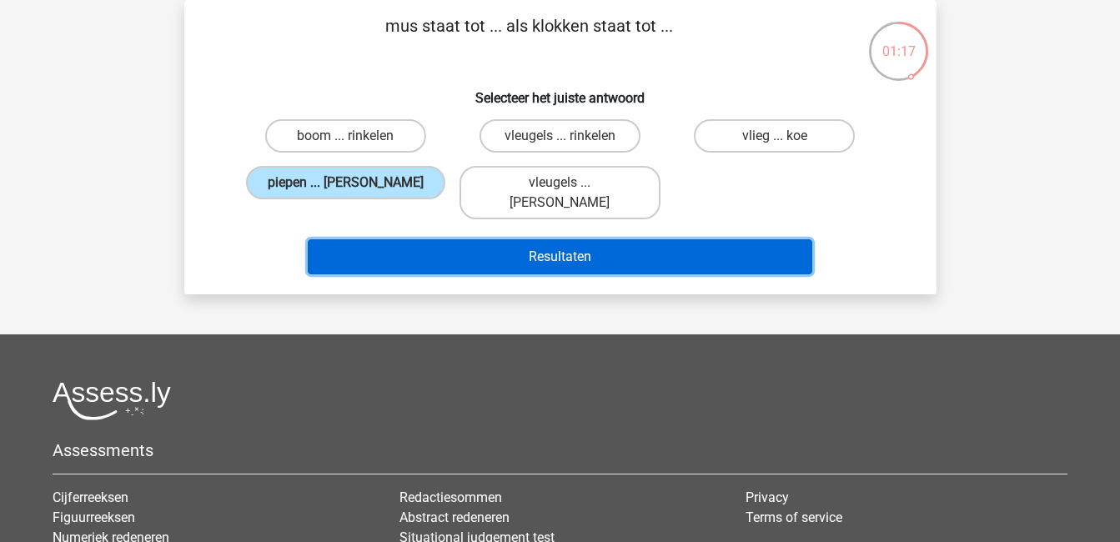
click at [494, 239] on button "Resultaten" at bounding box center [560, 256] width 504 height 35
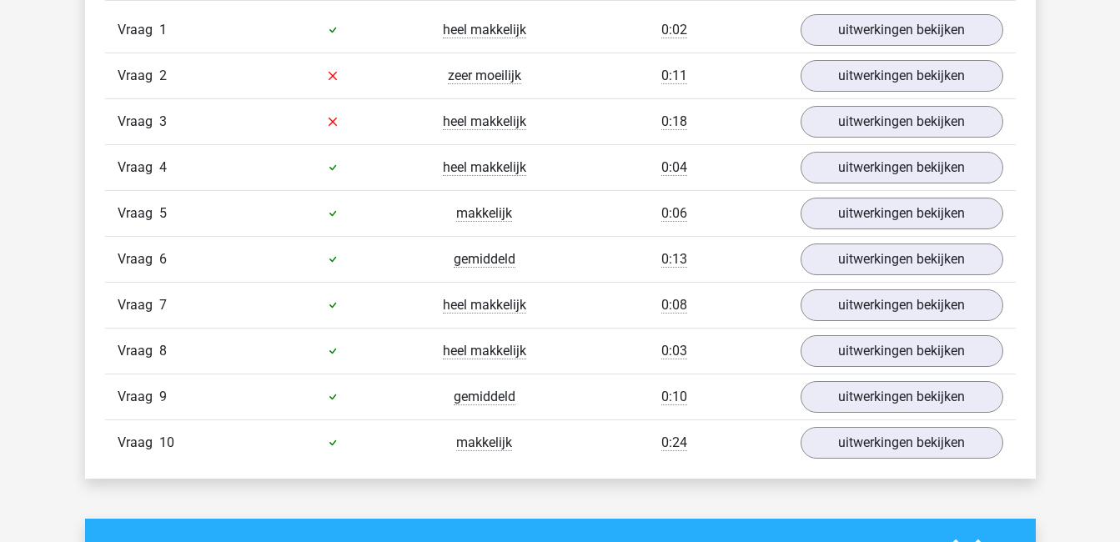
scroll to position [1098, 0]
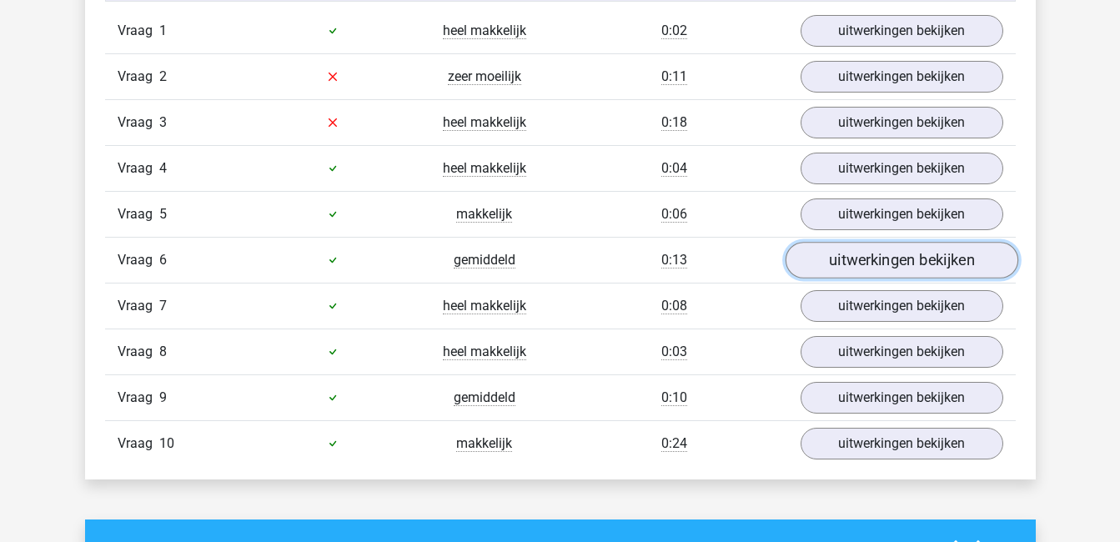
click at [920, 263] on link "uitwerkingen bekijken" at bounding box center [900, 260] width 233 height 37
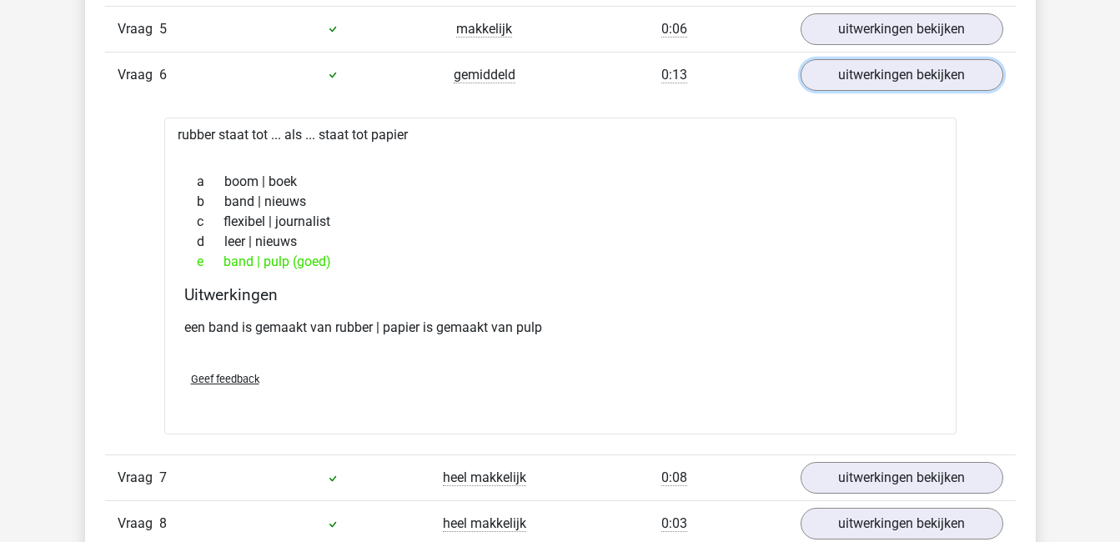
scroll to position [1288, 0]
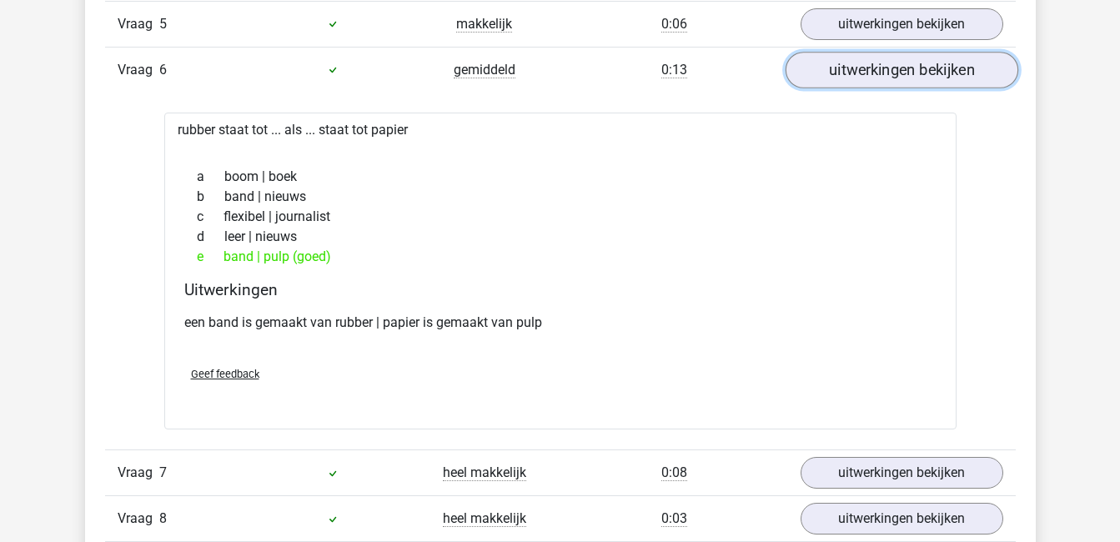
click at [848, 69] on link "uitwerkingen bekijken" at bounding box center [900, 70] width 233 height 37
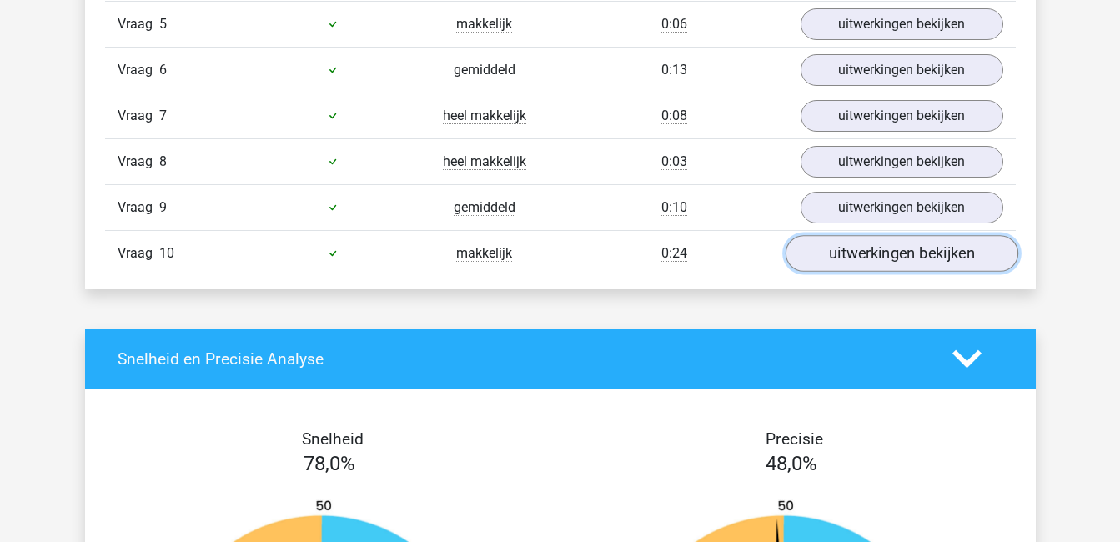
click at [880, 247] on link "uitwerkingen bekijken" at bounding box center [900, 253] width 233 height 37
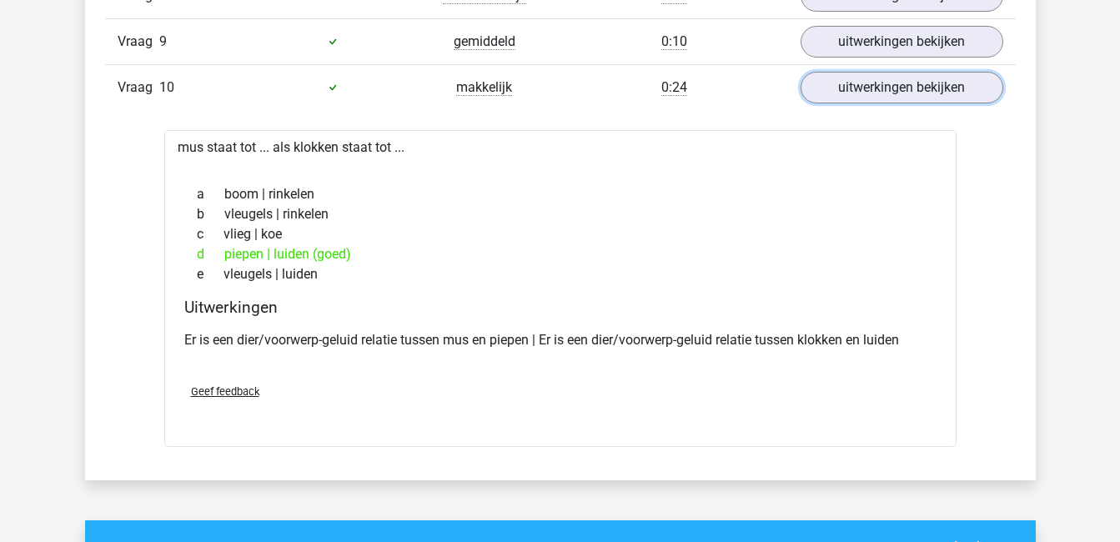
scroll to position [1451, 0]
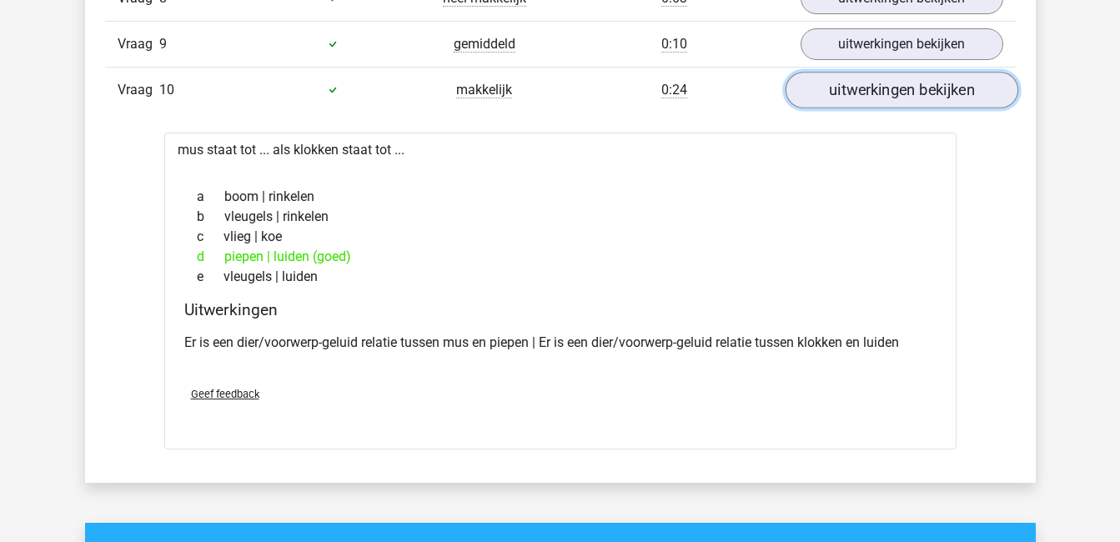
click at [874, 98] on link "uitwerkingen bekijken" at bounding box center [900, 90] width 233 height 37
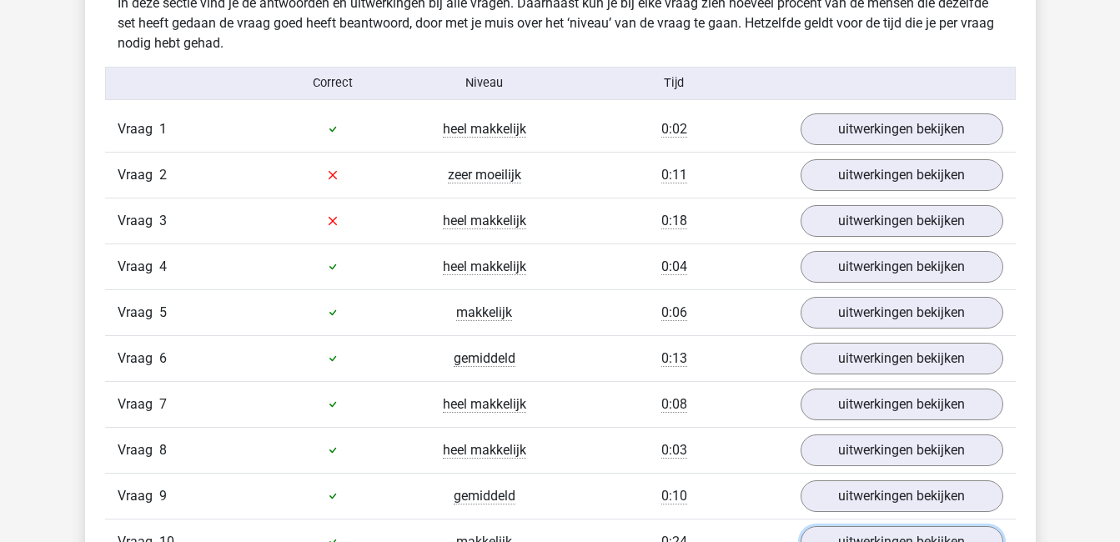
scroll to position [998, 0]
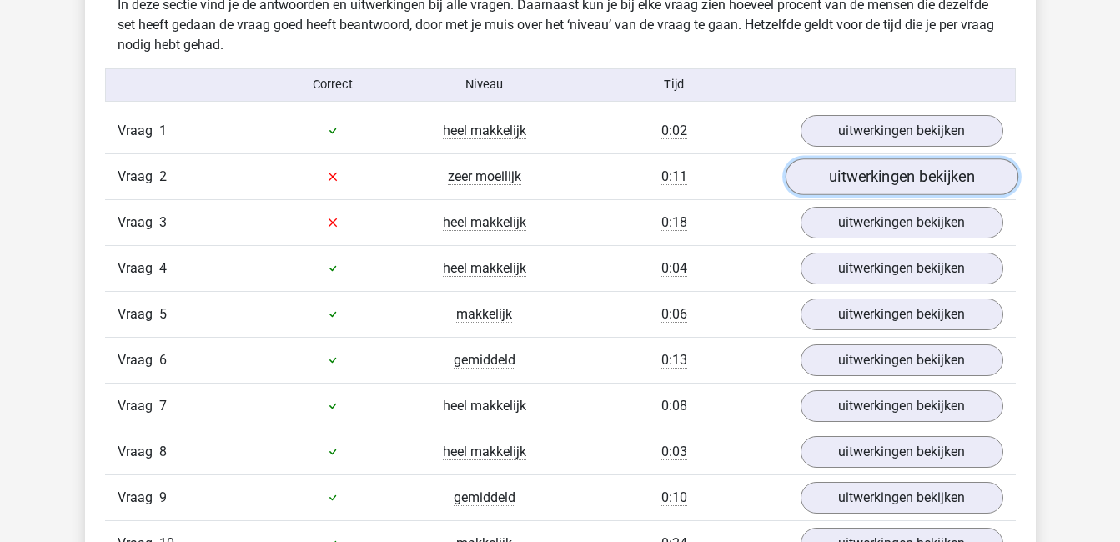
click at [920, 175] on link "uitwerkingen bekijken" at bounding box center [900, 176] width 233 height 37
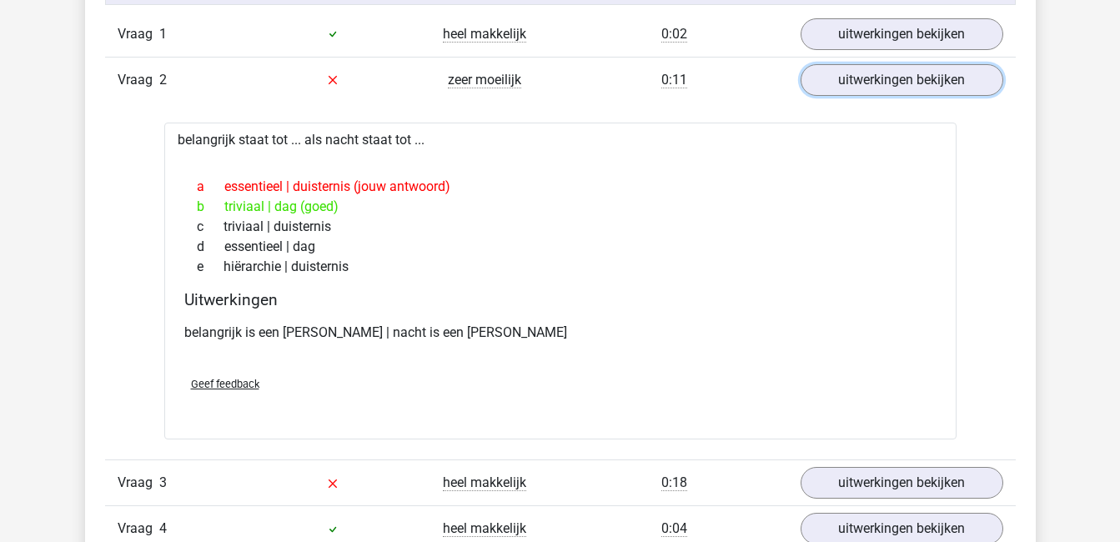
scroll to position [1097, 0]
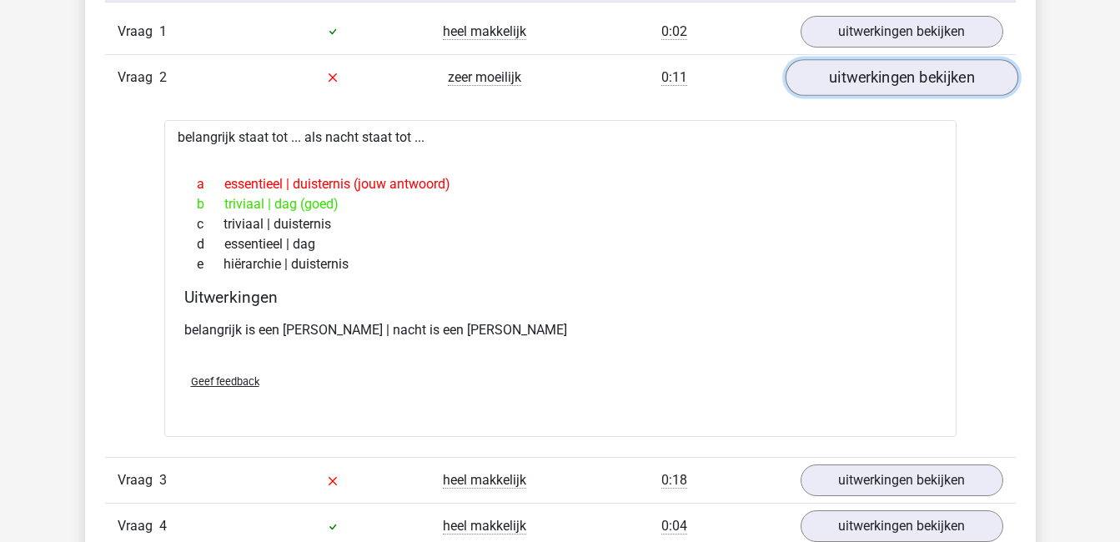
click at [928, 78] on link "uitwerkingen bekijken" at bounding box center [900, 77] width 233 height 37
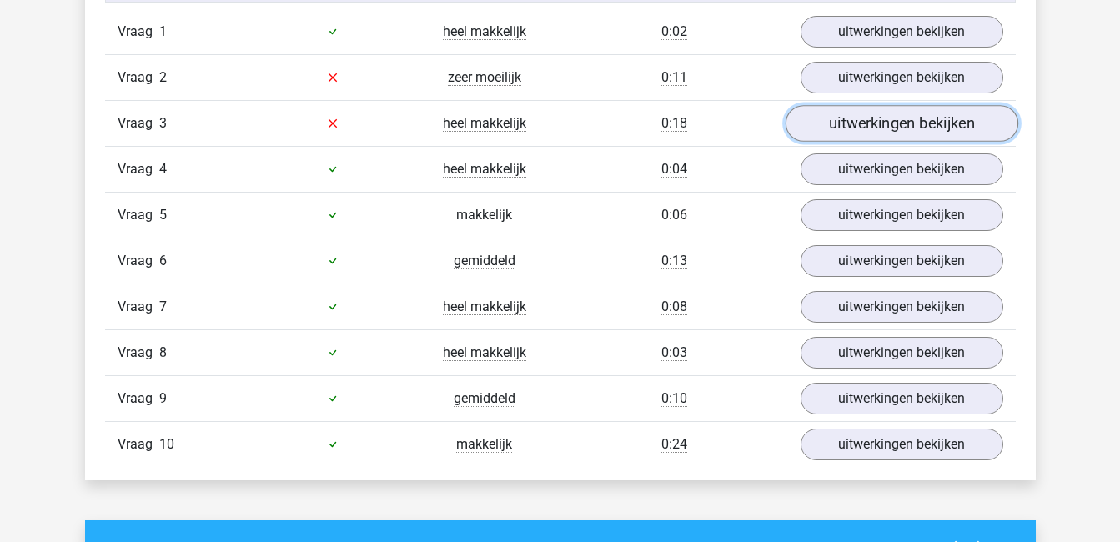
click at [932, 124] on link "uitwerkingen bekijken" at bounding box center [900, 123] width 233 height 37
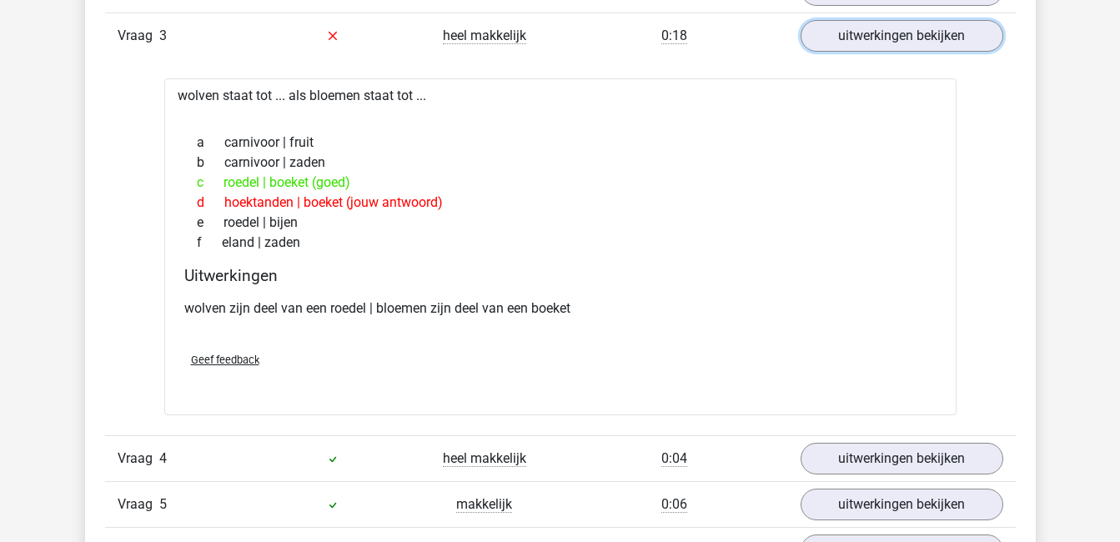
scroll to position [1185, 0]
click at [858, 28] on link "uitwerkingen bekijken" at bounding box center [900, 35] width 233 height 37
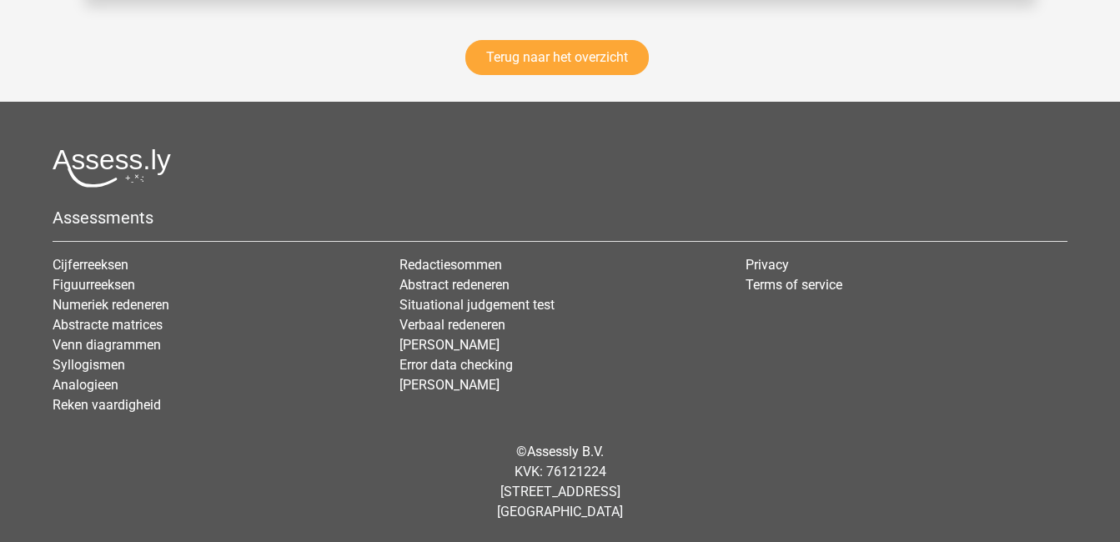
scroll to position [2440, 0]
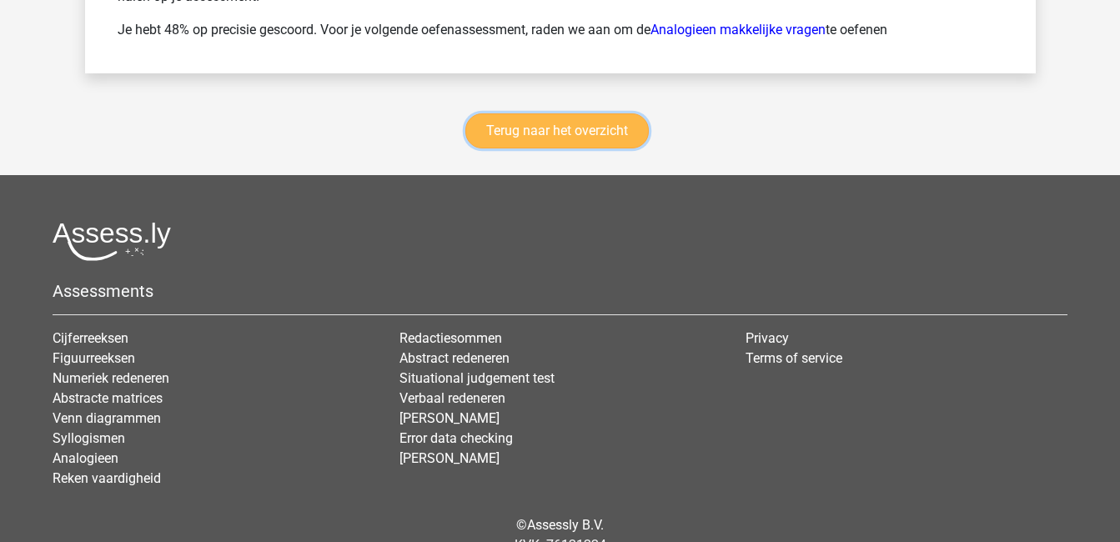
click at [583, 129] on link "Terug naar het overzicht" at bounding box center [556, 130] width 183 height 35
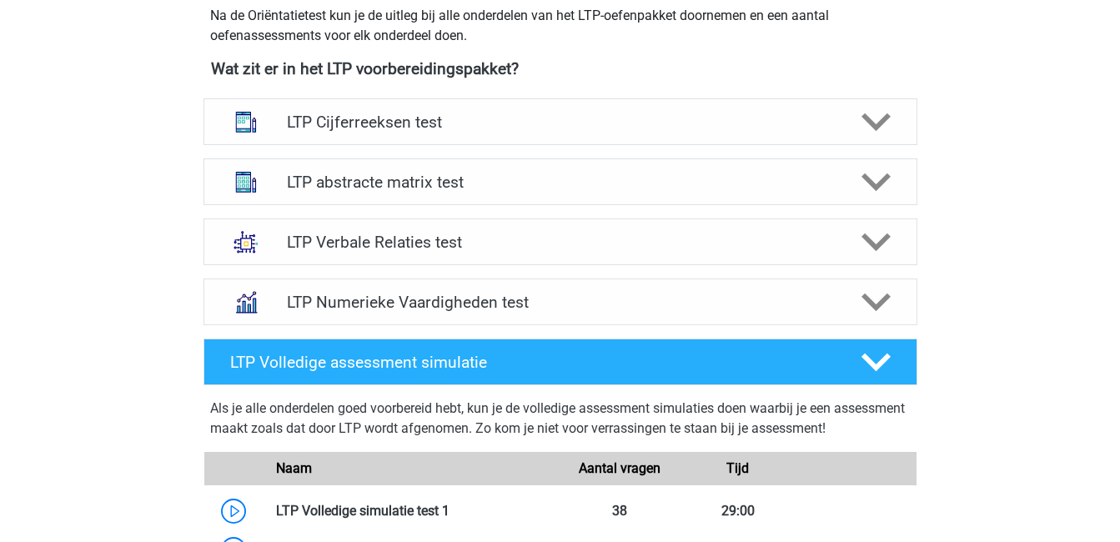
scroll to position [675, 0]
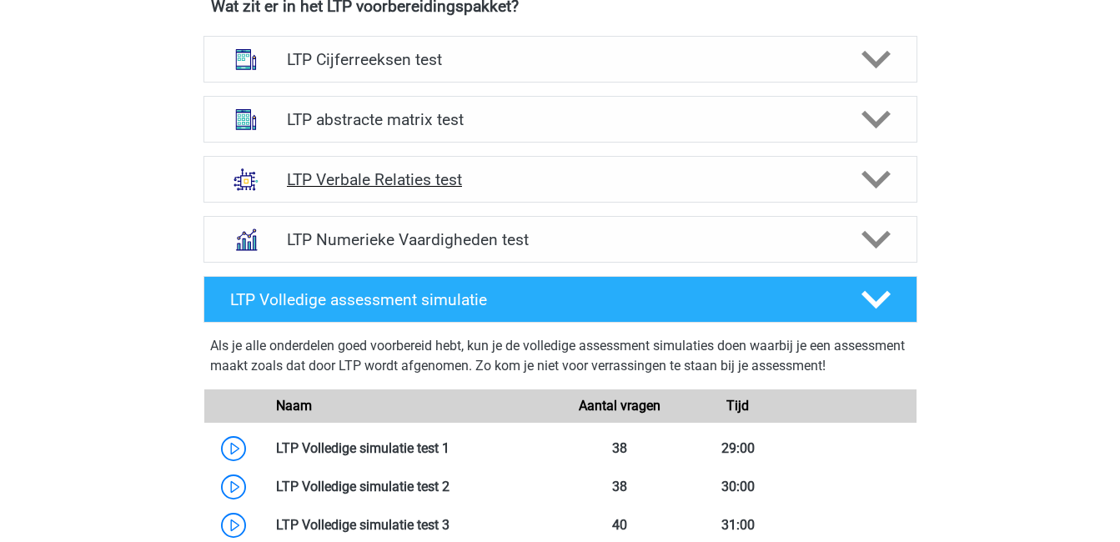
click at [792, 168] on div "LTP Verbale Relaties test" at bounding box center [560, 179] width 714 height 47
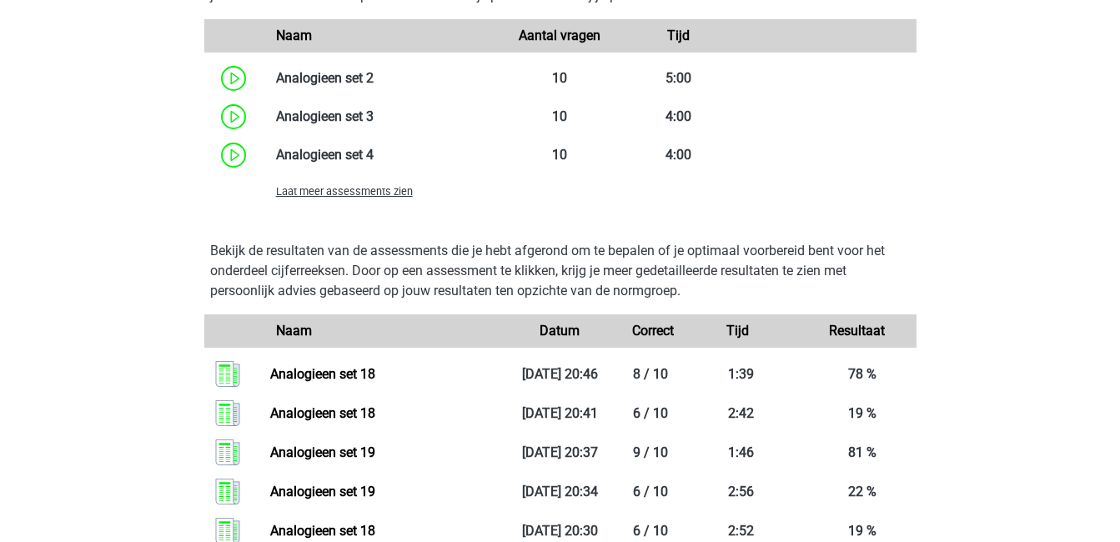
scroll to position [1648, 0]
click at [380, 185] on span "Laat meer assessments zien" at bounding box center [344, 190] width 137 height 13
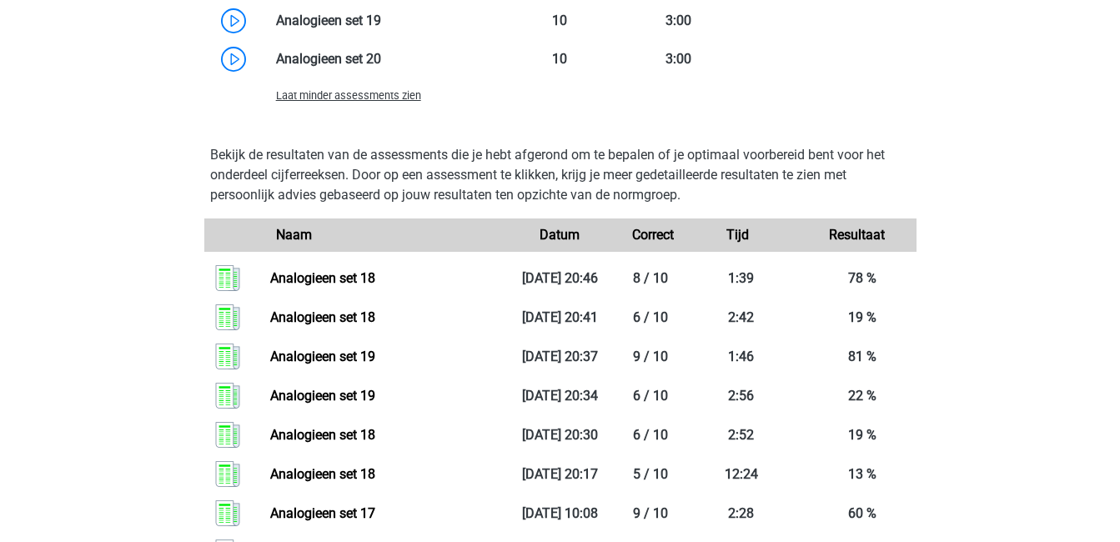
scroll to position [2308, 0]
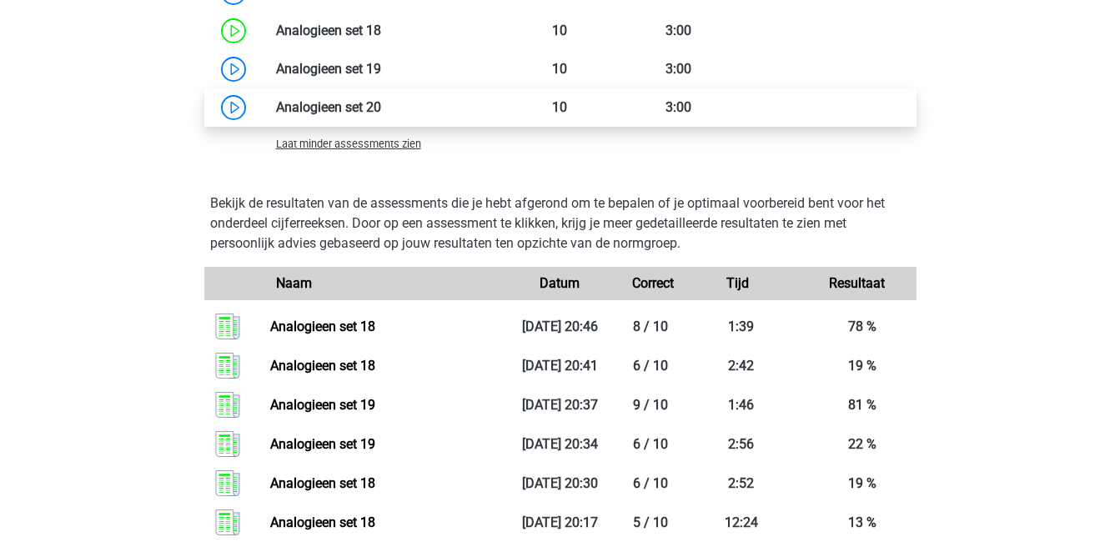
click at [381, 100] on link at bounding box center [381, 107] width 0 height 16
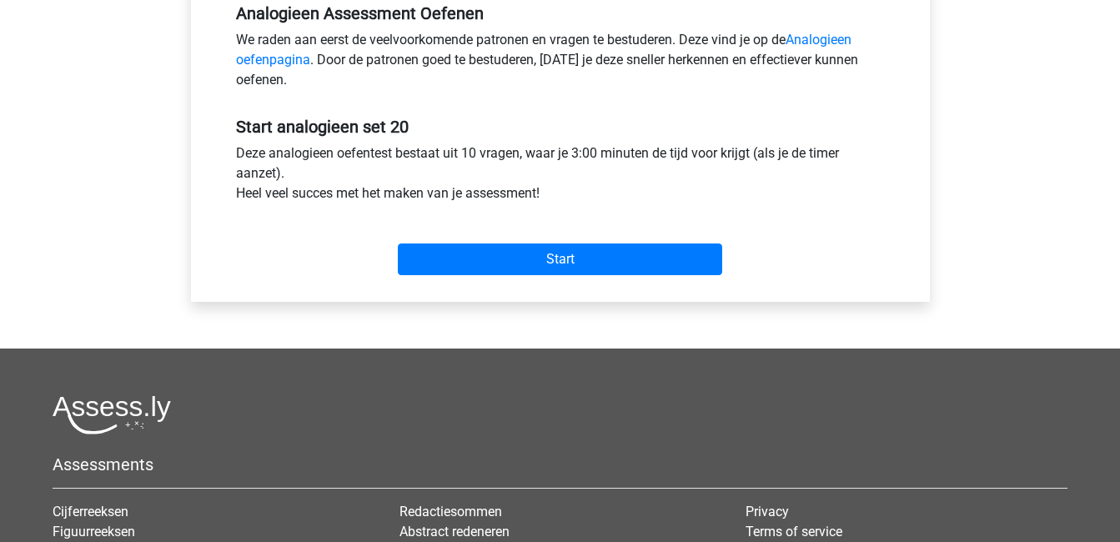
scroll to position [530, 0]
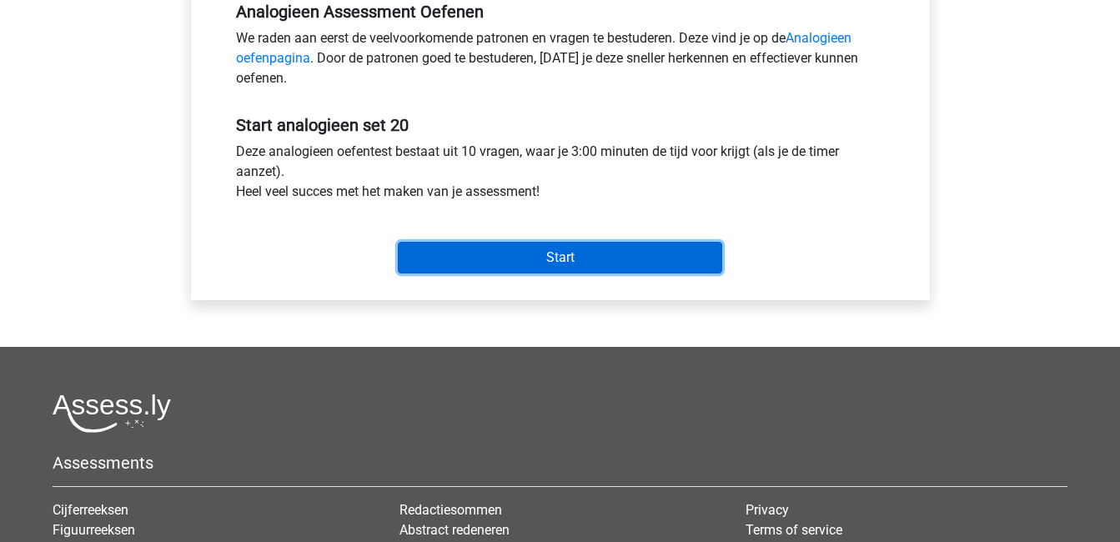
click at [594, 262] on input "Start" at bounding box center [560, 258] width 324 height 32
click at [585, 254] on input "Start" at bounding box center [560, 258] width 324 height 32
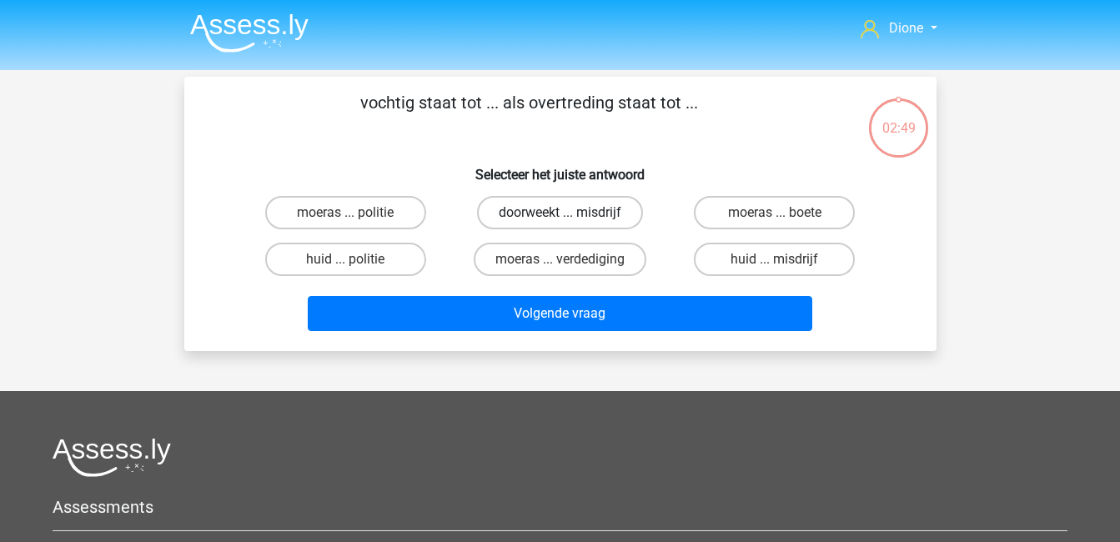
click at [599, 213] on label "doorweekt ... misdrijf" at bounding box center [560, 212] width 166 height 33
click at [570, 213] on input "doorweekt ... misdrijf" at bounding box center [564, 218] width 11 height 11
radio input "true"
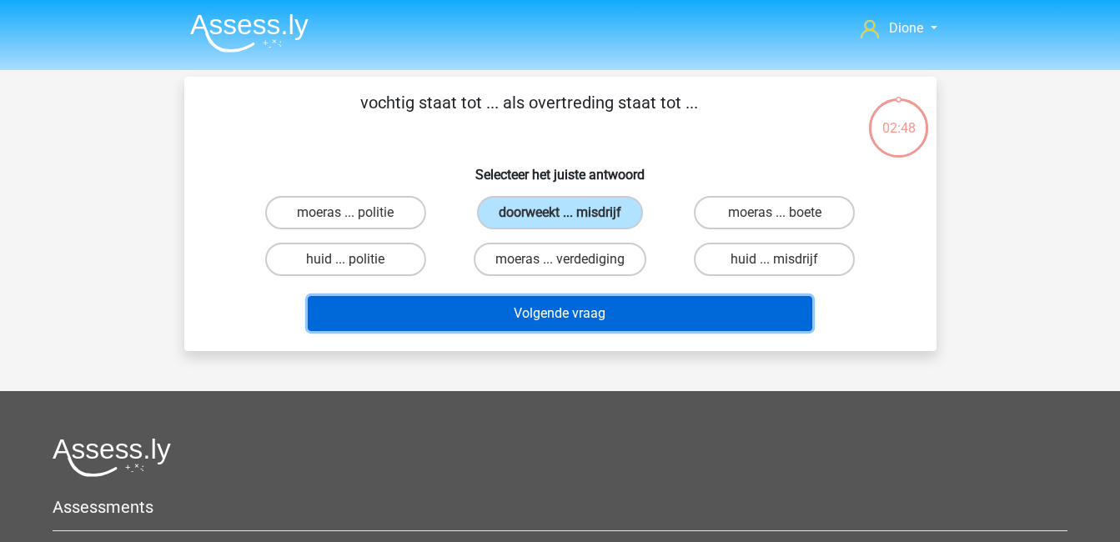
click at [650, 305] on button "Volgende vraag" at bounding box center [560, 313] width 504 height 35
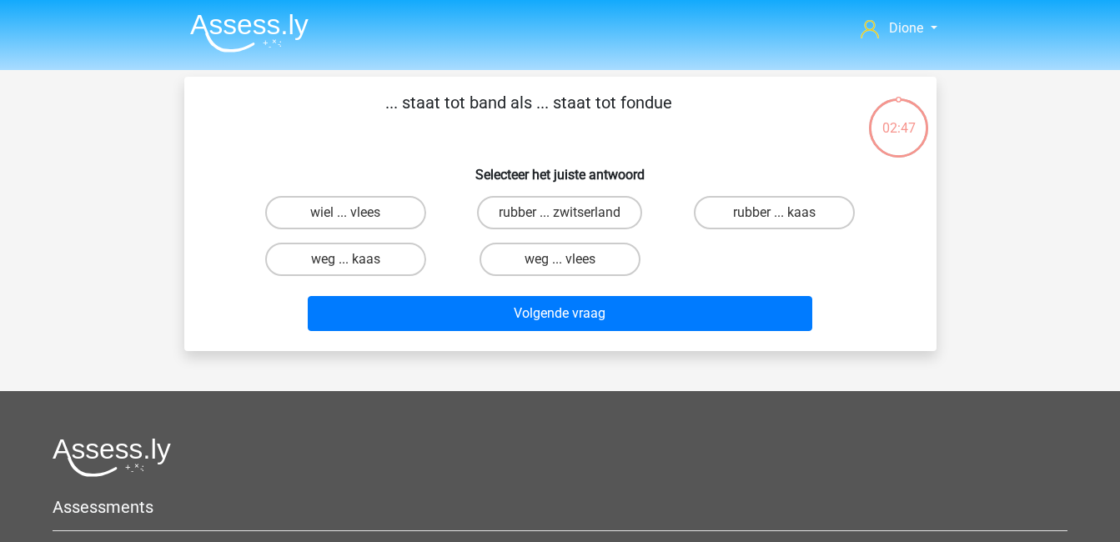
scroll to position [77, 0]
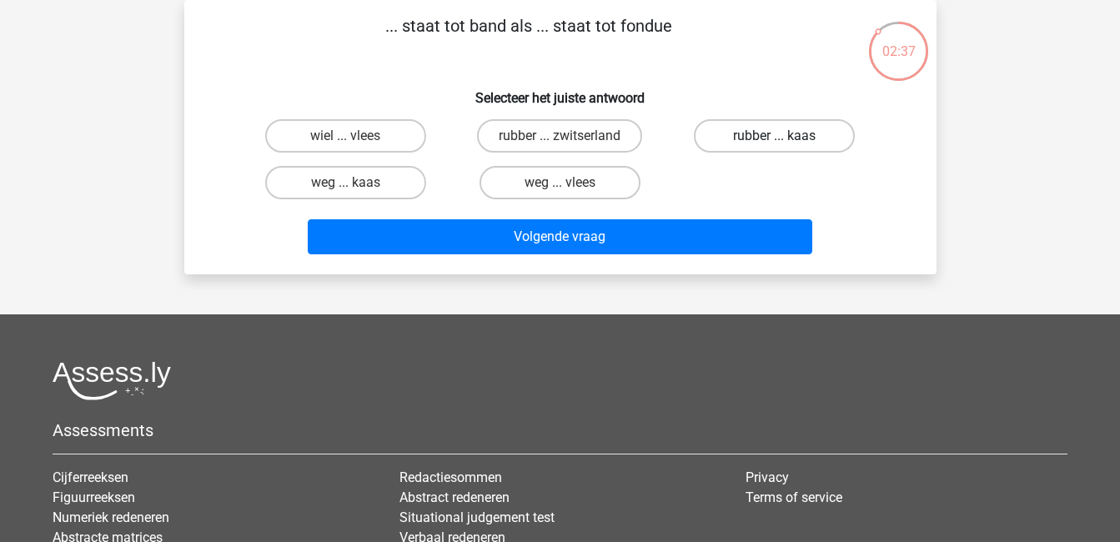
click at [756, 136] on label "rubber ... kaas" at bounding box center [774, 135] width 161 height 33
click at [774, 136] on input "rubber ... kaas" at bounding box center [779, 141] width 11 height 11
radio input "true"
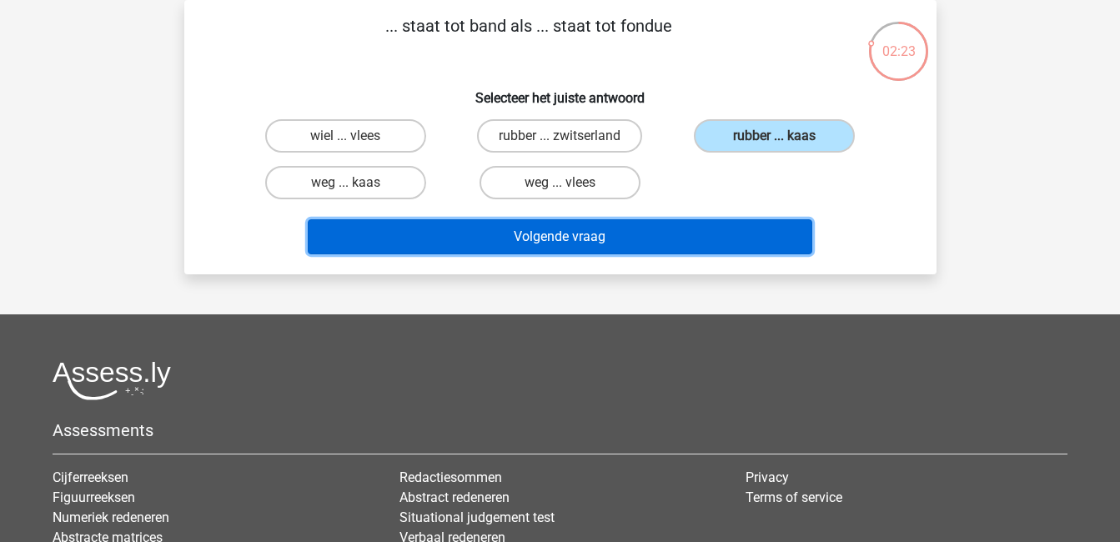
click at [593, 233] on button "Volgende vraag" at bounding box center [560, 236] width 504 height 35
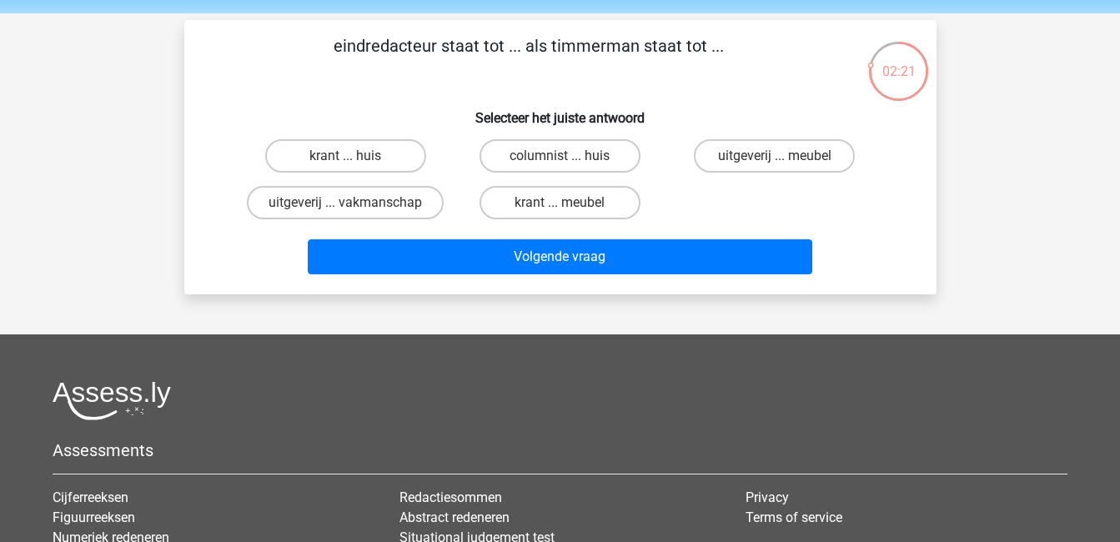
scroll to position [55, 0]
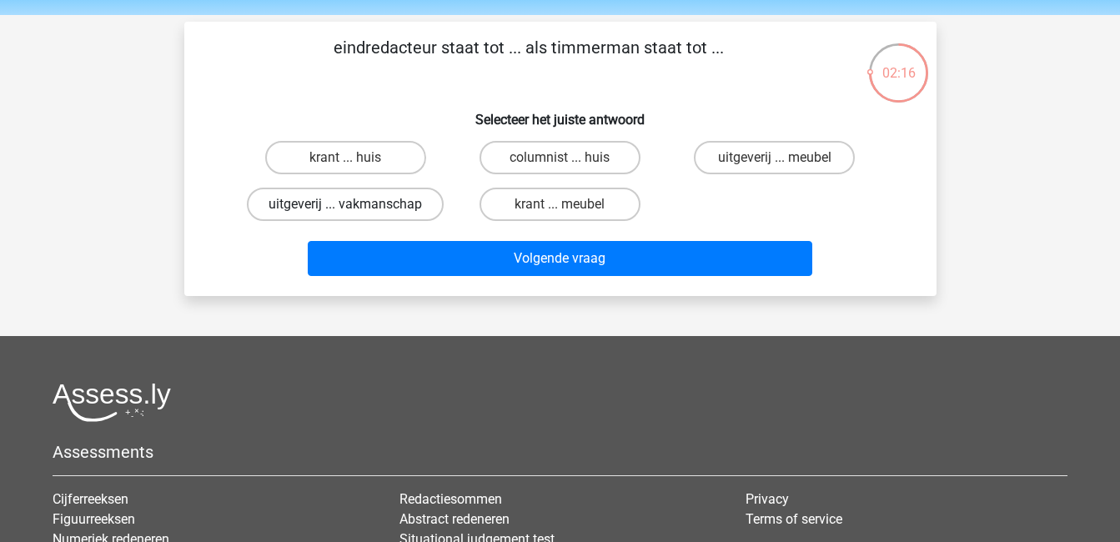
click at [382, 199] on label "uitgeverij ... vakmanschap" at bounding box center [345, 204] width 197 height 33
click at [356, 204] on input "uitgeverij ... vakmanschap" at bounding box center [350, 209] width 11 height 11
radio input "true"
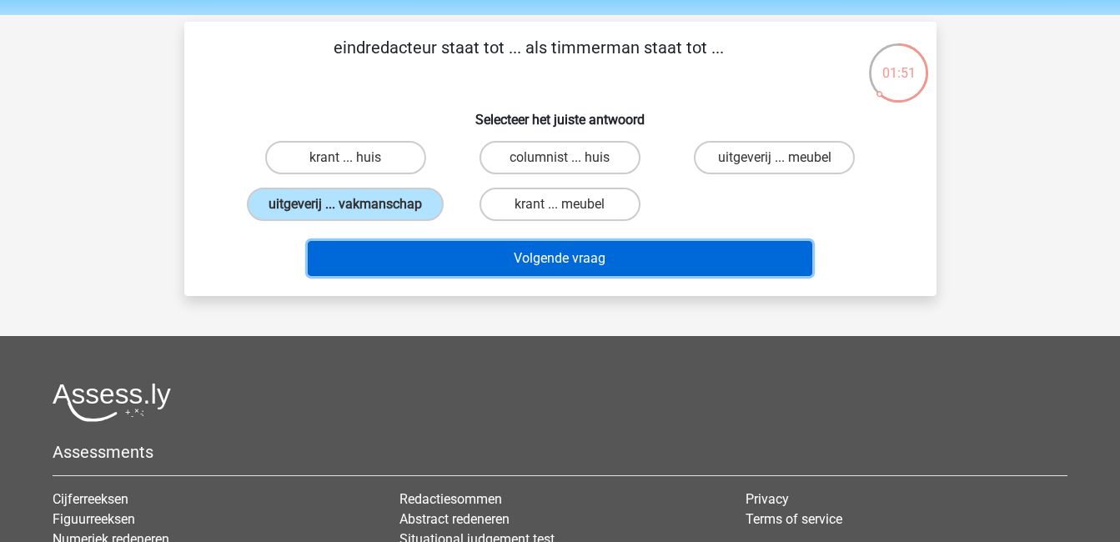
click at [706, 252] on button "Volgende vraag" at bounding box center [560, 258] width 504 height 35
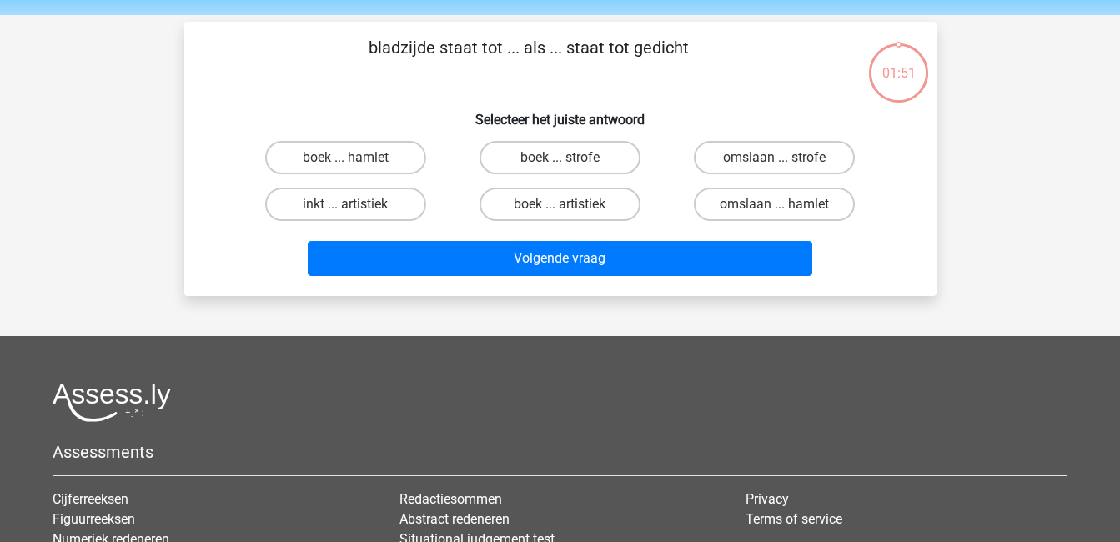
scroll to position [77, 0]
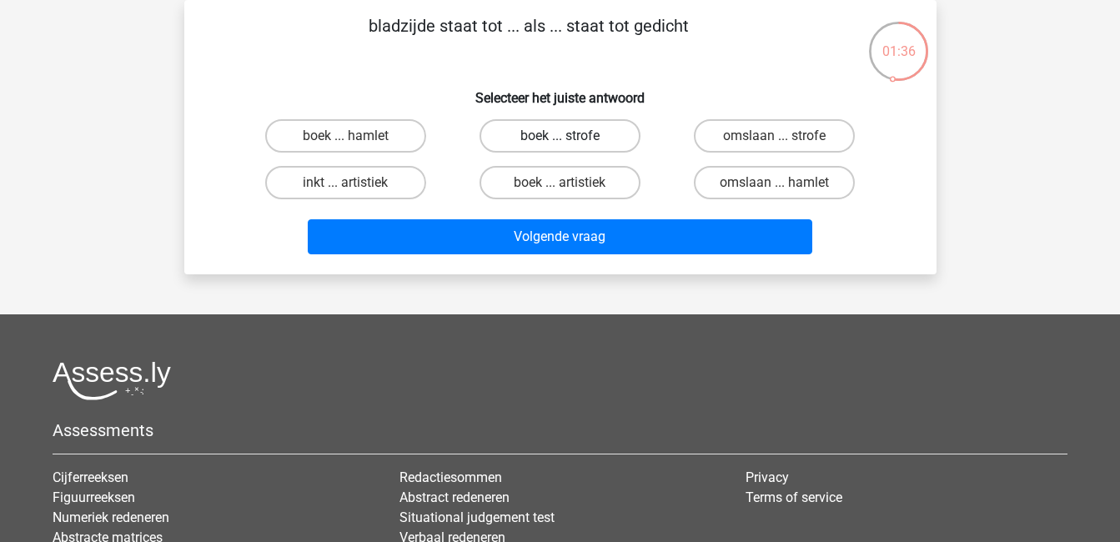
click at [604, 134] on label "boek ... strofe" at bounding box center [559, 135] width 161 height 33
click at [570, 136] on input "boek ... strofe" at bounding box center [564, 141] width 11 height 11
radio input "true"
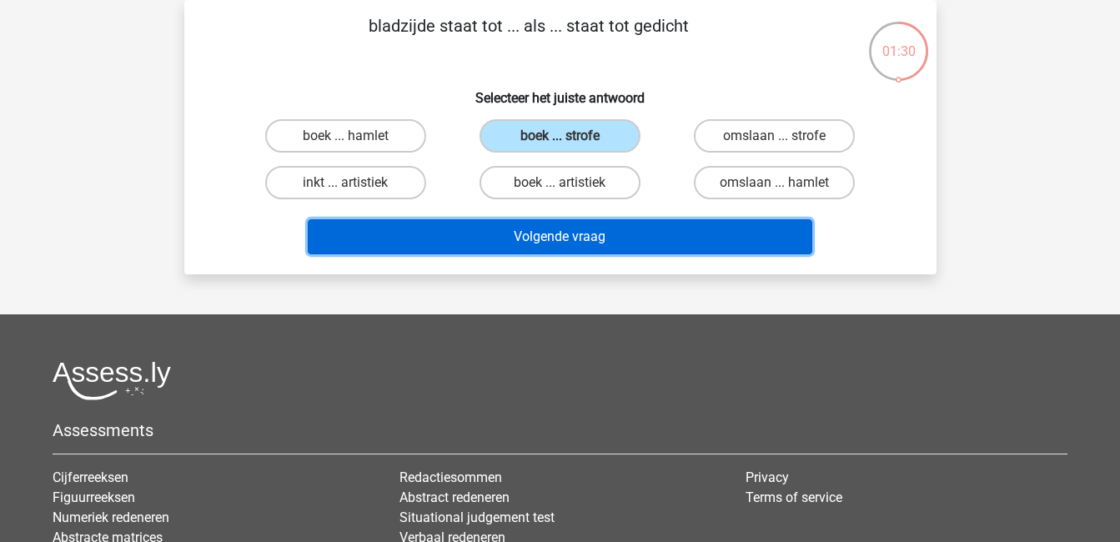
click at [646, 228] on button "Volgende vraag" at bounding box center [560, 236] width 504 height 35
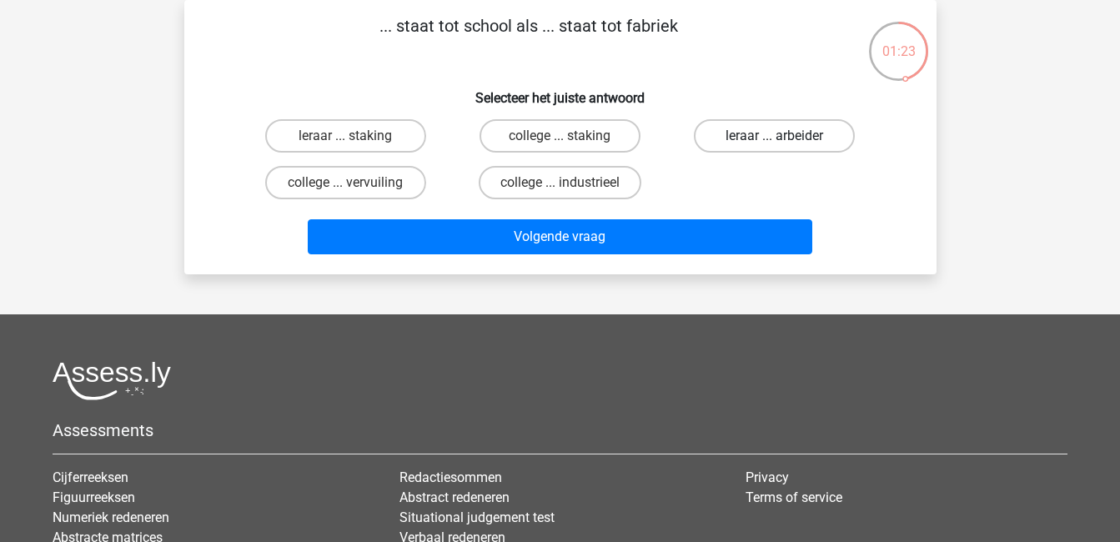
click at [769, 134] on label "leraar ... arbeider" at bounding box center [774, 135] width 161 height 33
click at [774, 136] on input "leraar ... arbeider" at bounding box center [779, 141] width 11 height 11
radio input "true"
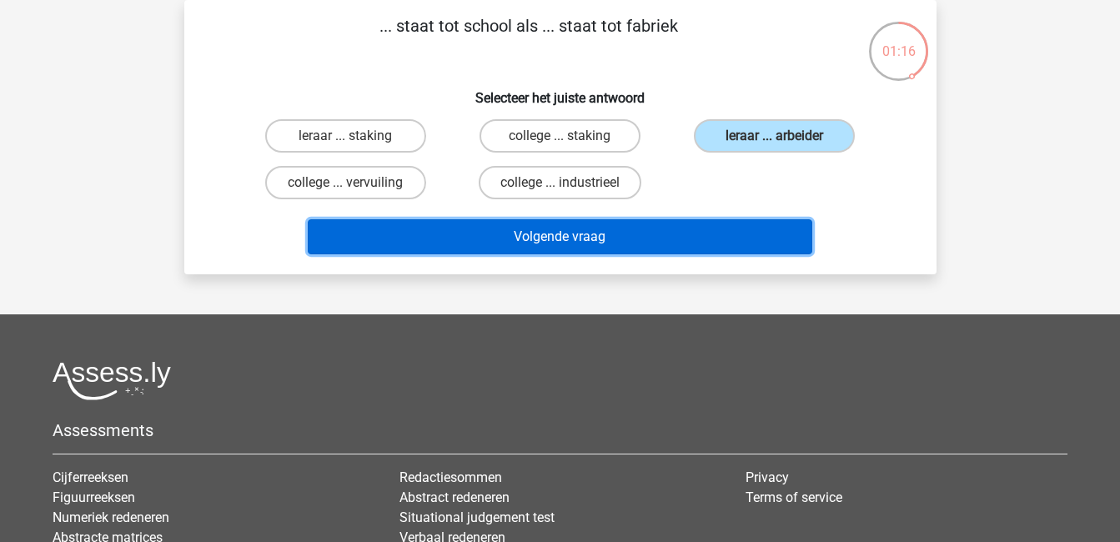
click at [757, 241] on button "Volgende vraag" at bounding box center [560, 236] width 504 height 35
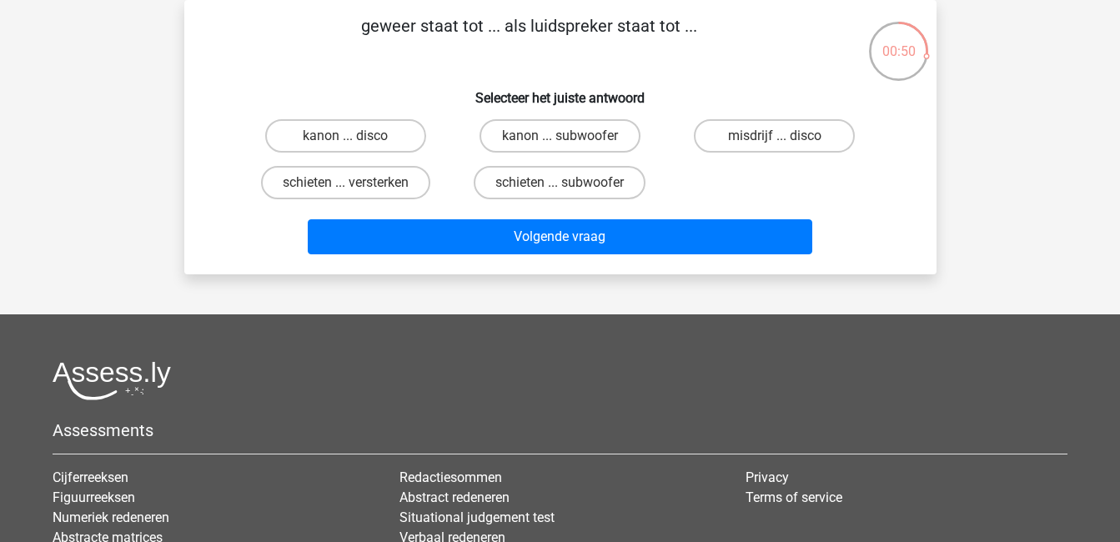
click at [566, 137] on input "kanon ... subwoofer" at bounding box center [564, 141] width 11 height 11
radio input "true"
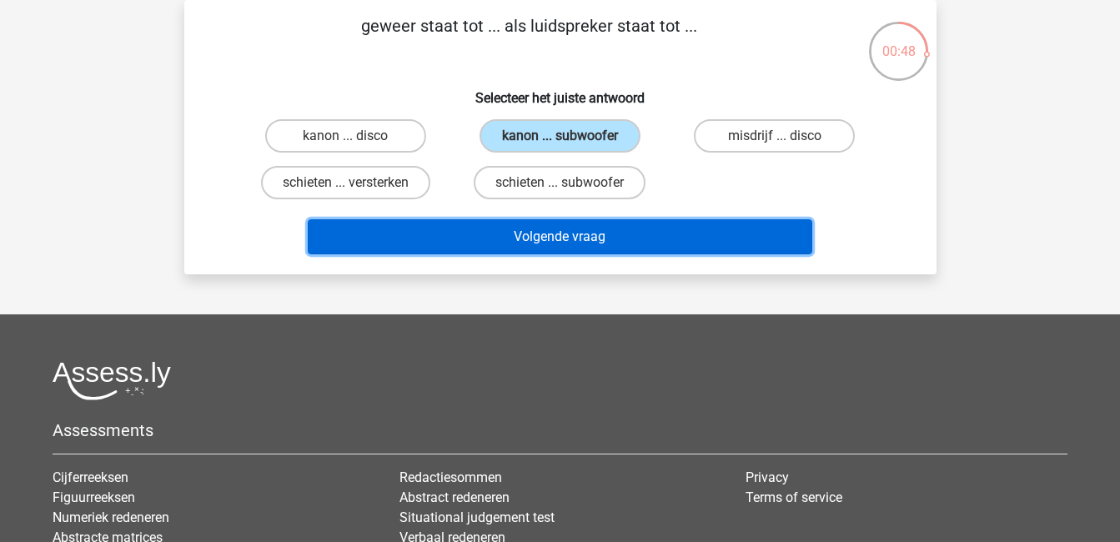
click at [681, 241] on button "Volgende vraag" at bounding box center [560, 236] width 504 height 35
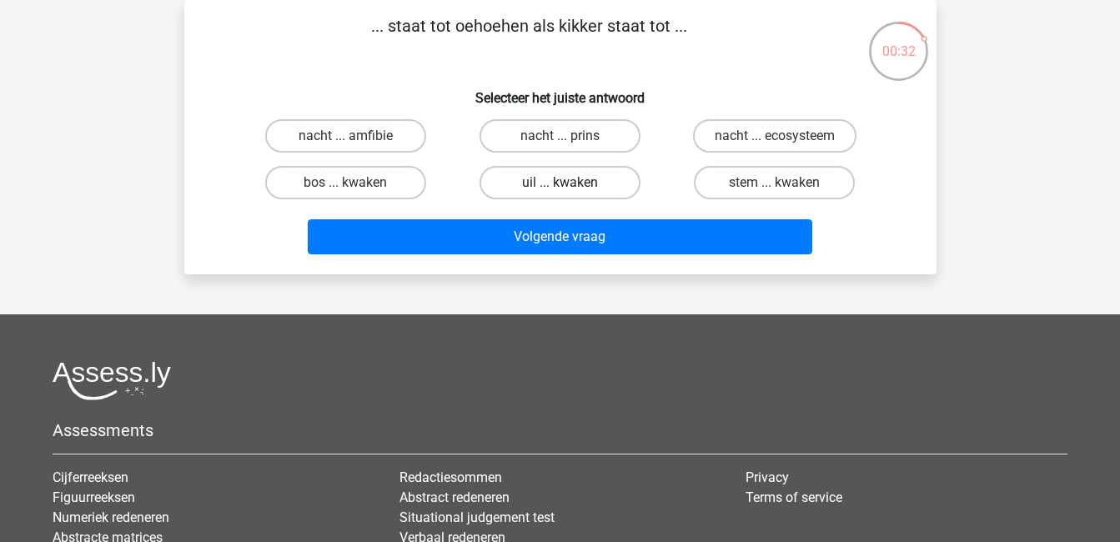
click at [602, 182] on label "uil ... kwaken" at bounding box center [559, 182] width 161 height 33
click at [570, 183] on input "uil ... kwaken" at bounding box center [564, 188] width 11 height 11
radio input "true"
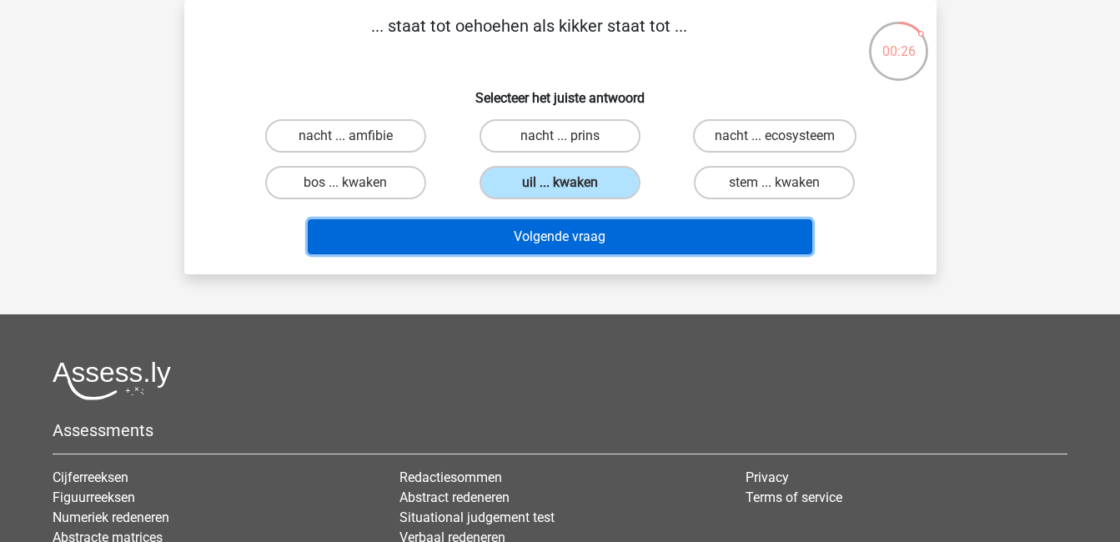
click at [661, 237] on button "Volgende vraag" at bounding box center [560, 236] width 504 height 35
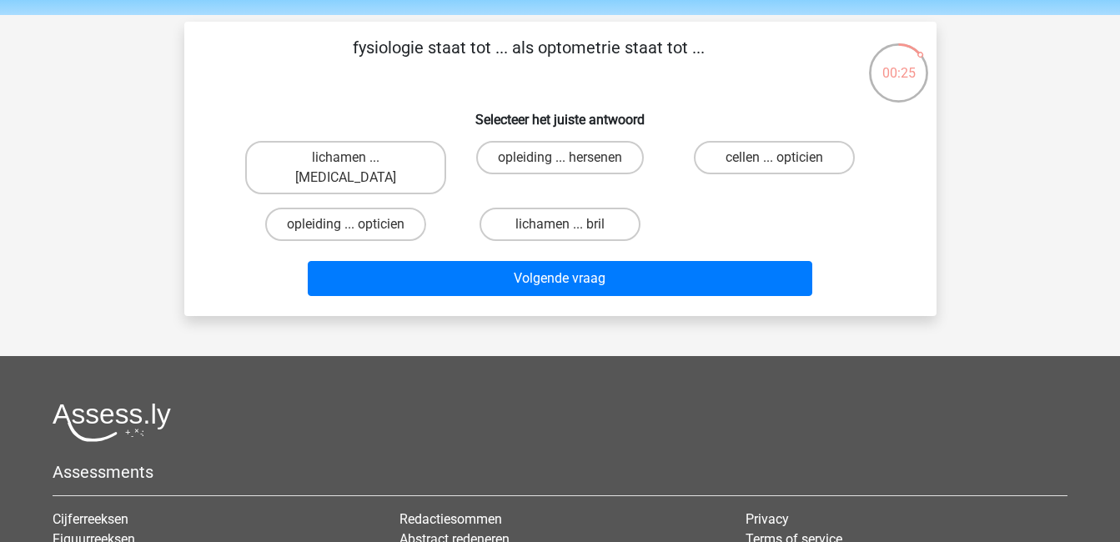
scroll to position [54, 0]
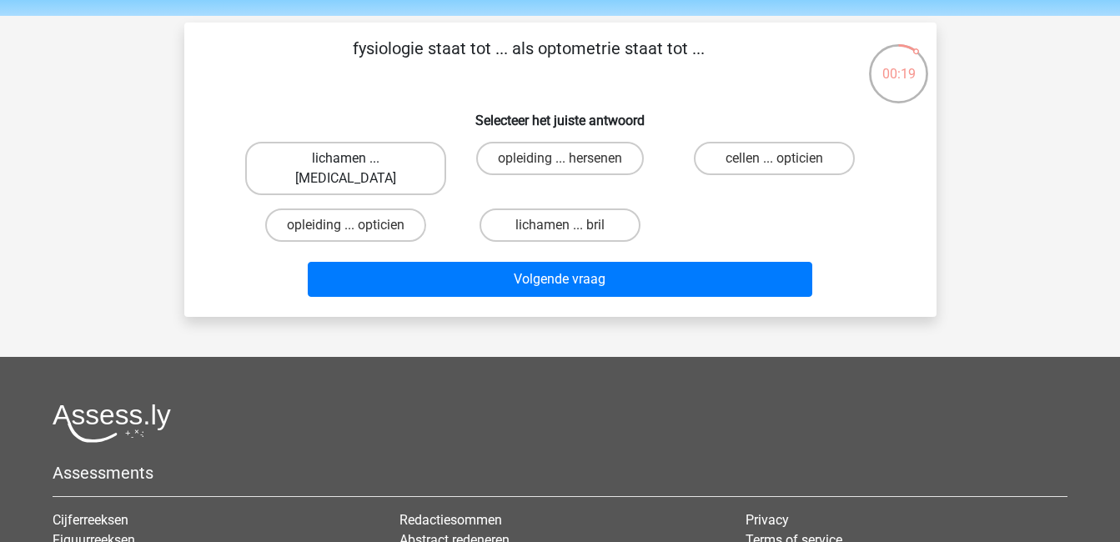
click at [402, 163] on label "lichamen ... ogen" at bounding box center [345, 168] width 201 height 53
click at [356, 163] on input "lichamen ... ogen" at bounding box center [350, 163] width 11 height 11
radio input "true"
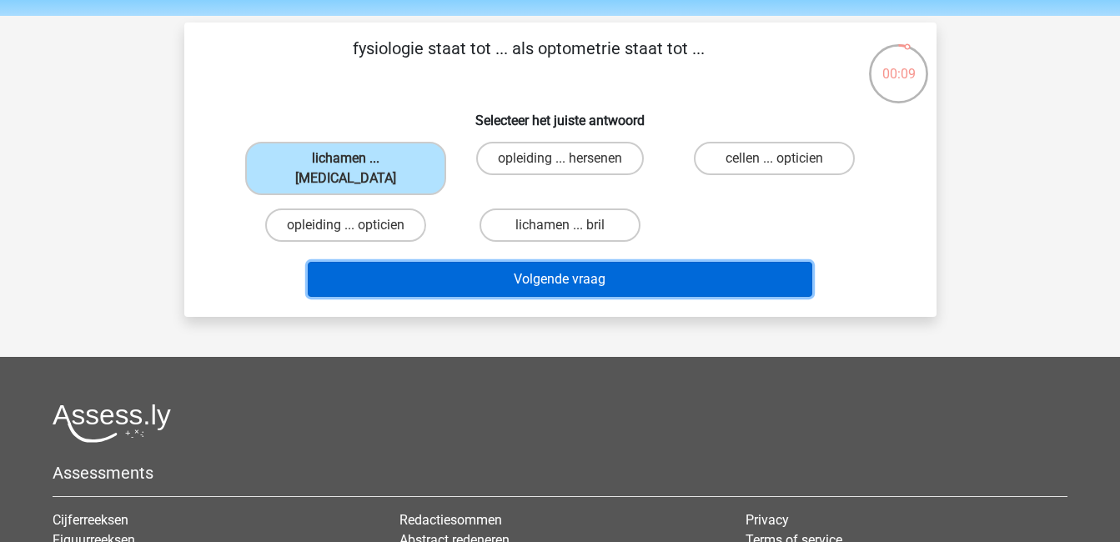
click at [520, 262] on button "Volgende vraag" at bounding box center [560, 279] width 504 height 35
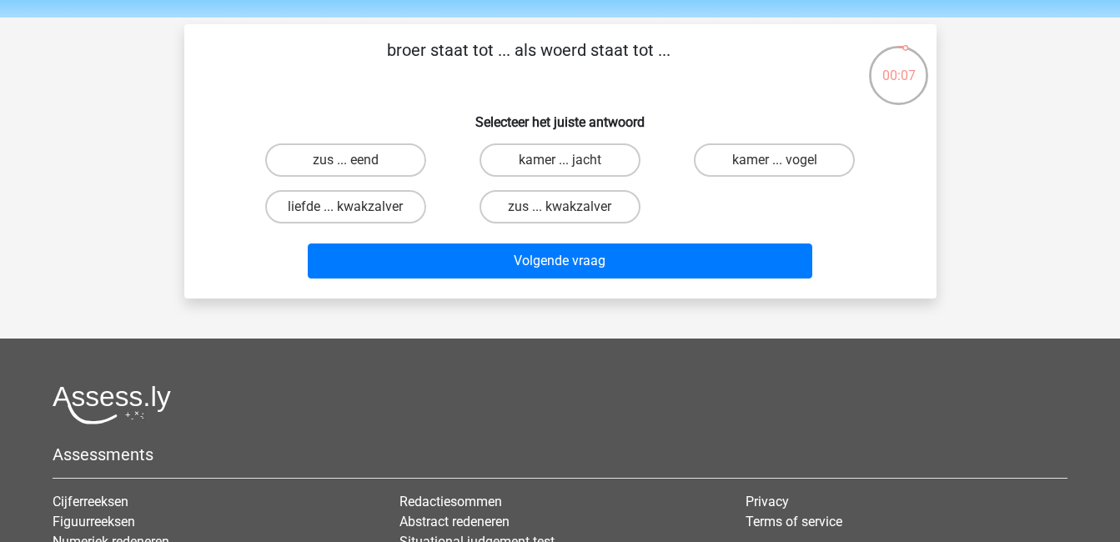
scroll to position [51, 0]
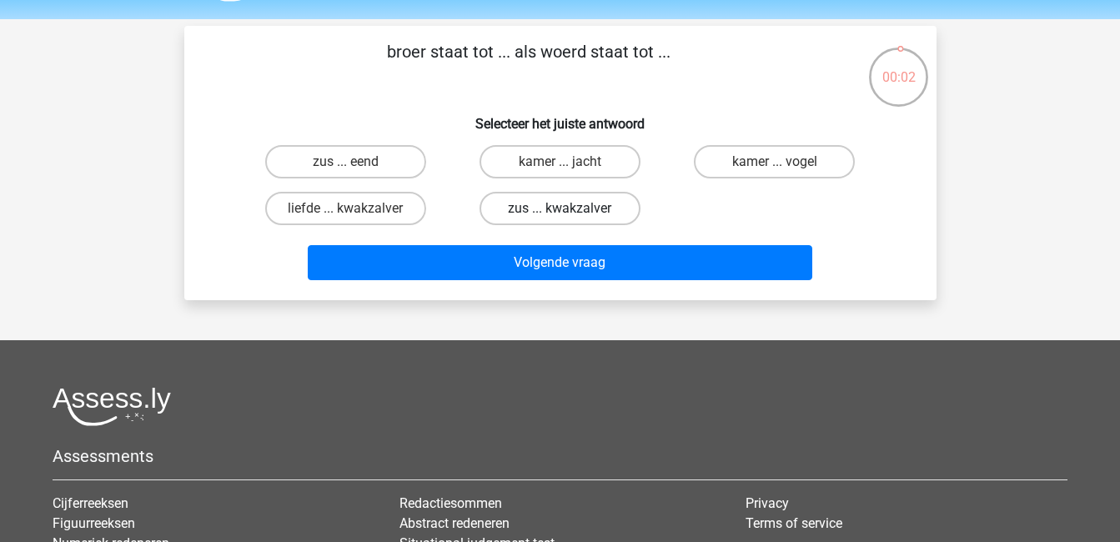
click at [559, 214] on label "zus ... kwakzalver" at bounding box center [559, 208] width 161 height 33
click at [559, 214] on input "zus ... kwakzalver" at bounding box center [564, 213] width 11 height 11
radio input "true"
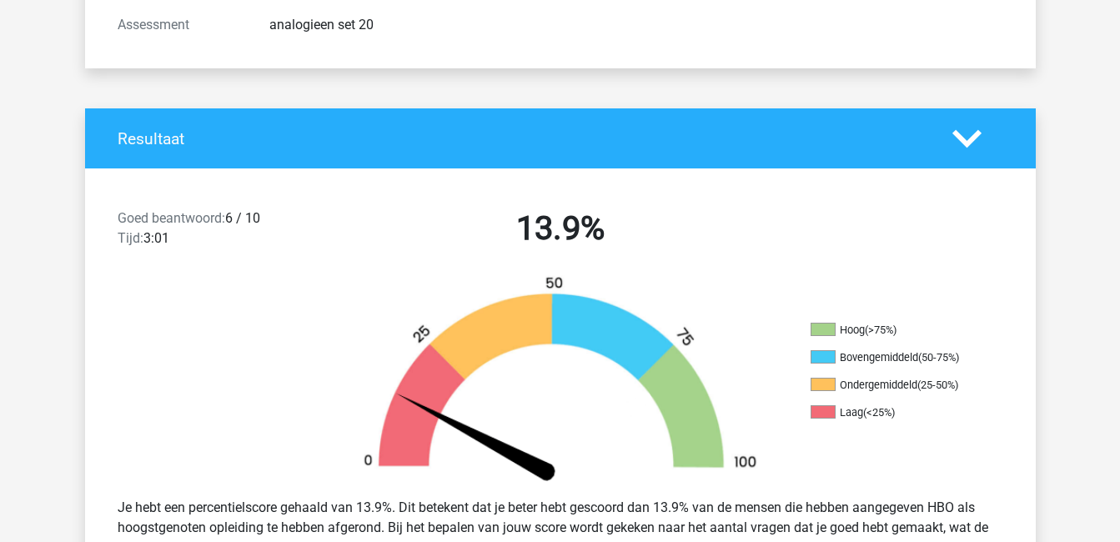
scroll to position [254, 0]
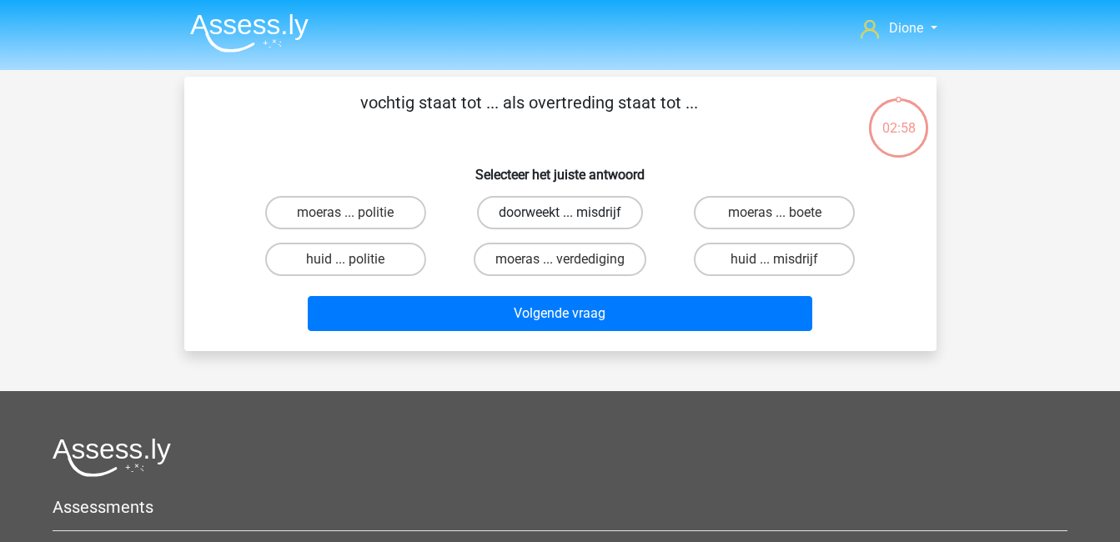
click at [584, 212] on label "doorweekt ... misdrijf" at bounding box center [560, 212] width 166 height 33
click at [570, 213] on input "doorweekt ... misdrijf" at bounding box center [564, 218] width 11 height 11
radio input "true"
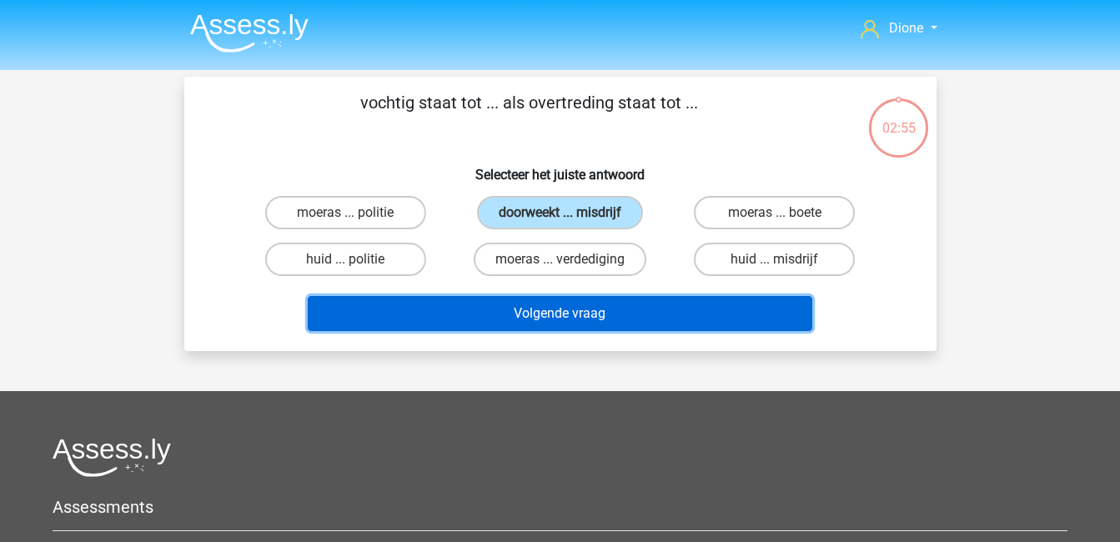
click at [675, 312] on button "Volgende vraag" at bounding box center [560, 313] width 504 height 35
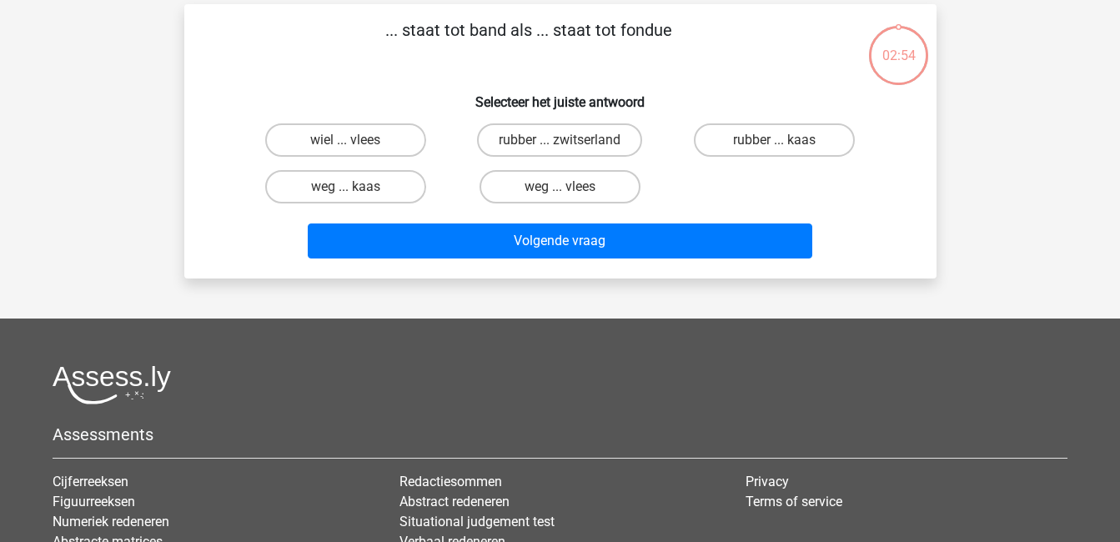
scroll to position [77, 0]
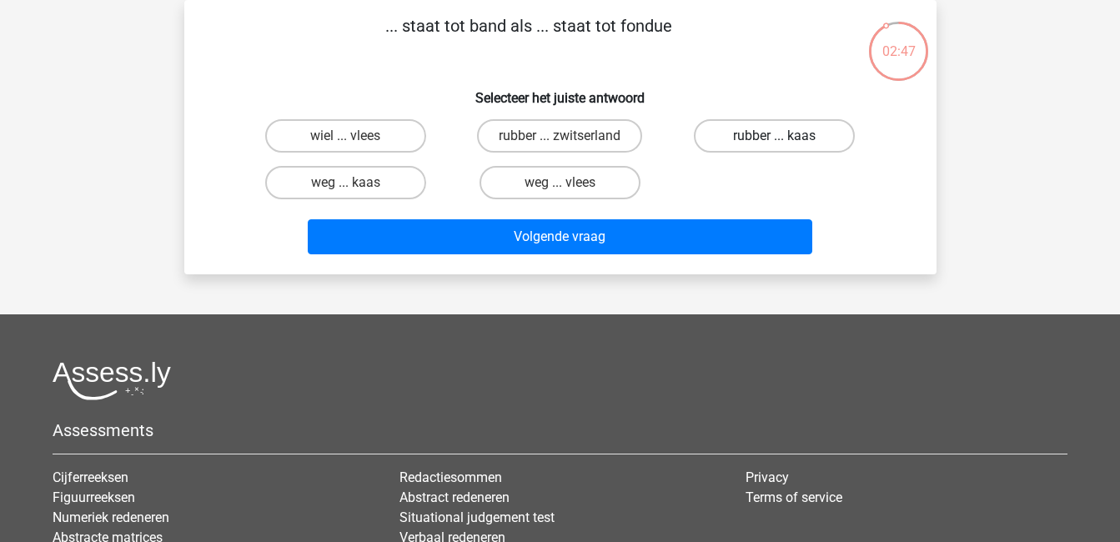
click at [800, 136] on label "rubber ... kaas" at bounding box center [774, 135] width 161 height 33
click at [785, 136] on input "rubber ... kaas" at bounding box center [779, 141] width 11 height 11
radio input "true"
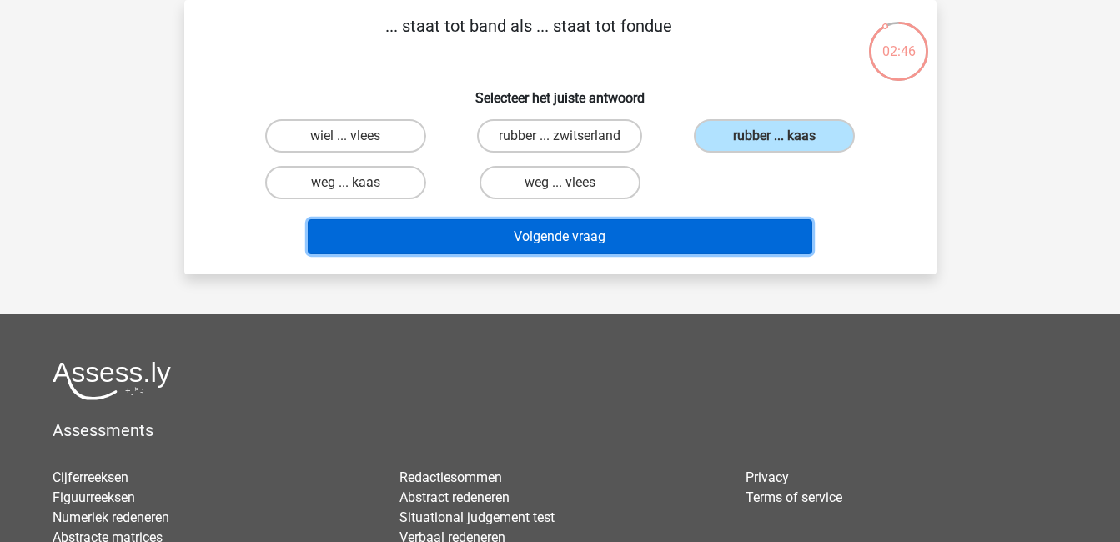
click at [745, 239] on button "Volgende vraag" at bounding box center [560, 236] width 504 height 35
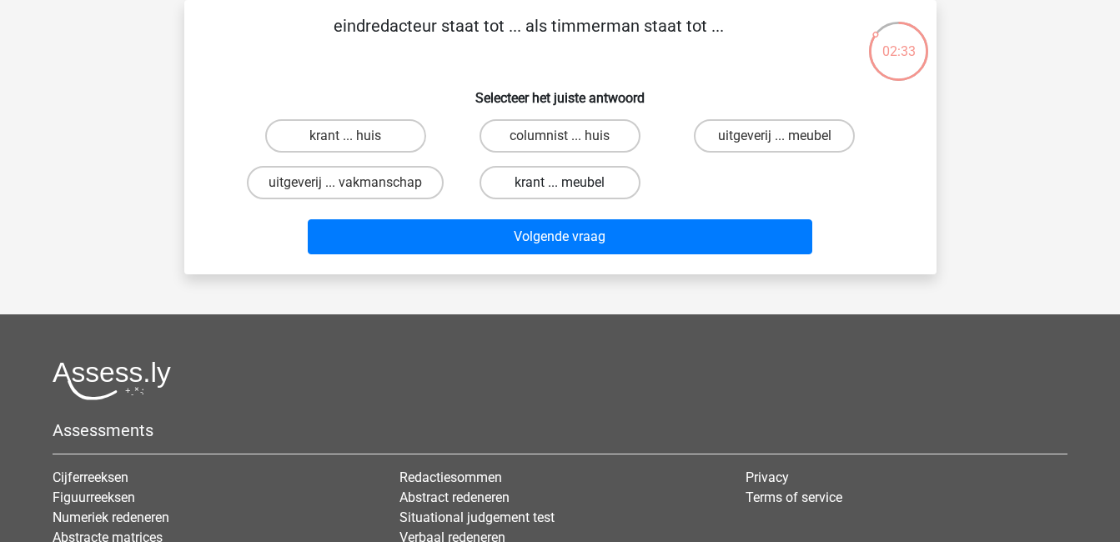
click at [570, 180] on label "krant ... meubel" at bounding box center [559, 182] width 161 height 33
click at [570, 183] on input "krant ... meubel" at bounding box center [564, 188] width 11 height 11
radio input "true"
click at [638, 257] on div "Volgende vraag" at bounding box center [560, 240] width 644 height 42
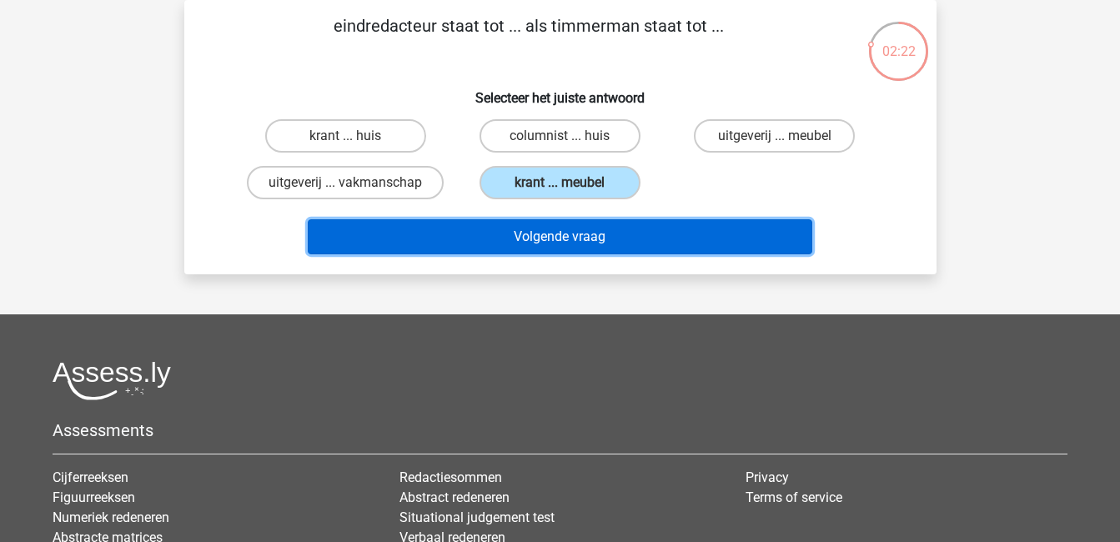
click at [632, 240] on button "Volgende vraag" at bounding box center [560, 236] width 504 height 35
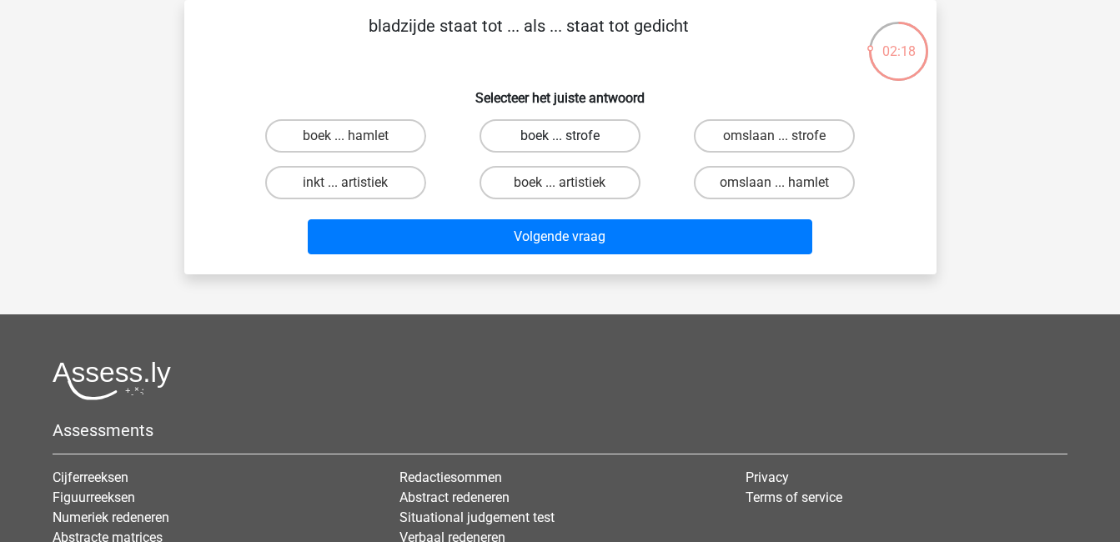
click at [554, 130] on label "boek ... strofe" at bounding box center [559, 135] width 161 height 33
click at [559, 136] on input "boek ... strofe" at bounding box center [564, 141] width 11 height 11
radio input "true"
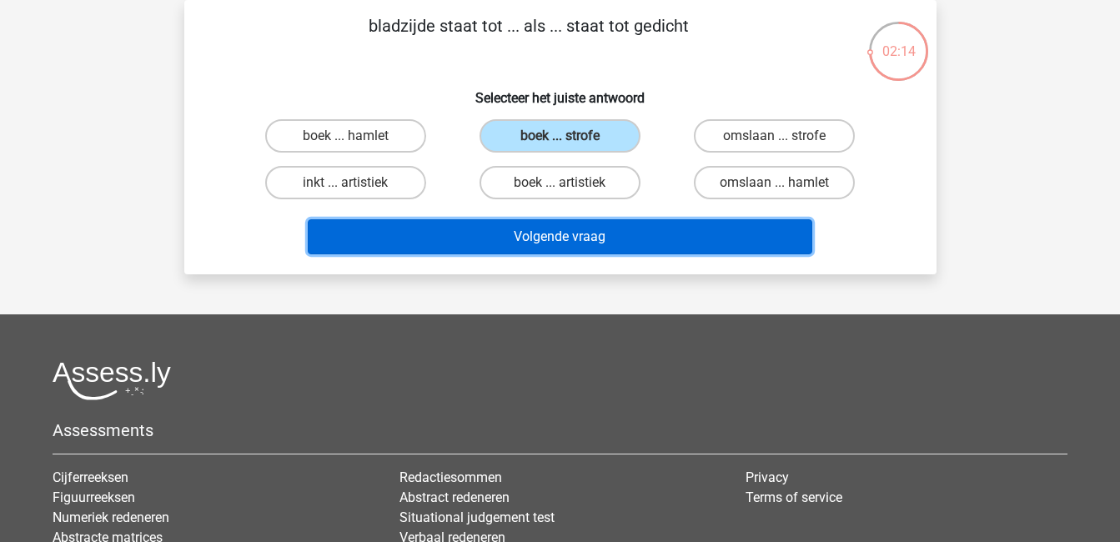
click at [642, 237] on button "Volgende vraag" at bounding box center [560, 236] width 504 height 35
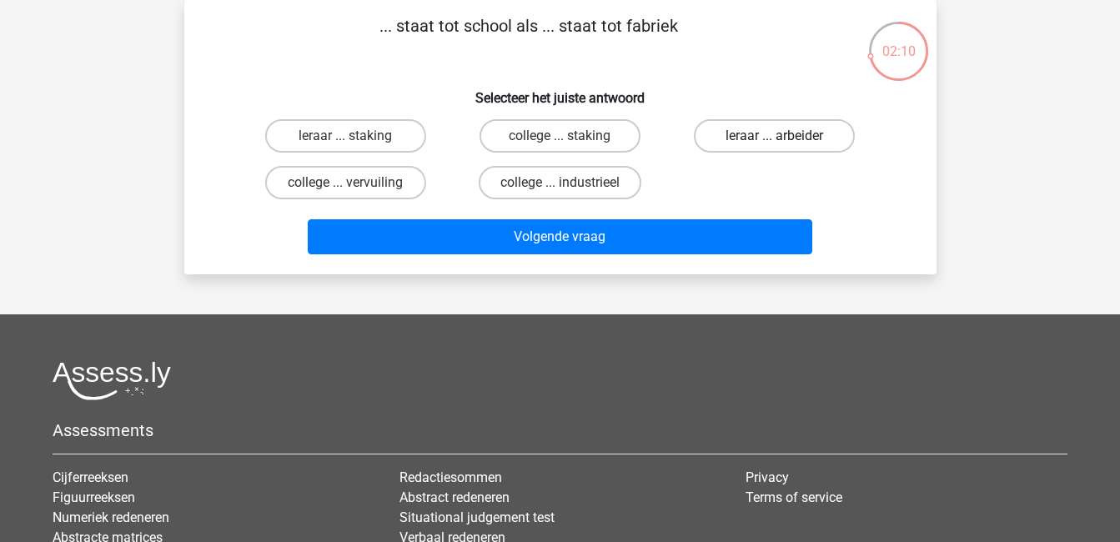
click at [769, 134] on label "leraar ... arbeider" at bounding box center [774, 135] width 161 height 33
click at [774, 136] on input "leraar ... arbeider" at bounding box center [779, 141] width 11 height 11
radio input "true"
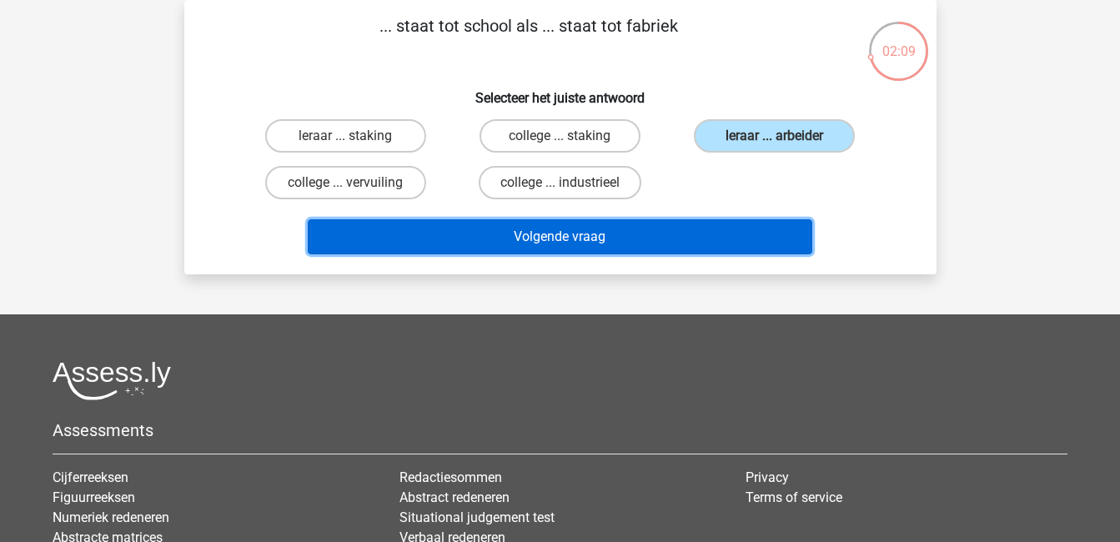
click at [756, 238] on button "Volgende vraag" at bounding box center [560, 236] width 504 height 35
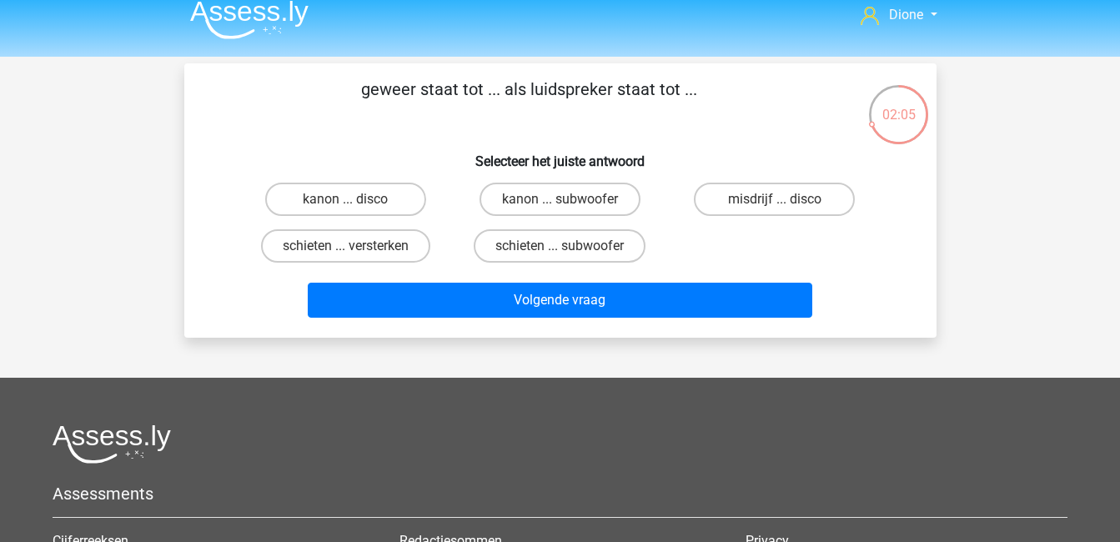
scroll to position [29, 0]
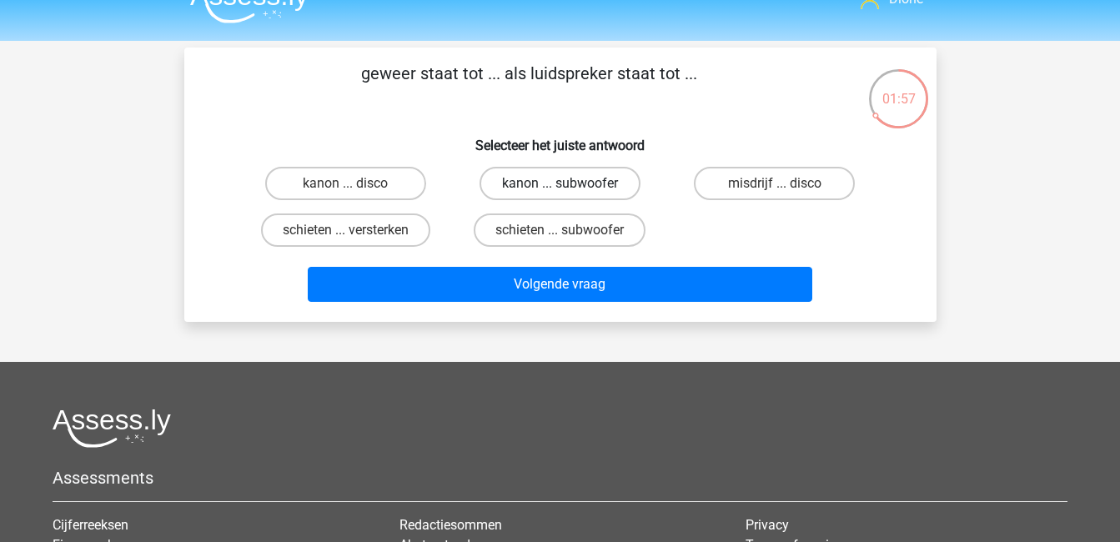
click at [587, 181] on label "kanon ... subwoofer" at bounding box center [559, 183] width 161 height 33
click at [570, 183] on input "kanon ... subwoofer" at bounding box center [564, 188] width 11 height 11
radio input "true"
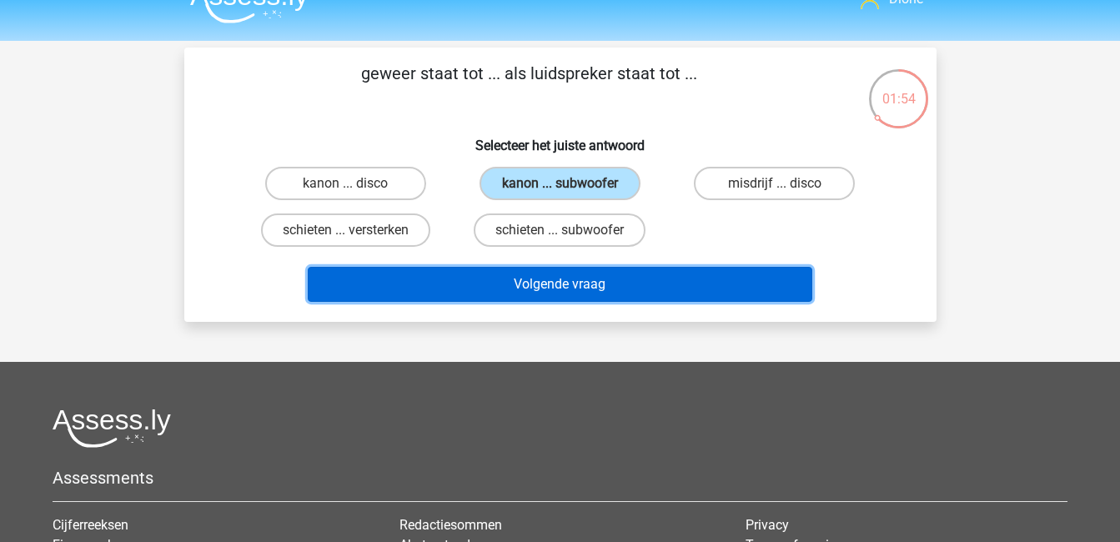
click at [740, 282] on button "Volgende vraag" at bounding box center [560, 284] width 504 height 35
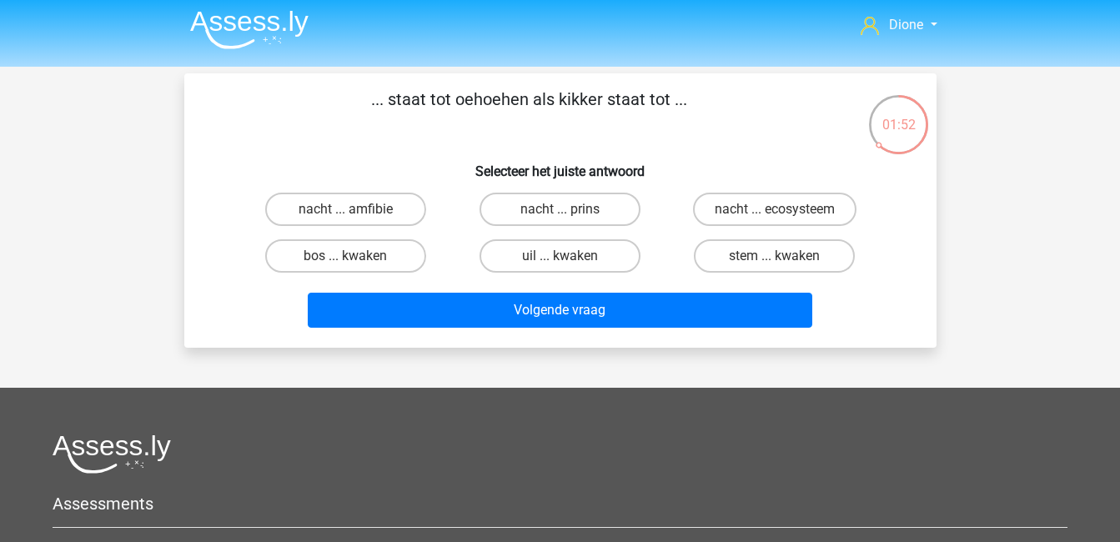
scroll to position [0, 0]
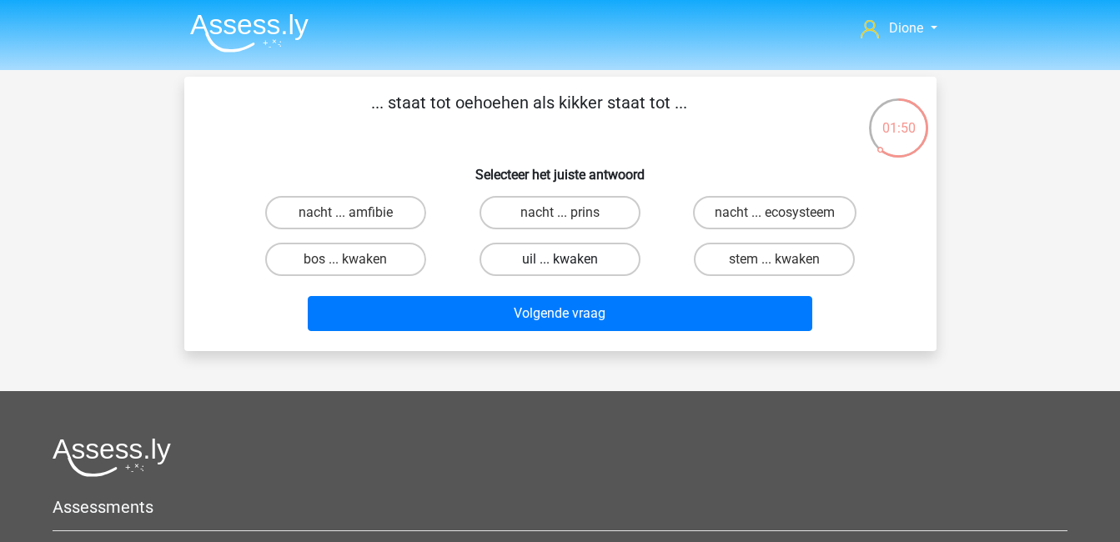
click at [574, 257] on label "uil ... kwaken" at bounding box center [559, 259] width 161 height 33
click at [570, 259] on input "uil ... kwaken" at bounding box center [564, 264] width 11 height 11
radio input "true"
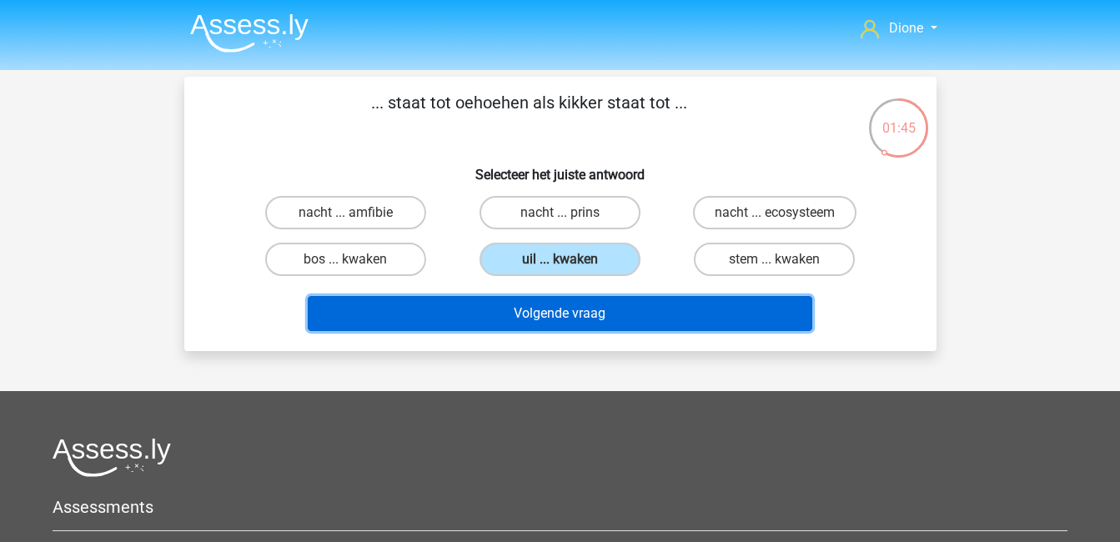
click at [604, 303] on button "Volgende vraag" at bounding box center [560, 313] width 504 height 35
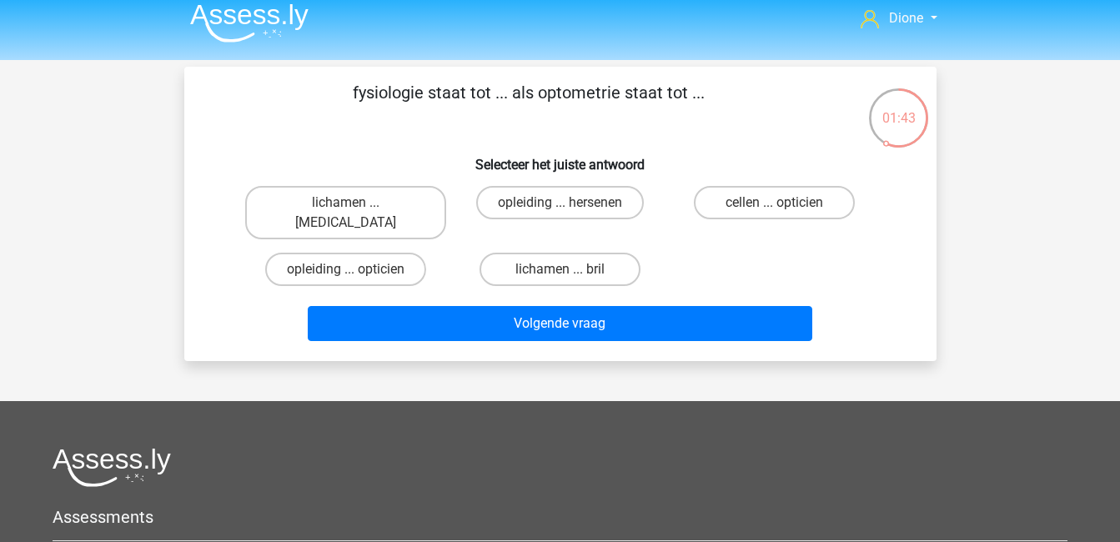
scroll to position [9, 0]
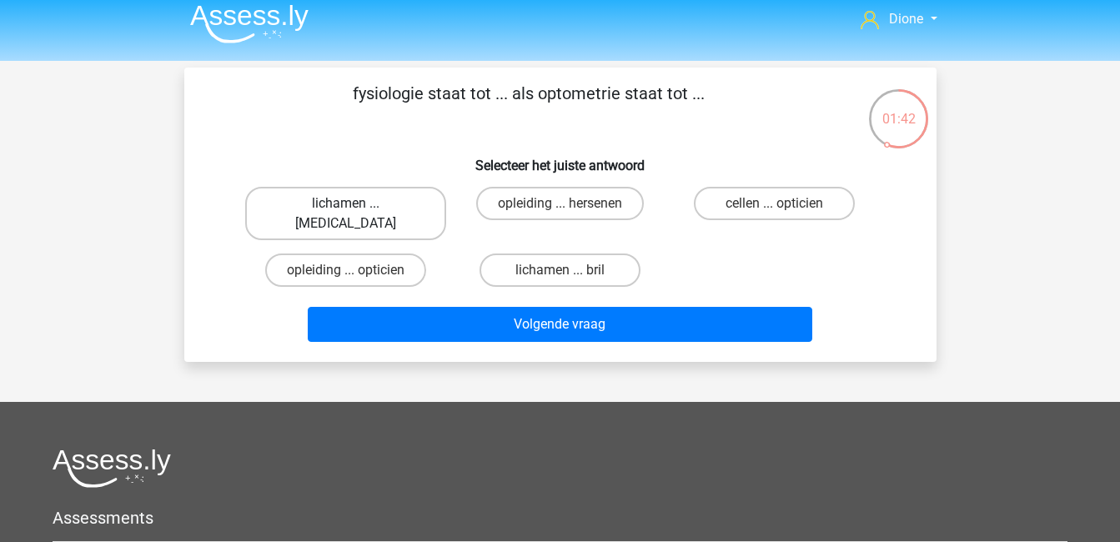
click at [305, 198] on label "lichamen ... [MEDICAL_DATA]" at bounding box center [345, 213] width 201 height 53
click at [345, 203] on input "lichamen ... [MEDICAL_DATA]" at bounding box center [350, 208] width 11 height 11
radio input "true"
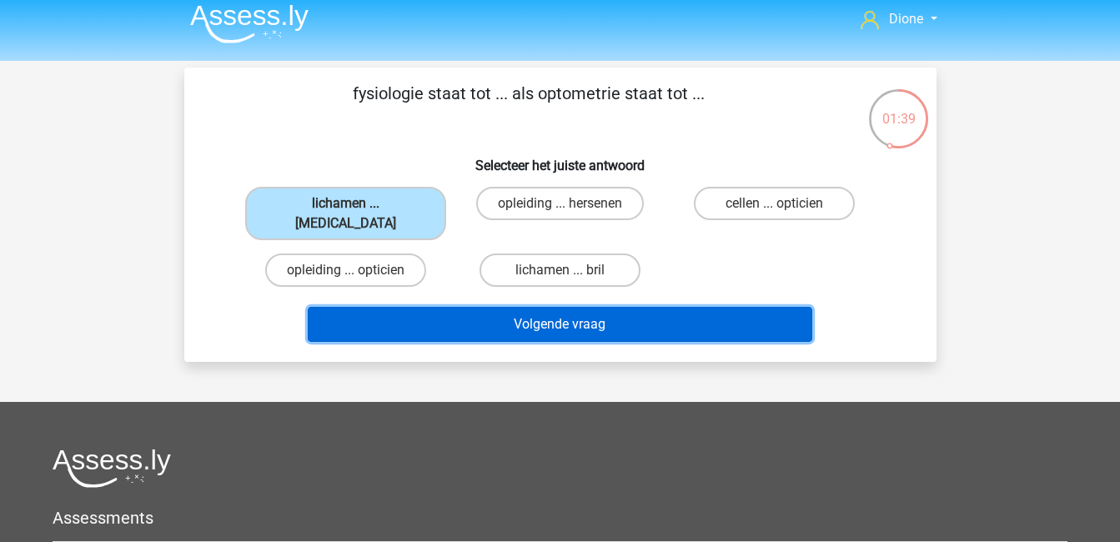
click at [448, 307] on button "Volgende vraag" at bounding box center [560, 324] width 504 height 35
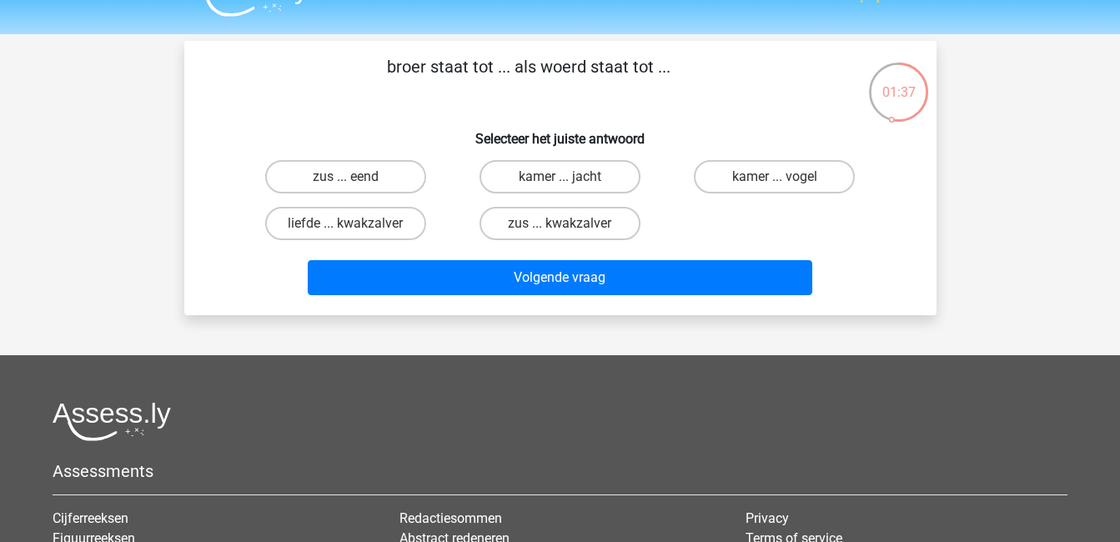
scroll to position [30, 0]
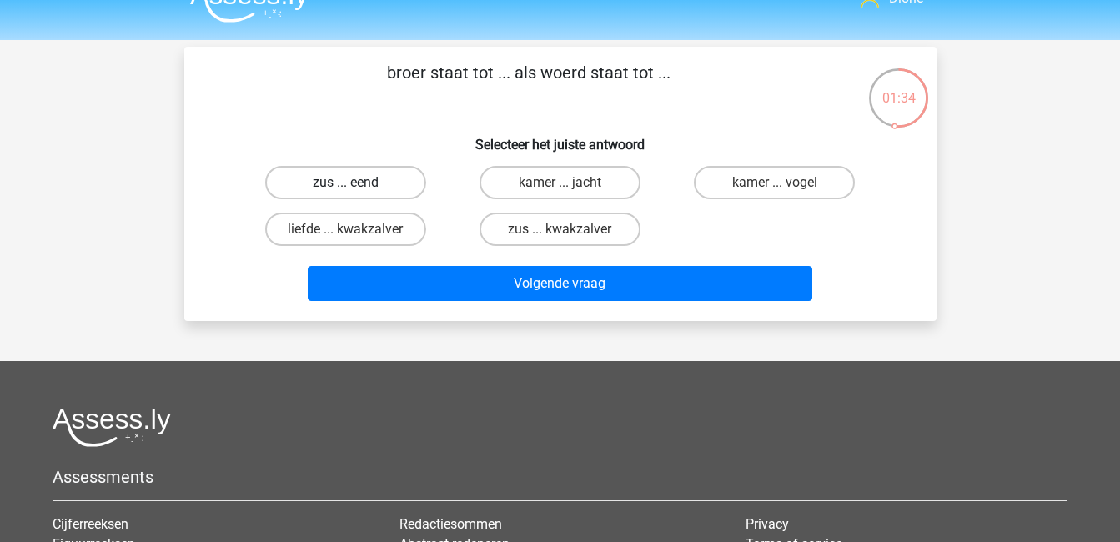
click at [377, 188] on label "zus ... eend" at bounding box center [345, 182] width 161 height 33
click at [356, 188] on input "zus ... eend" at bounding box center [350, 188] width 11 height 11
radio input "true"
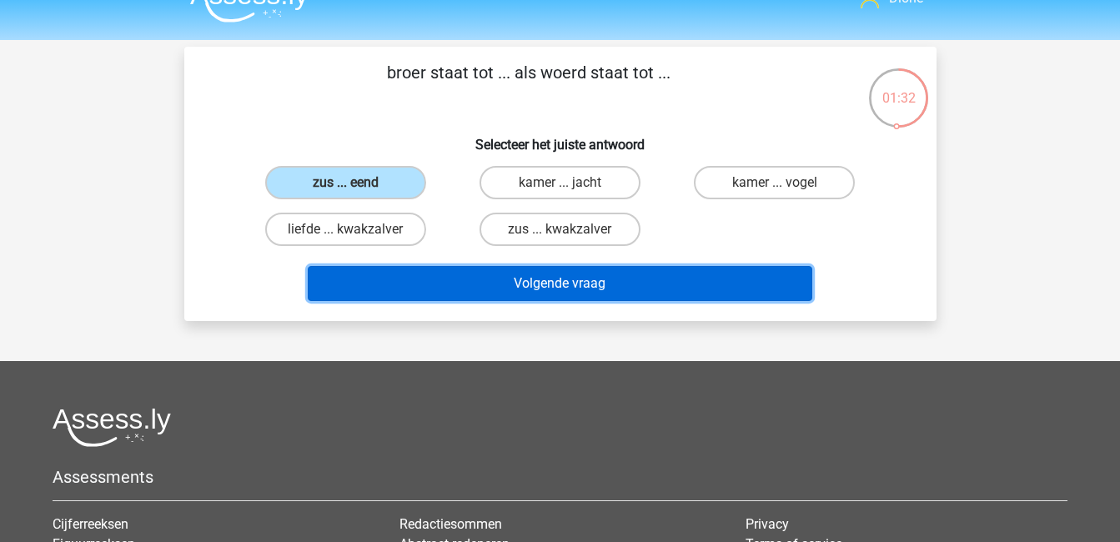
click at [590, 286] on button "Volgende vraag" at bounding box center [560, 283] width 504 height 35
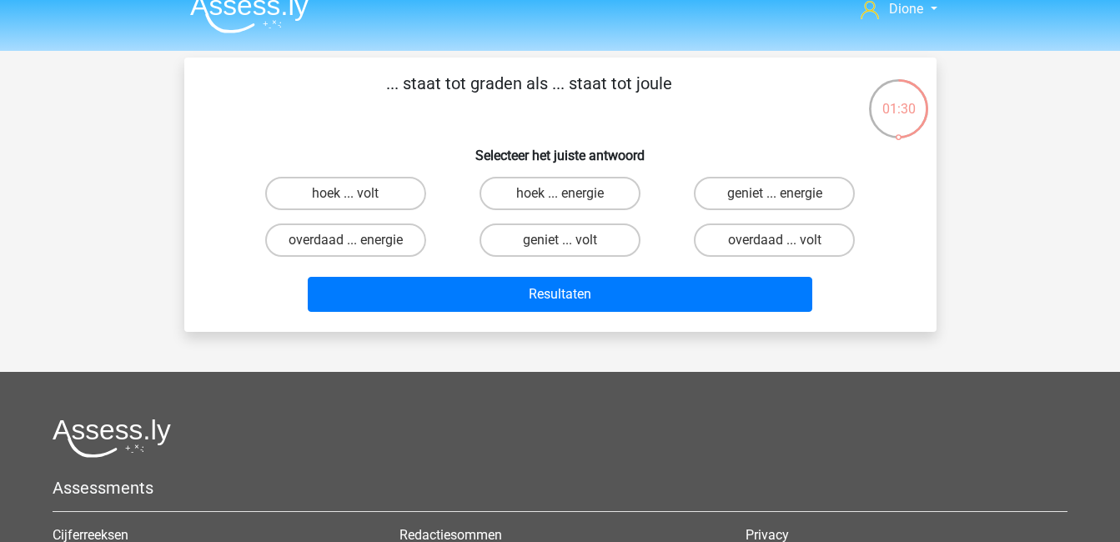
scroll to position [18, 0]
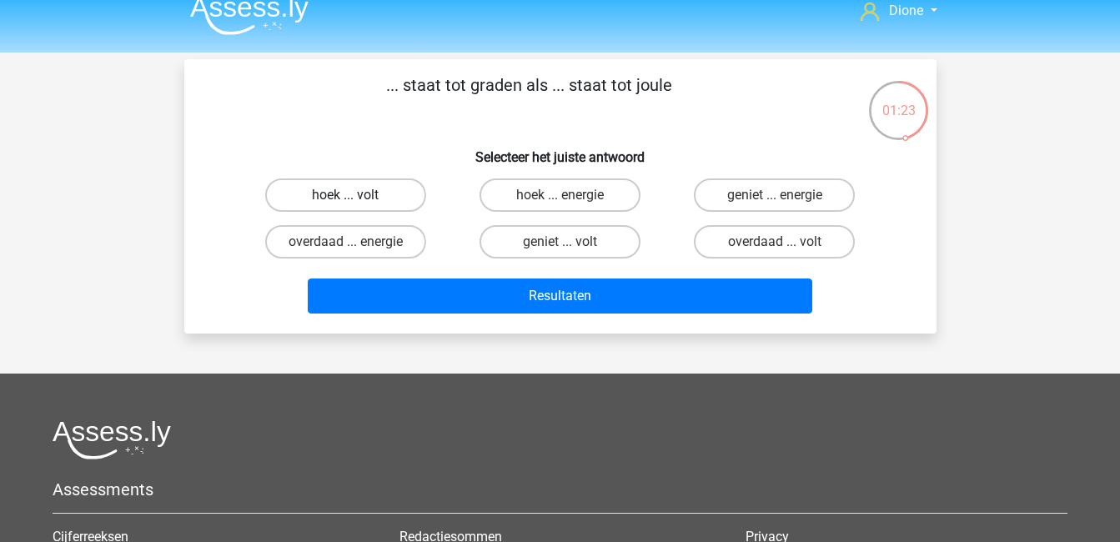
click at [380, 192] on label "hoek ... volt" at bounding box center [345, 194] width 161 height 33
click at [356, 195] on input "hoek ... volt" at bounding box center [350, 200] width 11 height 11
radio input "true"
click at [591, 196] on label "hoek ... energie" at bounding box center [559, 194] width 161 height 33
click at [570, 196] on input "hoek ... energie" at bounding box center [564, 200] width 11 height 11
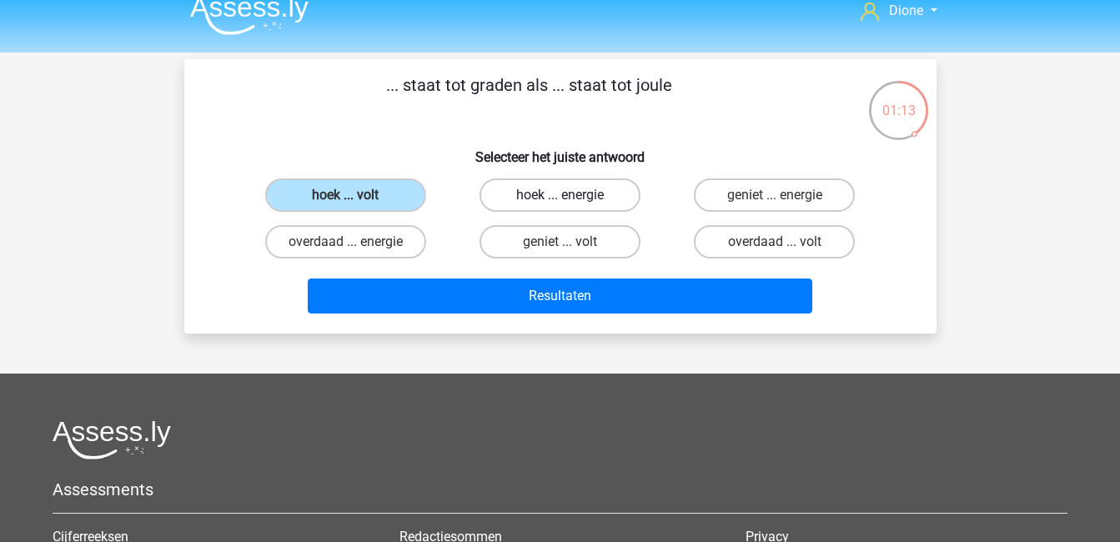
radio input "true"
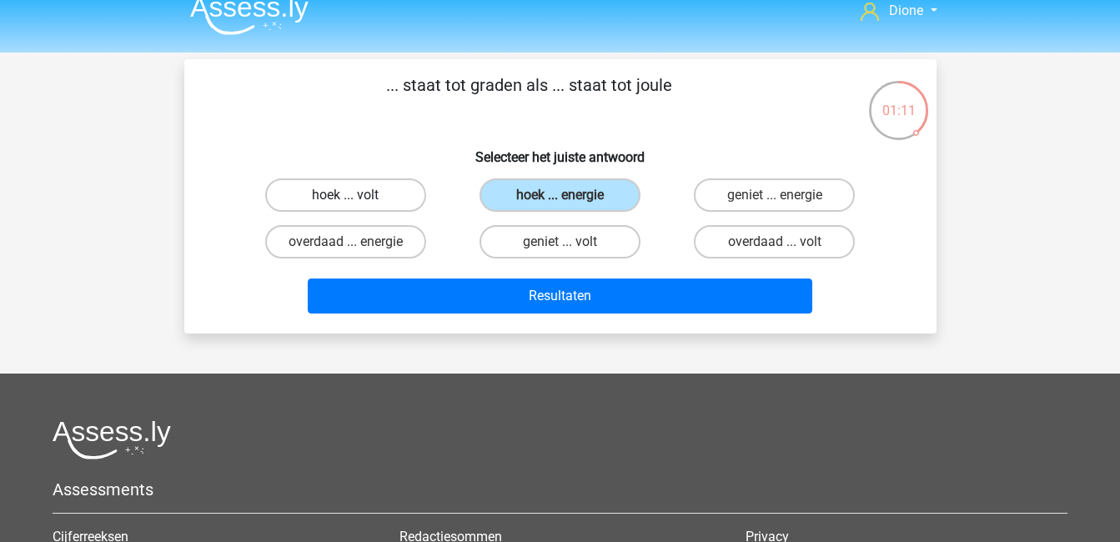
click at [338, 183] on label "hoek ... volt" at bounding box center [345, 194] width 161 height 33
click at [345, 195] on input "hoek ... volt" at bounding box center [350, 200] width 11 height 11
radio input "true"
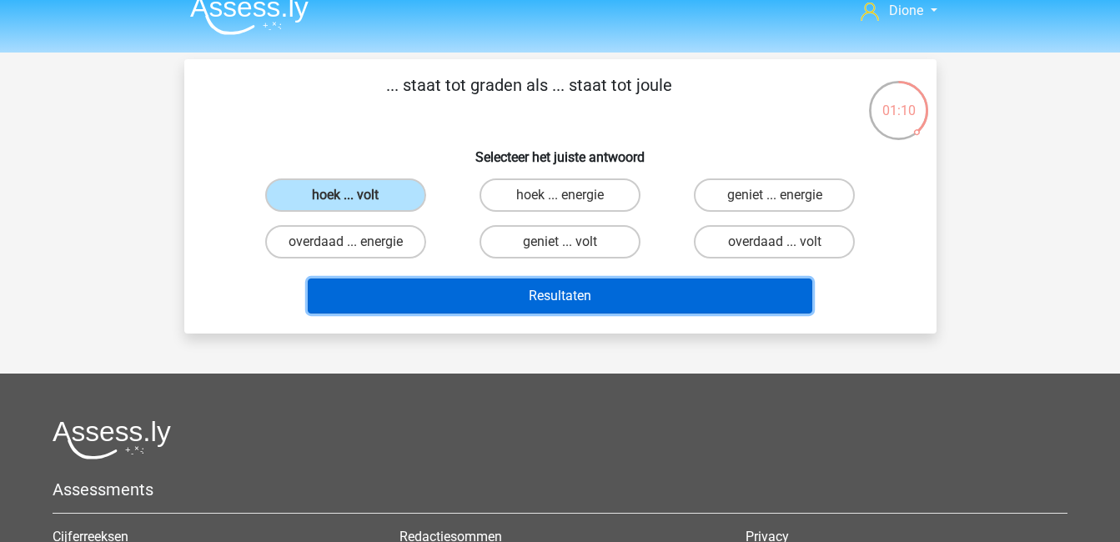
click at [531, 298] on button "Resultaten" at bounding box center [560, 295] width 504 height 35
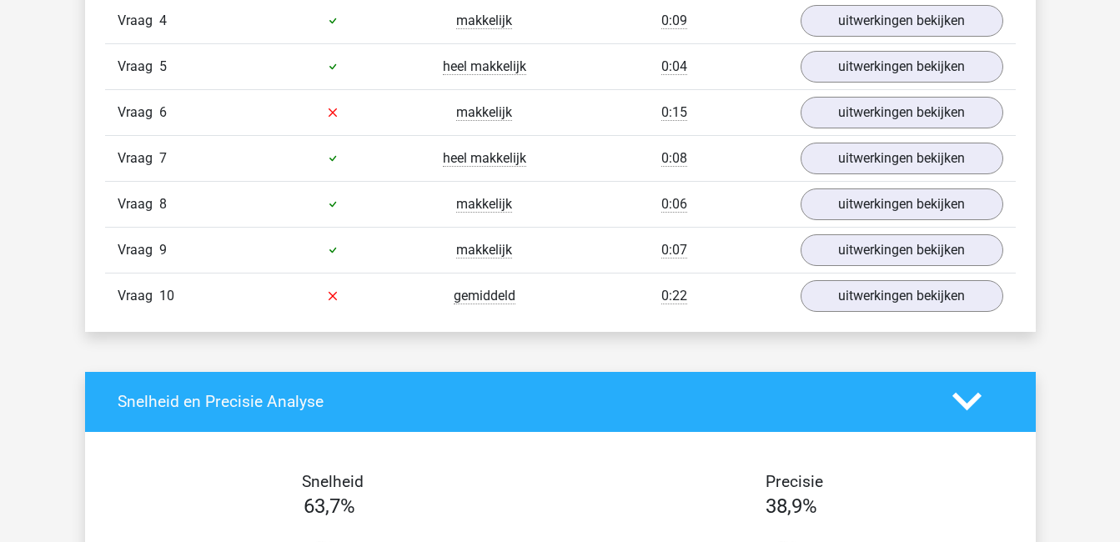
scroll to position [1246, 0]
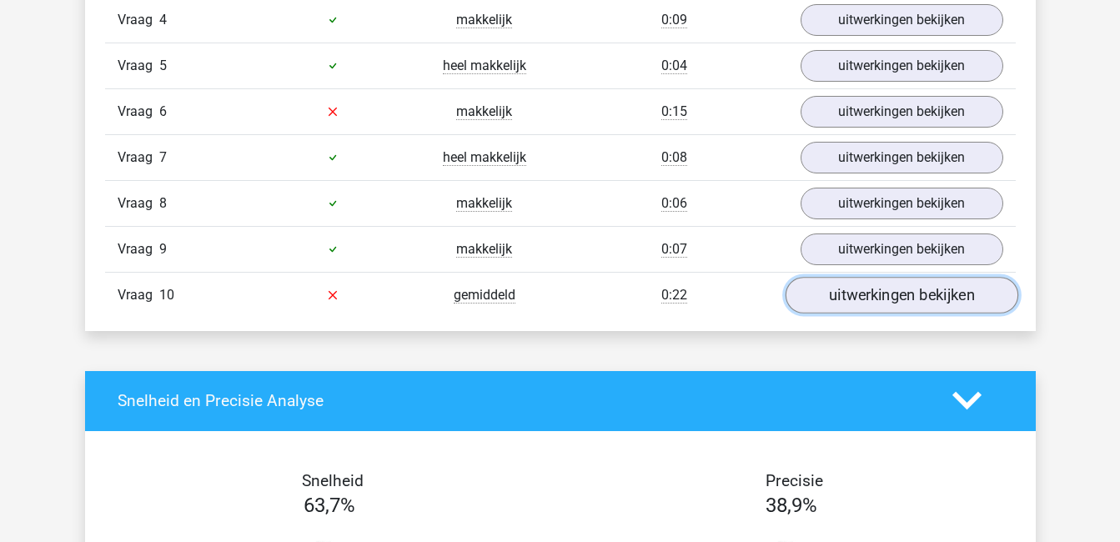
click at [918, 303] on link "uitwerkingen bekijken" at bounding box center [900, 295] width 233 height 37
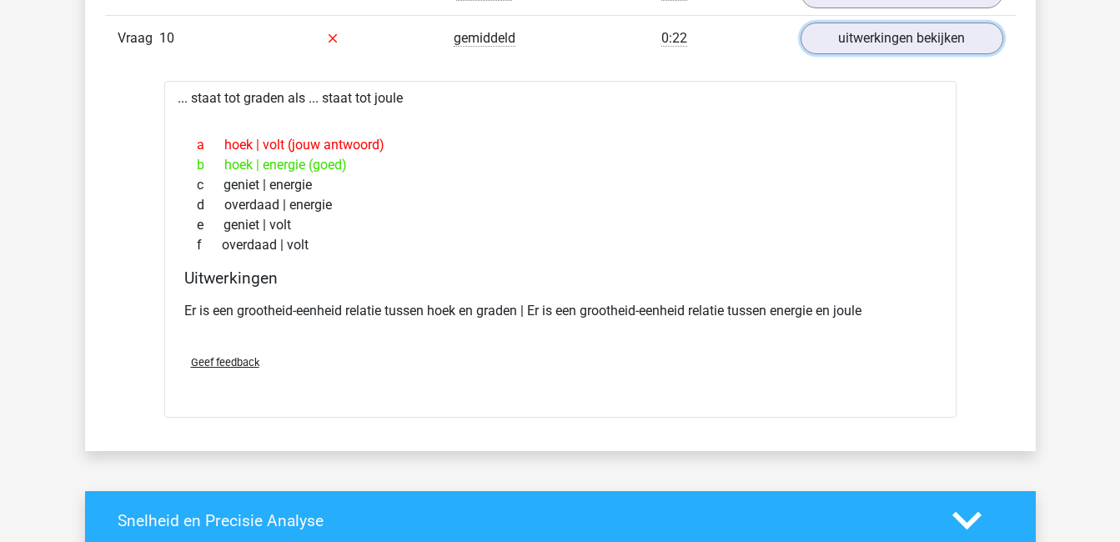
scroll to position [1504, 0]
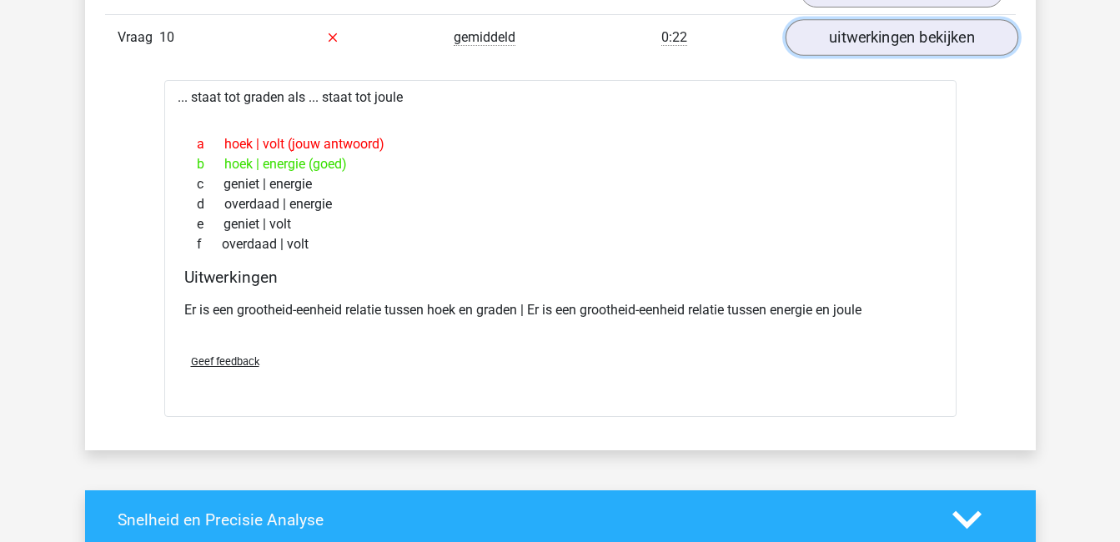
click at [889, 43] on link "uitwerkingen bekijken" at bounding box center [900, 37] width 233 height 37
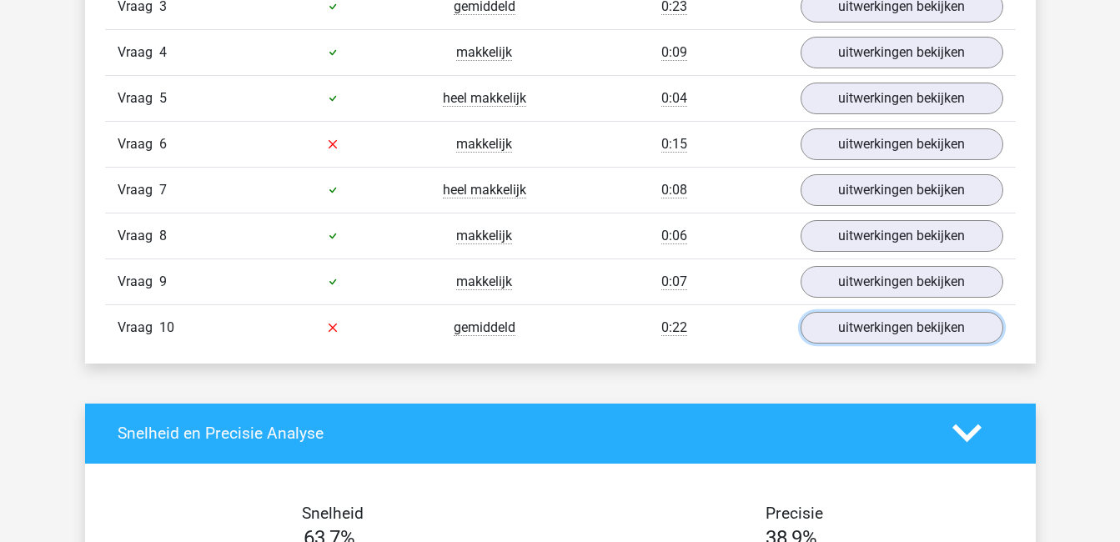
scroll to position [1209, 0]
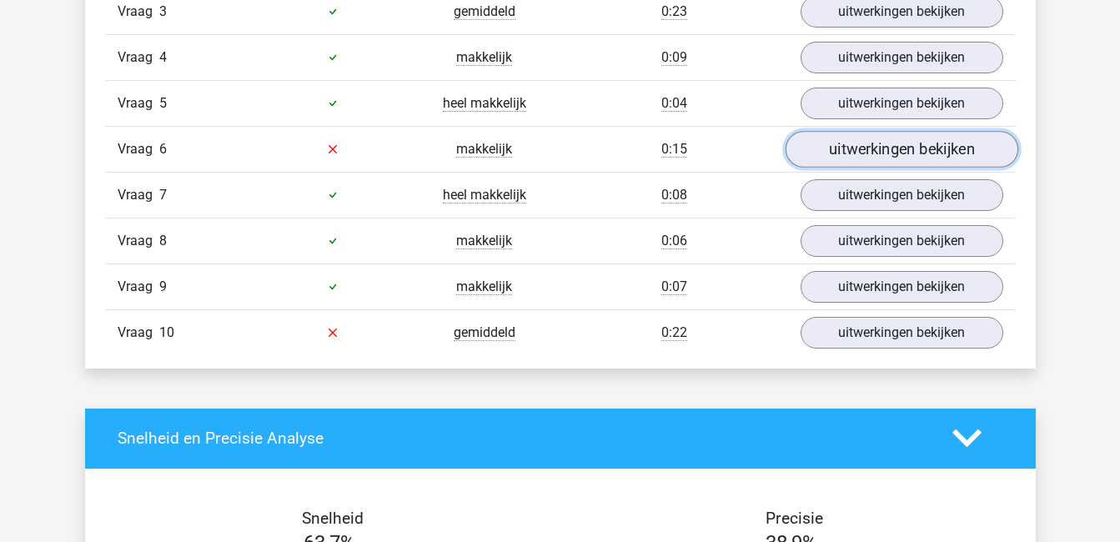
click at [884, 136] on link "uitwerkingen bekijken" at bounding box center [900, 149] width 233 height 37
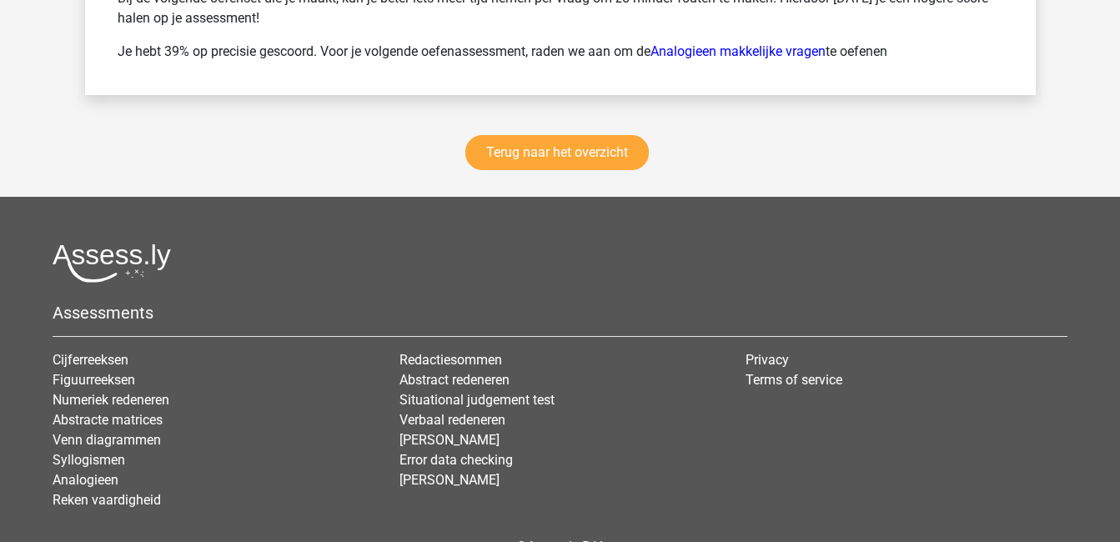
scroll to position [2816, 0]
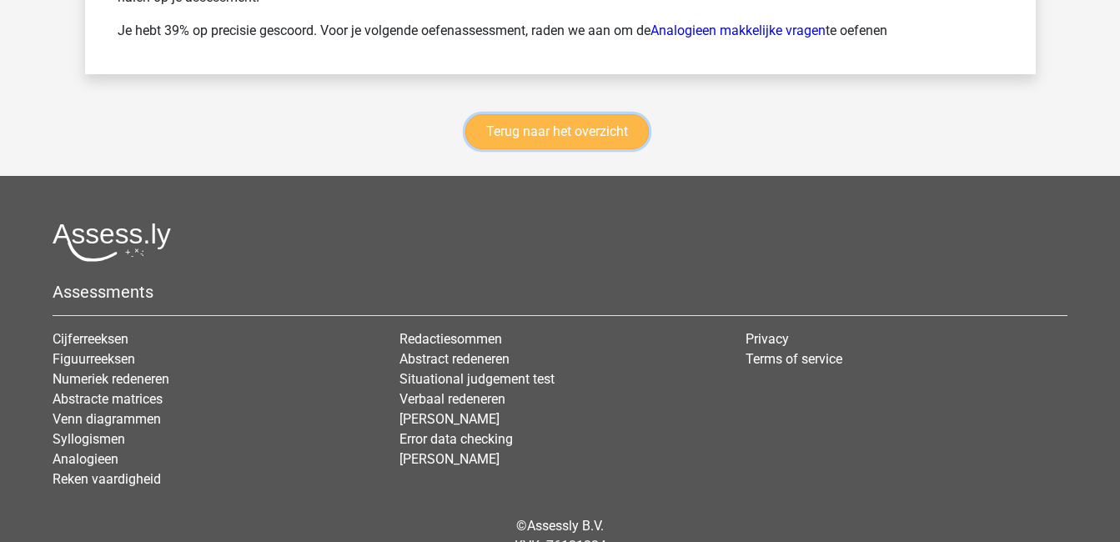
click at [529, 131] on link "Terug naar het overzicht" at bounding box center [556, 131] width 183 height 35
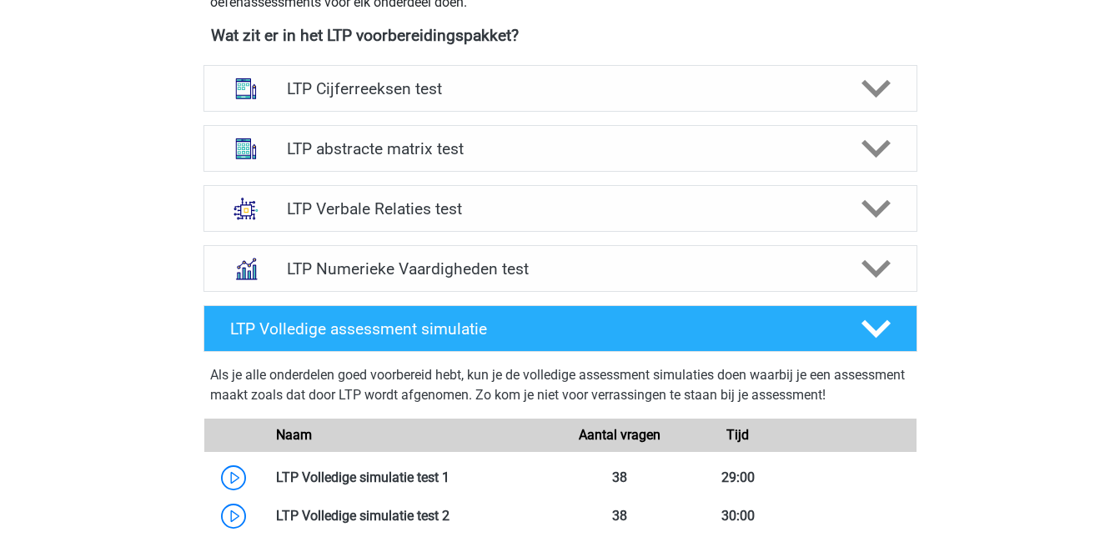
scroll to position [647, 0]
click at [418, 210] on h4 "LTP Verbale Relaties test" at bounding box center [560, 207] width 546 height 19
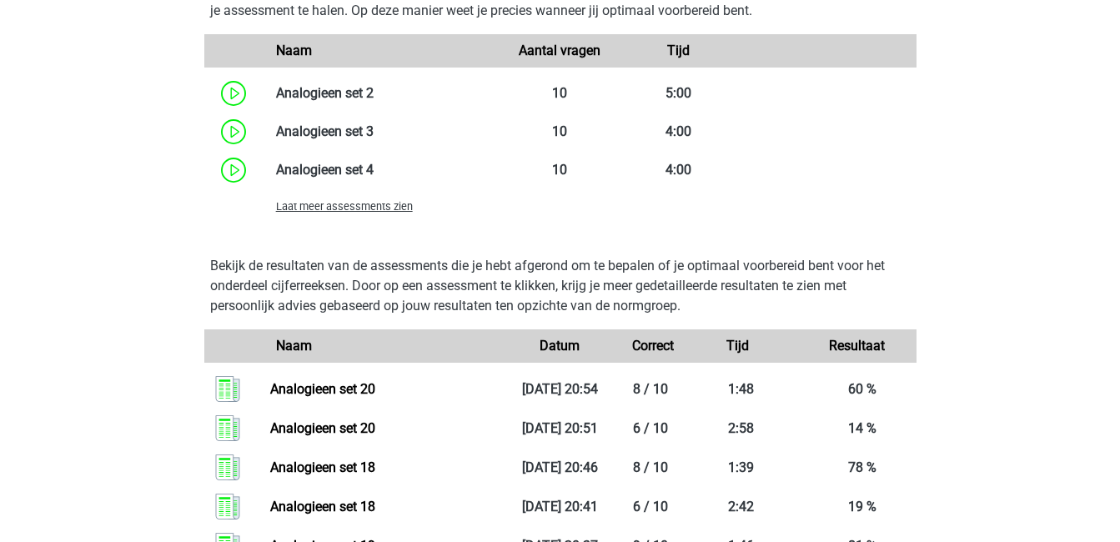
scroll to position [1638, 0]
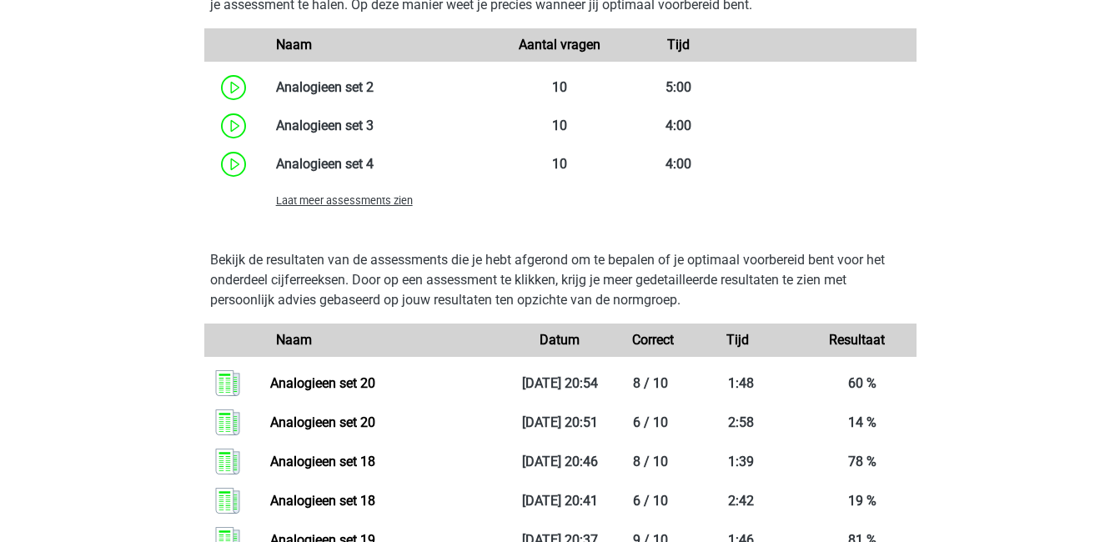
click at [389, 198] on span "Laat meer assessments zien" at bounding box center [344, 200] width 137 height 13
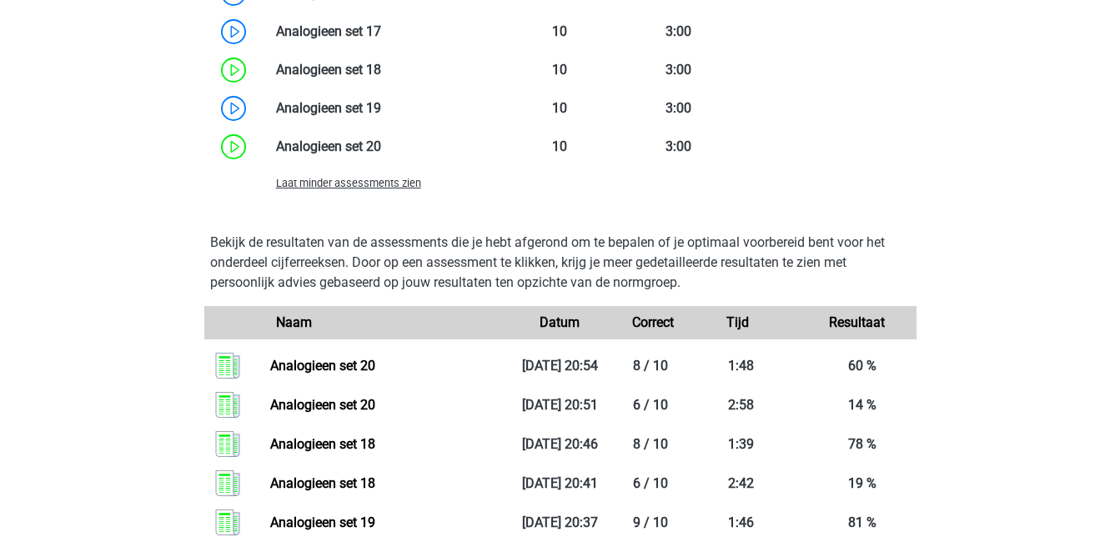
scroll to position [2309, 0]
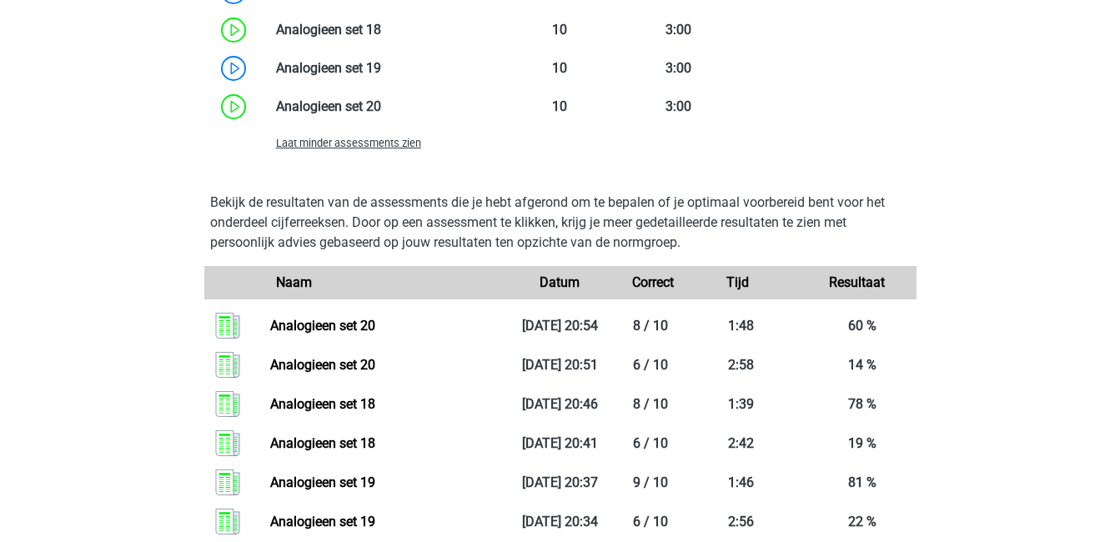
click at [358, 143] on span "Laat minder assessments zien" at bounding box center [348, 143] width 145 height 13
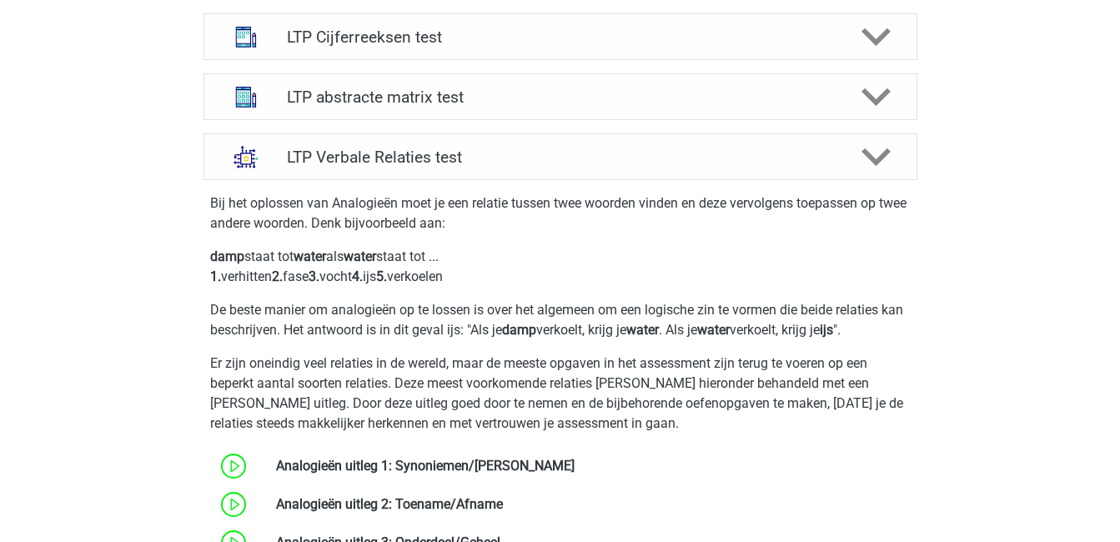
scroll to position [693, 0]
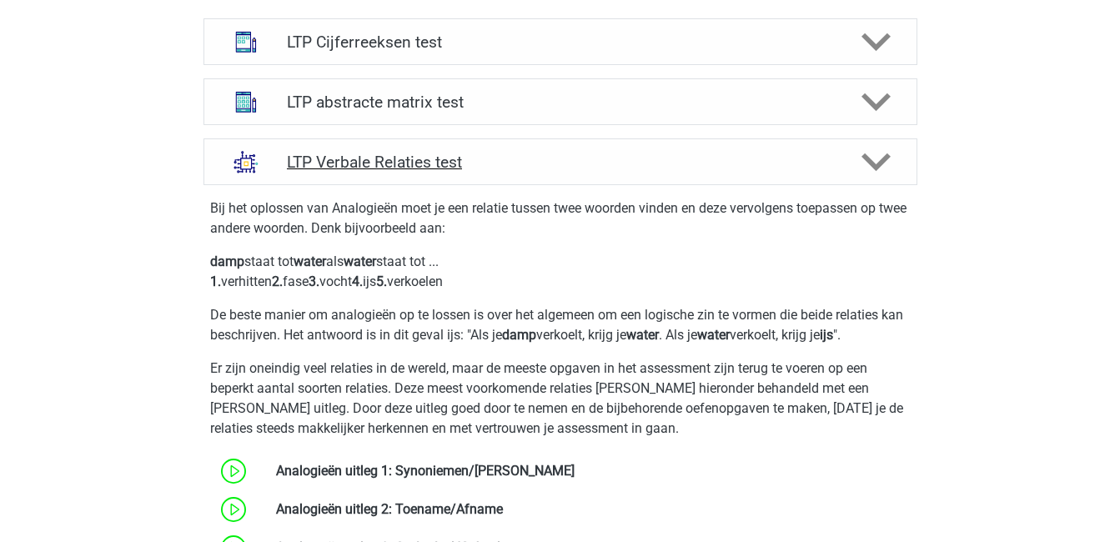
click at [790, 163] on h4 "LTP Verbale Relaties test" at bounding box center [560, 162] width 546 height 19
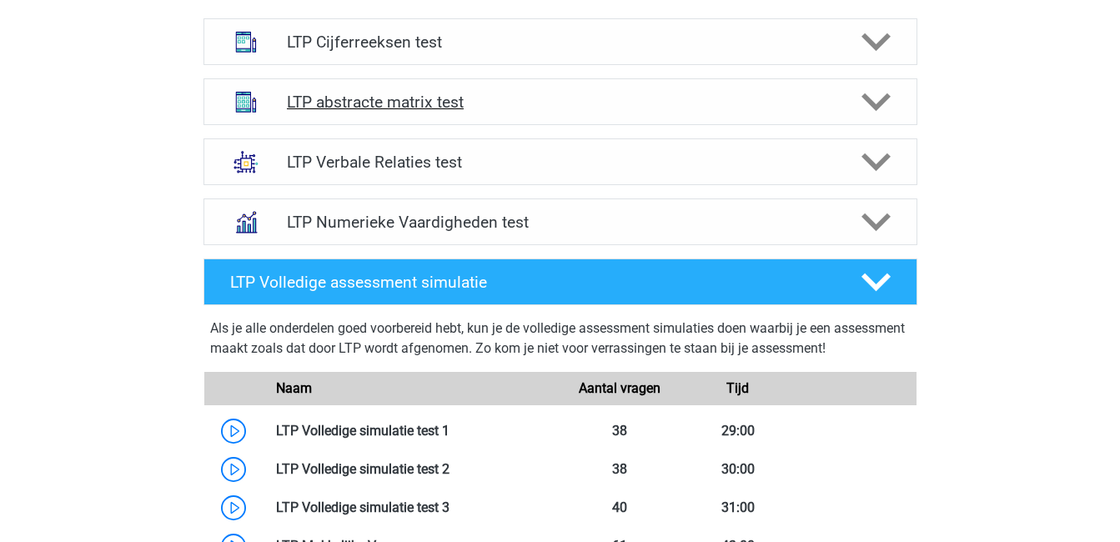
click at [874, 103] on polygon at bounding box center [875, 102] width 29 height 18
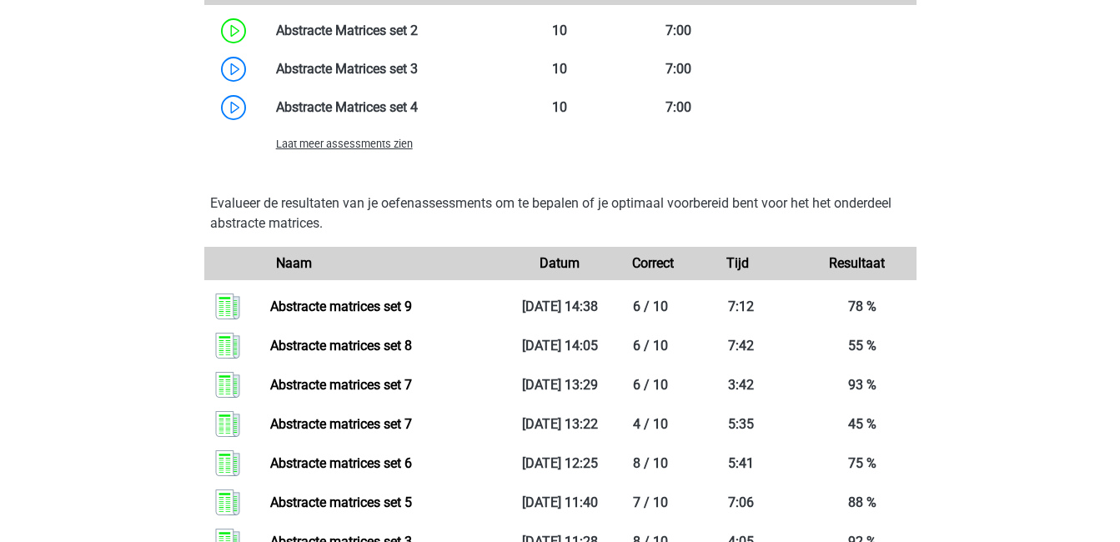
scroll to position [1432, 0]
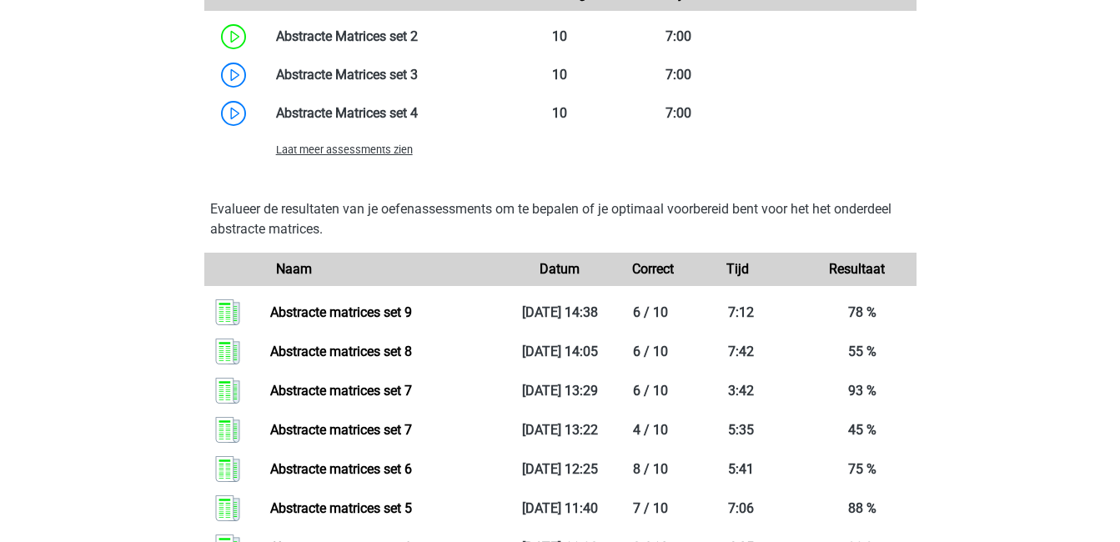
click at [351, 149] on span "Laat meer assessments zien" at bounding box center [344, 149] width 137 height 13
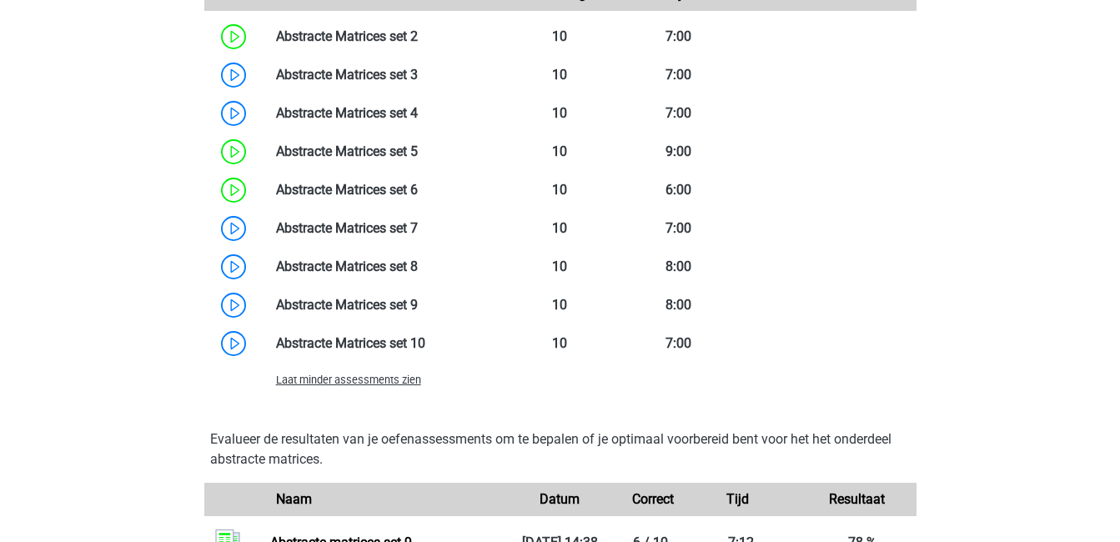
click at [398, 380] on span "Laat minder assessments zien" at bounding box center [348, 379] width 145 height 13
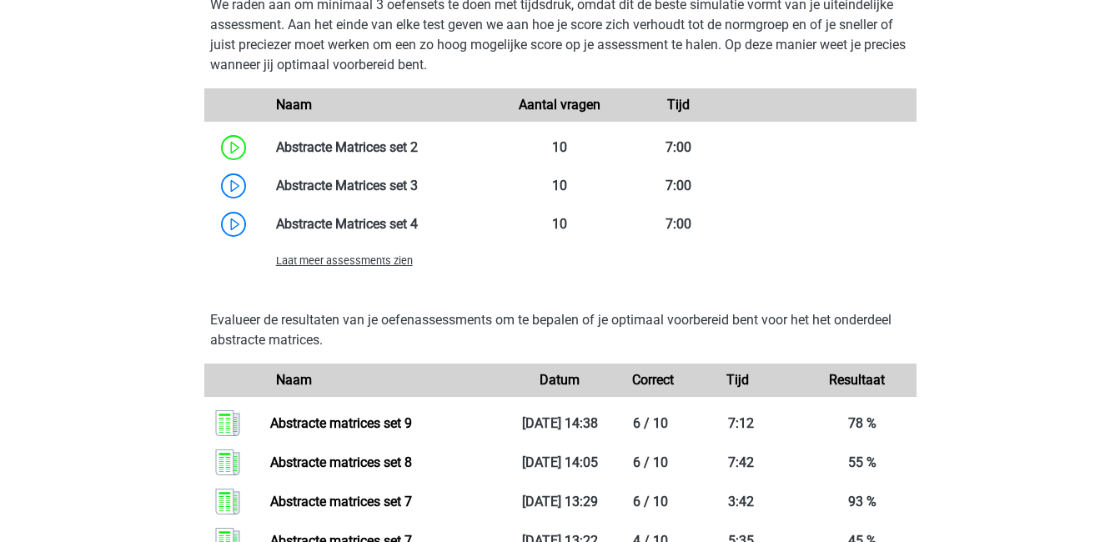
scroll to position [1310, 0]
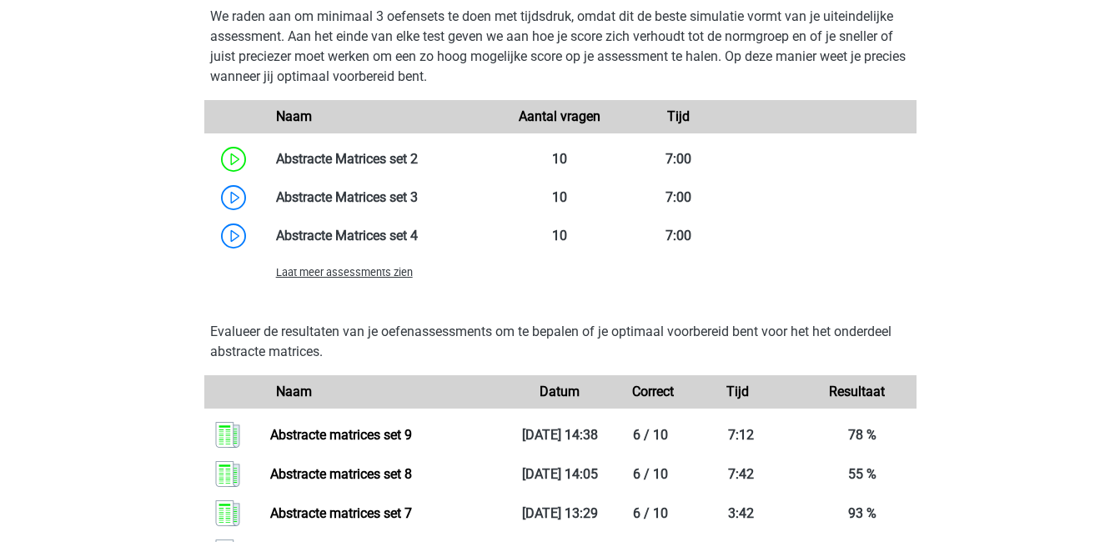
click at [363, 269] on span "Laat meer assessments zien" at bounding box center [344, 272] width 137 height 13
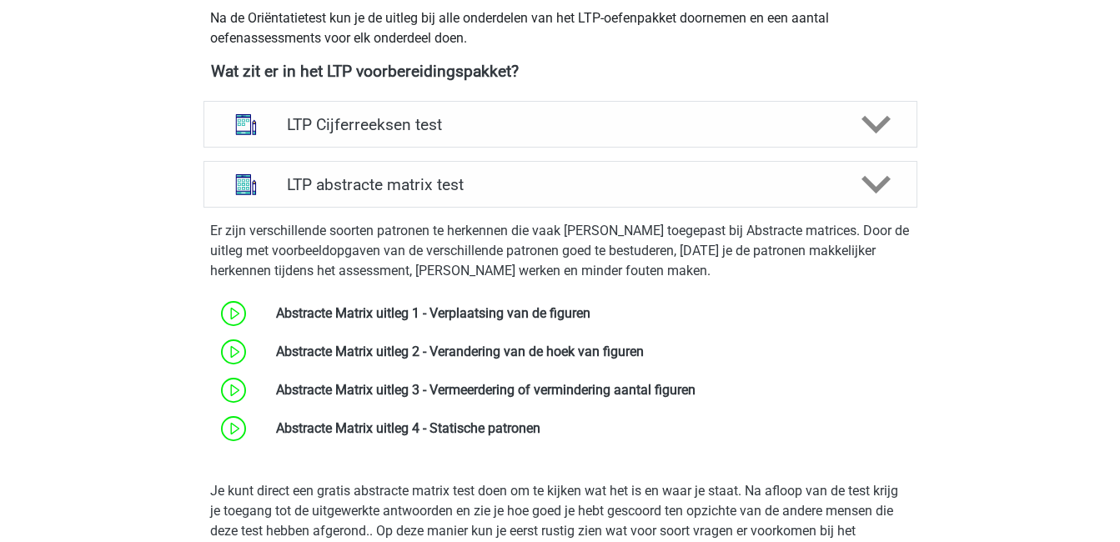
scroll to position [609, 0]
click at [878, 188] on polygon at bounding box center [875, 186] width 29 height 18
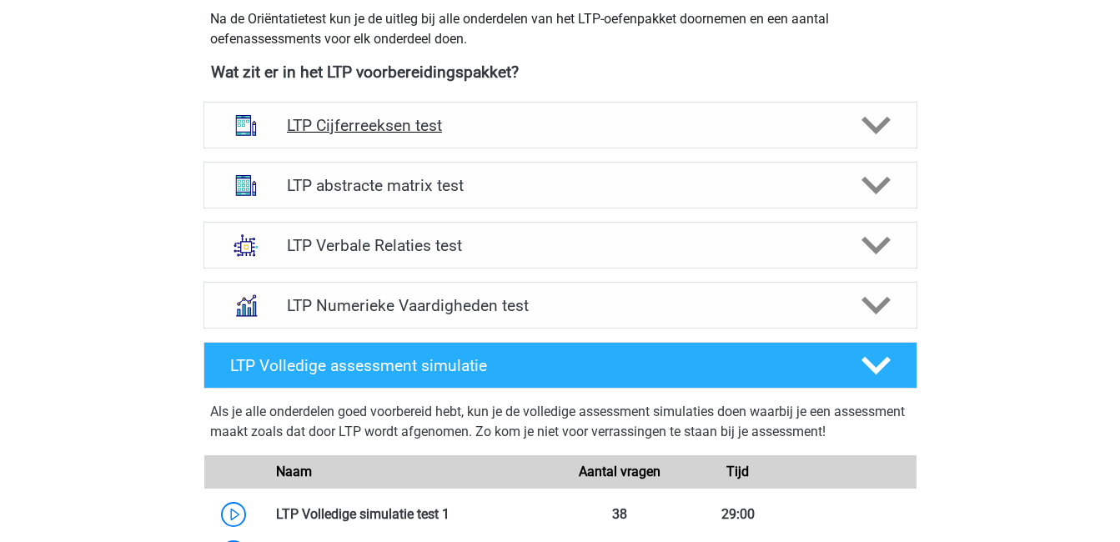
click at [881, 129] on icon at bounding box center [875, 125] width 29 height 29
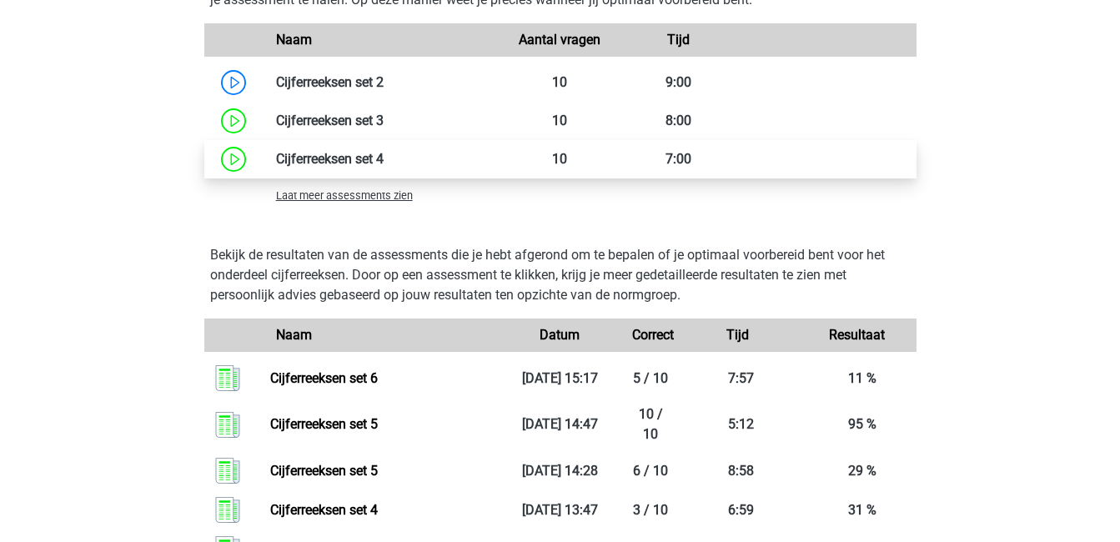
scroll to position [1364, 0]
click at [324, 191] on span "Laat meer assessments zien" at bounding box center [344, 194] width 137 height 13
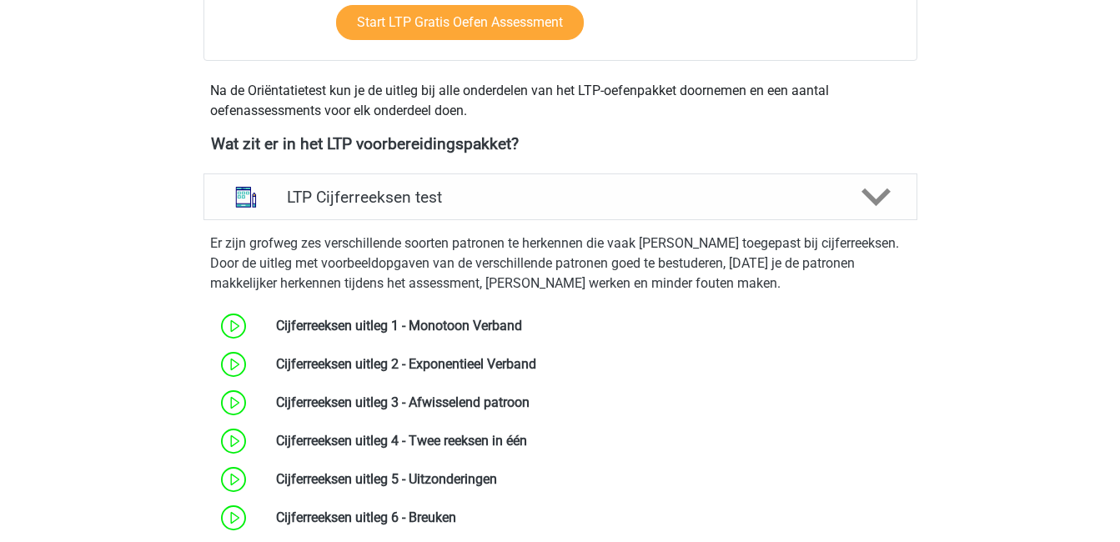
scroll to position [534, 0]
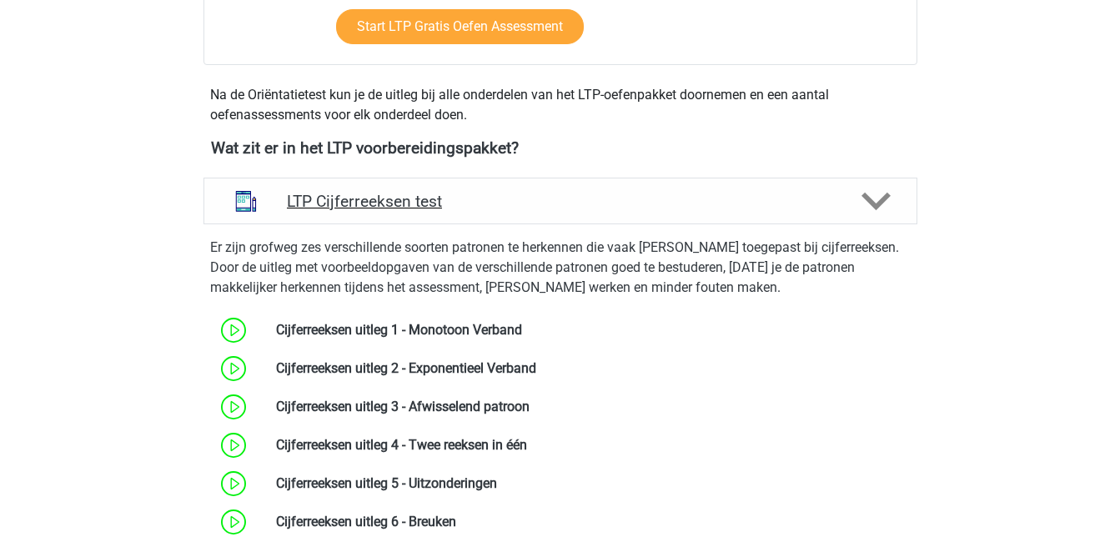
click at [568, 207] on h4 "LTP Cijferreeksen test" at bounding box center [560, 201] width 546 height 19
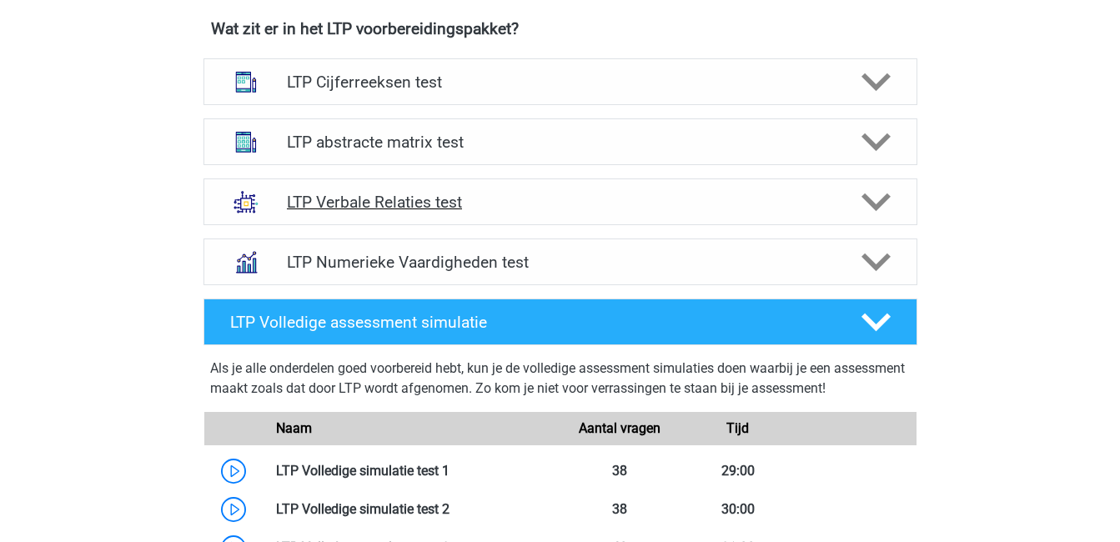
scroll to position [645, 0]
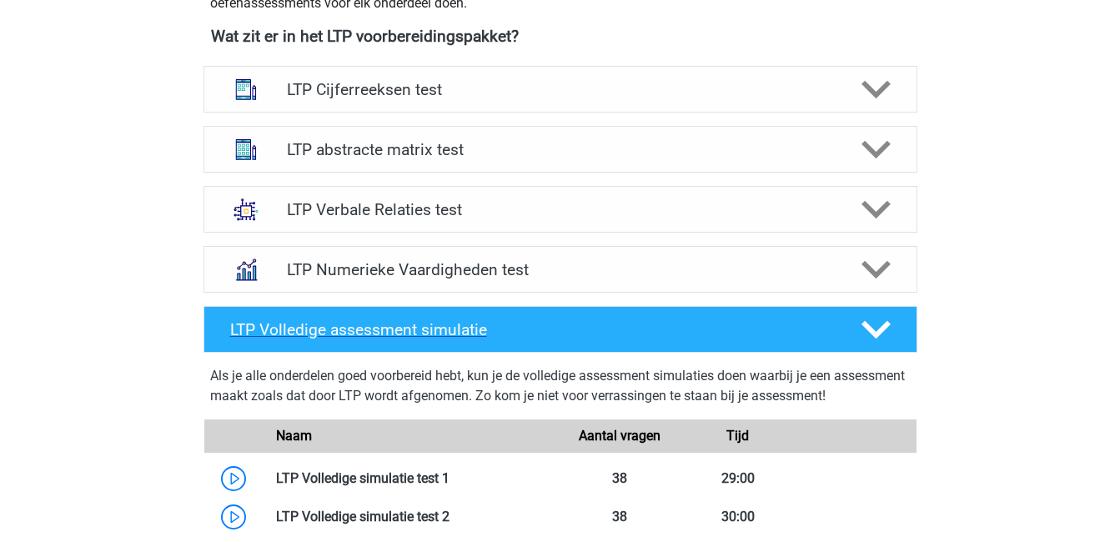
click at [884, 335] on icon at bounding box center [875, 329] width 29 height 29
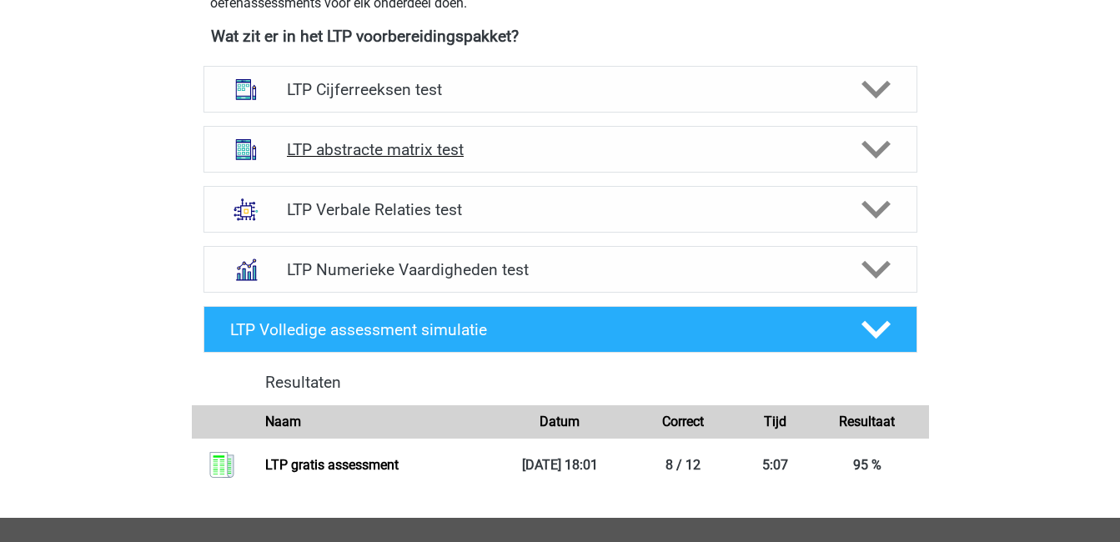
click at [874, 146] on icon at bounding box center [875, 149] width 29 height 29
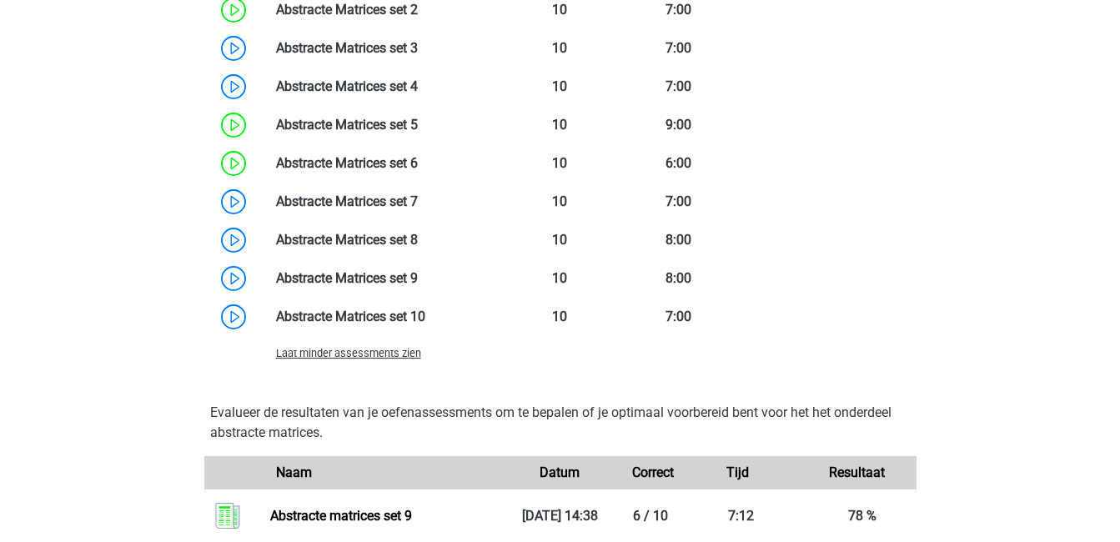
scroll to position [1463, 0]
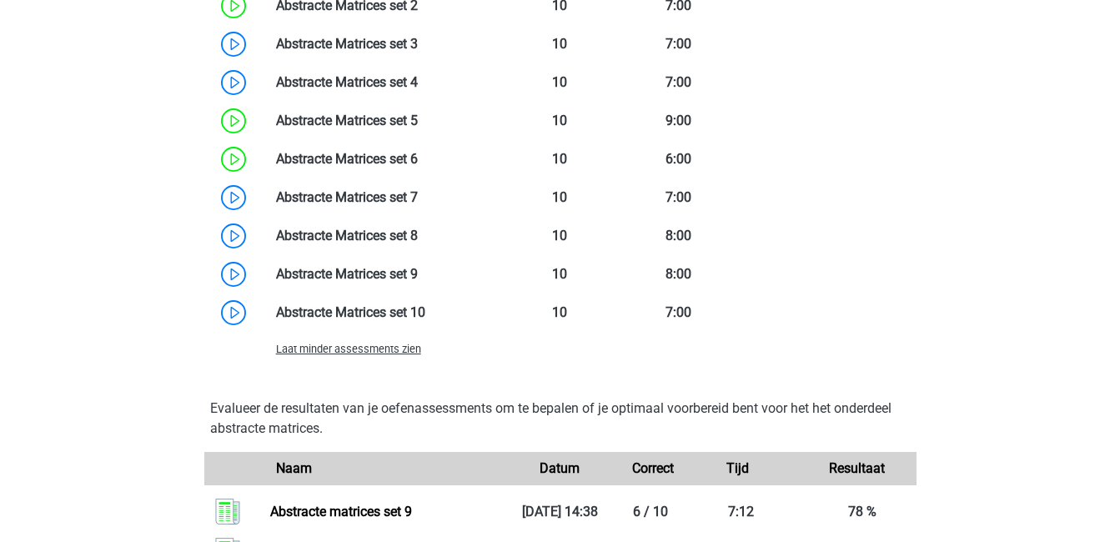
click at [402, 350] on span "Laat minder assessments zien" at bounding box center [348, 349] width 145 height 13
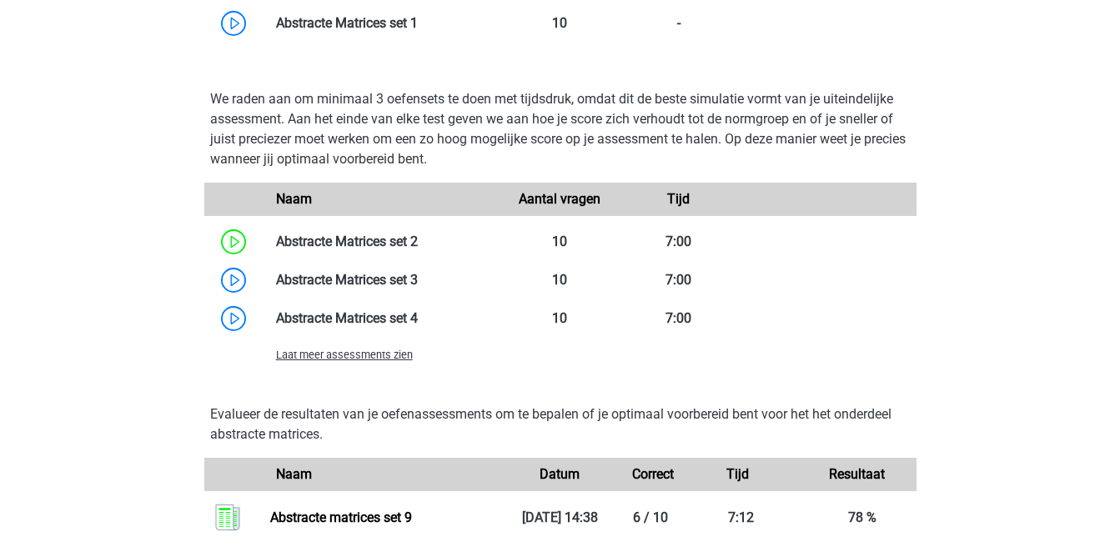
scroll to position [1221, 0]
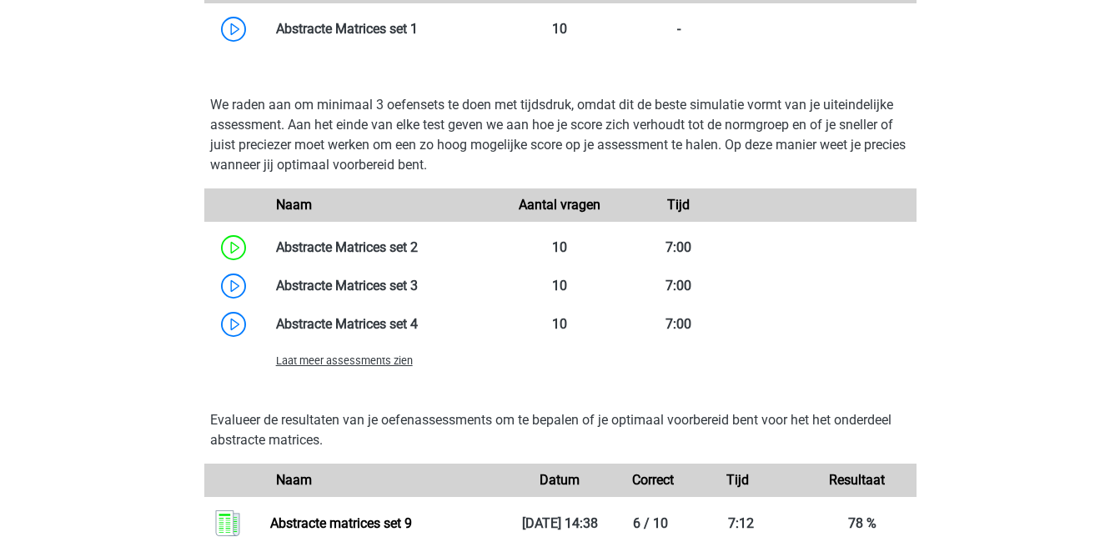
click at [368, 369] on div "Laat meer assessments zien" at bounding box center [382, 360] width 238 height 20
click at [368, 359] on span "Laat meer assessments zien" at bounding box center [344, 360] width 137 height 13
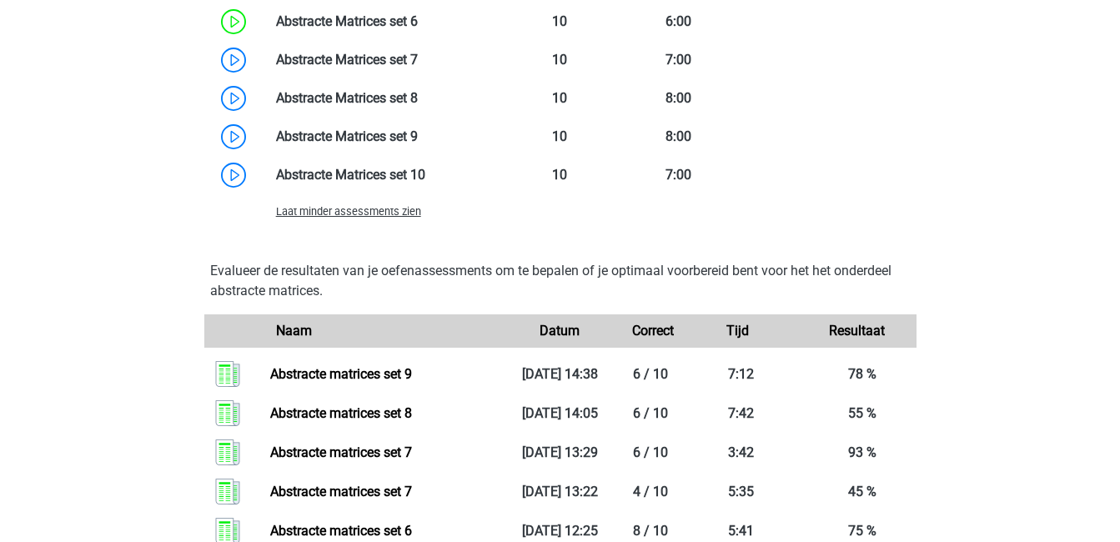
scroll to position [1601, 0]
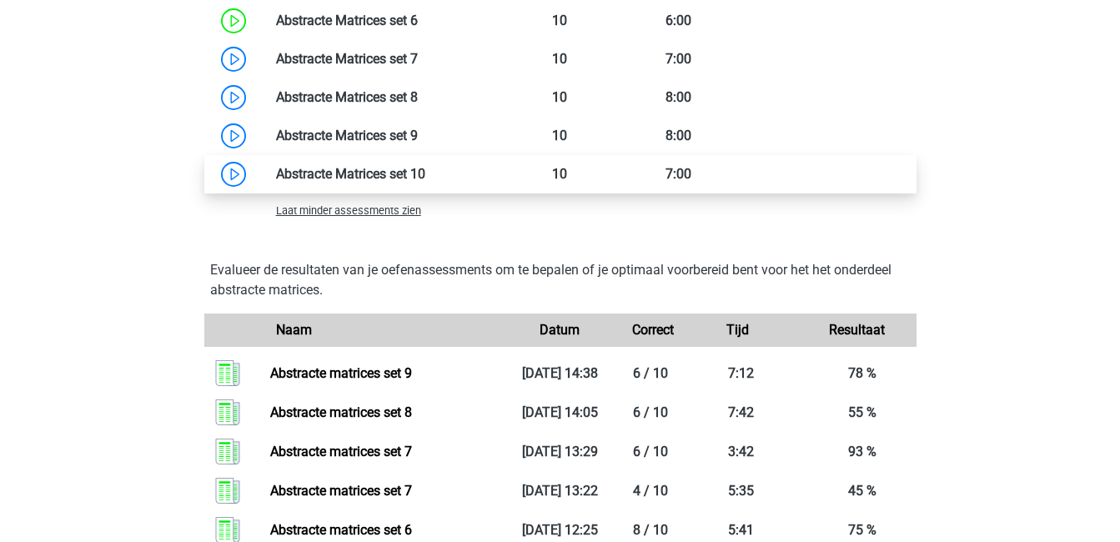
click at [425, 173] on link at bounding box center [425, 174] width 0 height 16
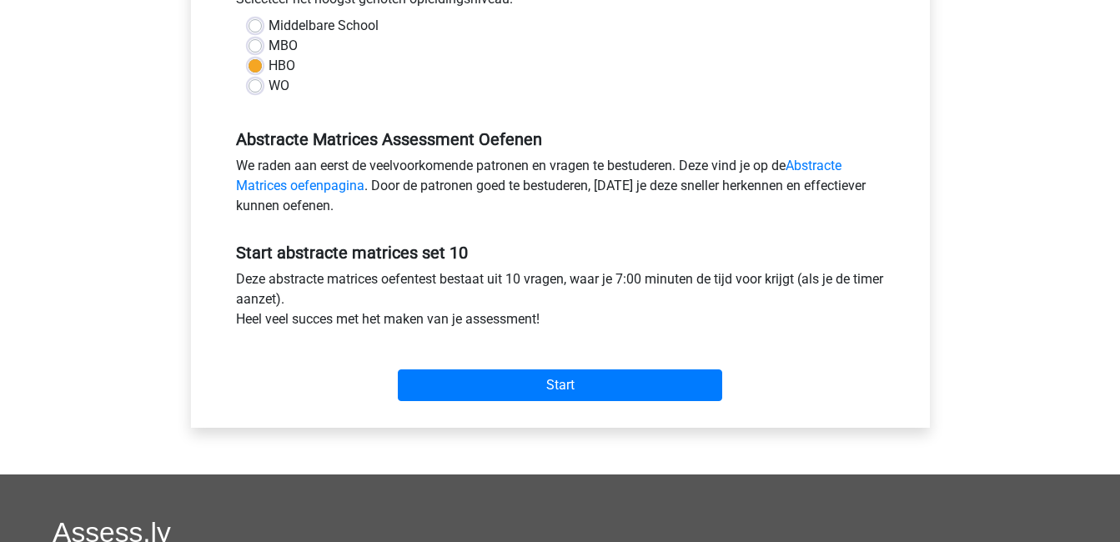
scroll to position [403, 0]
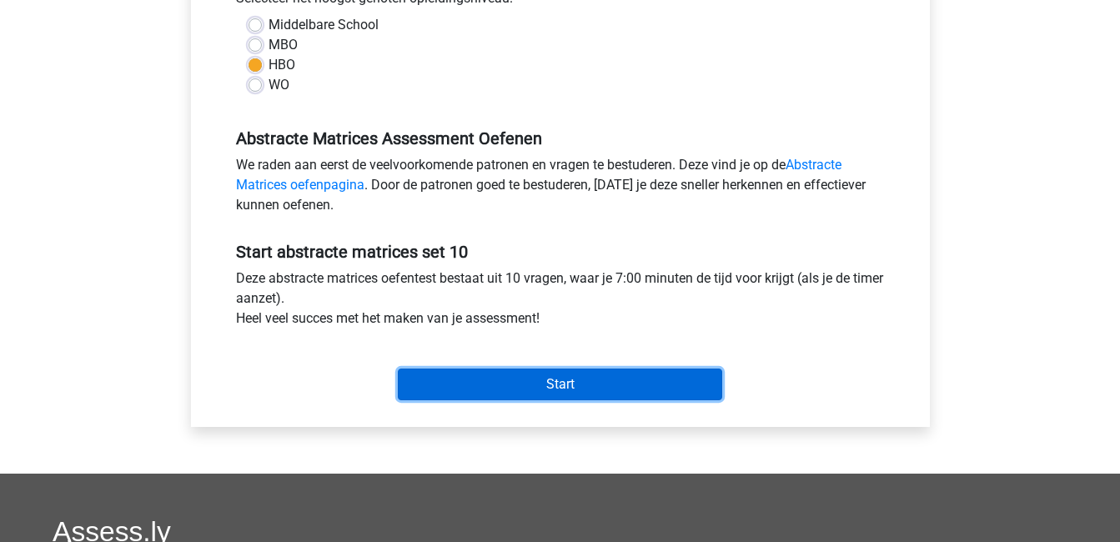
click at [547, 381] on input "Start" at bounding box center [560, 384] width 324 height 32
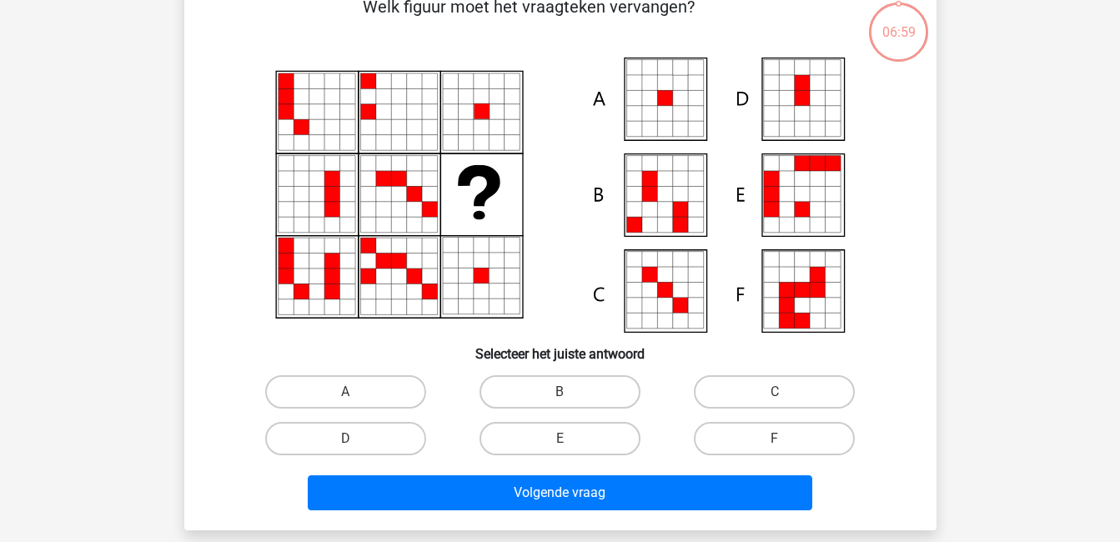
scroll to position [98, 0]
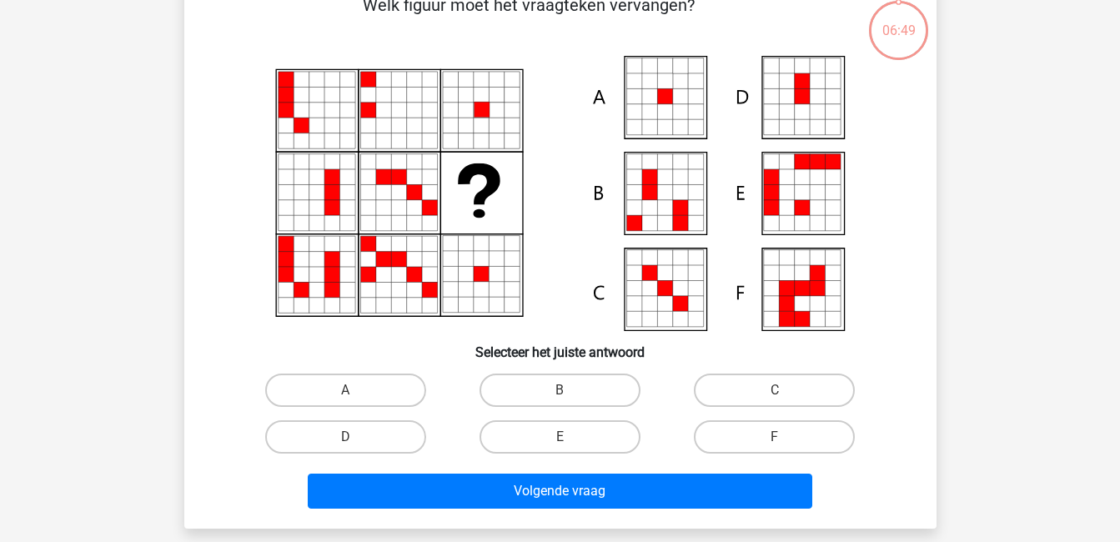
click at [817, 93] on icon at bounding box center [816, 96] width 15 height 15
click at [359, 436] on label "D" at bounding box center [345, 436] width 161 height 33
click at [356, 437] on input "D" at bounding box center [350, 442] width 11 height 11
radio input "true"
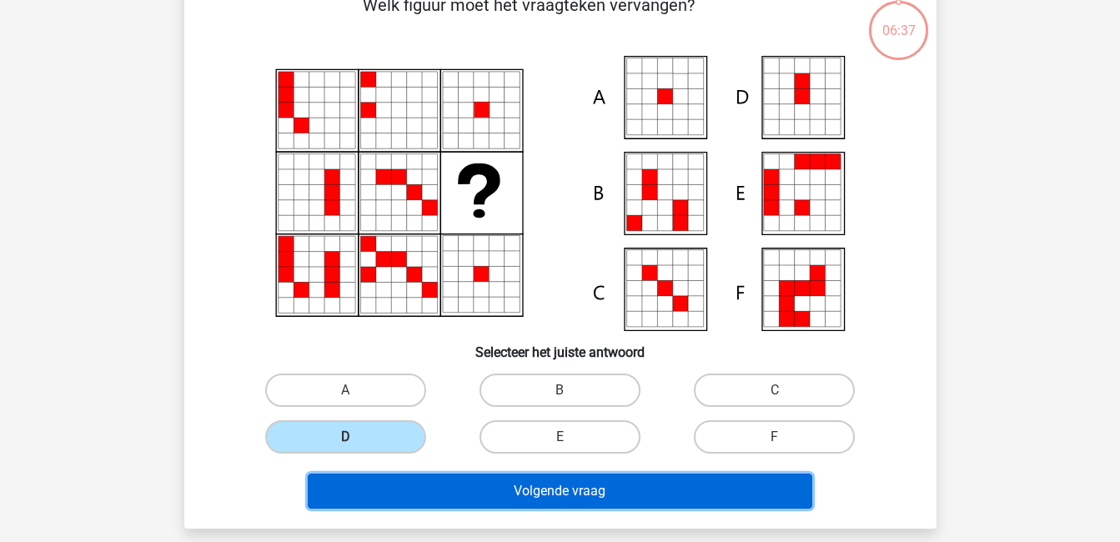
click at [483, 491] on button "Volgende vraag" at bounding box center [560, 491] width 504 height 35
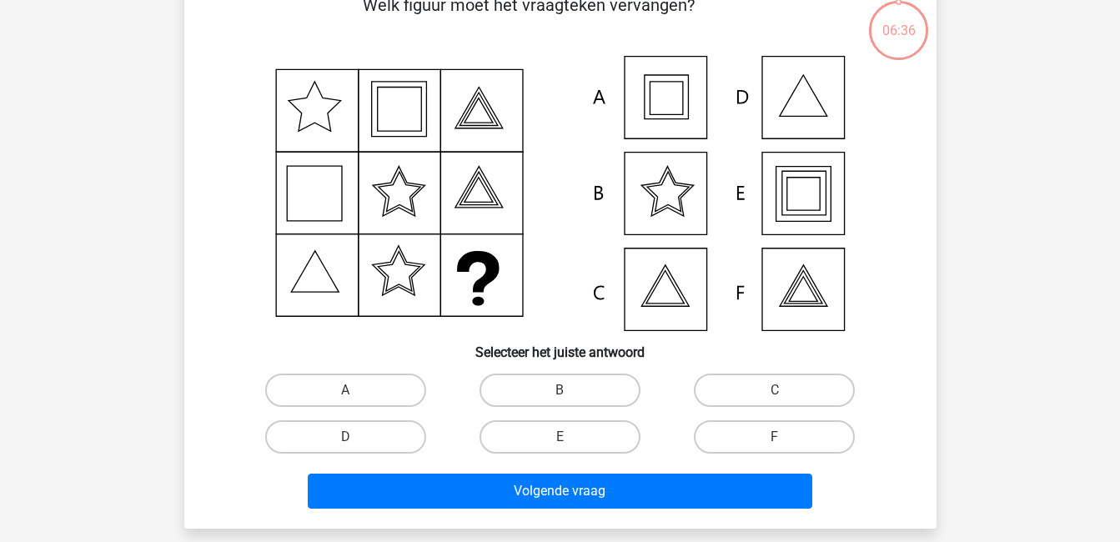
scroll to position [77, 0]
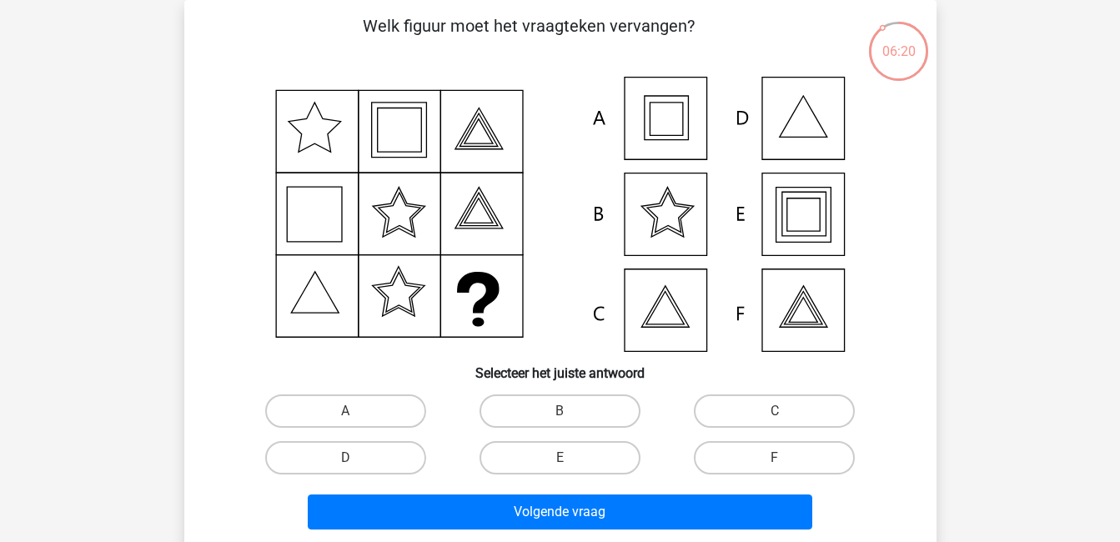
click at [815, 220] on icon at bounding box center [560, 214] width 672 height 275
click at [539, 460] on label "E" at bounding box center [559, 457] width 161 height 33
click at [559, 460] on input "E" at bounding box center [564, 463] width 11 height 11
radio input "true"
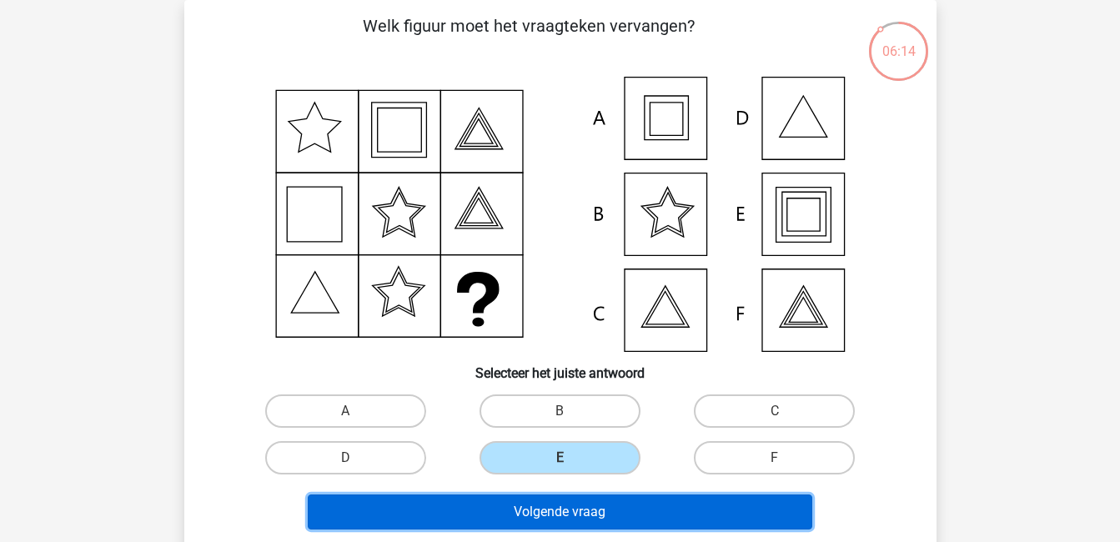
click at [564, 510] on button "Volgende vraag" at bounding box center [560, 511] width 504 height 35
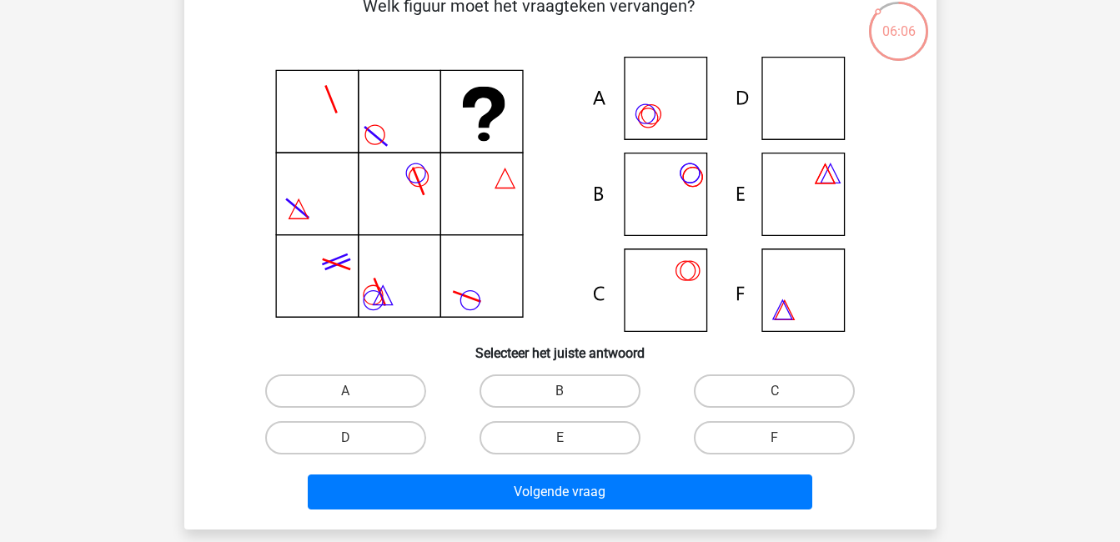
scroll to position [95, 0]
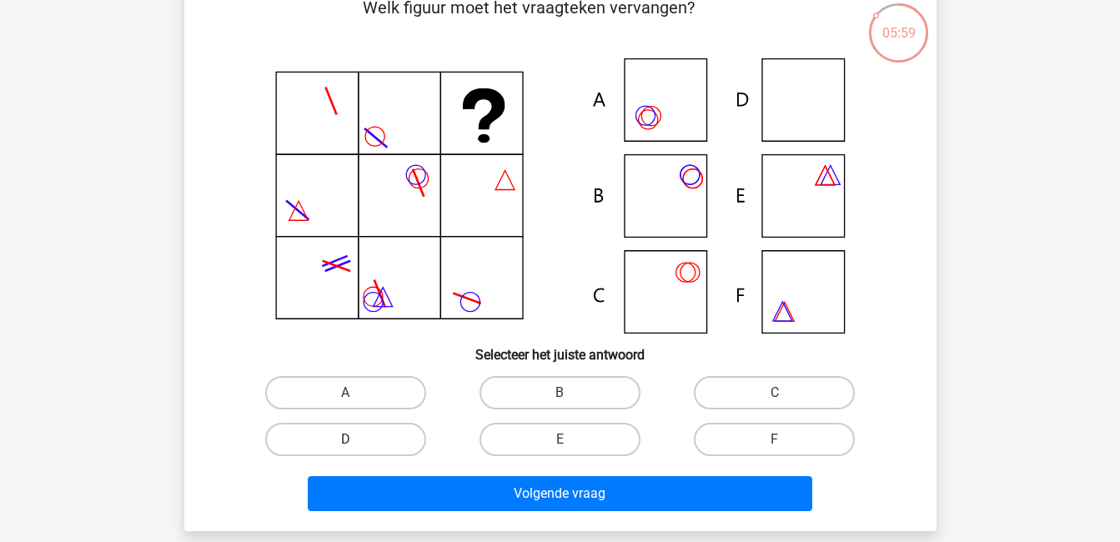
click at [392, 434] on label "D" at bounding box center [345, 439] width 161 height 33
click at [356, 439] on input "D" at bounding box center [350, 444] width 11 height 11
radio input "true"
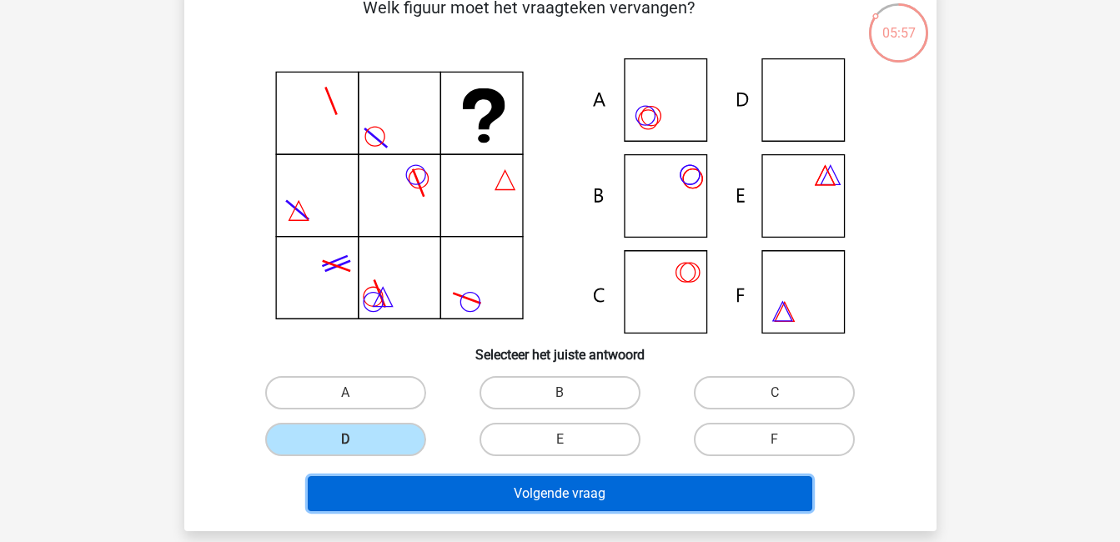
click at [549, 490] on button "Volgende vraag" at bounding box center [560, 493] width 504 height 35
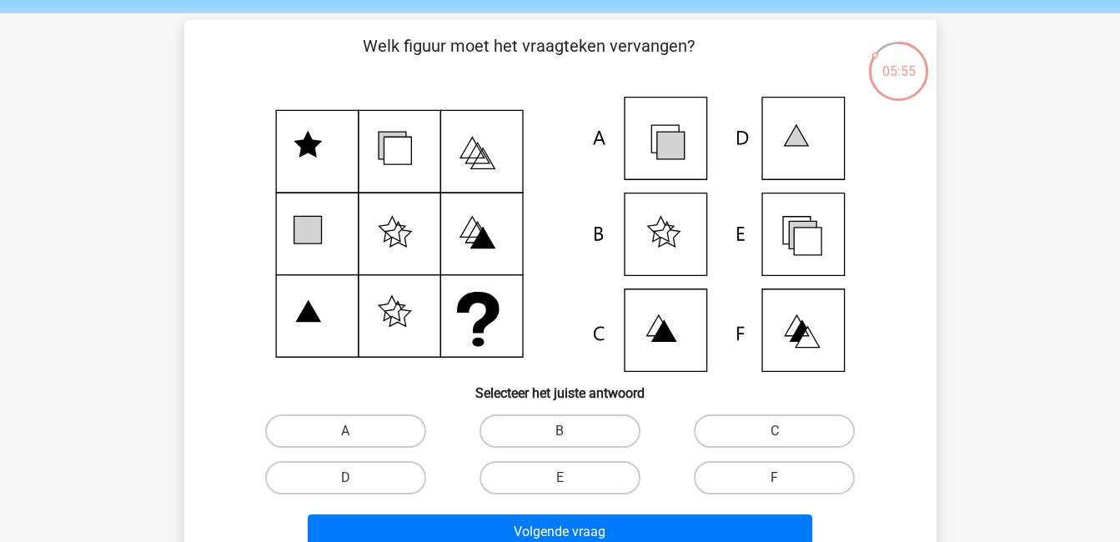
scroll to position [56, 0]
click at [575, 474] on label "E" at bounding box center [559, 478] width 161 height 33
click at [570, 479] on input "E" at bounding box center [564, 484] width 11 height 11
radio input "true"
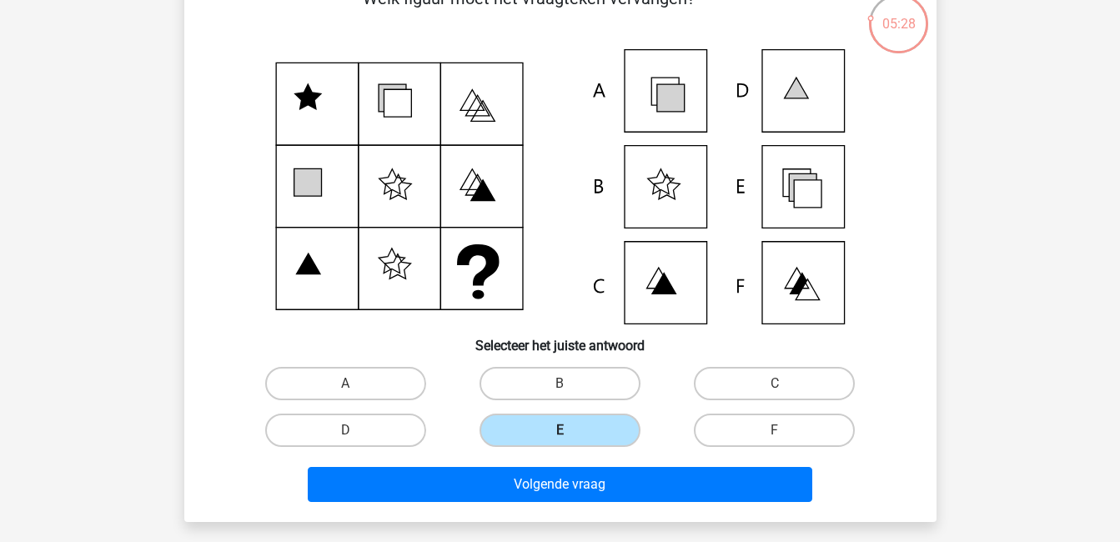
scroll to position [108, 0]
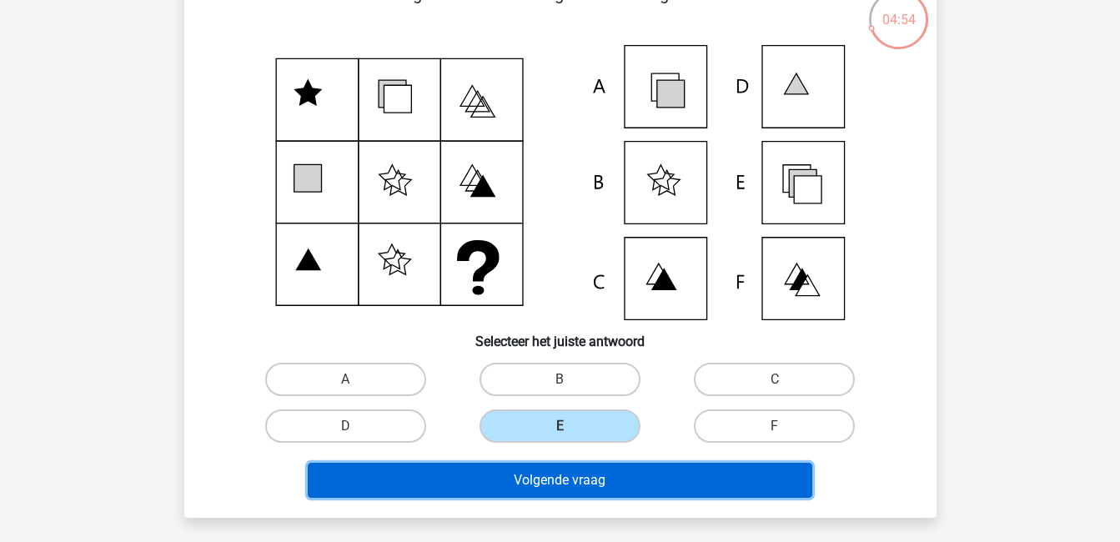
click at [563, 477] on button "Volgende vraag" at bounding box center [560, 480] width 504 height 35
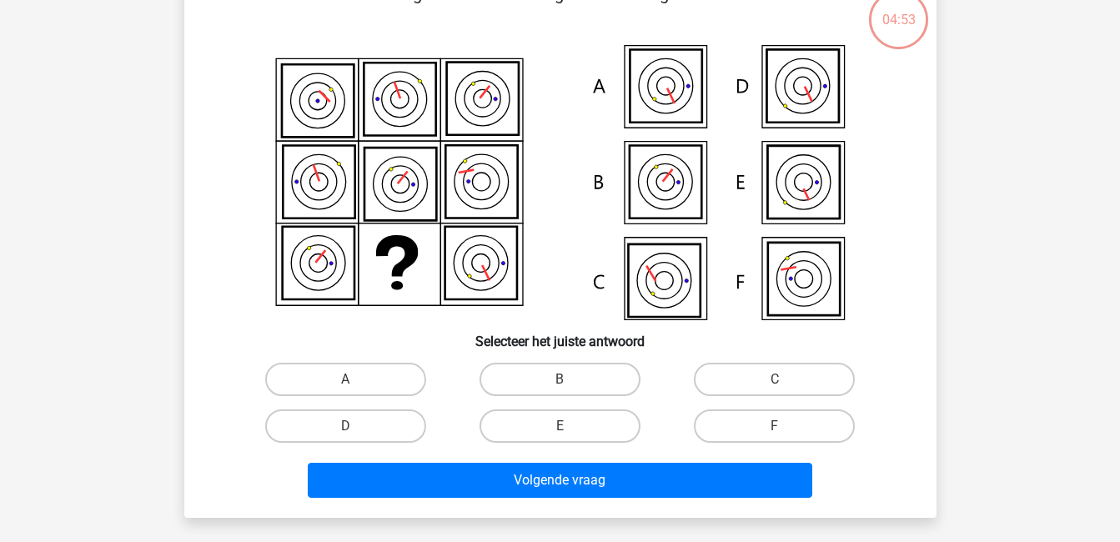
scroll to position [77, 0]
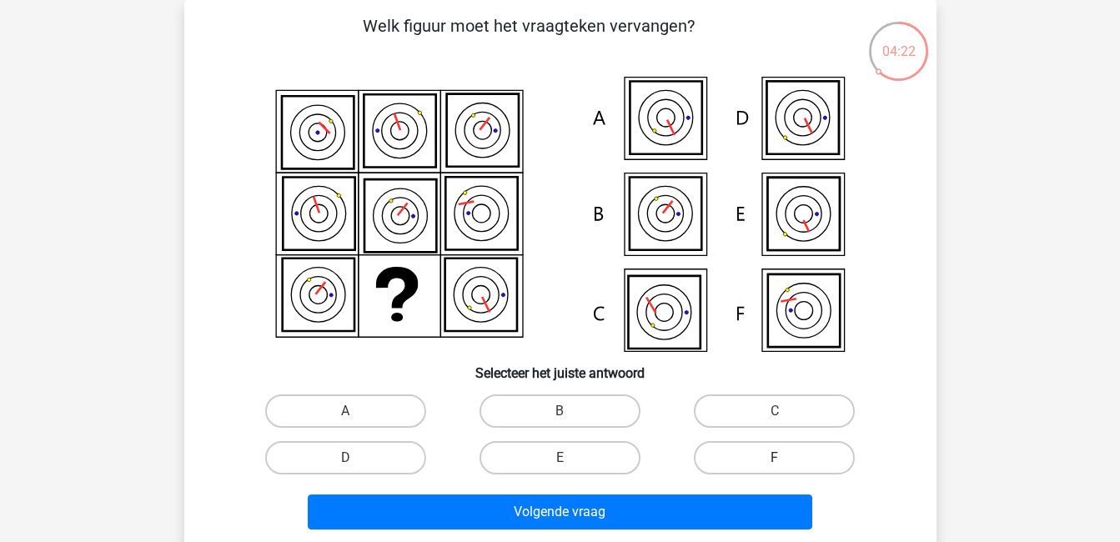
click at [724, 449] on label "F" at bounding box center [774, 457] width 161 height 33
click at [774, 458] on input "F" at bounding box center [779, 463] width 11 height 11
radio input "true"
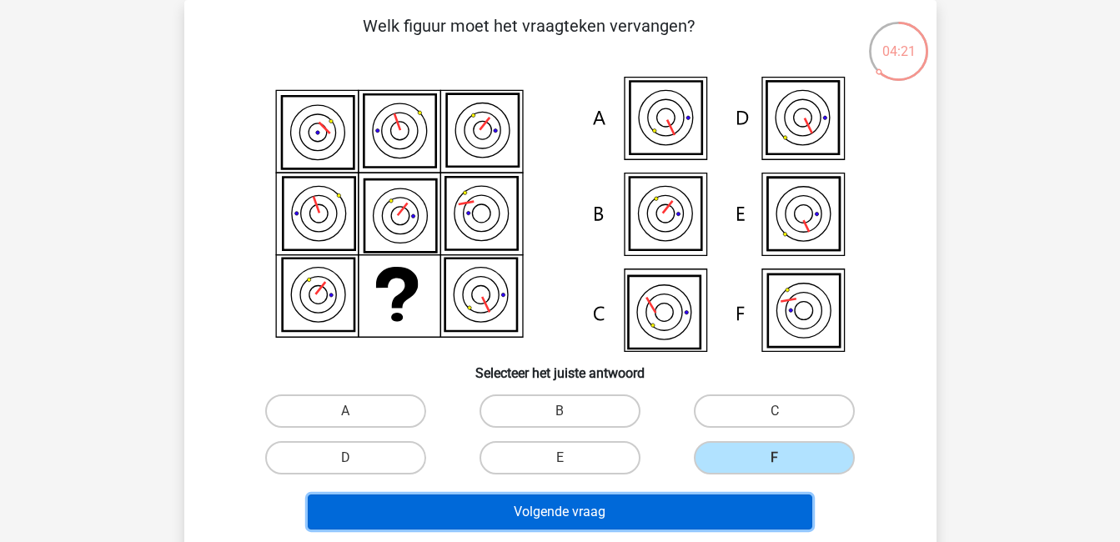
click at [736, 506] on button "Volgende vraag" at bounding box center [560, 511] width 504 height 35
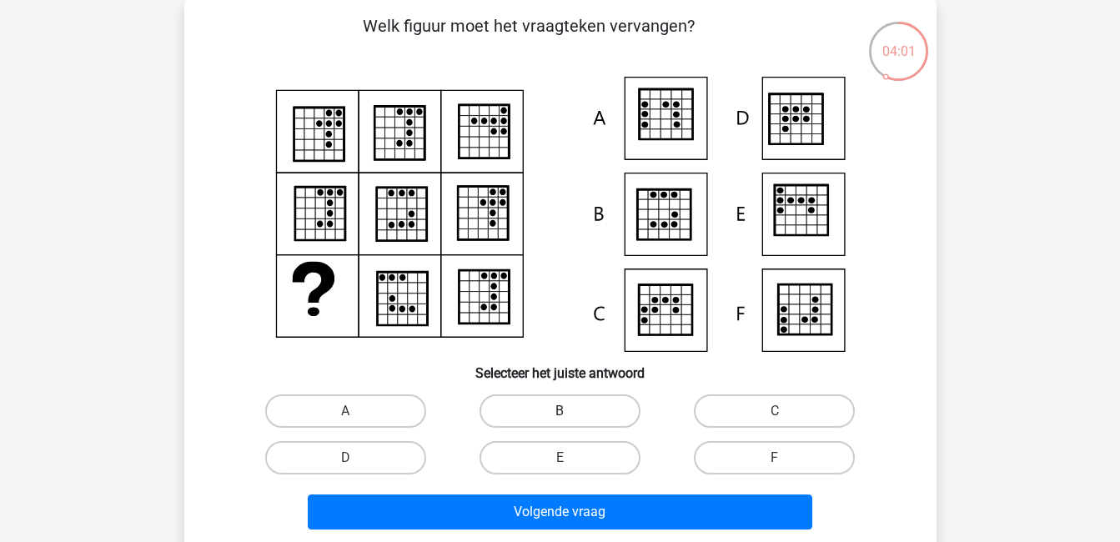
click at [604, 408] on label "B" at bounding box center [559, 410] width 161 height 33
click at [570, 411] on input "B" at bounding box center [564, 416] width 11 height 11
radio input "true"
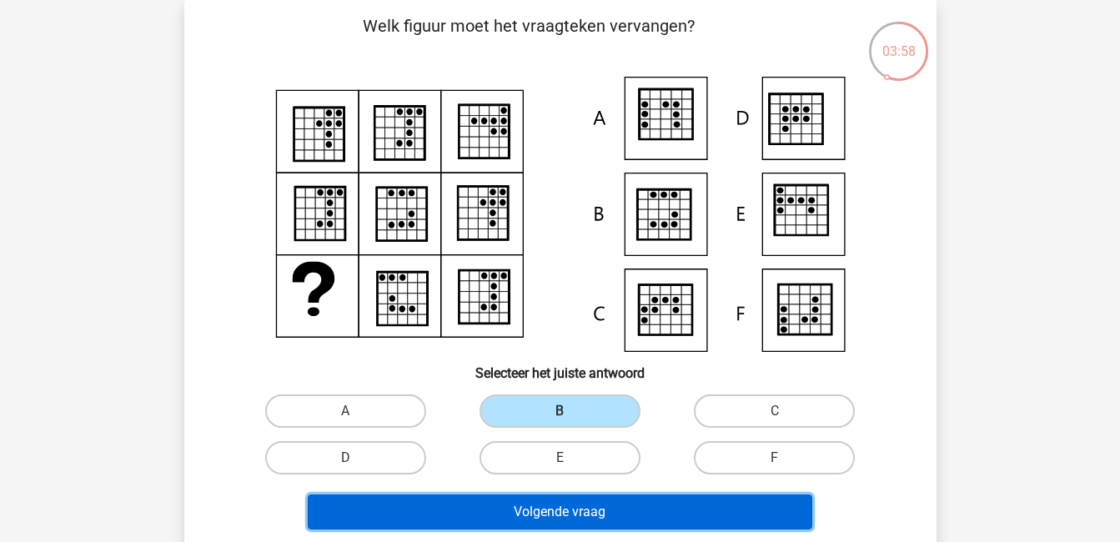
click at [628, 509] on button "Volgende vraag" at bounding box center [560, 511] width 504 height 35
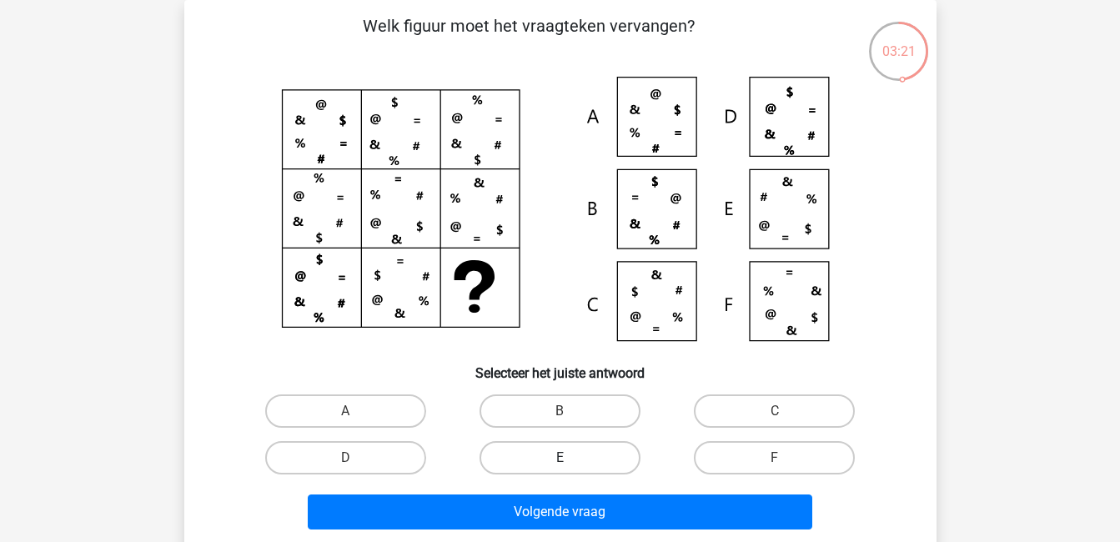
click at [614, 455] on label "E" at bounding box center [559, 457] width 161 height 33
click at [570, 458] on input "E" at bounding box center [564, 463] width 11 height 11
radio input "true"
click at [737, 402] on label "C" at bounding box center [774, 410] width 161 height 33
click at [774, 411] on input "C" at bounding box center [779, 416] width 11 height 11
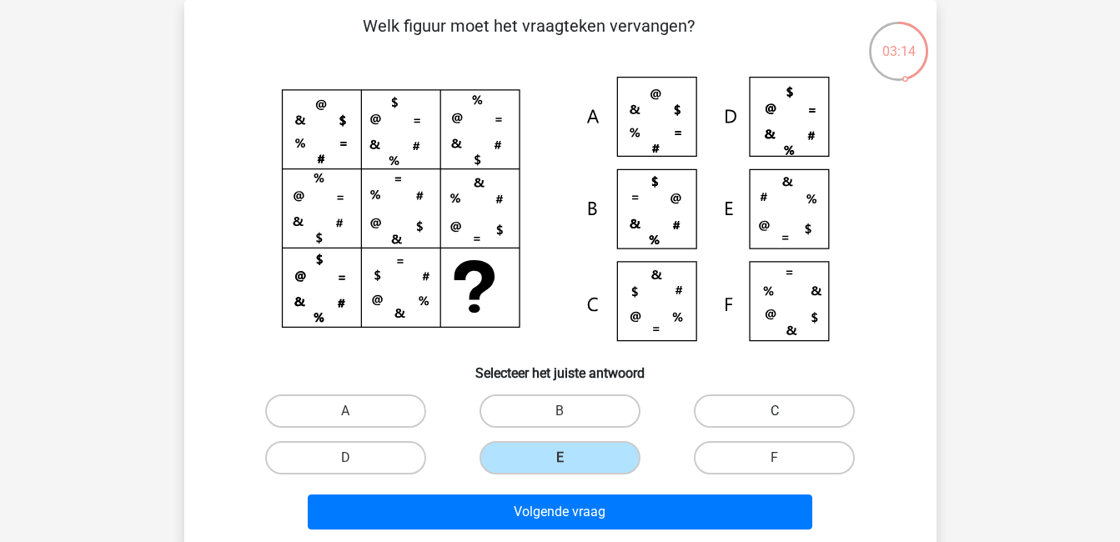
radio input "true"
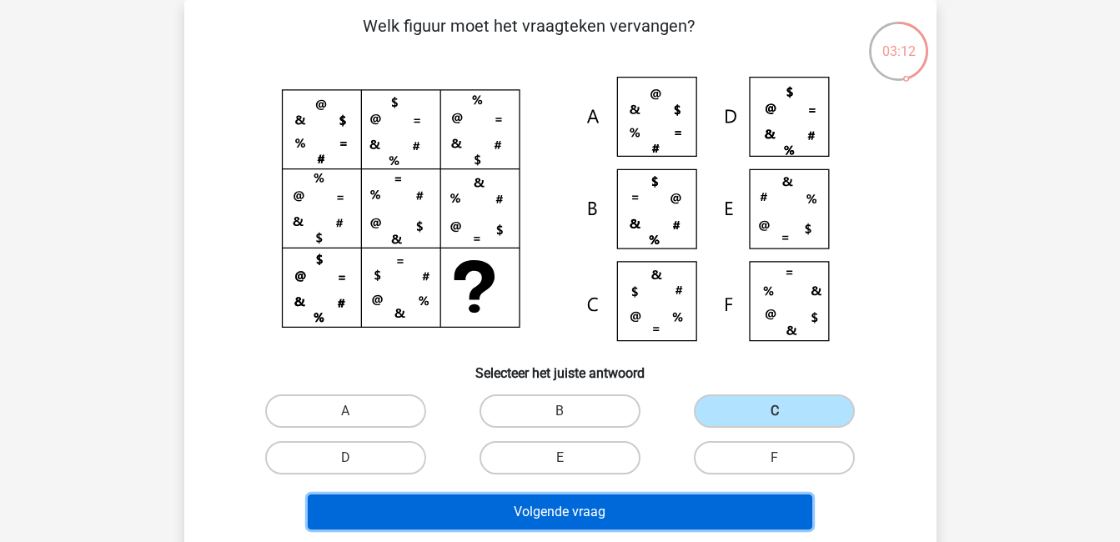
click at [672, 512] on button "Volgende vraag" at bounding box center [560, 511] width 504 height 35
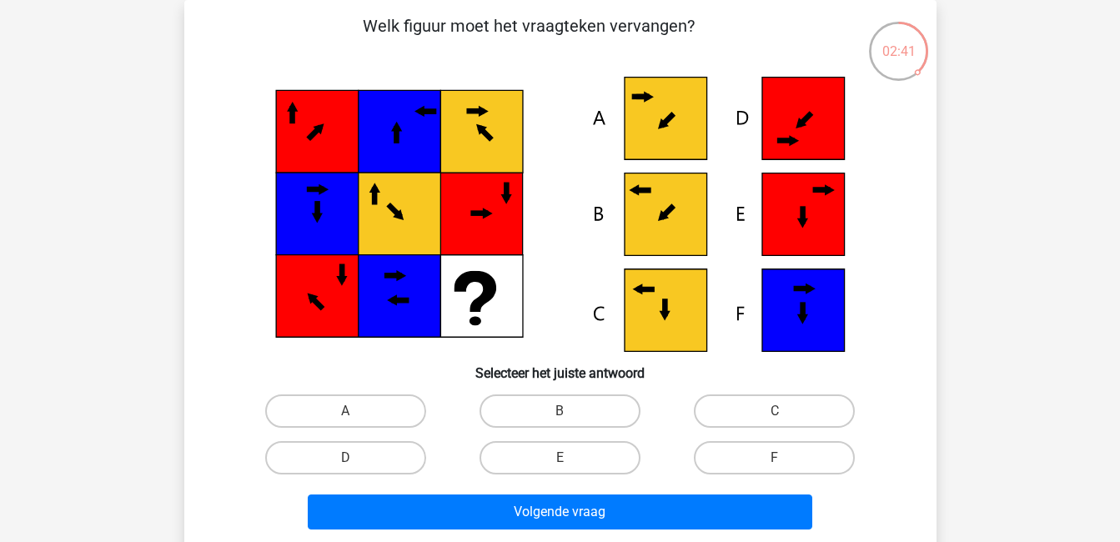
click at [565, 417] on input "B" at bounding box center [564, 416] width 11 height 11
radio input "true"
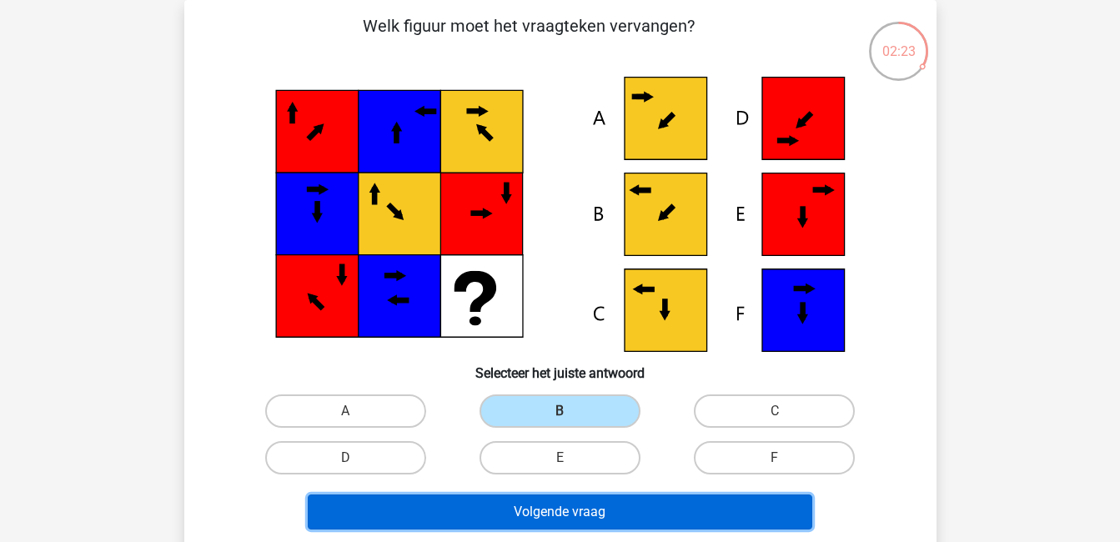
click at [639, 508] on button "Volgende vraag" at bounding box center [560, 511] width 504 height 35
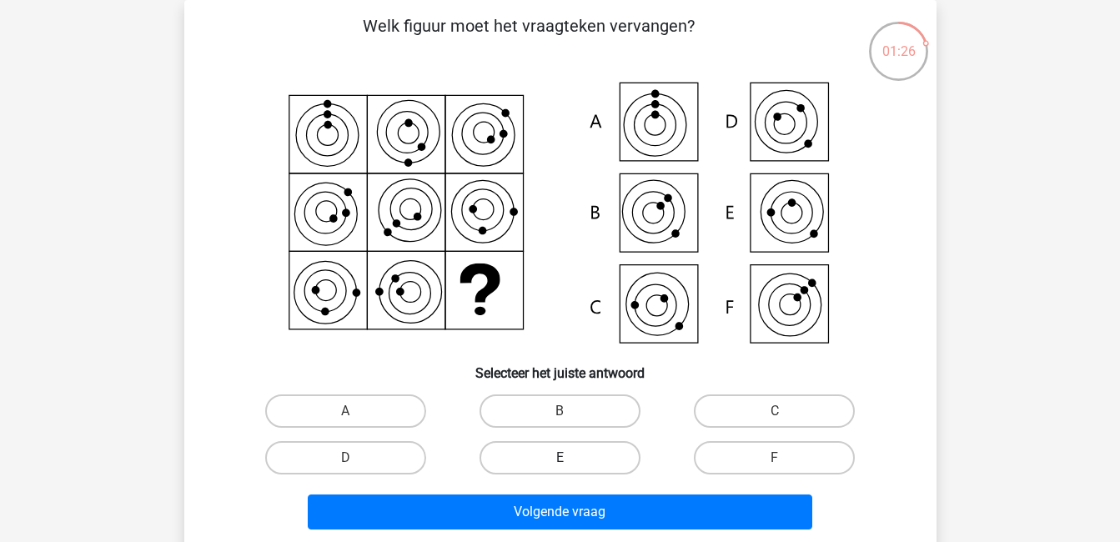
click at [583, 458] on label "E" at bounding box center [559, 457] width 161 height 33
click at [570, 458] on input "E" at bounding box center [564, 463] width 11 height 11
radio input "true"
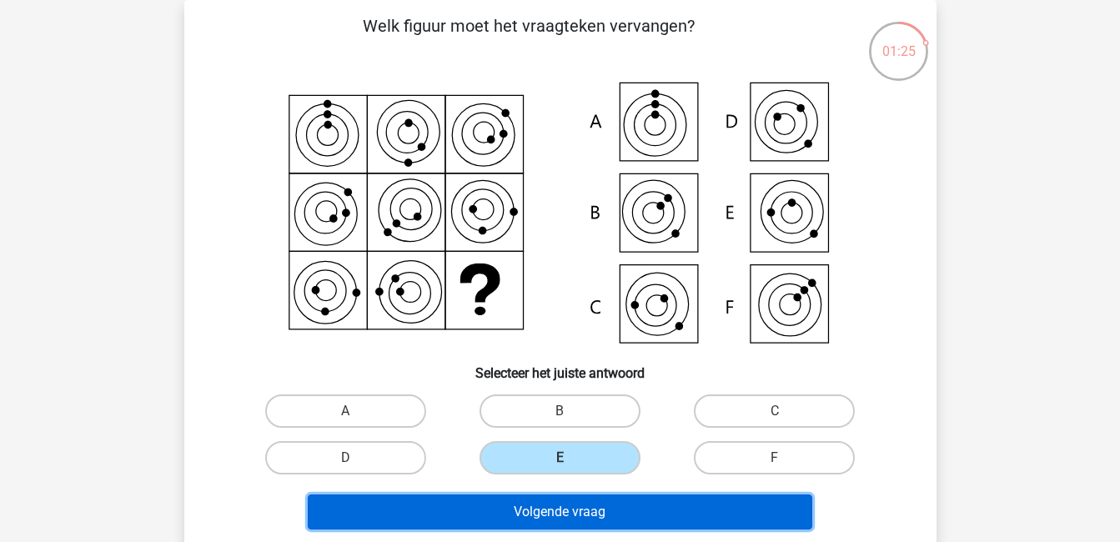
click at [593, 514] on button "Volgende vraag" at bounding box center [560, 511] width 504 height 35
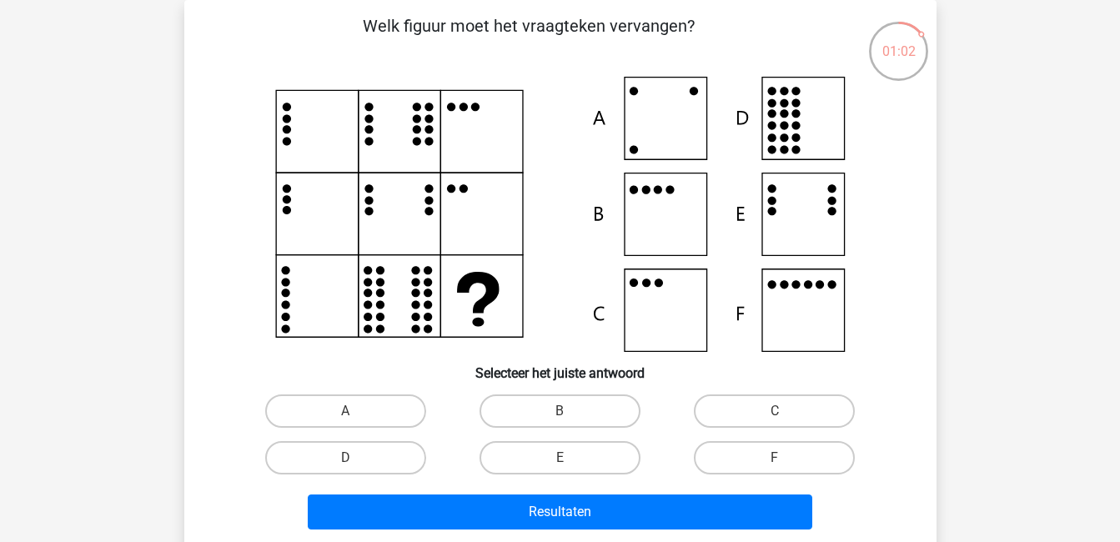
click at [816, 314] on icon at bounding box center [560, 214] width 672 height 275
click at [769, 458] on label "F" at bounding box center [774, 457] width 161 height 33
click at [774, 458] on input "F" at bounding box center [779, 463] width 11 height 11
radio input "true"
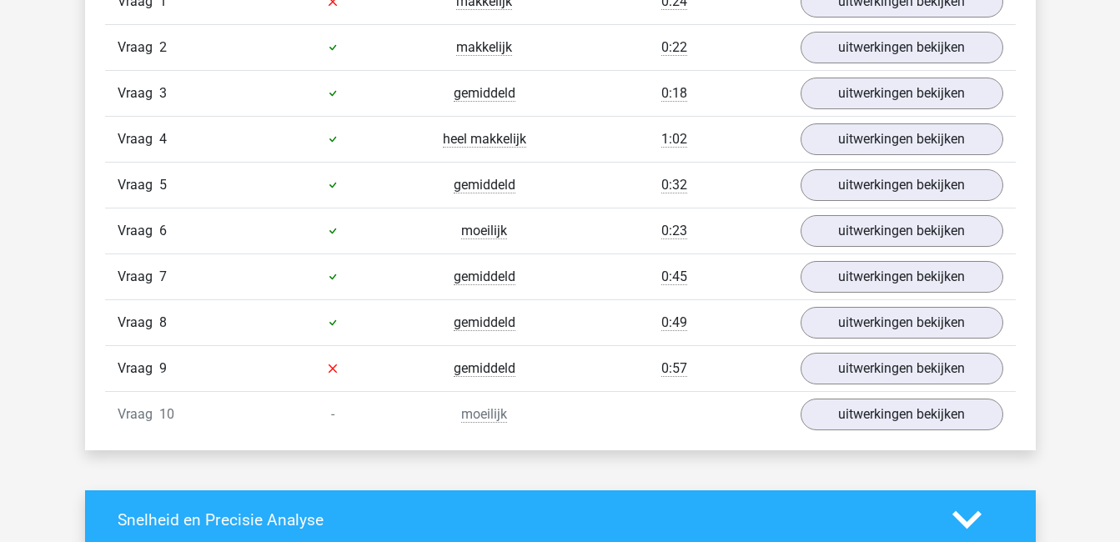
scroll to position [1141, 0]
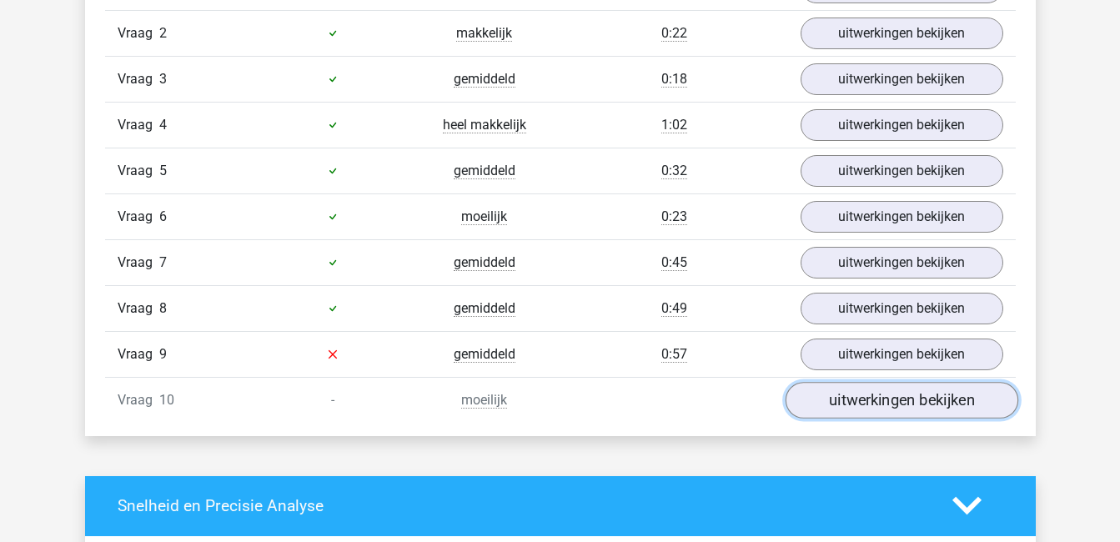
click at [856, 403] on link "uitwerkingen bekijken" at bounding box center [900, 400] width 233 height 37
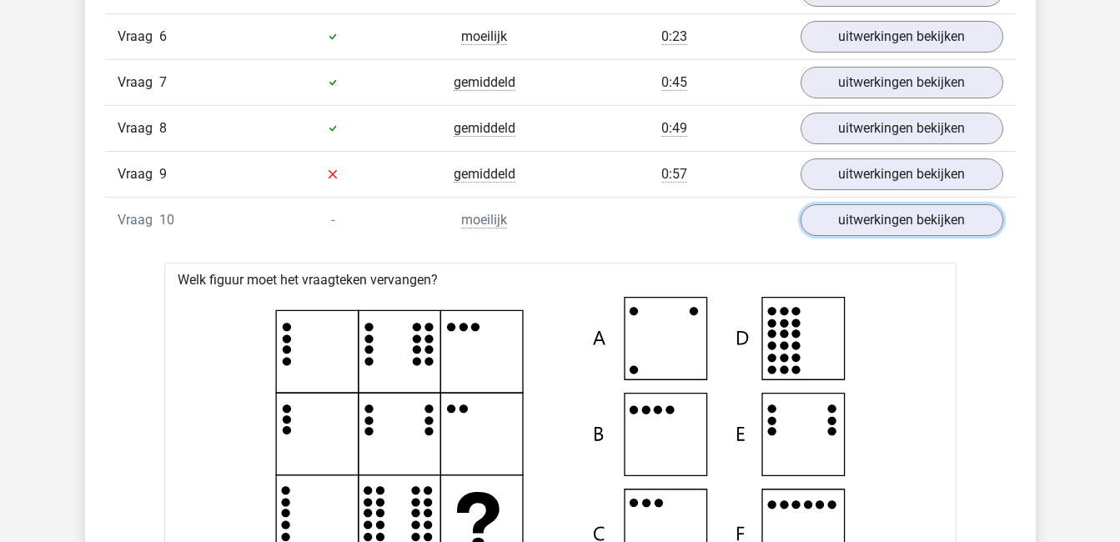
scroll to position [1306, 0]
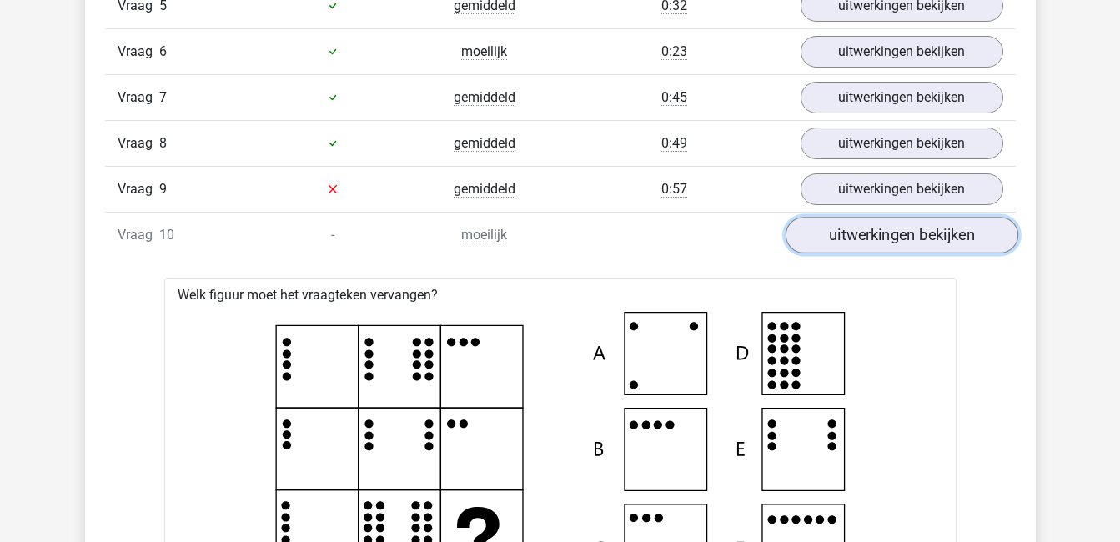
click at [955, 233] on link "uitwerkingen bekijken" at bounding box center [900, 235] width 233 height 37
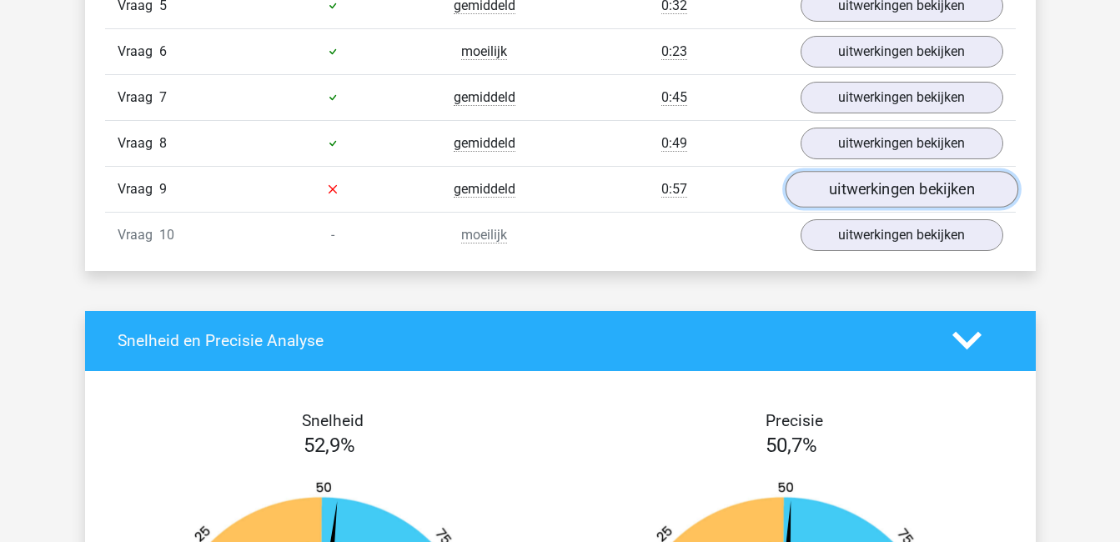
click at [909, 194] on link "uitwerkingen bekijken" at bounding box center [900, 189] width 233 height 37
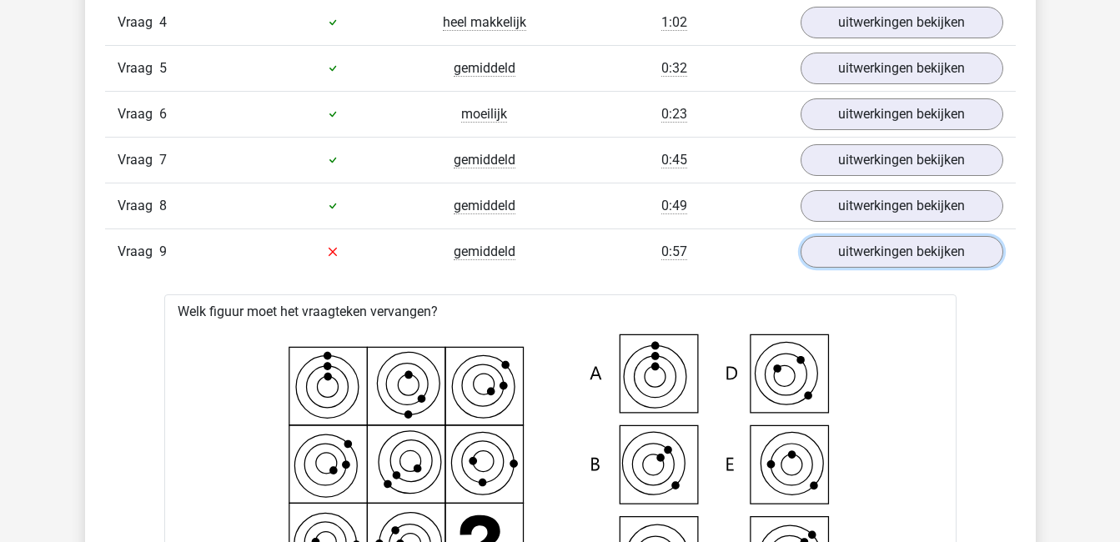
scroll to position [1241, 0]
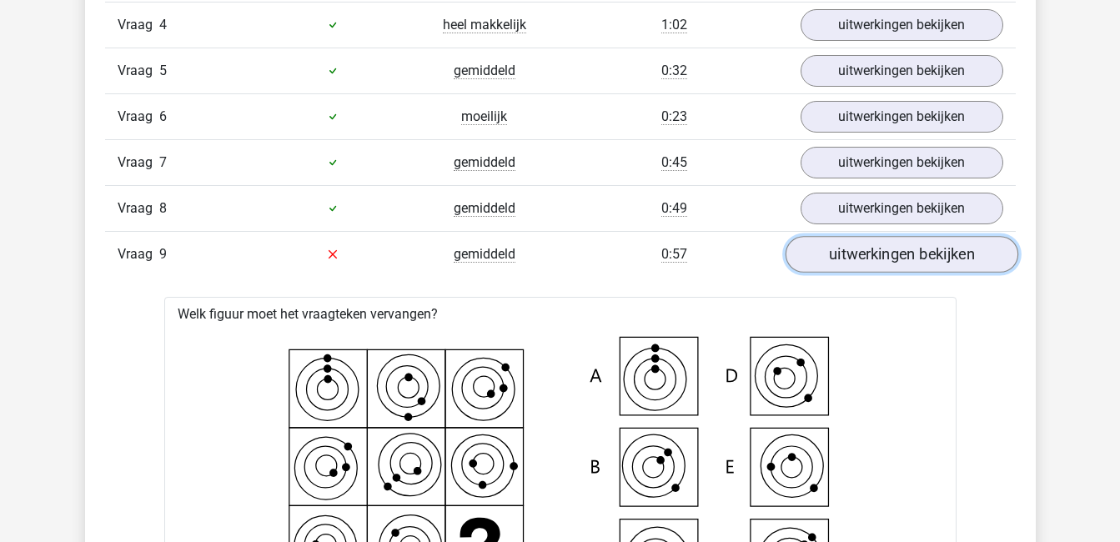
click at [930, 259] on link "uitwerkingen bekijken" at bounding box center [900, 254] width 233 height 37
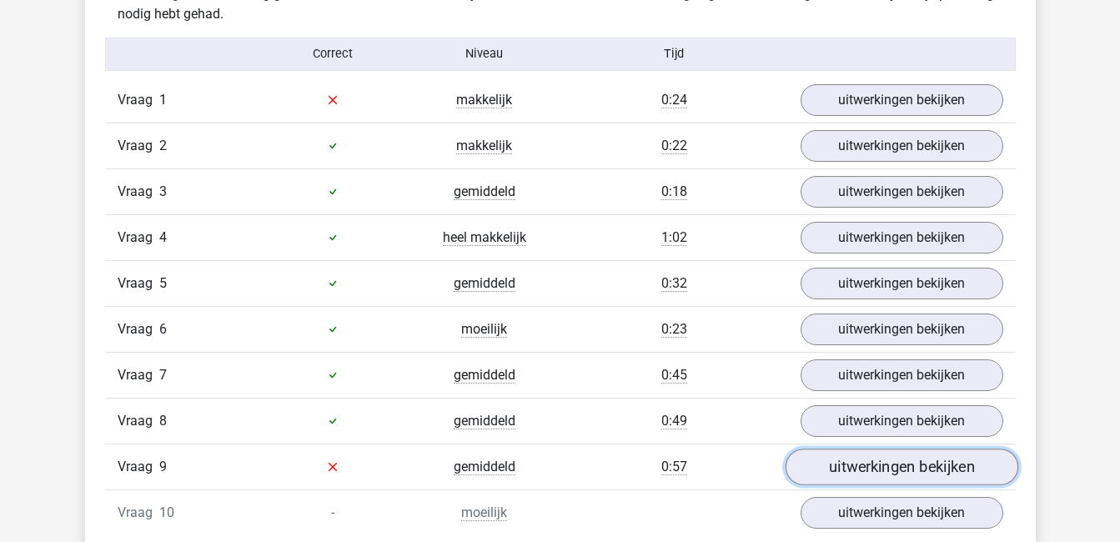
scroll to position [1028, 0]
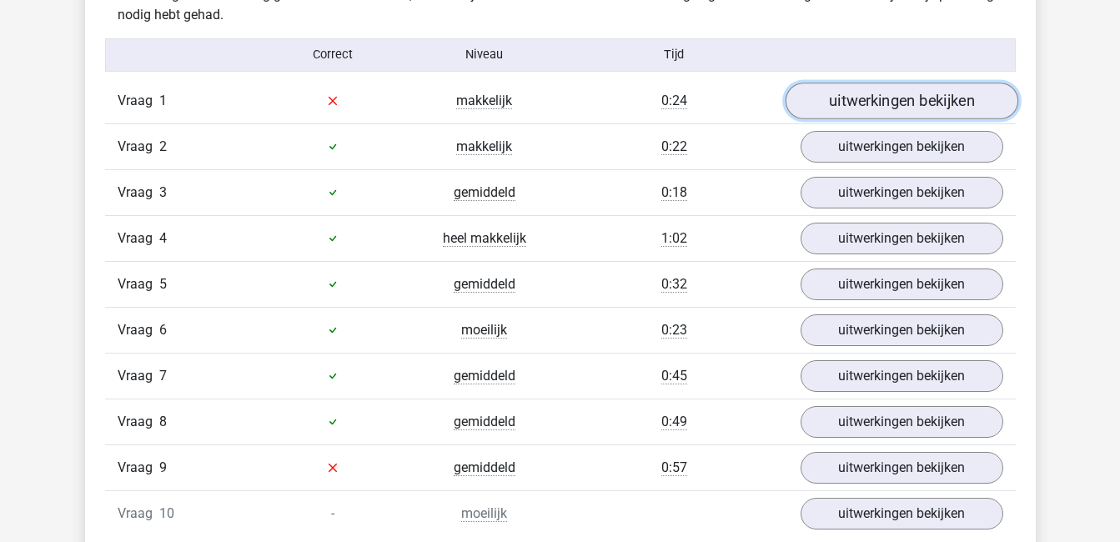
click at [904, 97] on link "uitwerkingen bekijken" at bounding box center [900, 101] width 233 height 37
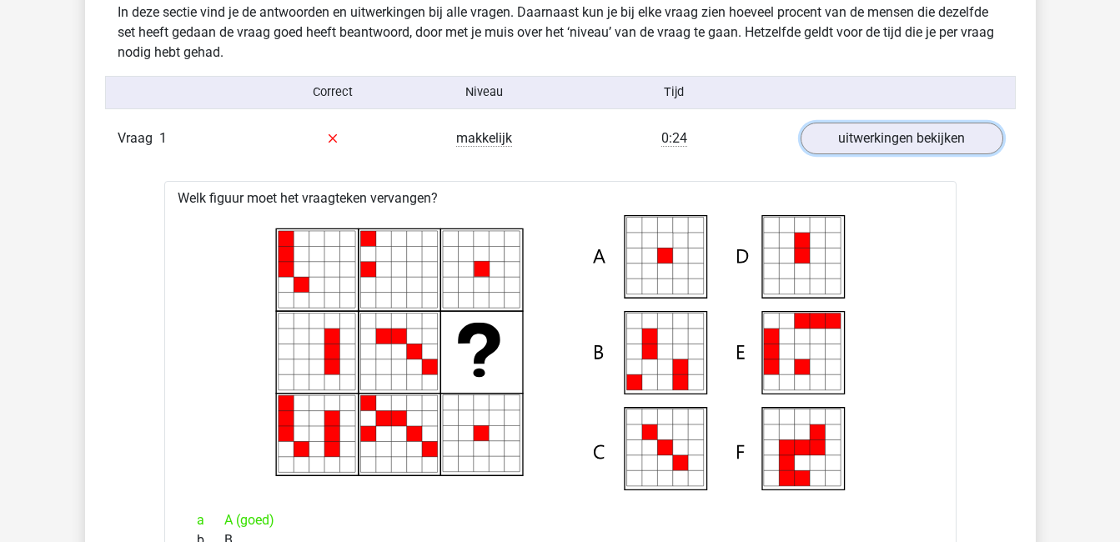
scroll to position [990, 0]
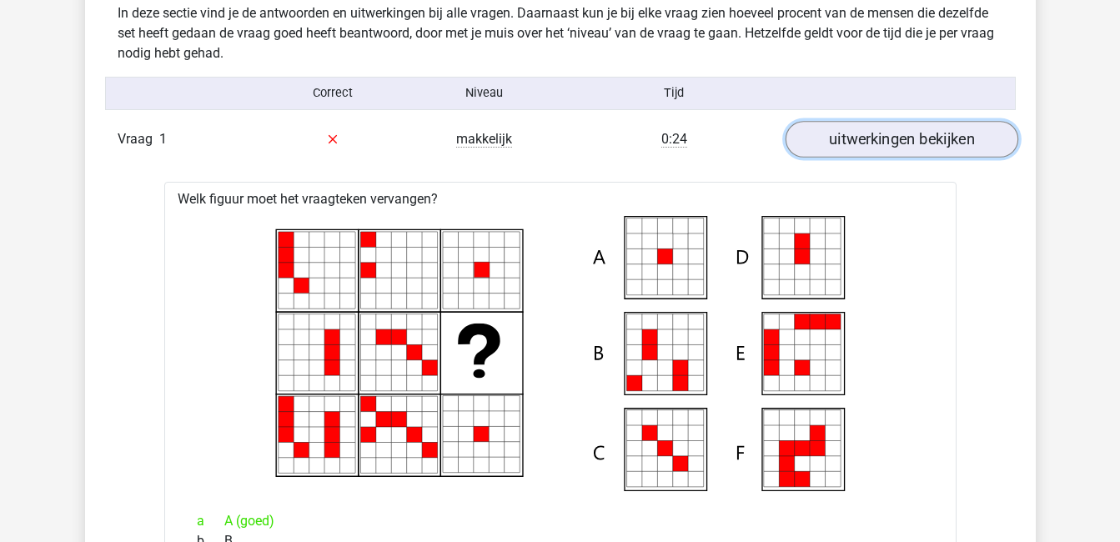
click at [970, 142] on link "uitwerkingen bekijken" at bounding box center [900, 139] width 233 height 37
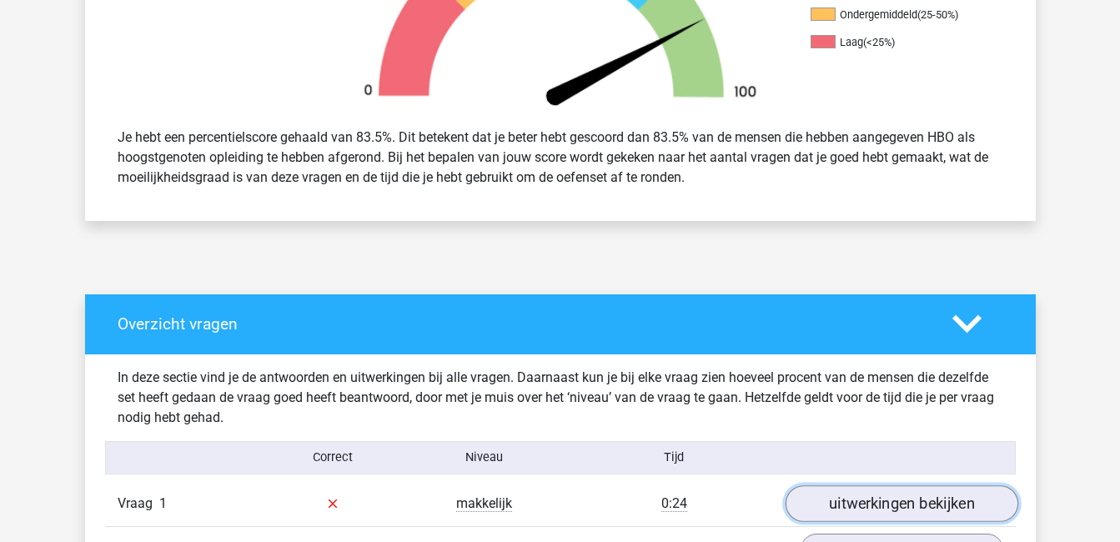
scroll to position [627, 0]
